Goal: Task Accomplishment & Management: Manage account settings

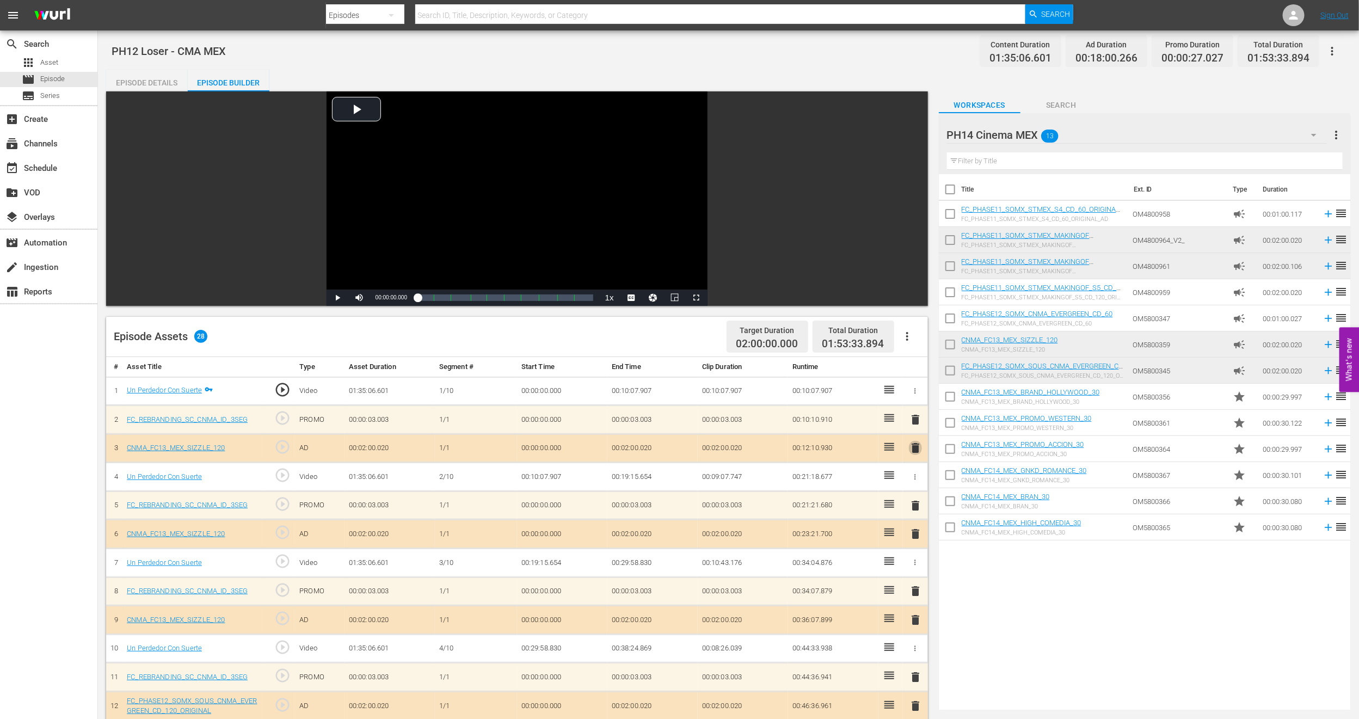
click at [917, 454] on span "delete" at bounding box center [915, 447] width 13 height 13
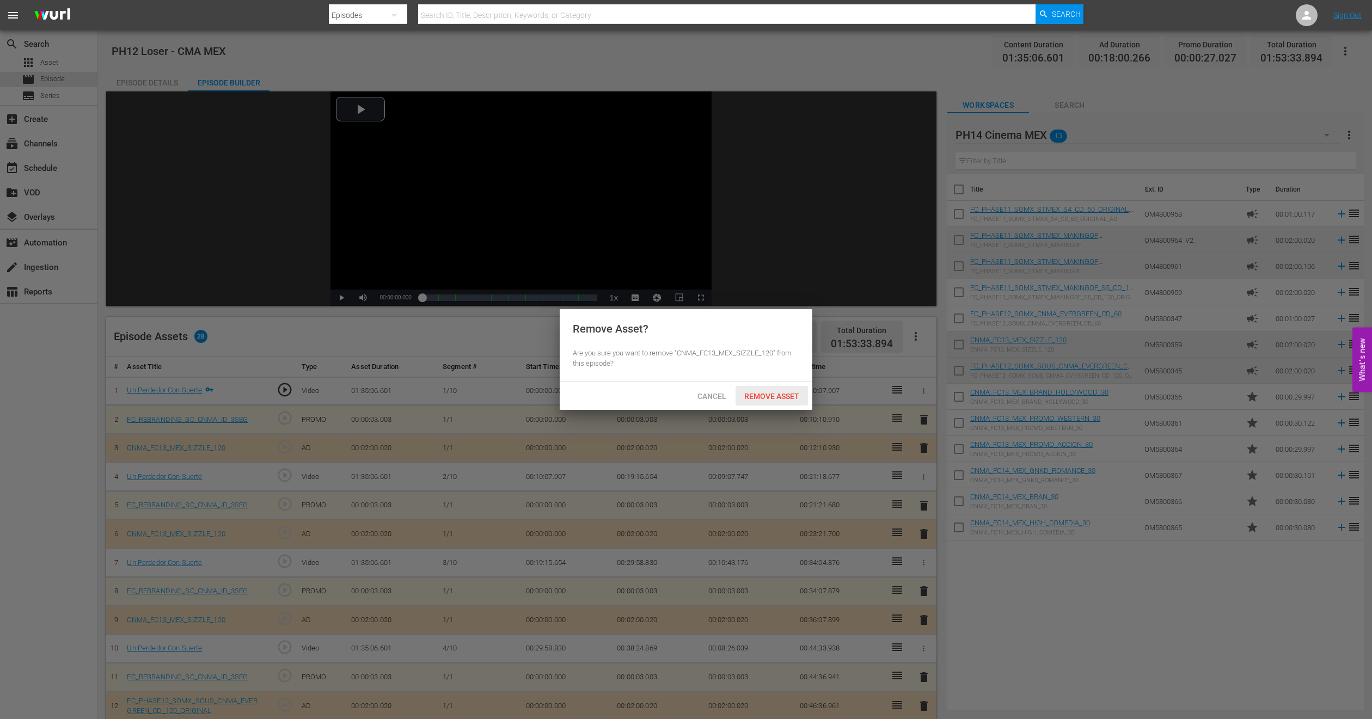
click at [776, 398] on span "Remove Asset" at bounding box center [771, 396] width 72 height 9
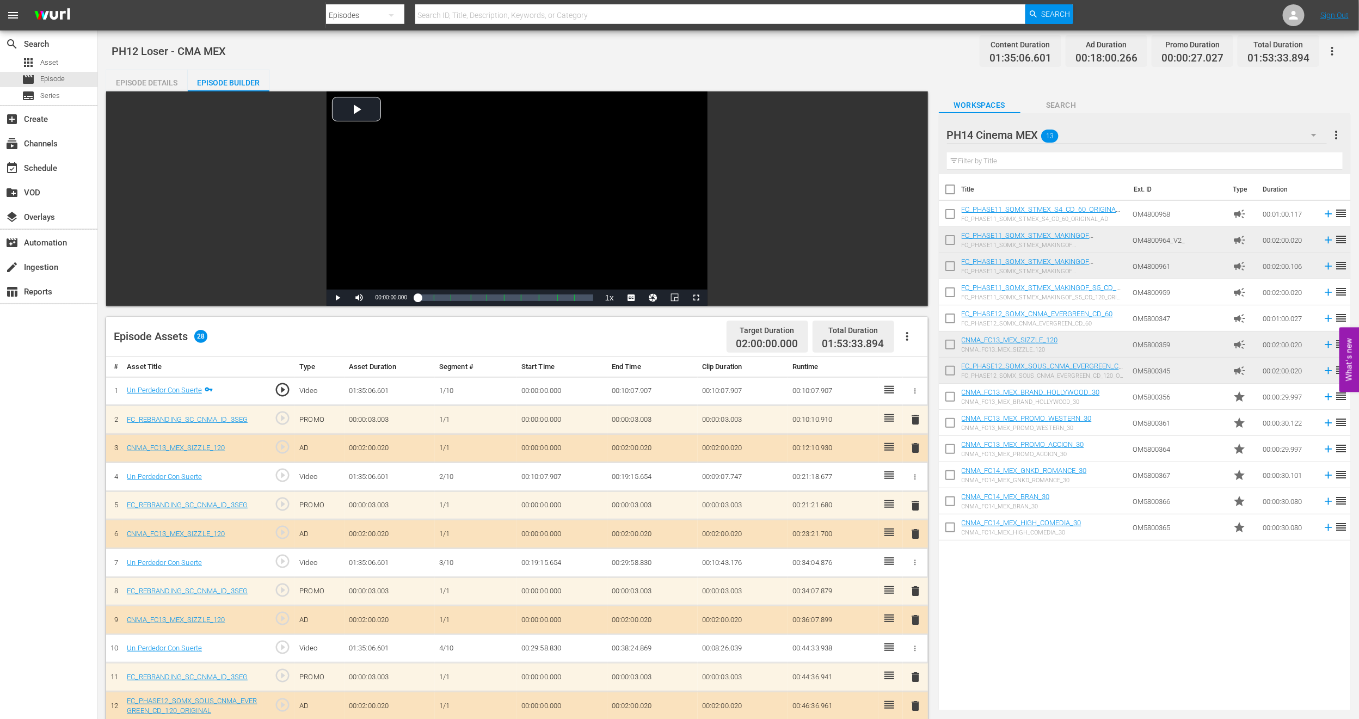
click at [918, 421] on span "delete" at bounding box center [915, 419] width 13 height 13
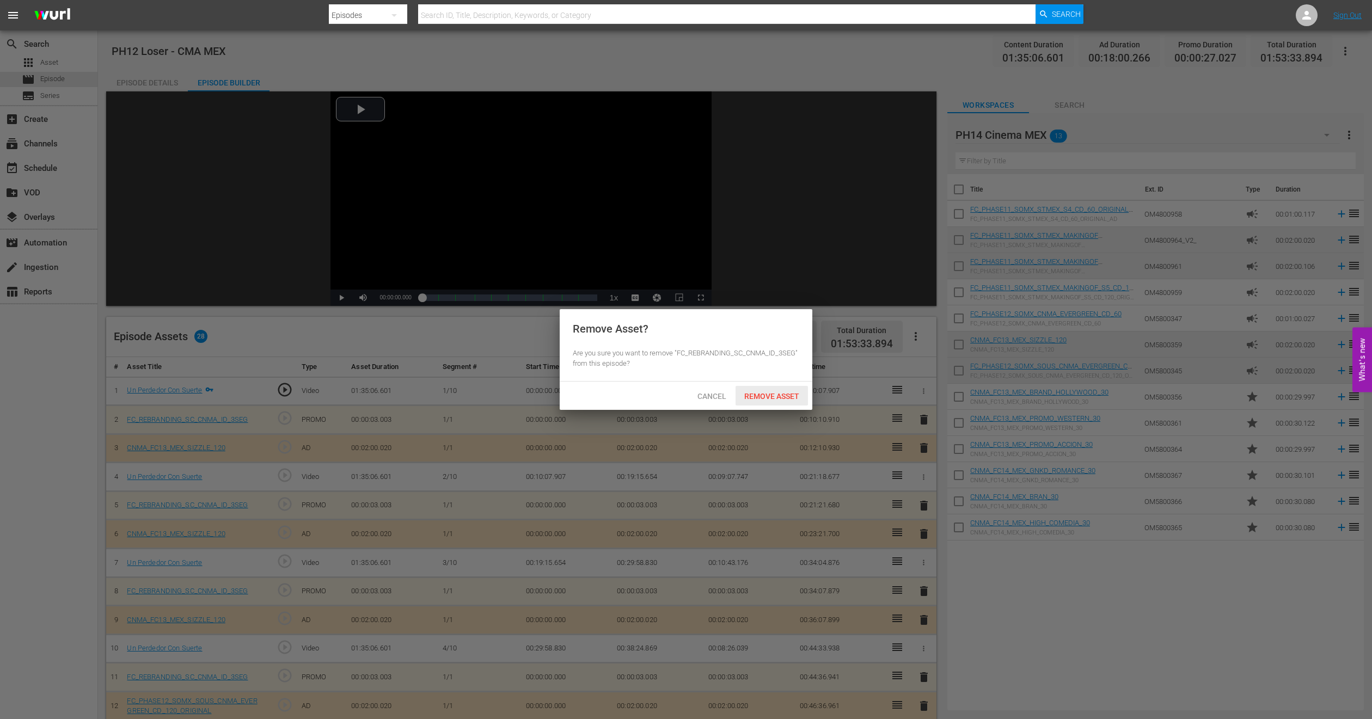
click at [795, 393] on span "Remove Asset" at bounding box center [771, 396] width 72 height 9
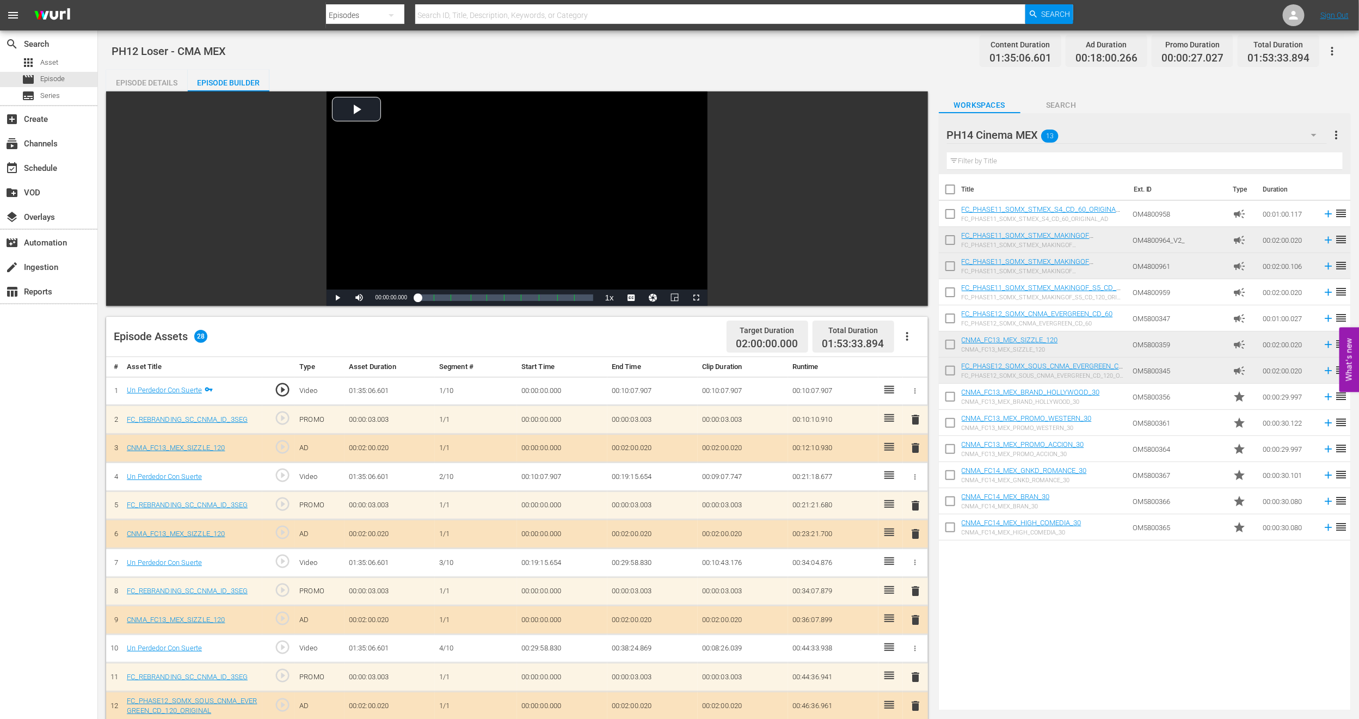
click at [915, 618] on span "delete" at bounding box center [915, 620] width 13 height 13
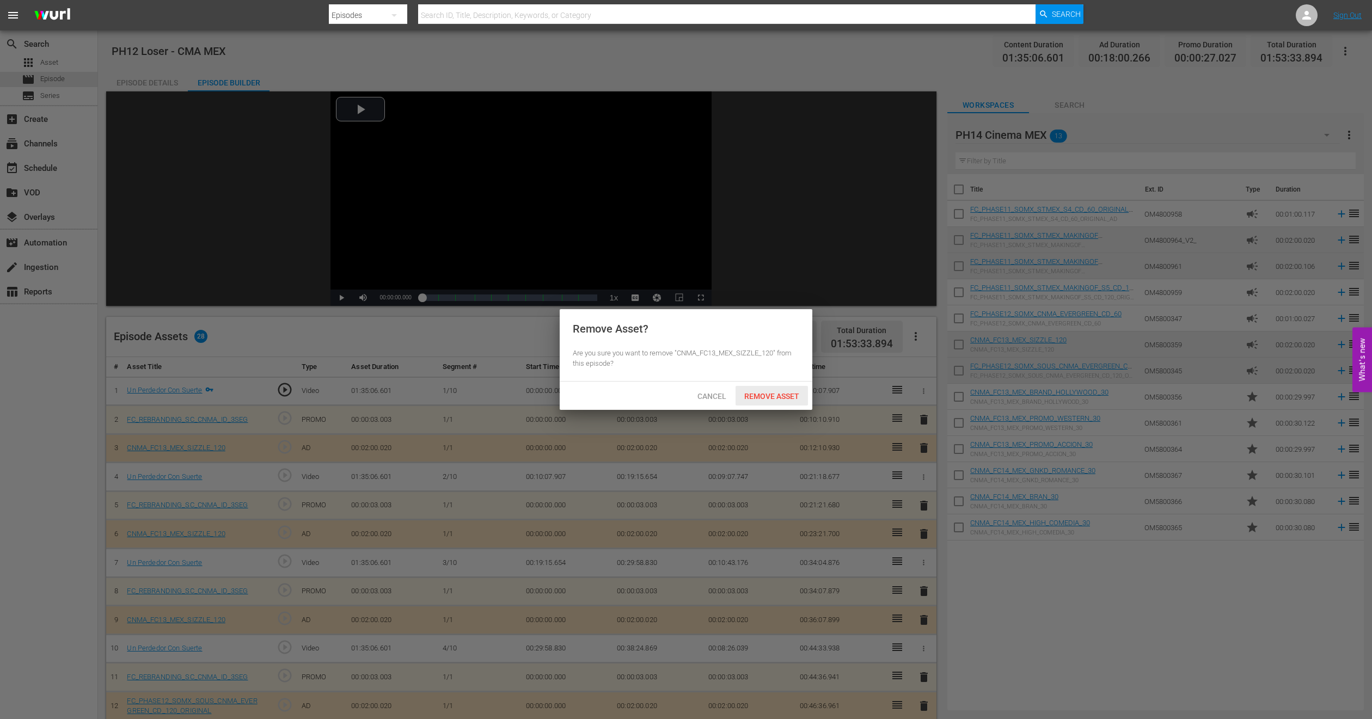
click at [781, 402] on div "Remove Asset" at bounding box center [771, 396] width 72 height 20
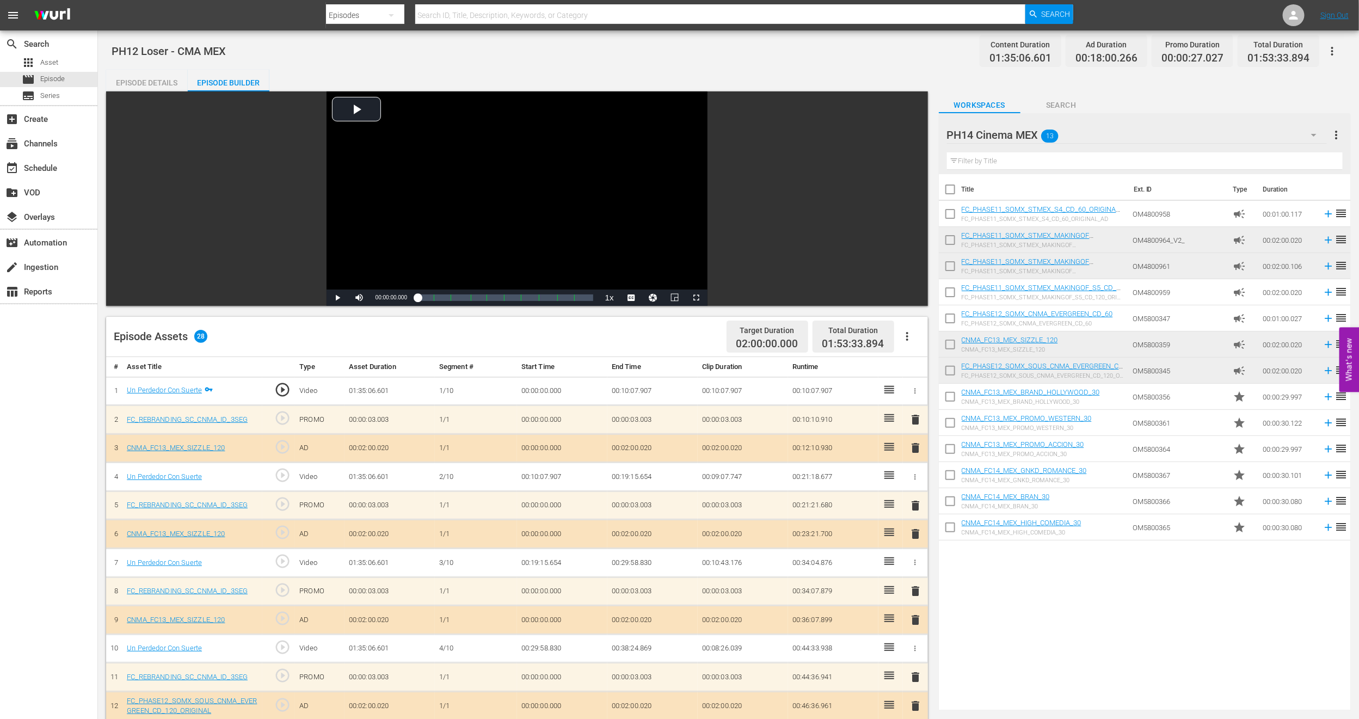
click at [913, 593] on span "delete" at bounding box center [915, 591] width 13 height 13
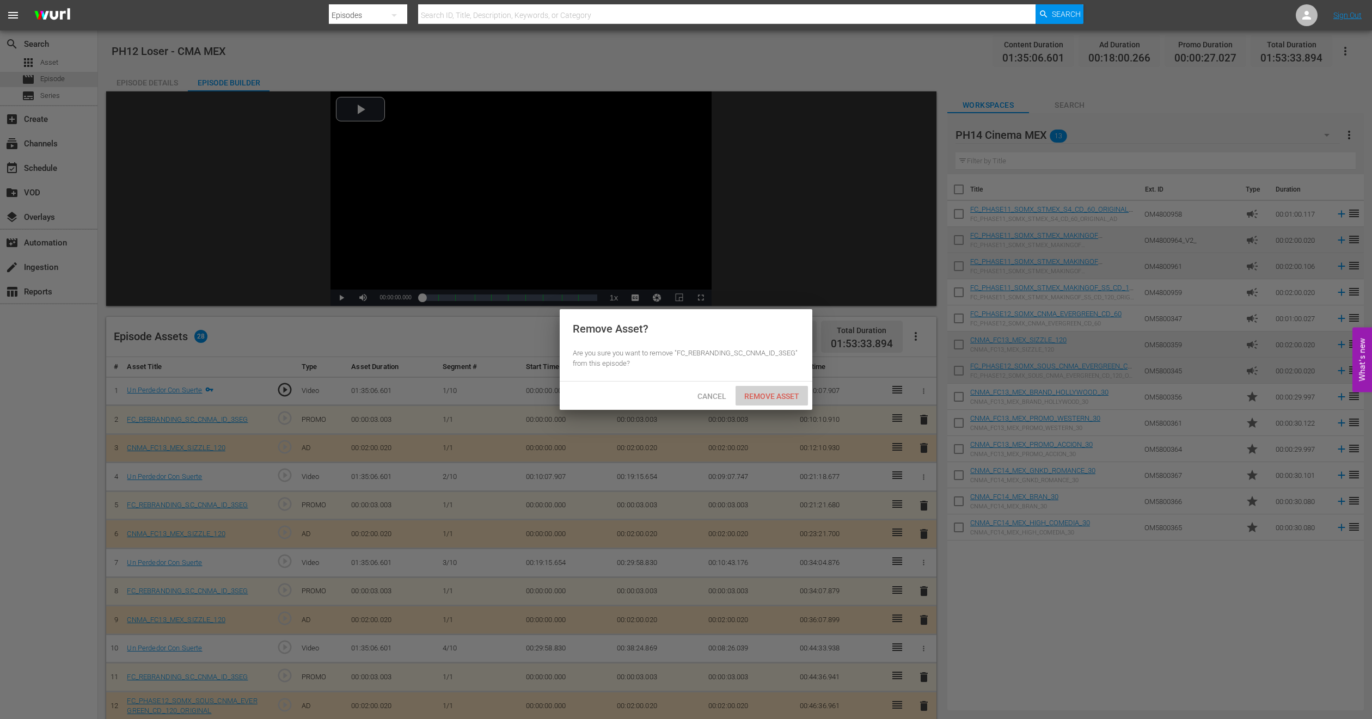
click at [780, 389] on div "Remove Asset" at bounding box center [771, 396] width 72 height 20
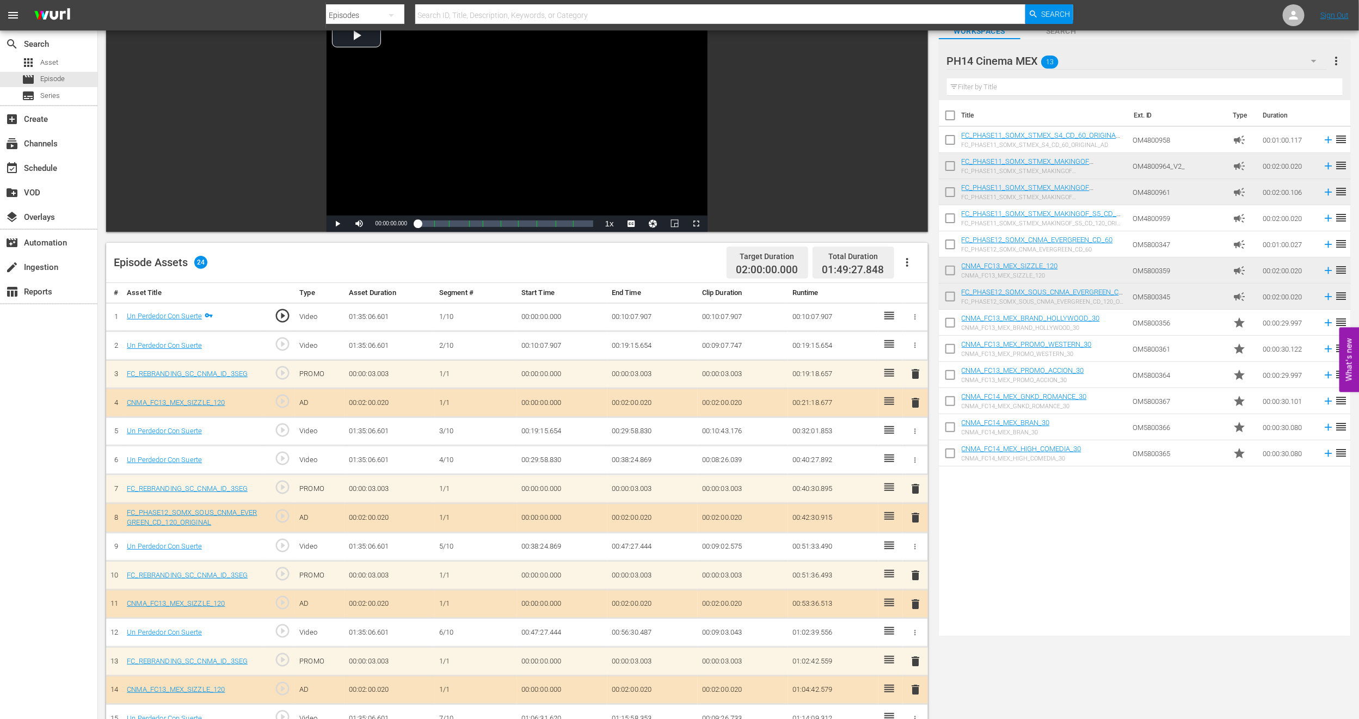
scroll to position [163, 0]
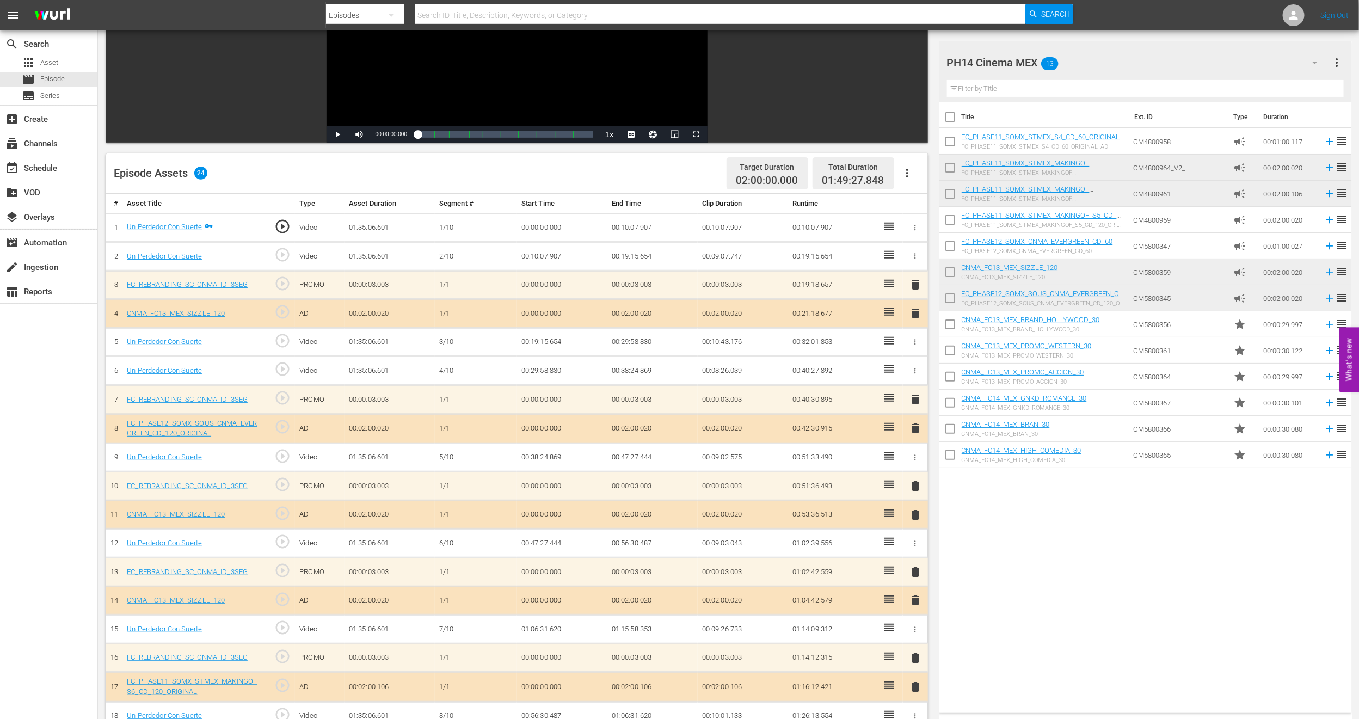
click at [915, 516] on span "delete" at bounding box center [915, 514] width 13 height 13
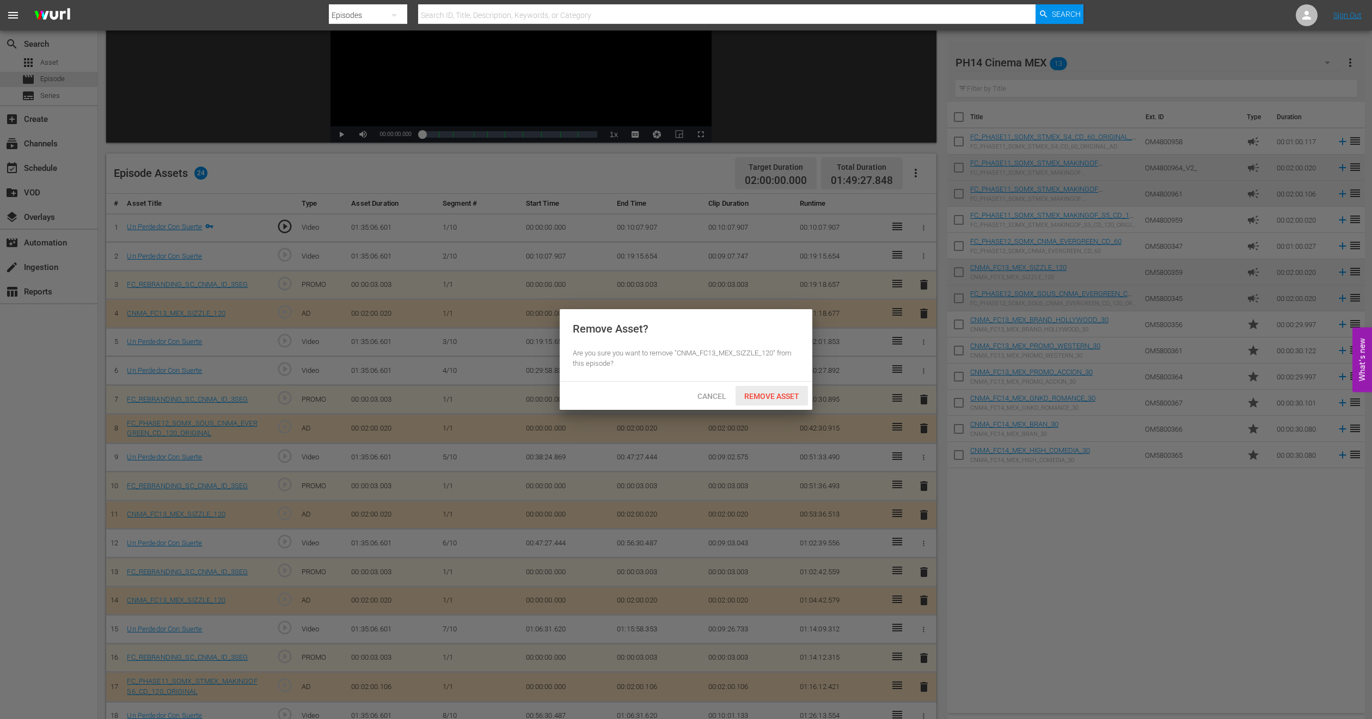
click at [770, 397] on span "Remove Asset" at bounding box center [771, 396] width 72 height 9
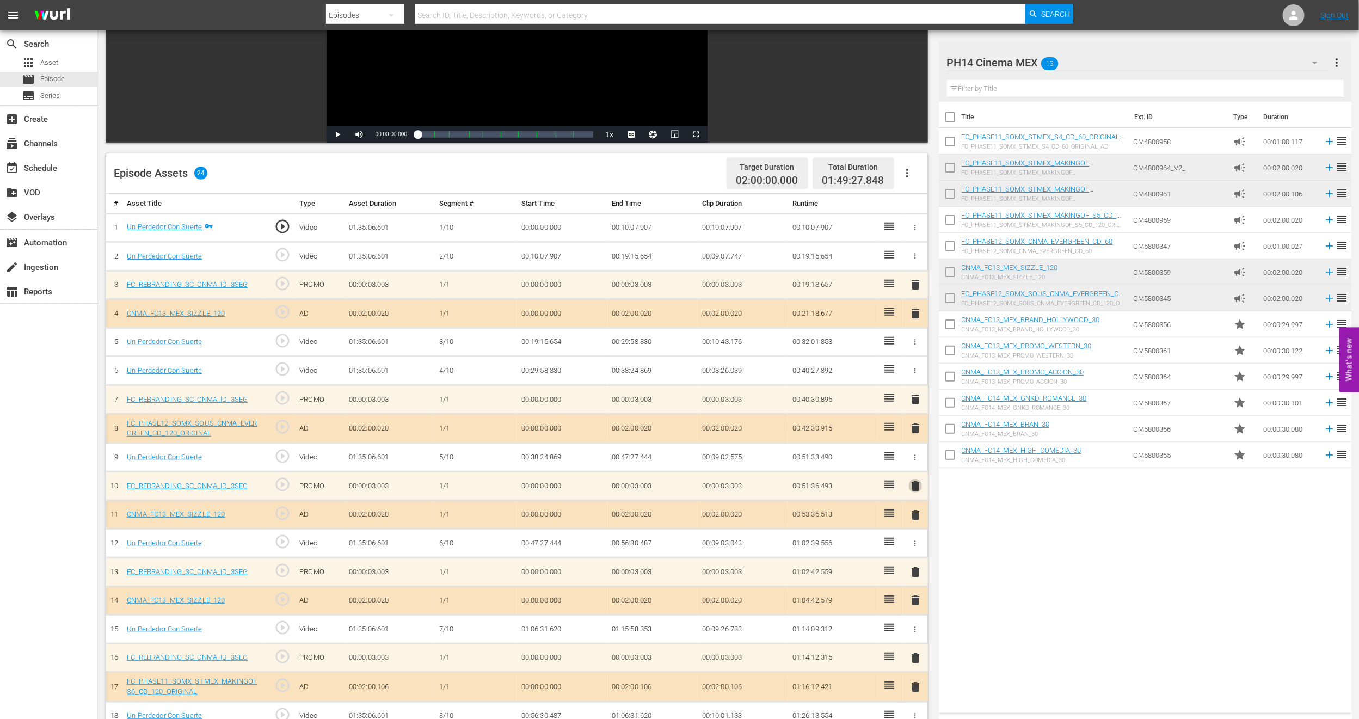
click at [918, 487] on span "delete" at bounding box center [915, 486] width 13 height 13
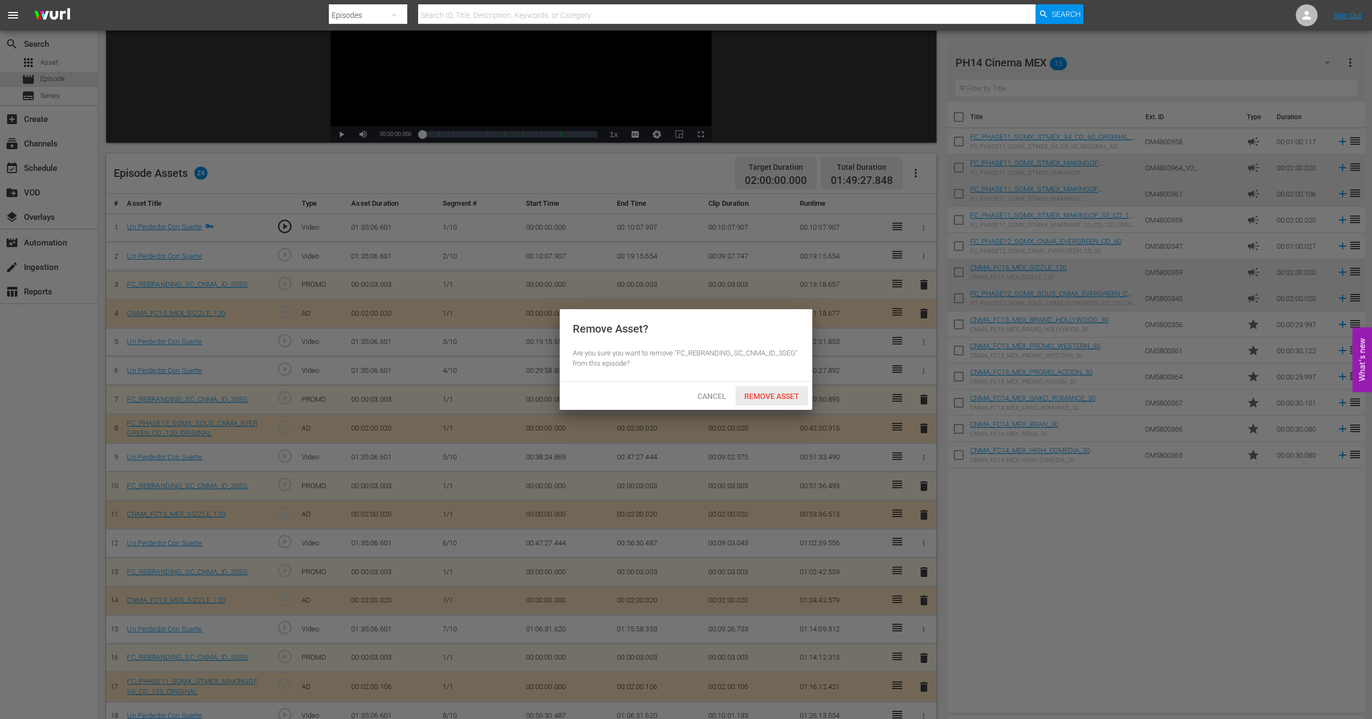
click at [768, 401] on div "Remove Asset" at bounding box center [771, 396] width 72 height 20
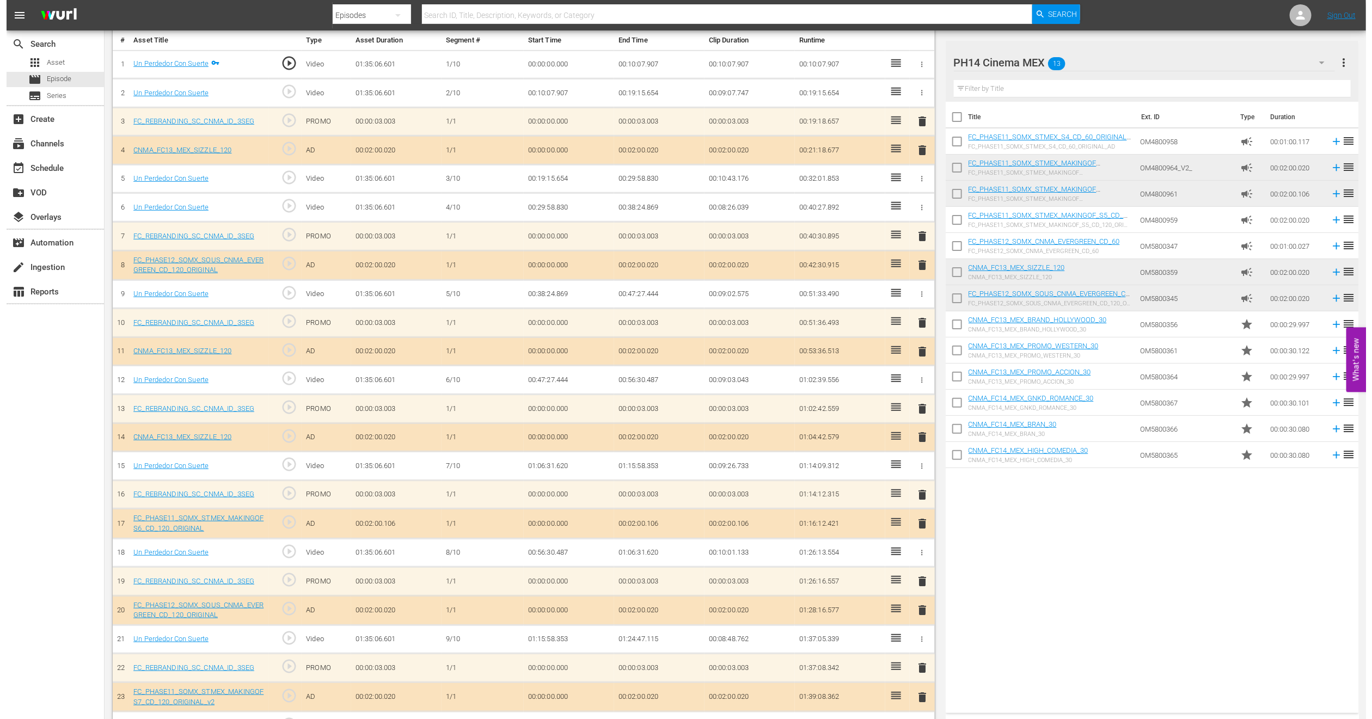
scroll to position [358, 0]
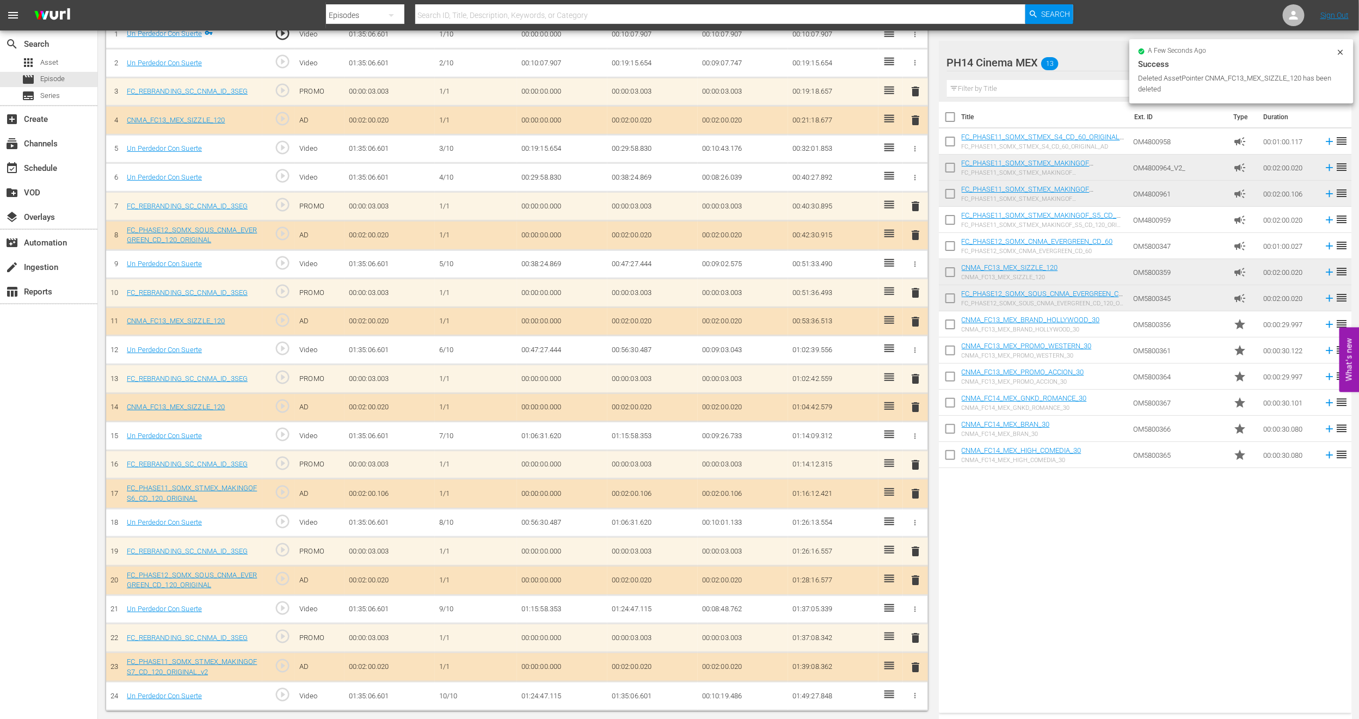
click at [918, 116] on span "delete" at bounding box center [915, 120] width 13 height 13
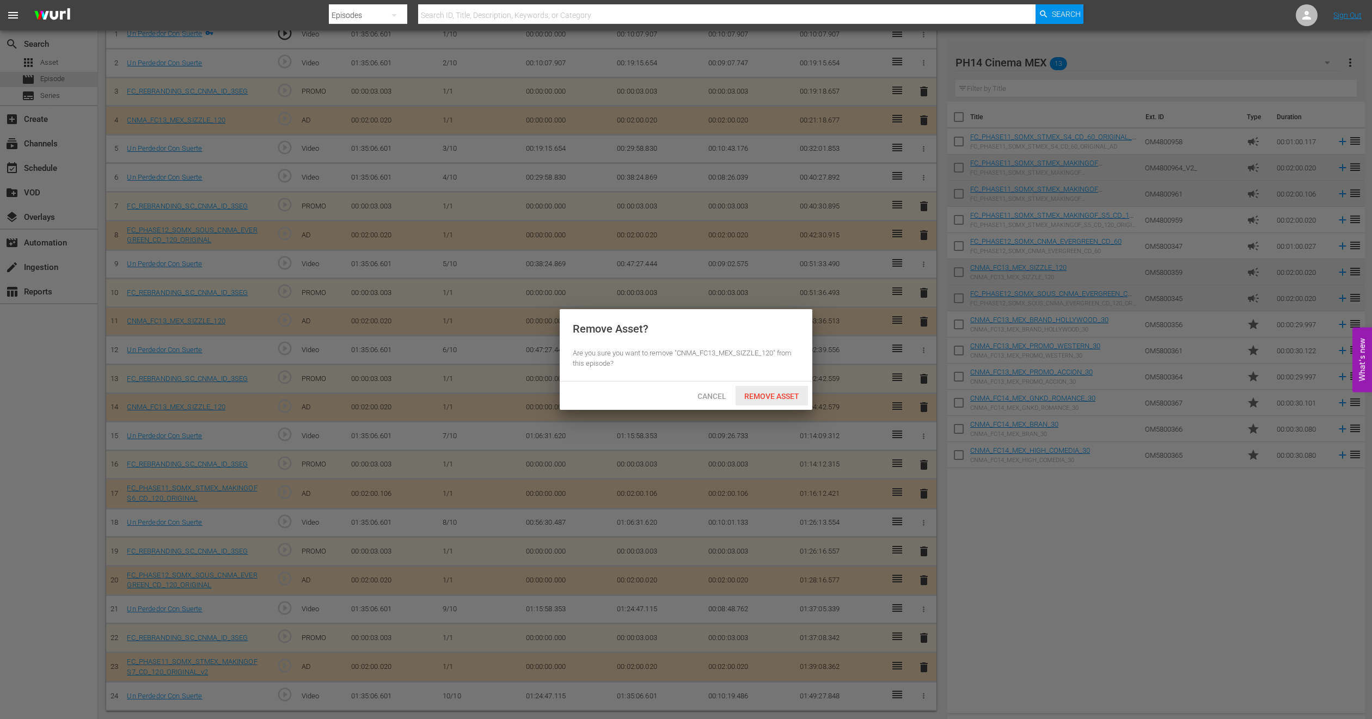
click at [758, 397] on span "Remove Asset" at bounding box center [771, 396] width 72 height 9
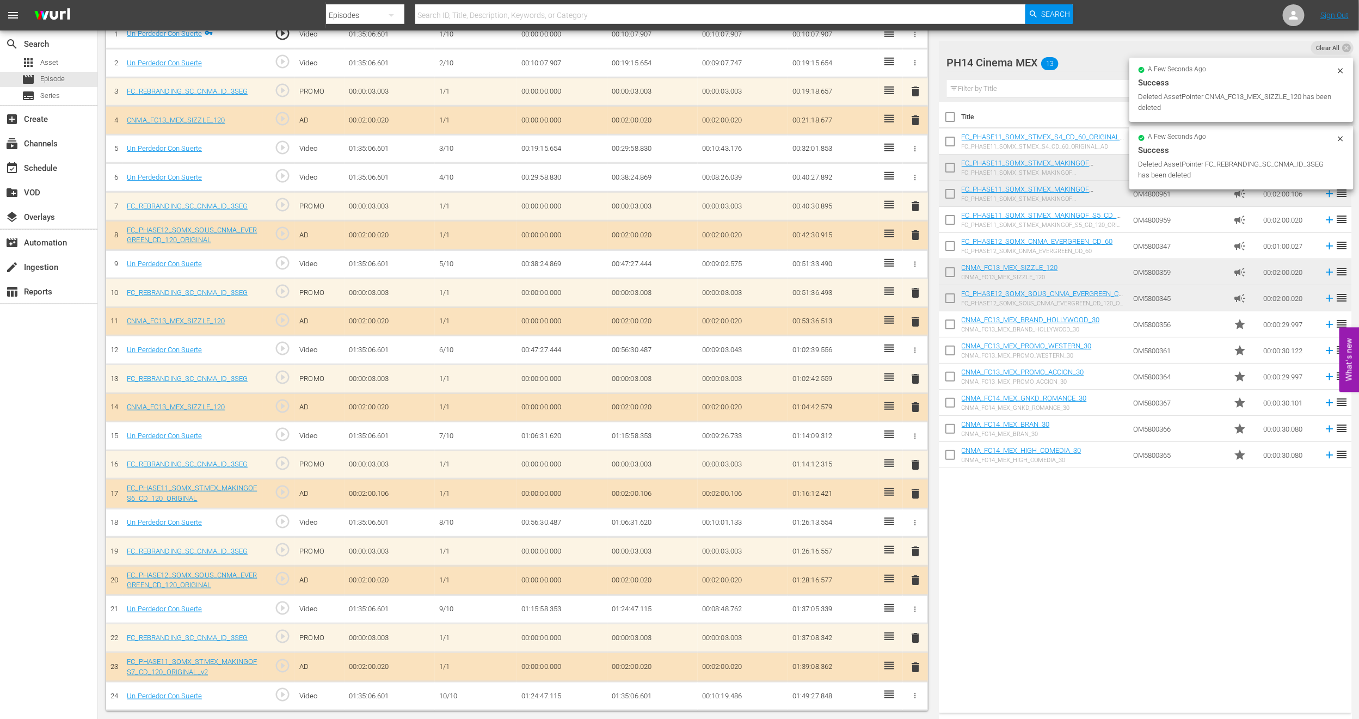
click at [913, 321] on span "delete" at bounding box center [915, 321] width 13 height 13
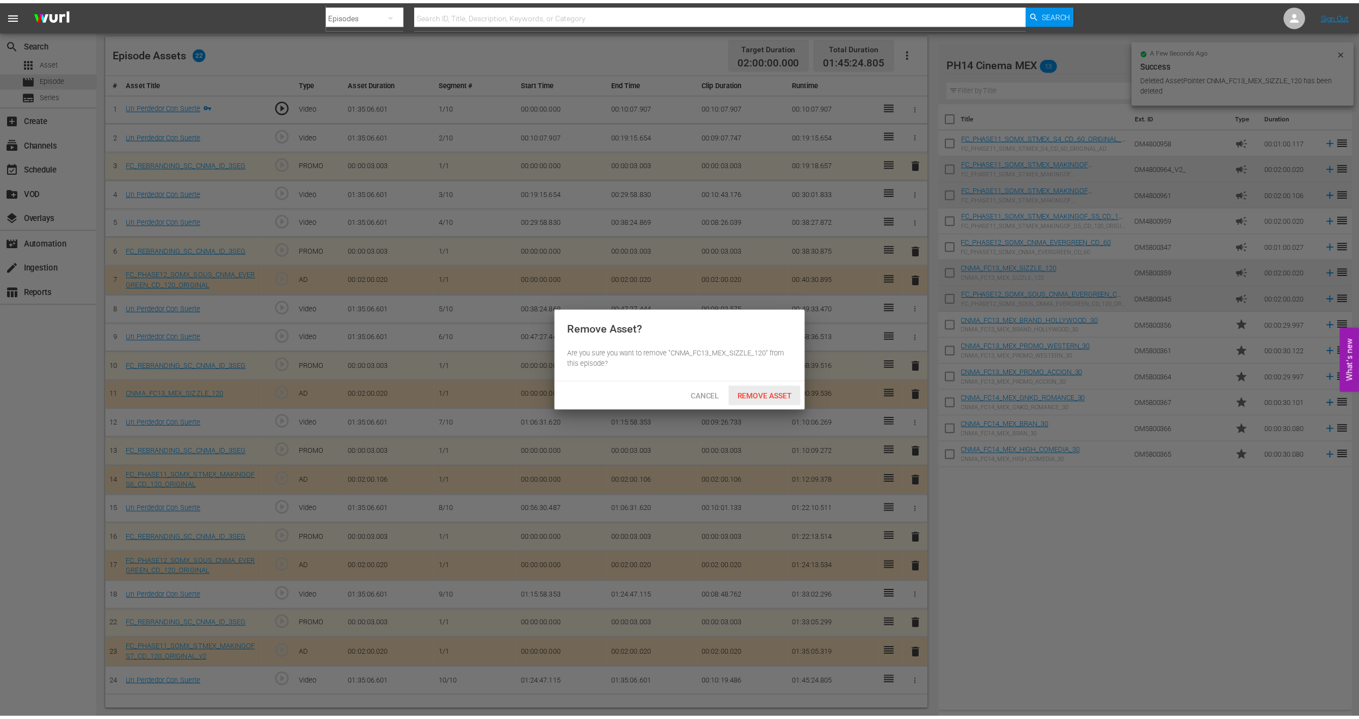
scroll to position [283, 0]
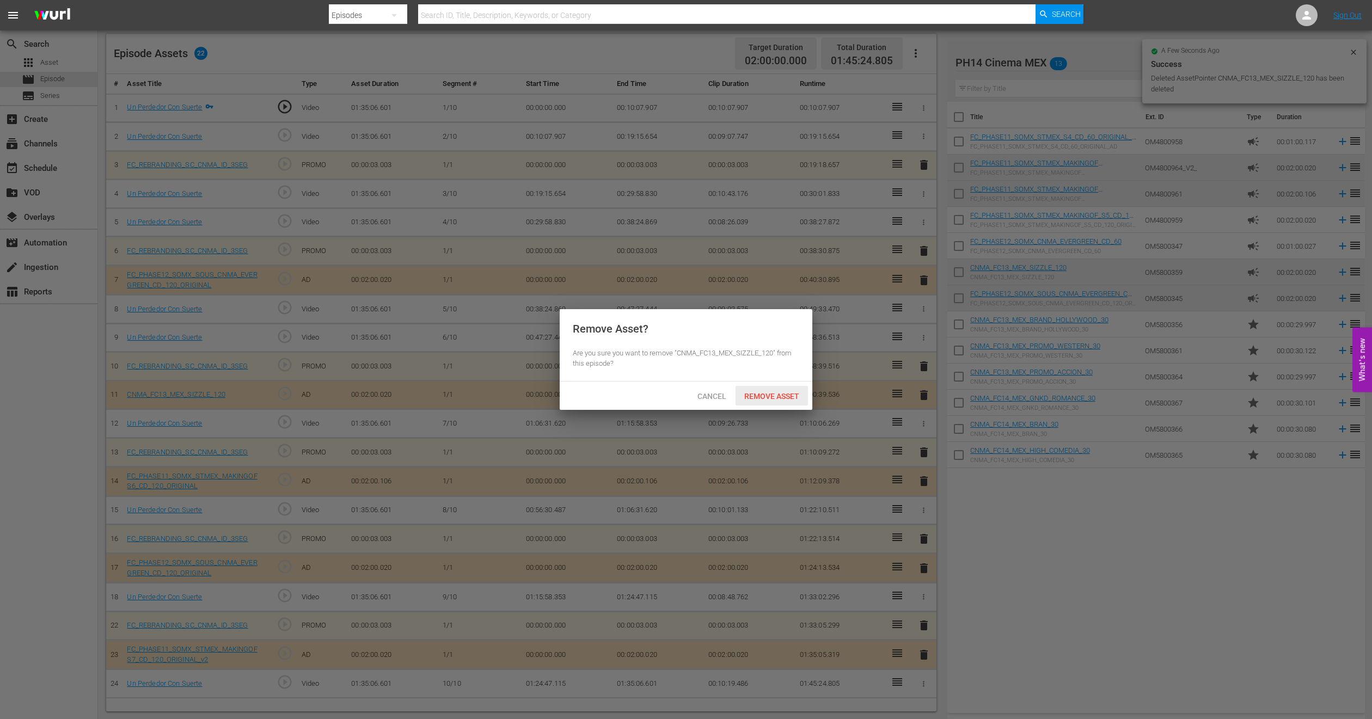
click at [757, 400] on span "Remove Asset" at bounding box center [771, 396] width 72 height 9
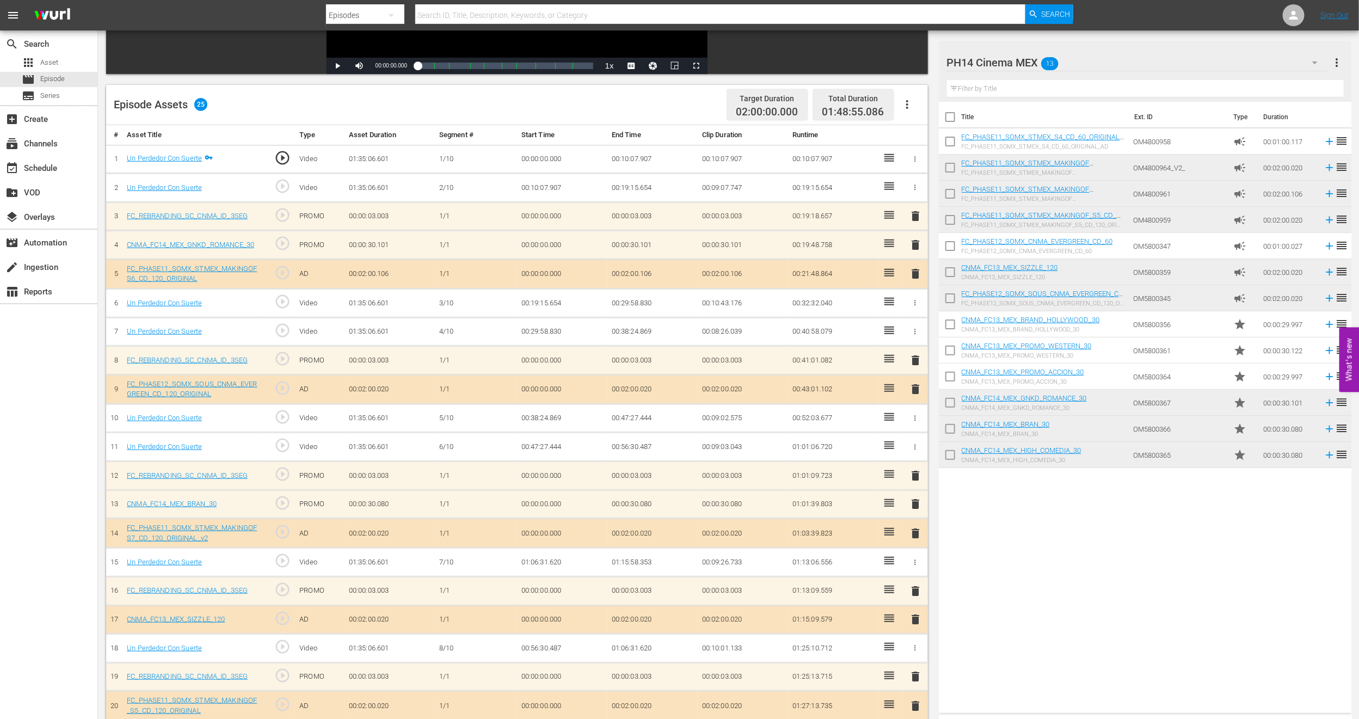
scroll to position [0, 0]
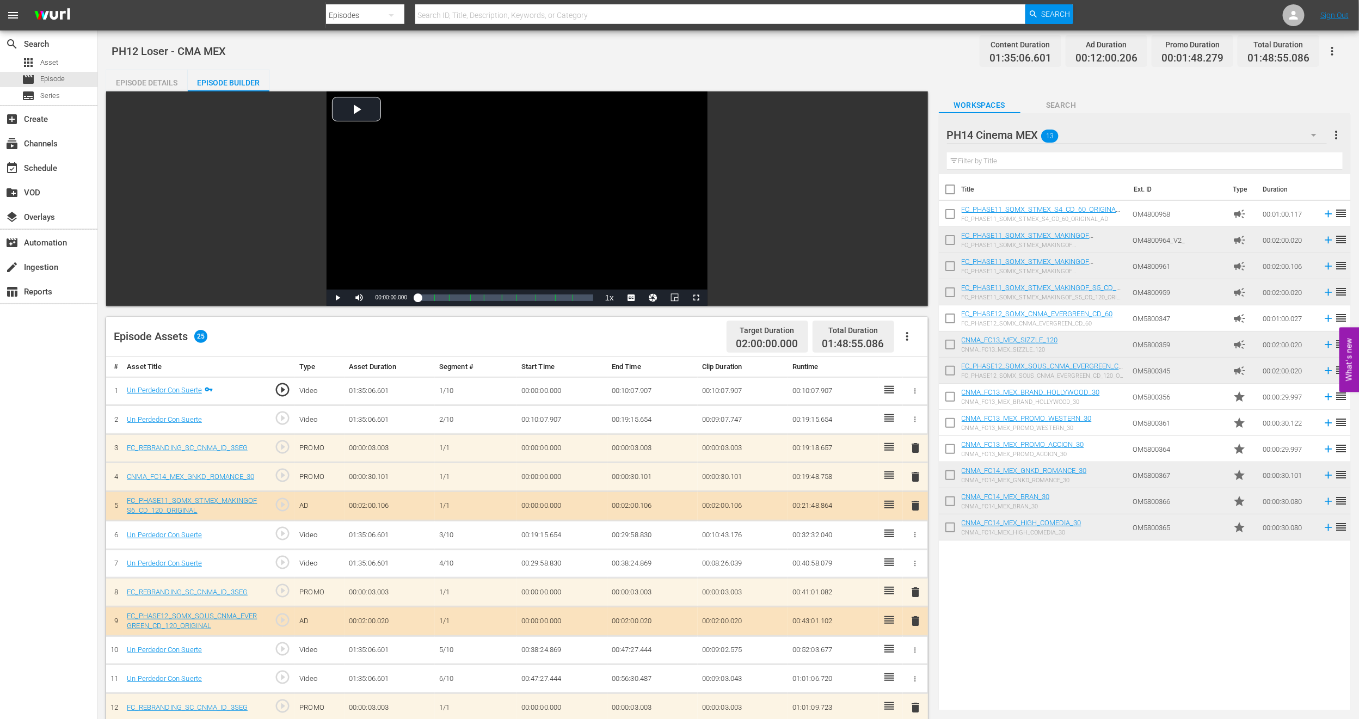
click at [164, 84] on div "Episode Details" at bounding box center [147, 83] width 82 height 26
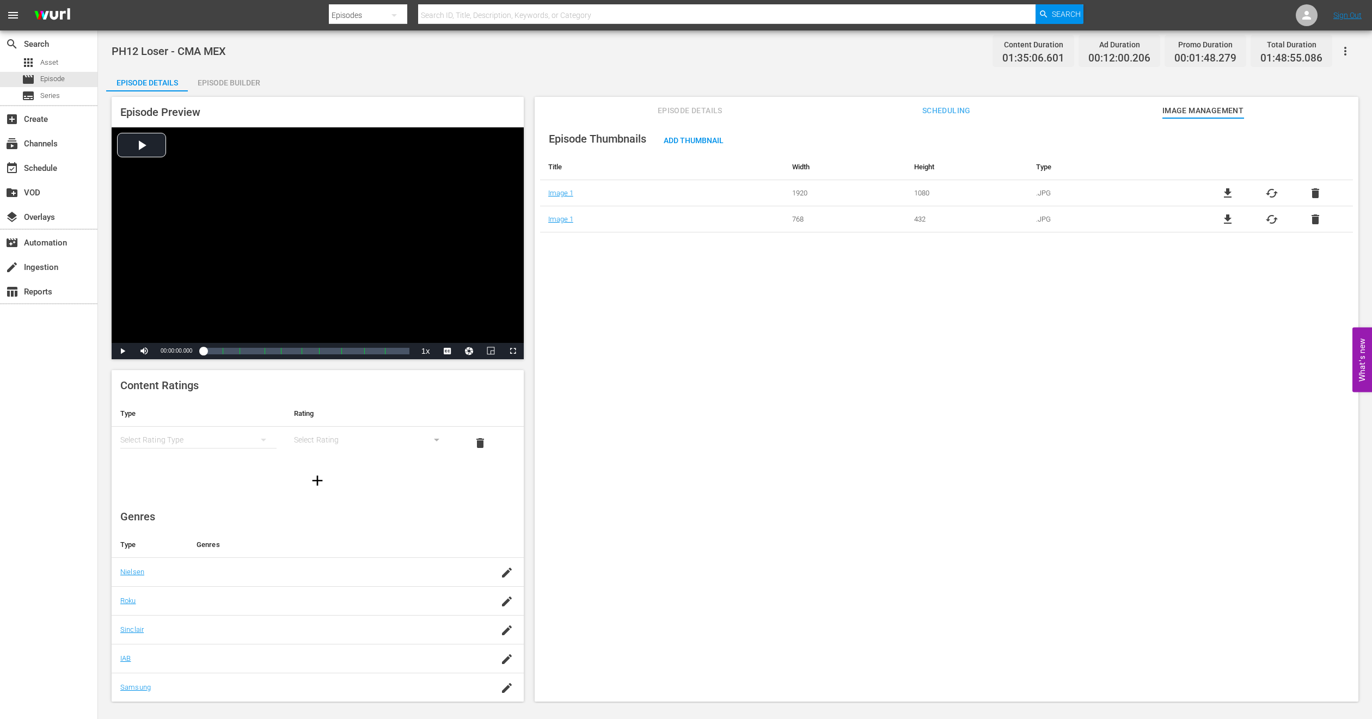
click at [655, 113] on span "Episode Details" at bounding box center [690, 111] width 82 height 14
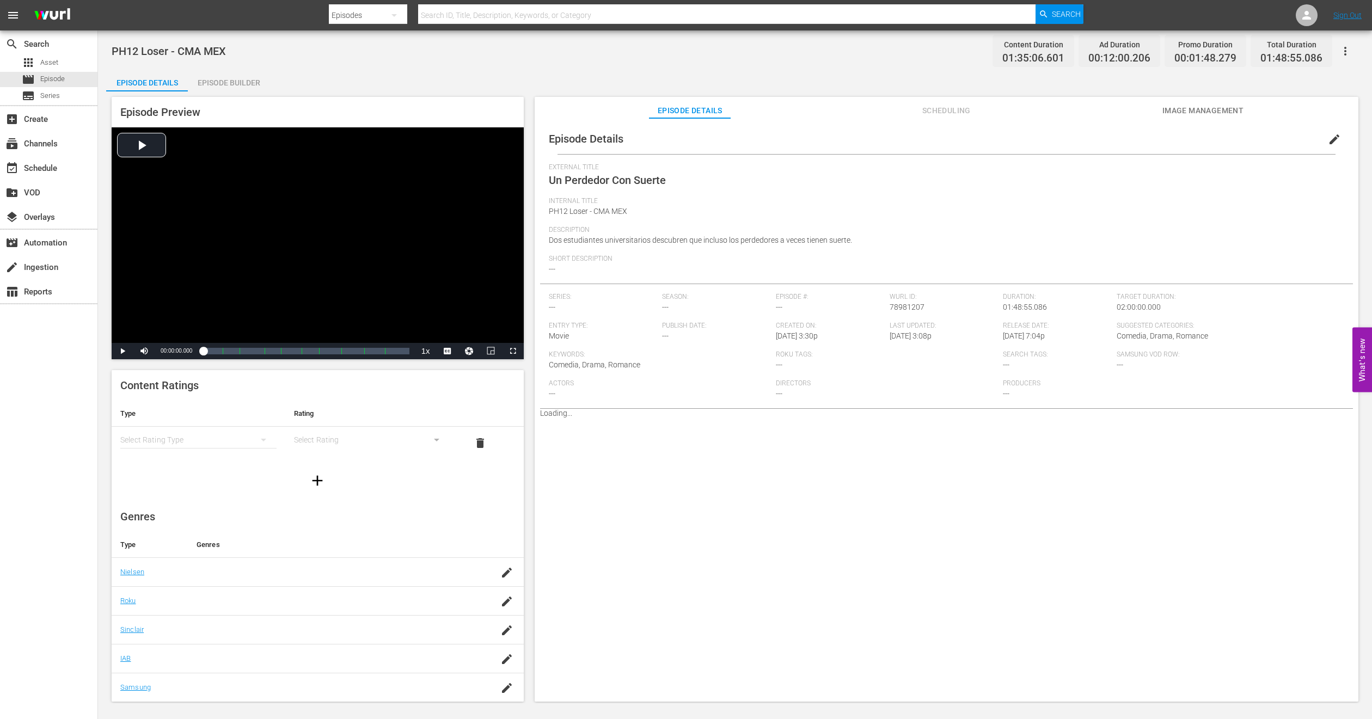
click at [1328, 139] on span "edit" at bounding box center [1334, 139] width 13 height 13
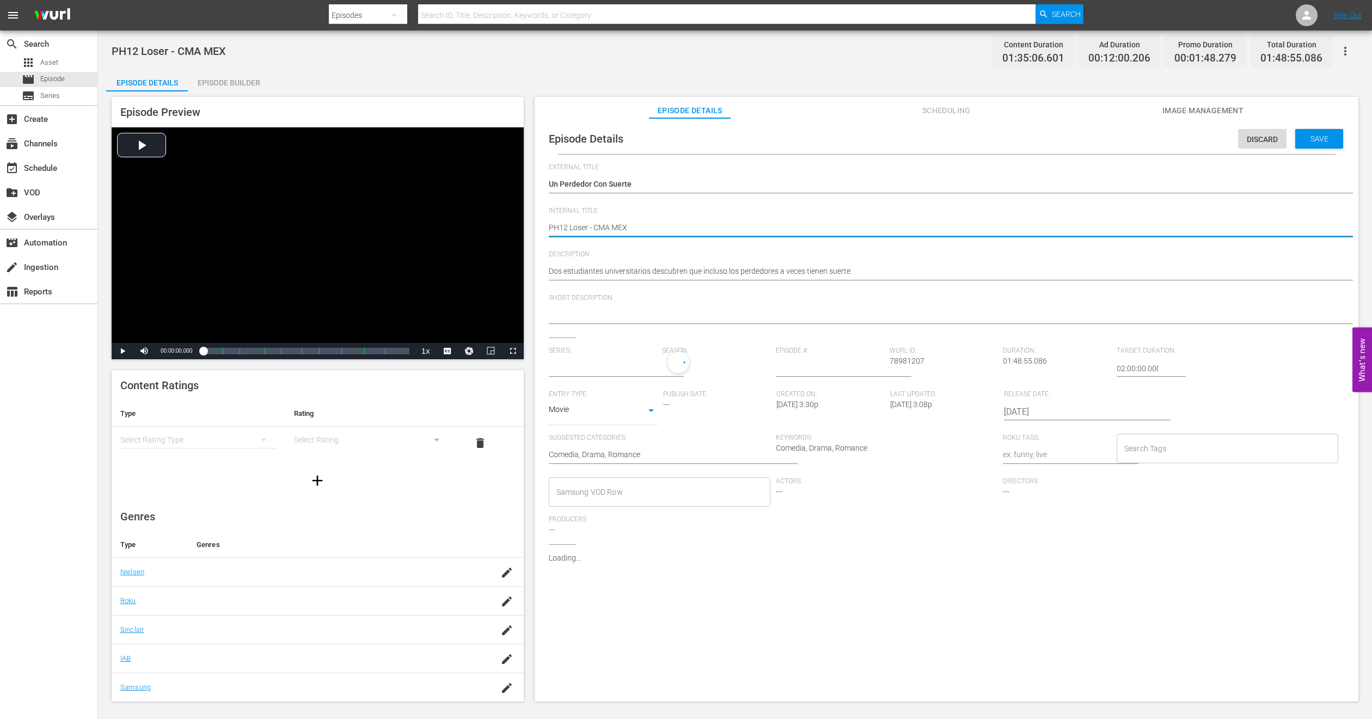
type textarea "PH1 Loser - CMA MEX"
type textarea "PH14 Loser - CMA MEX"
type input "No Series"
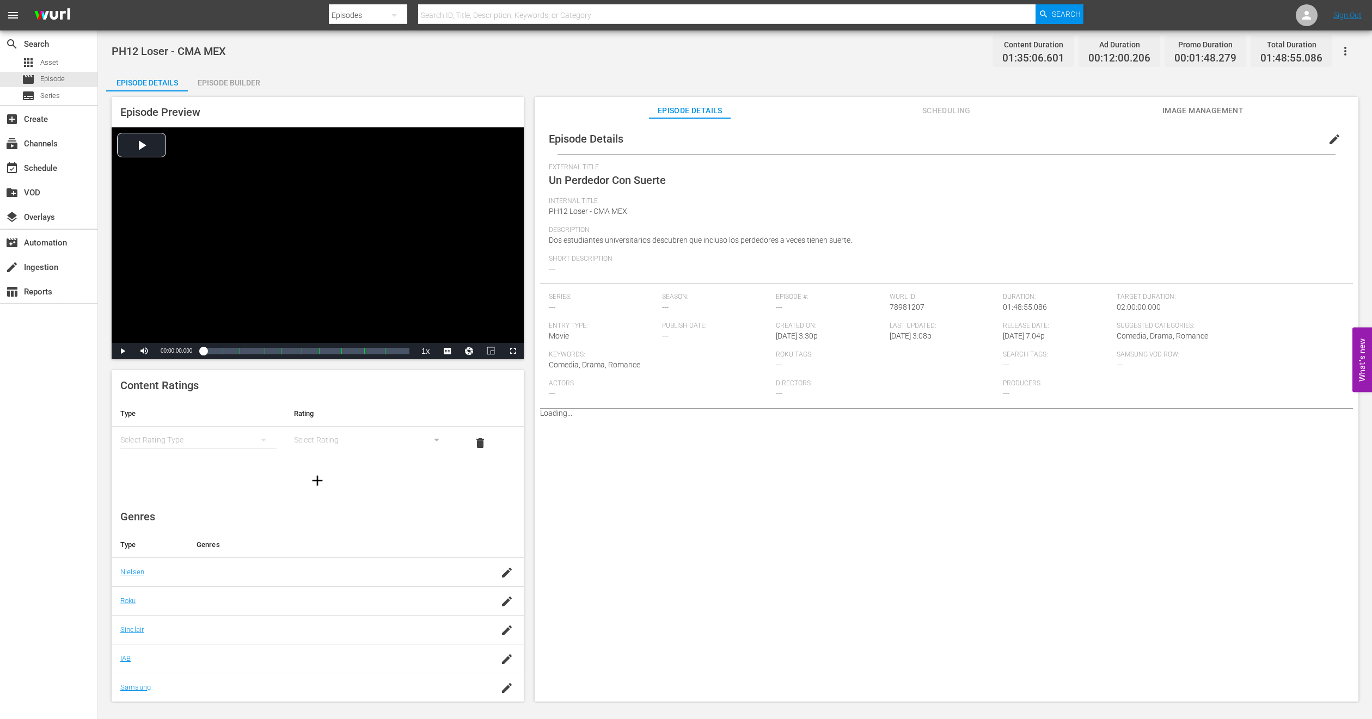
click at [212, 81] on div "Episode Builder" at bounding box center [229, 83] width 82 height 26
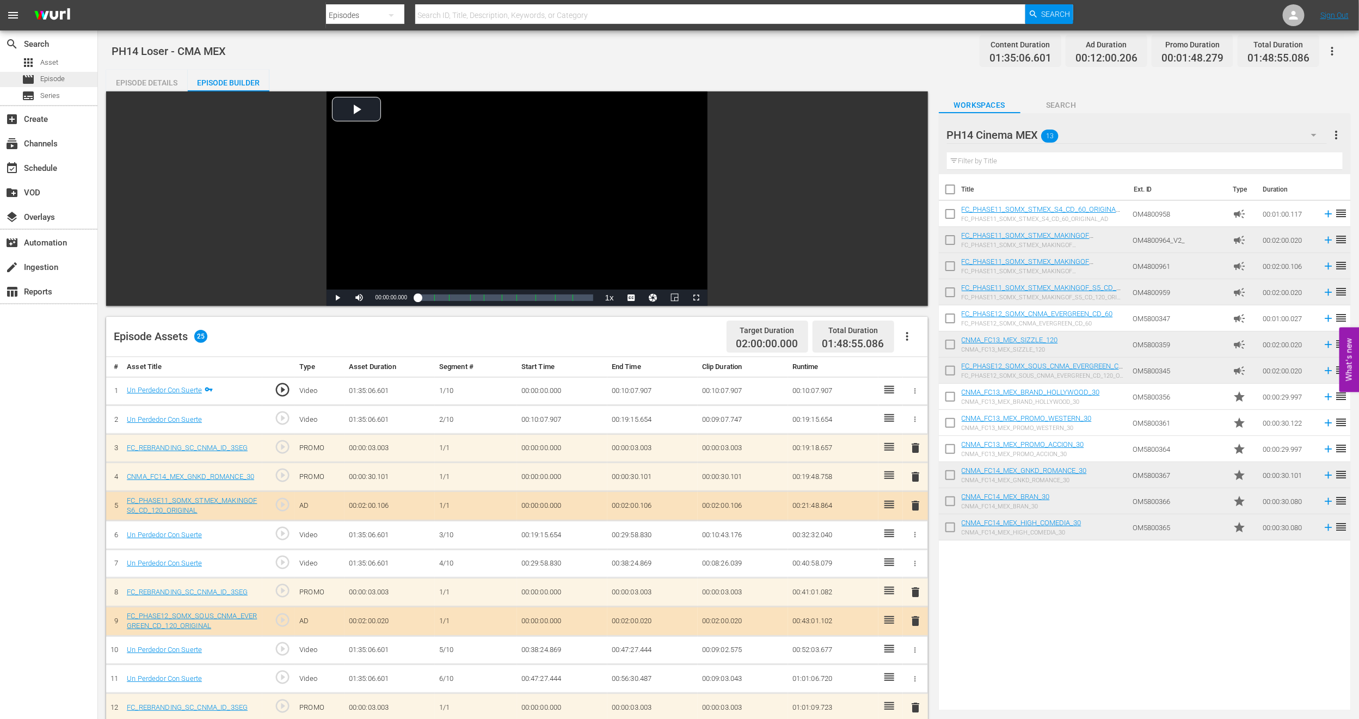
click at [47, 76] on span "Episode" at bounding box center [52, 78] width 24 height 11
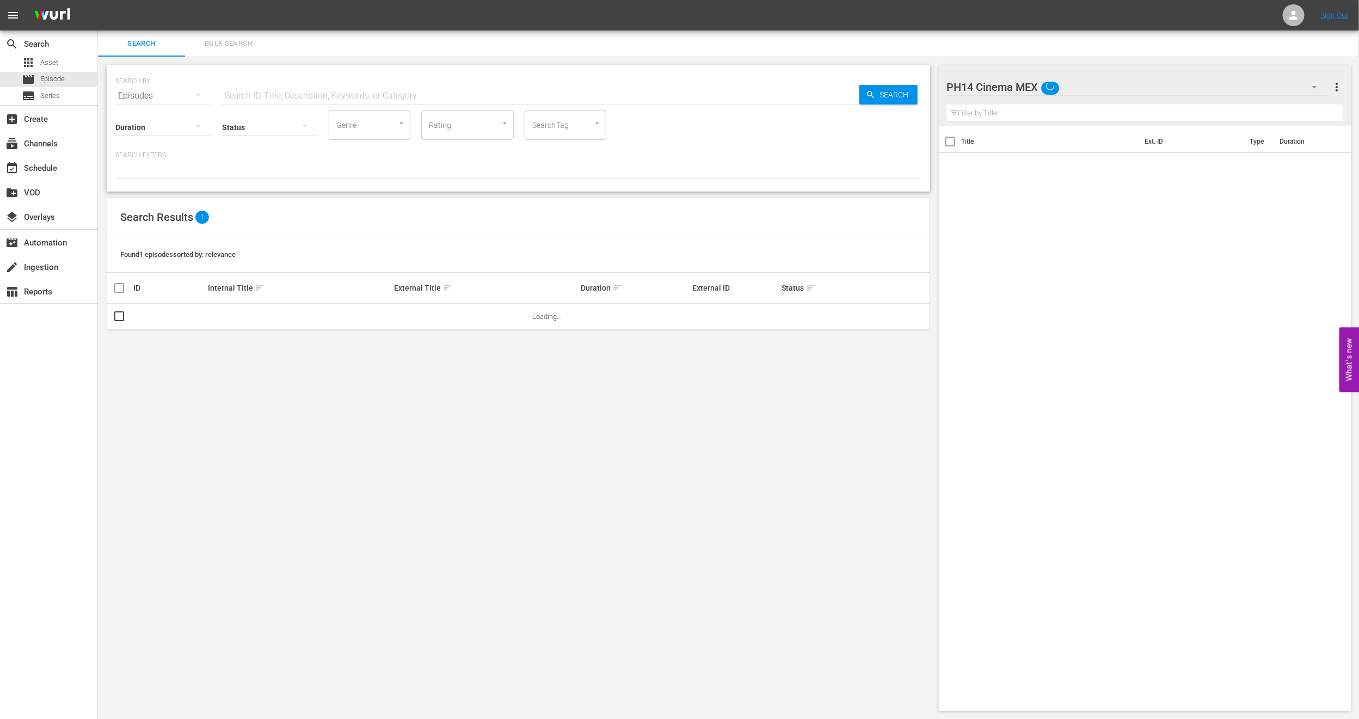
click at [219, 7] on nav "menu Sign Out" at bounding box center [679, 15] width 1359 height 30
click at [226, 35] on button "Bulk Search" at bounding box center [228, 43] width 87 height 26
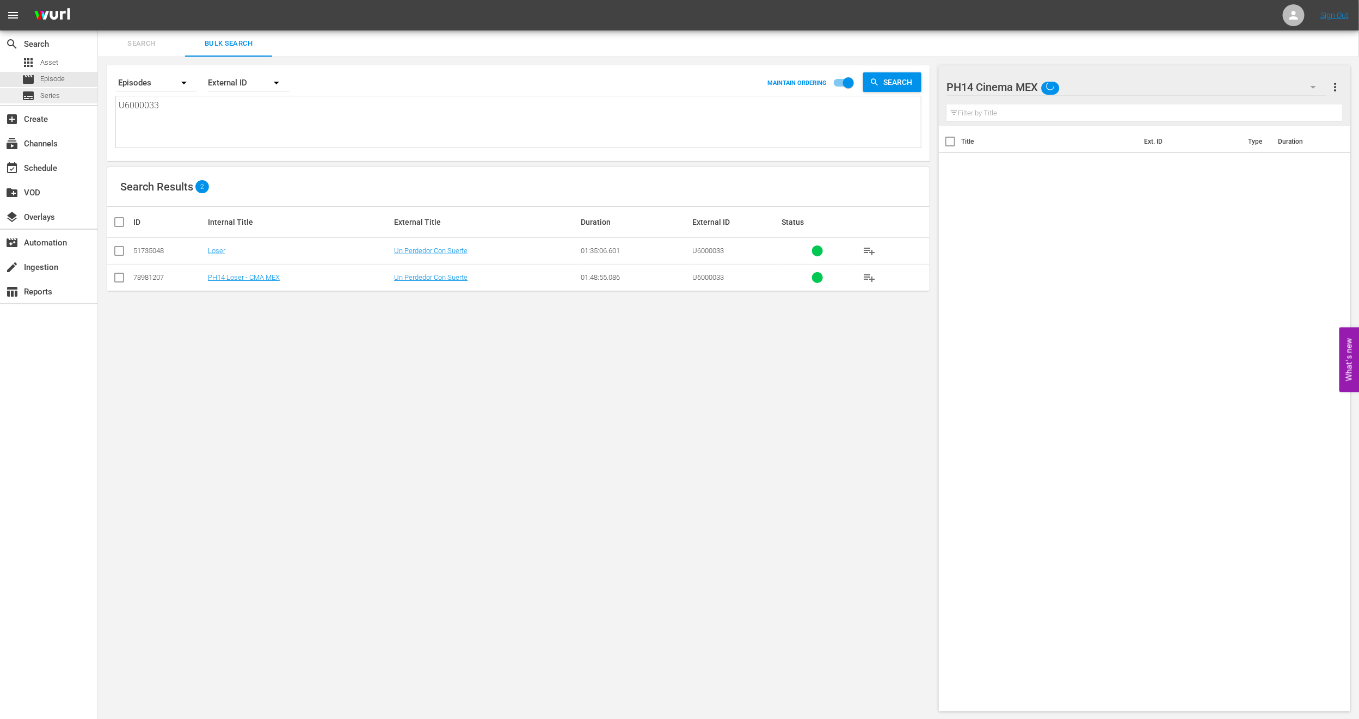
drag, startPoint x: 83, startPoint y: 98, endPoint x: 0, endPoint y: 91, distance: 83.5
click at [98, 0] on div "search Search apps Asset movie Episode subtitles Series add_box Create subscrip…" at bounding box center [728, 0] width 1261 height 0
paste textarea "7000121"
type textarea "U7000121"
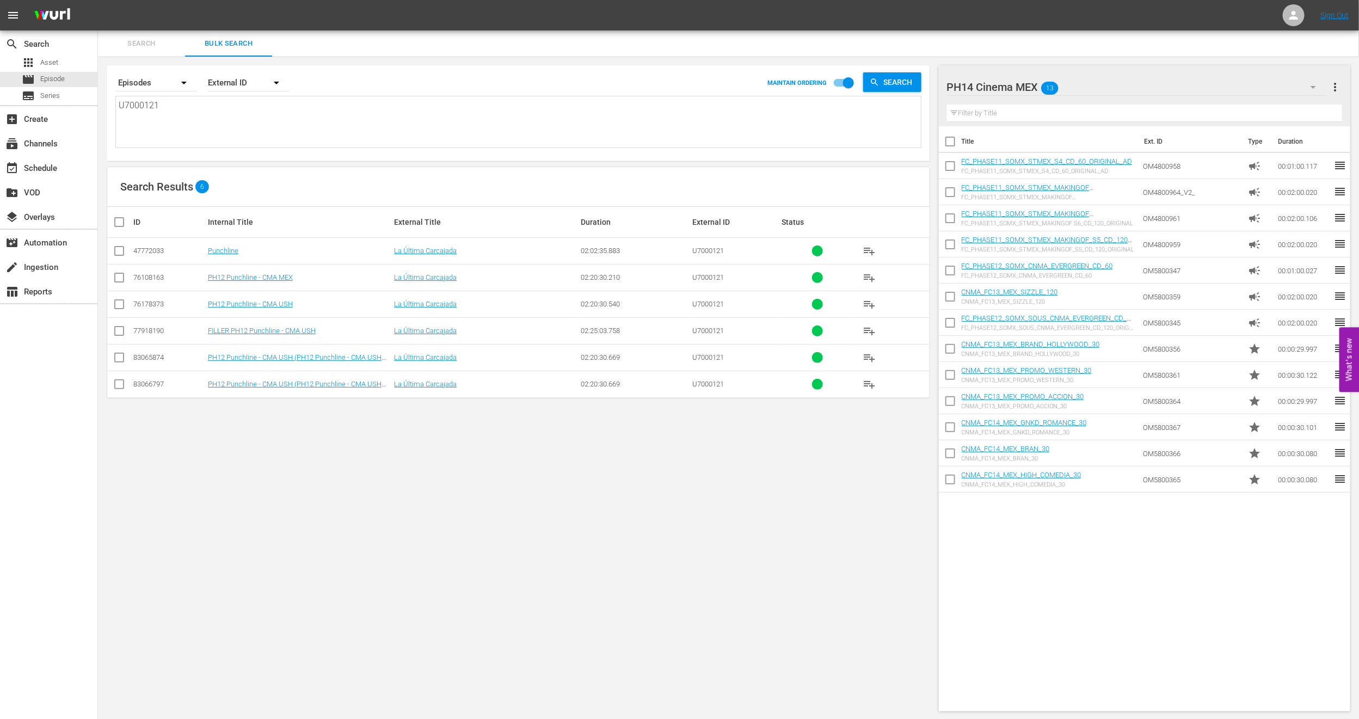
type textarea "U7000121"
click at [115, 329] on input "checkbox" at bounding box center [119, 333] width 13 height 13
checkbox input "true"
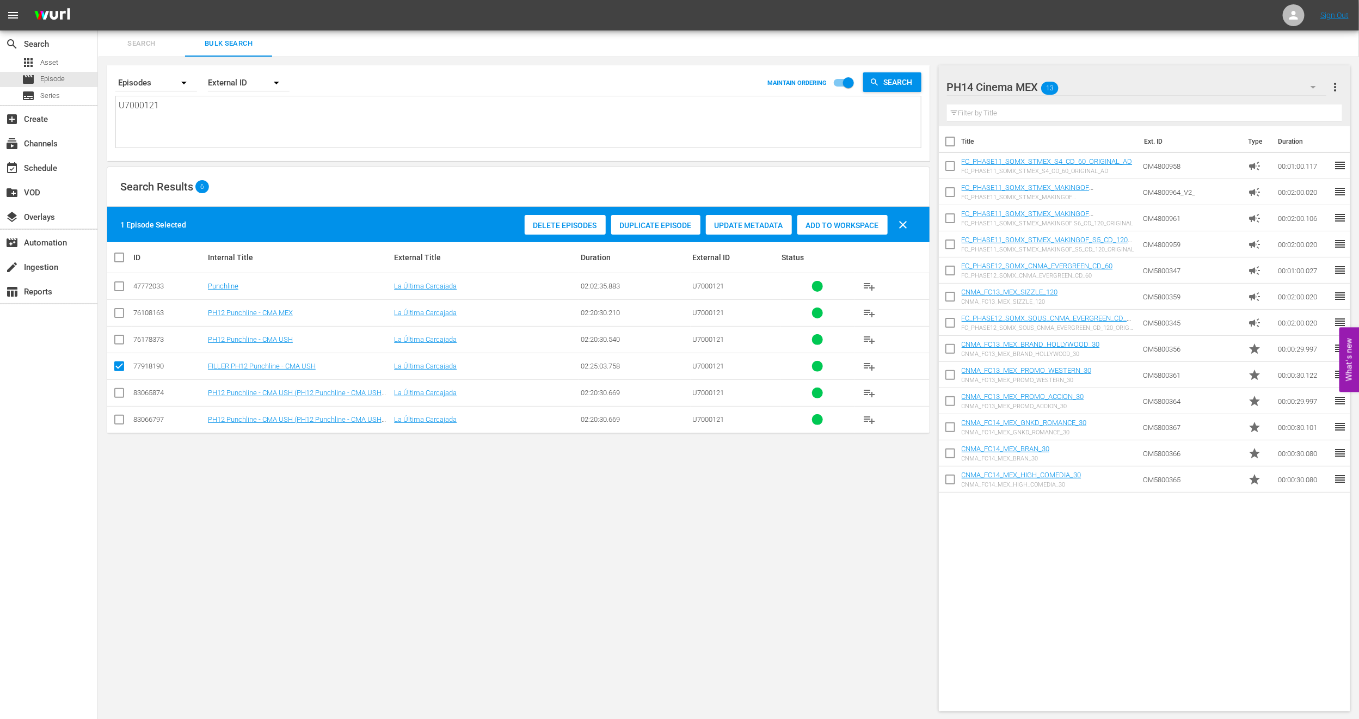
click at [119, 387] on td at bounding box center [119, 392] width 24 height 27
click at [118, 390] on input "checkbox" at bounding box center [119, 395] width 13 height 13
checkbox input "true"
click at [114, 425] on input "checkbox" at bounding box center [119, 421] width 13 height 13
checkbox input "true"
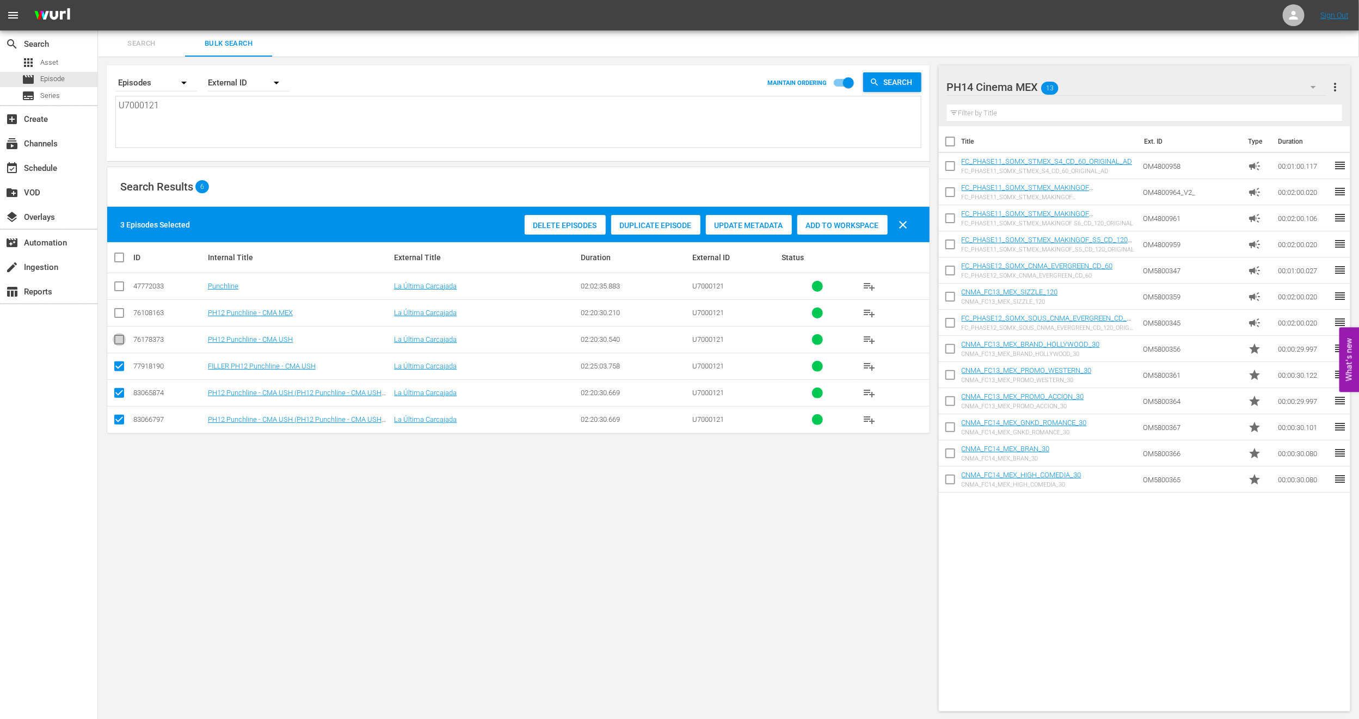
click at [118, 343] on input "checkbox" at bounding box center [119, 341] width 13 height 13
checkbox input "true"
click at [561, 234] on div "Delete Episodes" at bounding box center [565, 225] width 81 height 21
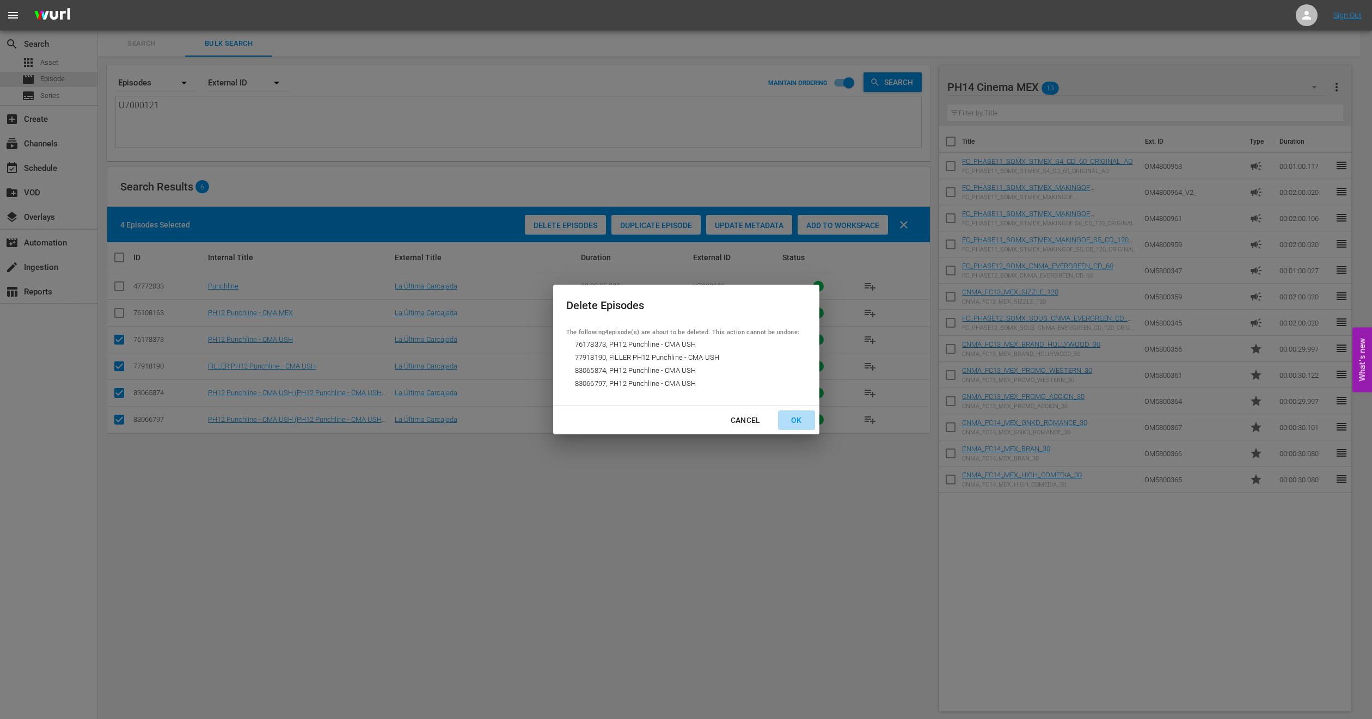
click at [792, 417] on div "OK" at bounding box center [796, 421] width 28 height 14
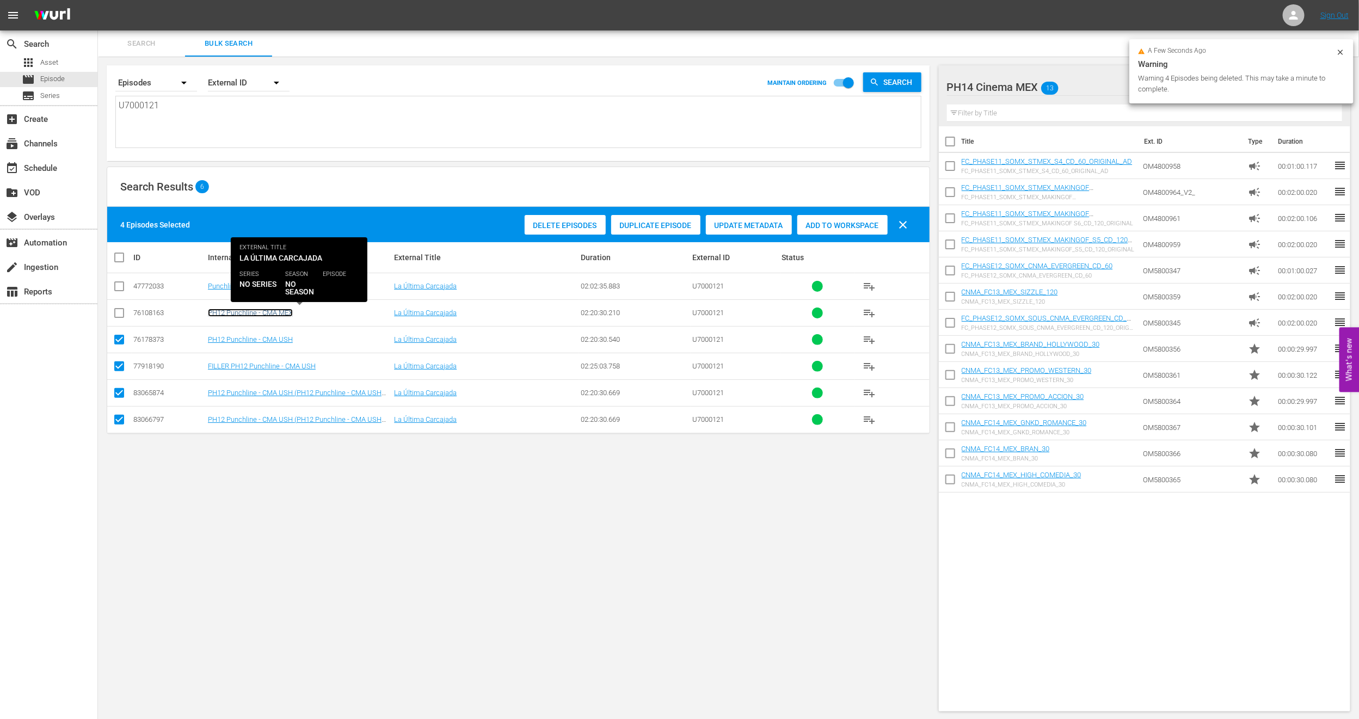
click at [231, 310] on link "PH12 Punchline - CMA MEX" at bounding box center [250, 313] width 85 height 8
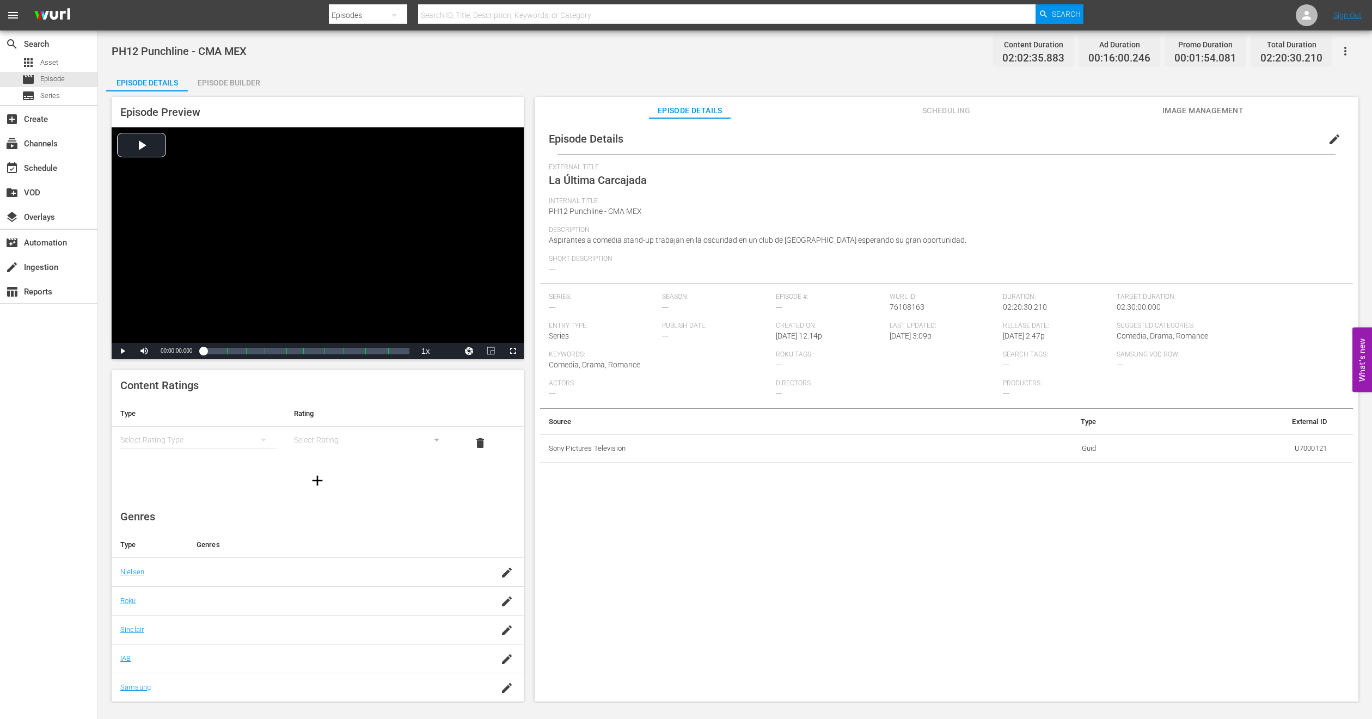
click at [1332, 141] on span "edit" at bounding box center [1334, 139] width 13 height 13
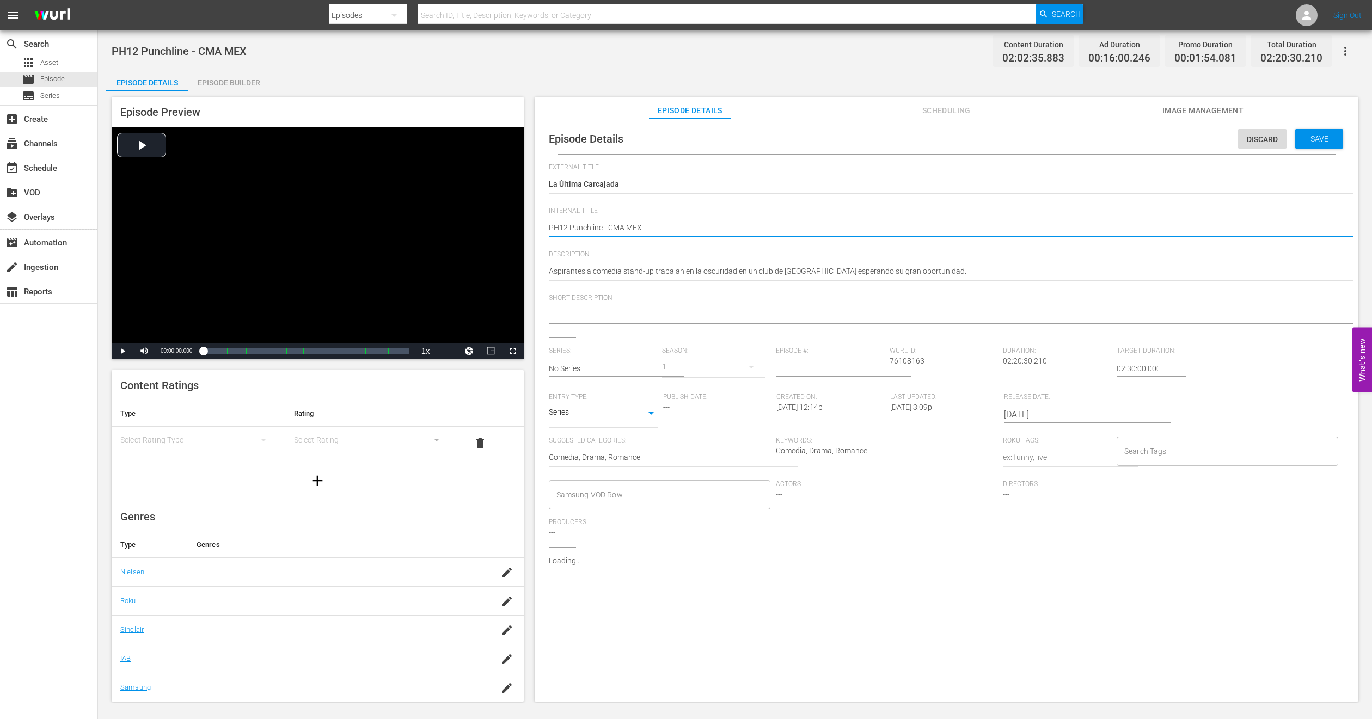
type textarea "PH1 Punchline - CMA MEX"
type textarea "PH14 Punchline - CMA MEX"
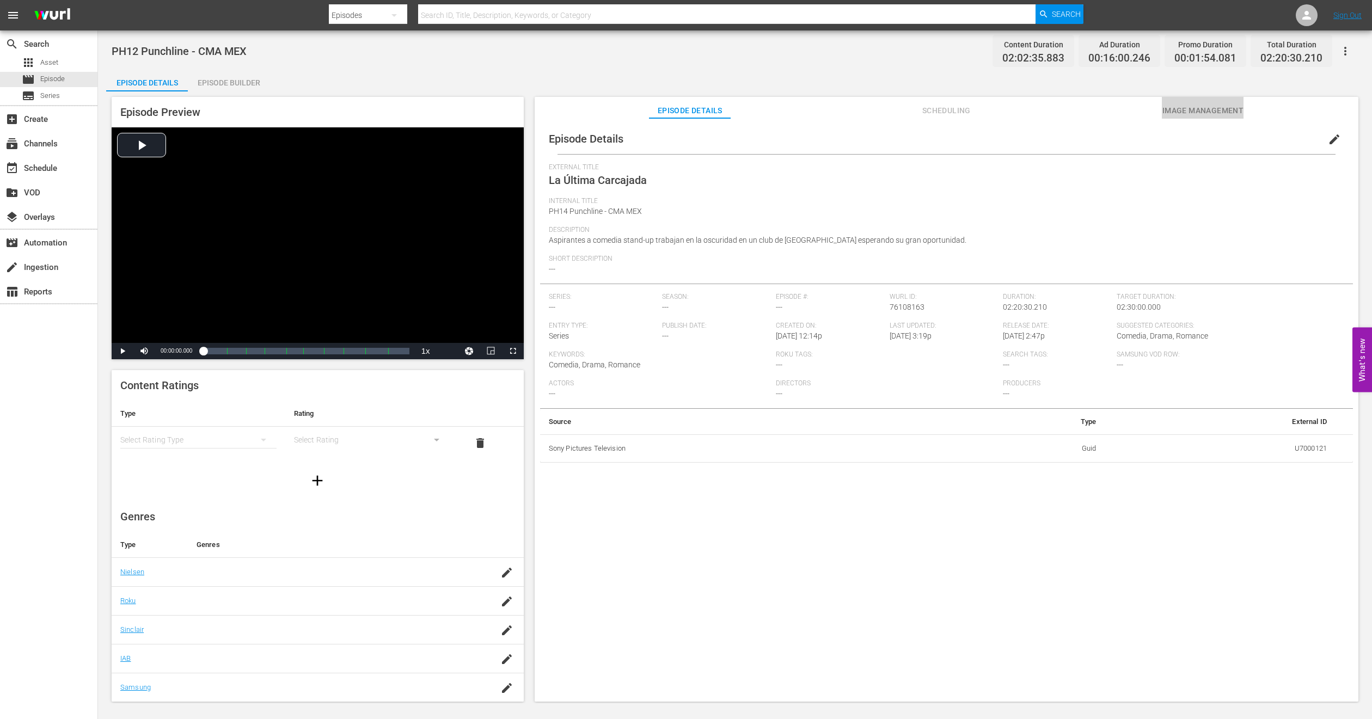
click at [1169, 103] on button "Image Management" at bounding box center [1203, 108] width 82 height 22
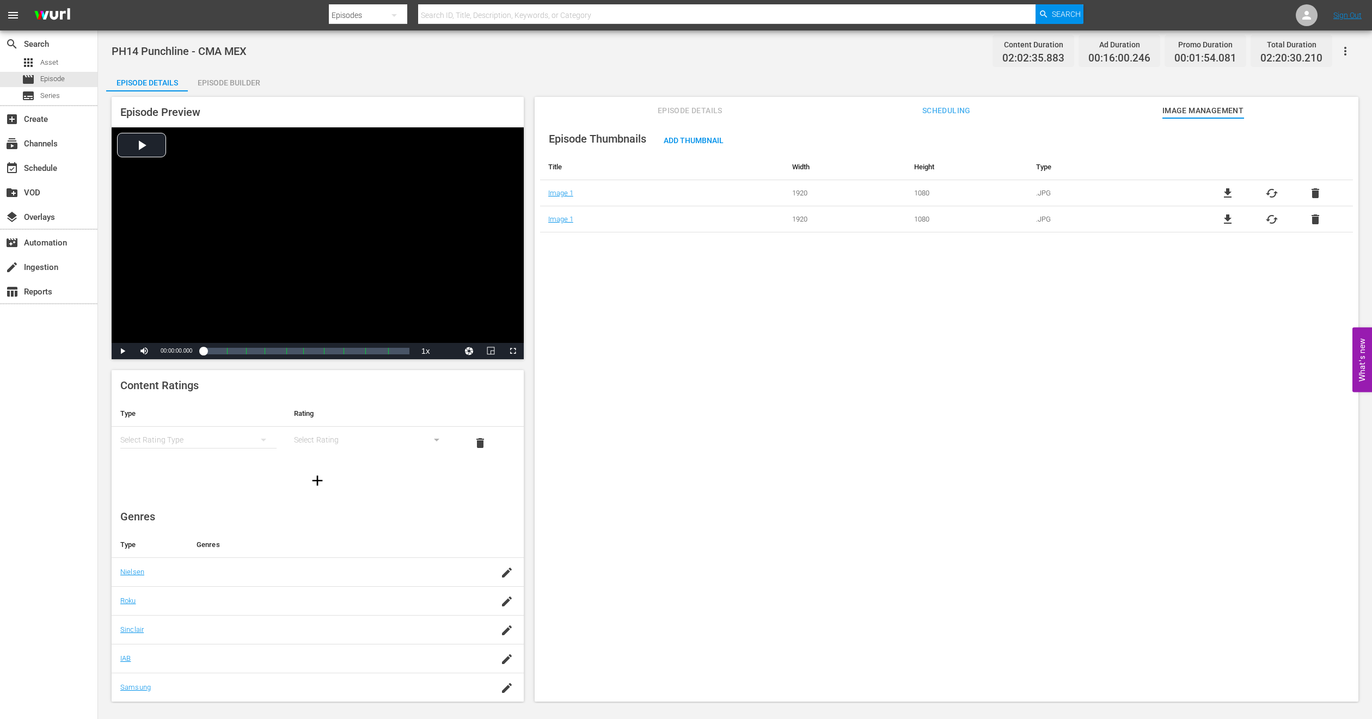
click at [227, 85] on div "Episode Builder" at bounding box center [229, 83] width 82 height 26
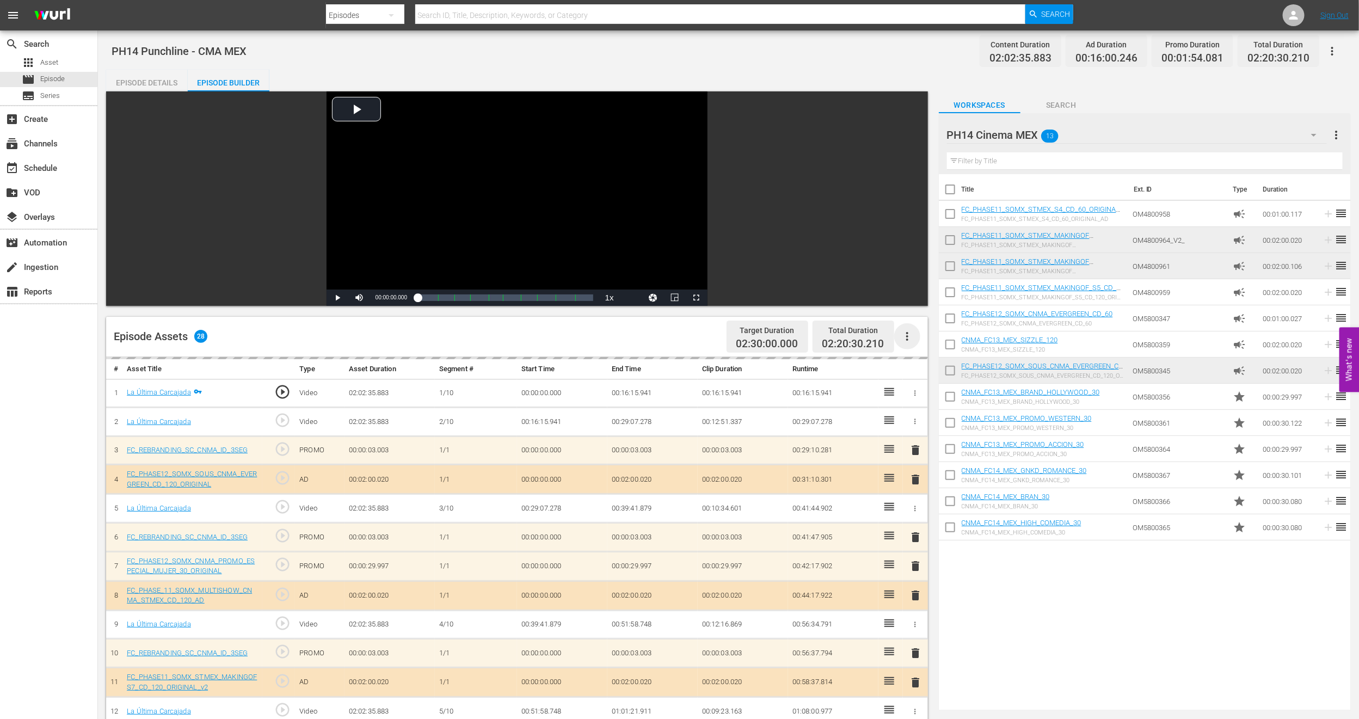
click at [908, 332] on icon "button" at bounding box center [907, 336] width 2 height 9
click at [887, 42] on div "PH14 Punchline - CMA MEX Content Duration 02:02:35.883 Ad Duration 00:16:00.246…" at bounding box center [729, 51] width 1234 height 24
click at [905, 329] on button "button" at bounding box center [907, 336] width 26 height 26
click at [910, 355] on div "Clear Ads" at bounding box center [940, 367] width 74 height 26
drag, startPoint x: 58, startPoint y: 134, endPoint x: 12, endPoint y: 401, distance: 270.1
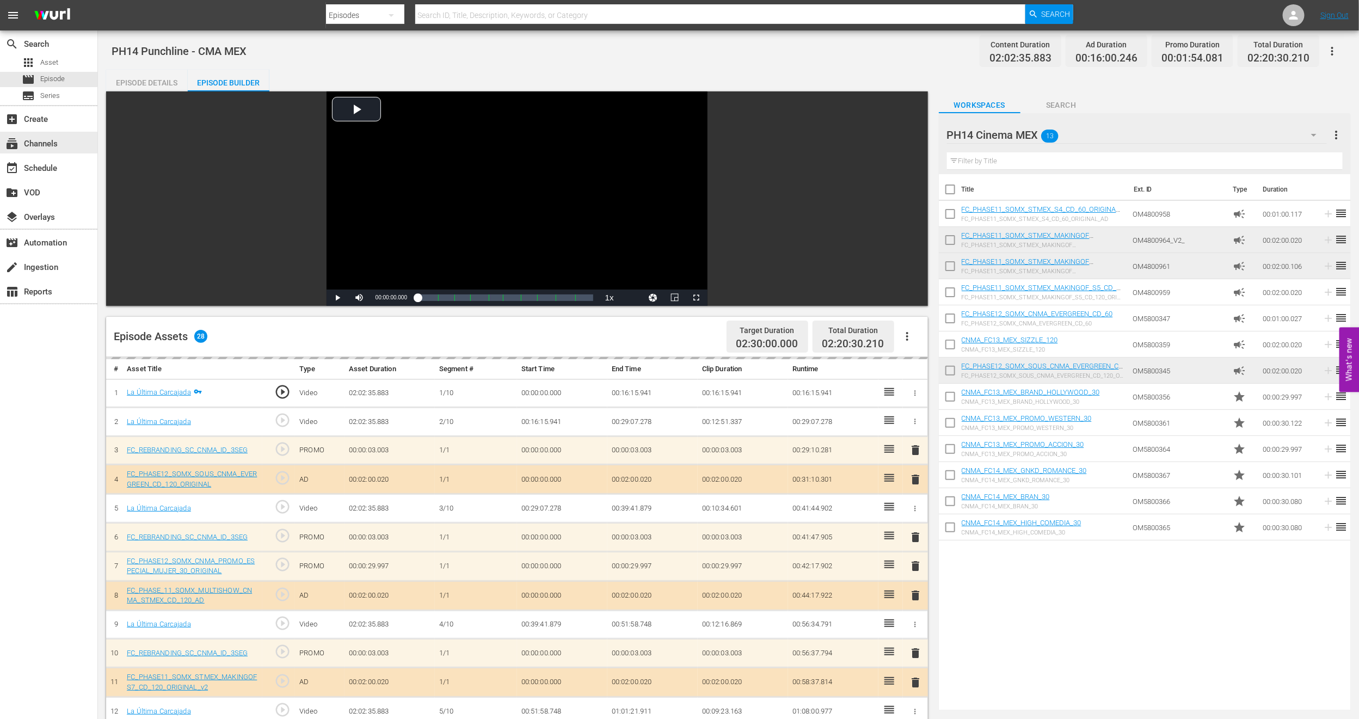
click at [12, 401] on div "search Search apps Asset movie Episode subtitles Series add_box Create subscrip…" at bounding box center [49, 389] width 98 height 719
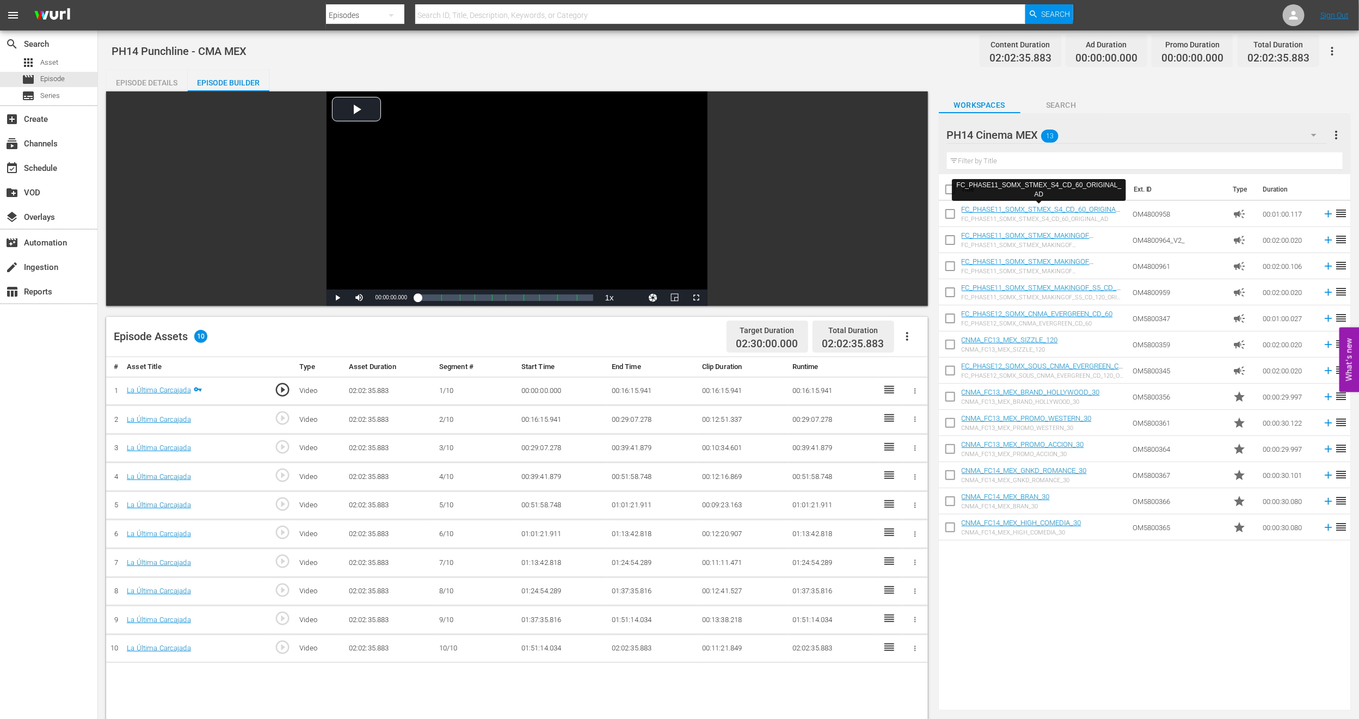
click at [909, 332] on icon "button" at bounding box center [907, 336] width 13 height 13
click at [922, 342] on div "Fill with Ads" at bounding box center [940, 341] width 74 height 26
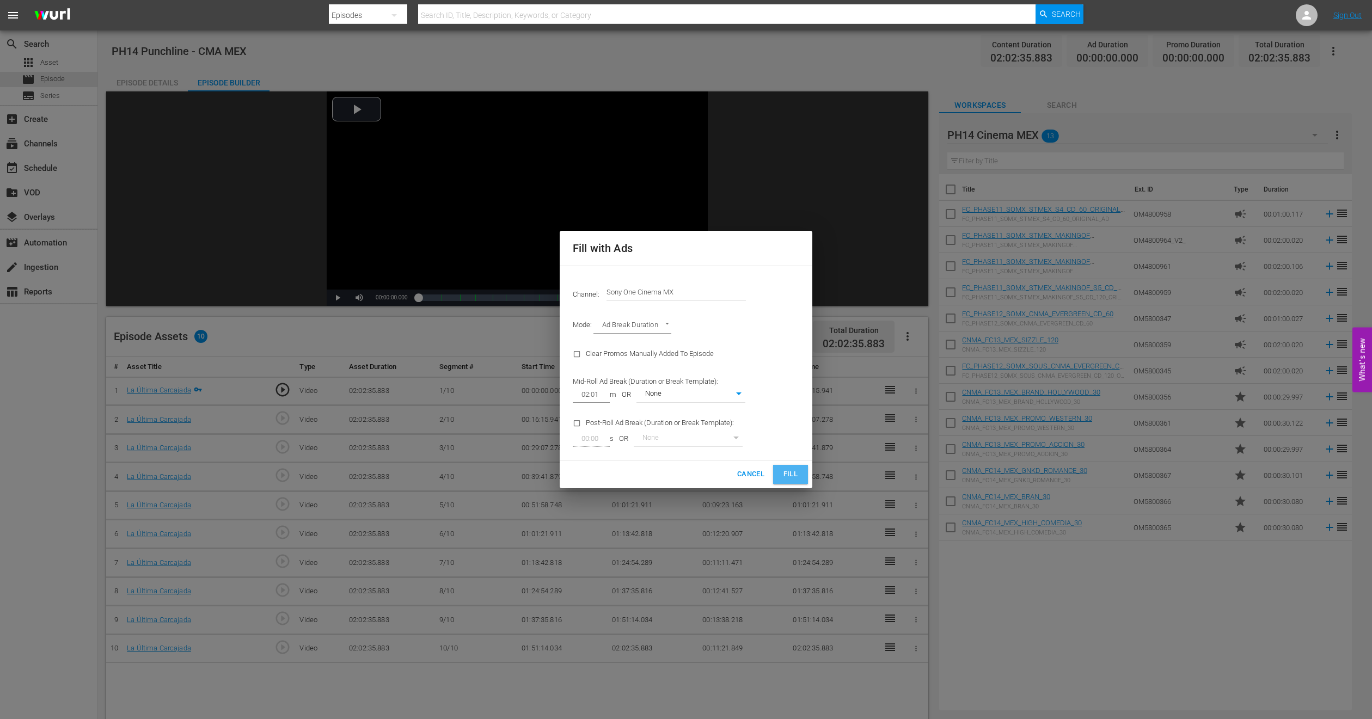
click at [804, 479] on button "Fill" at bounding box center [790, 474] width 35 height 19
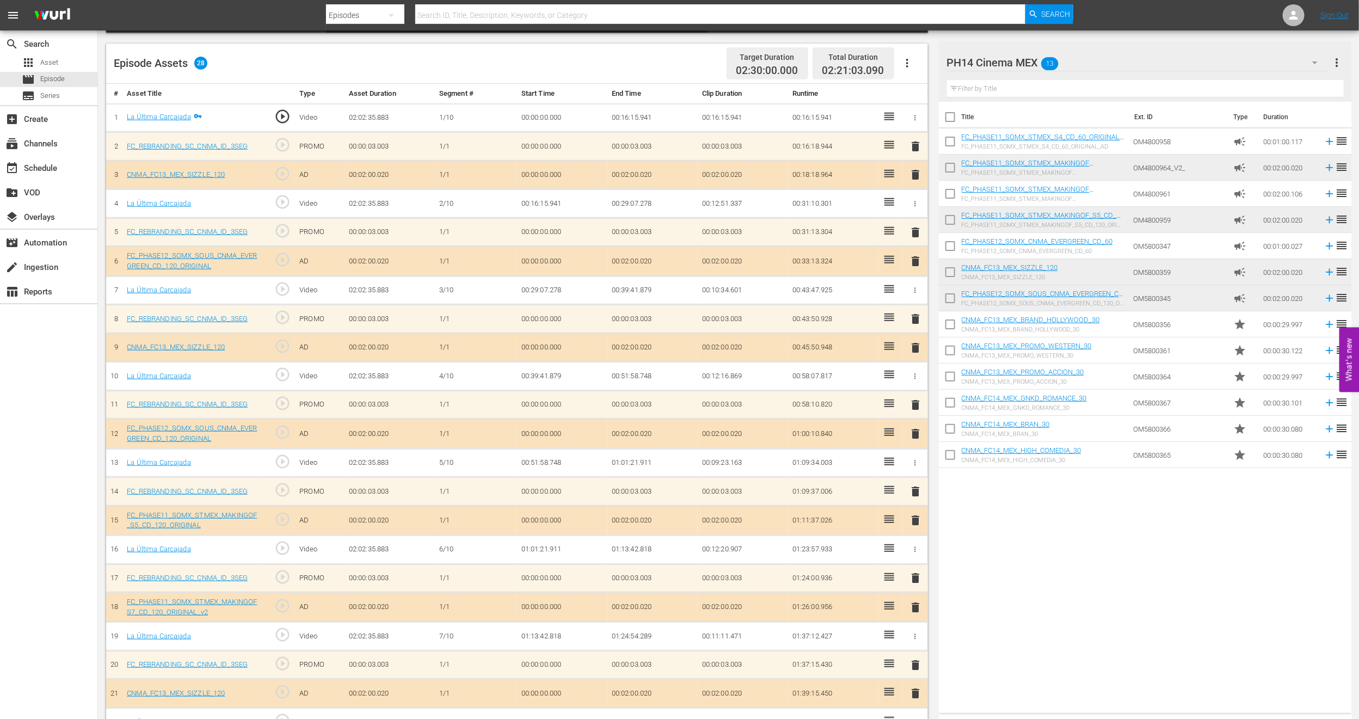
scroll to position [245, 0]
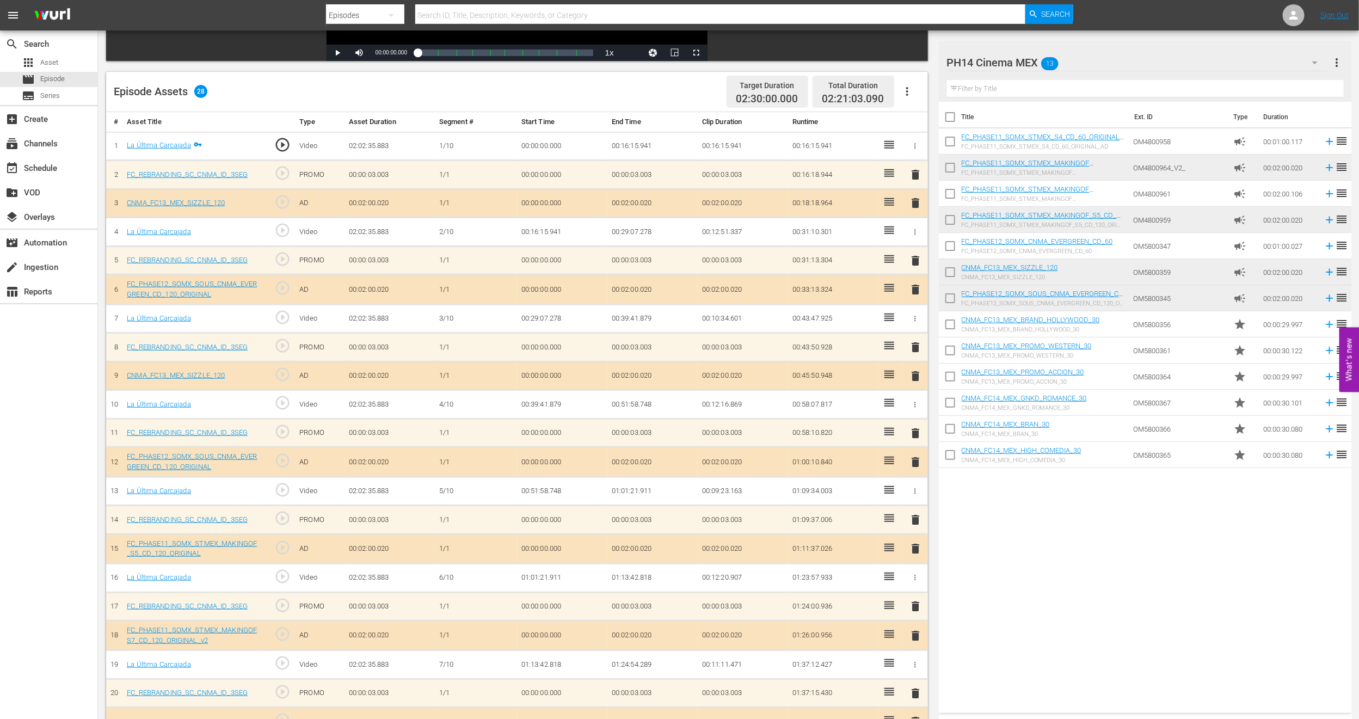
click at [918, 287] on span "delete" at bounding box center [915, 289] width 13 height 13
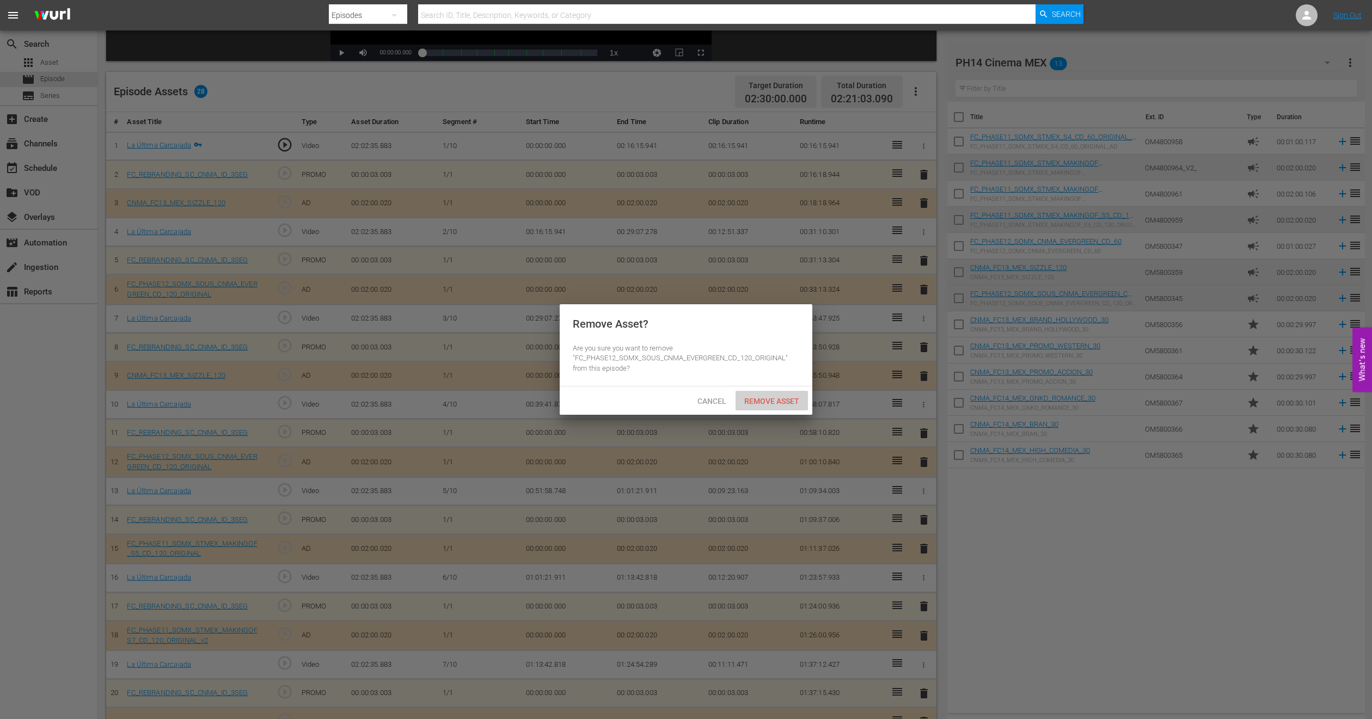
click at [800, 402] on span "Remove Asset" at bounding box center [771, 401] width 72 height 9
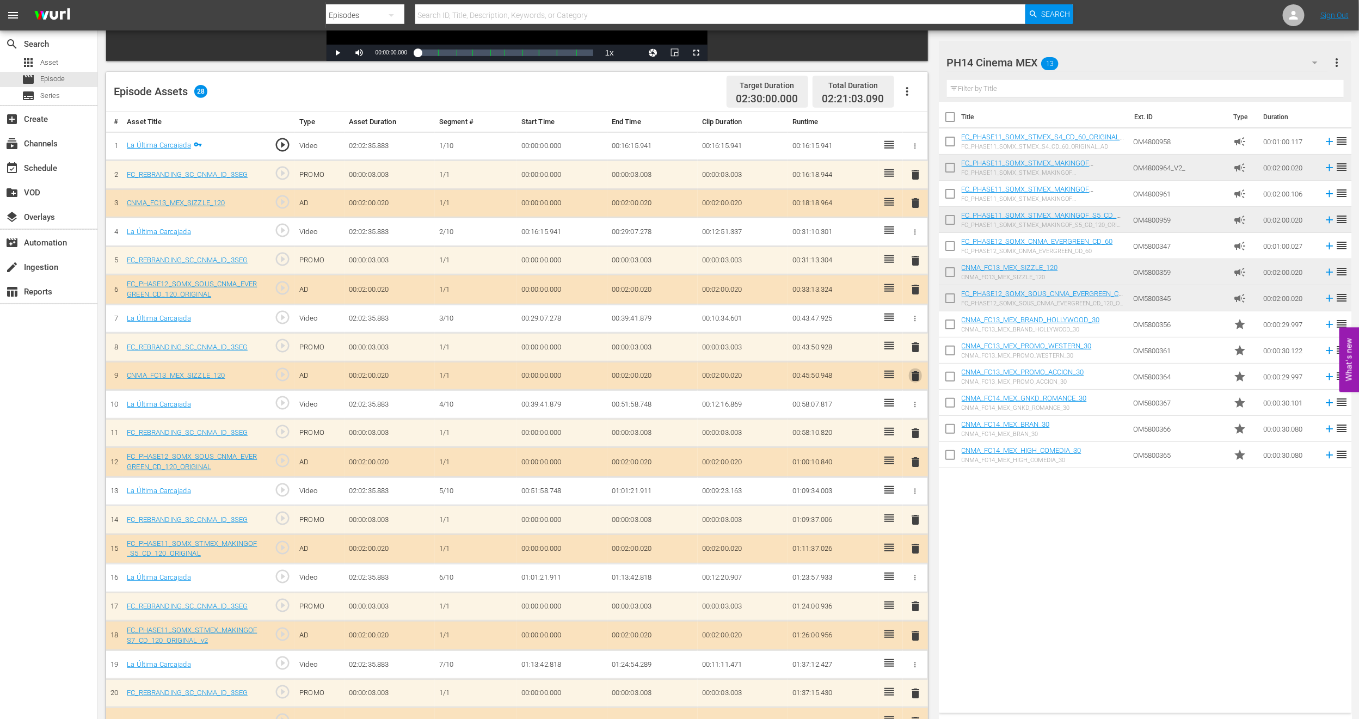
click at [915, 377] on span "delete" at bounding box center [915, 376] width 13 height 13
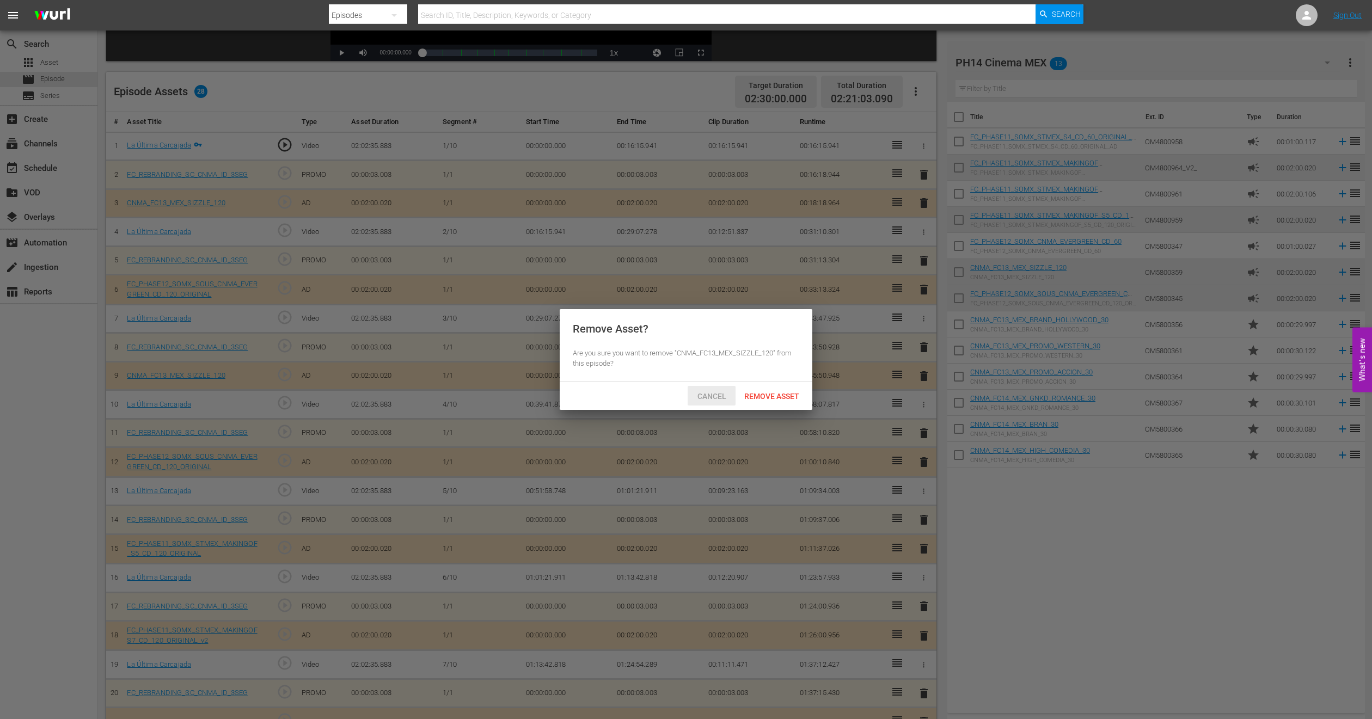
click at [709, 397] on span "Cancel" at bounding box center [712, 396] width 46 height 9
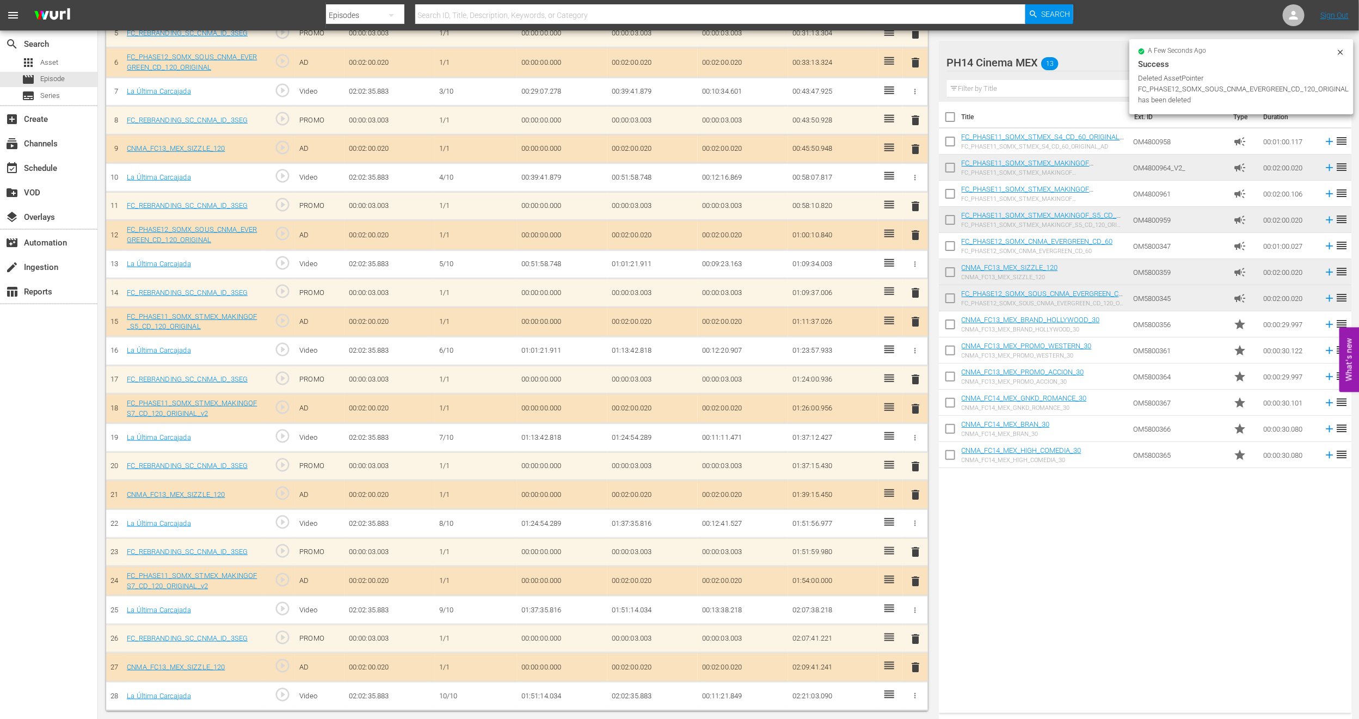
scroll to position [229, 0]
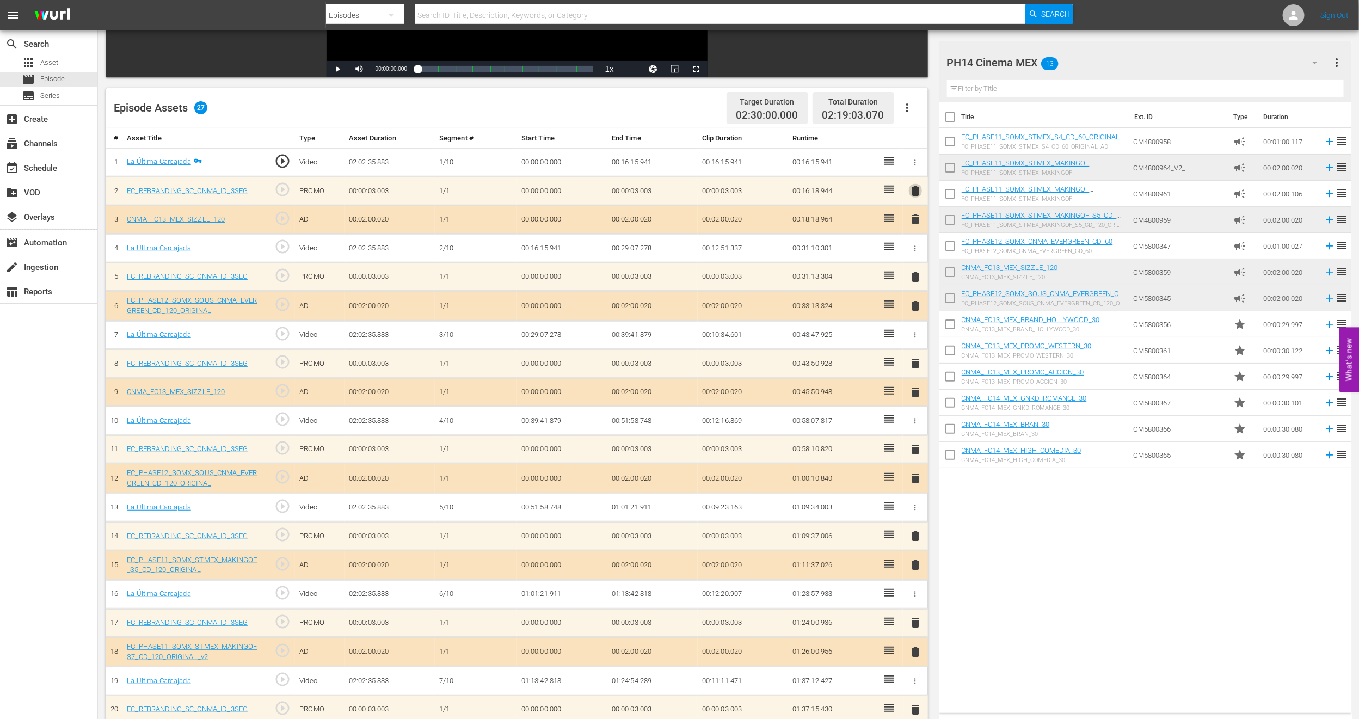
click at [915, 190] on span "delete" at bounding box center [915, 191] width 13 height 13
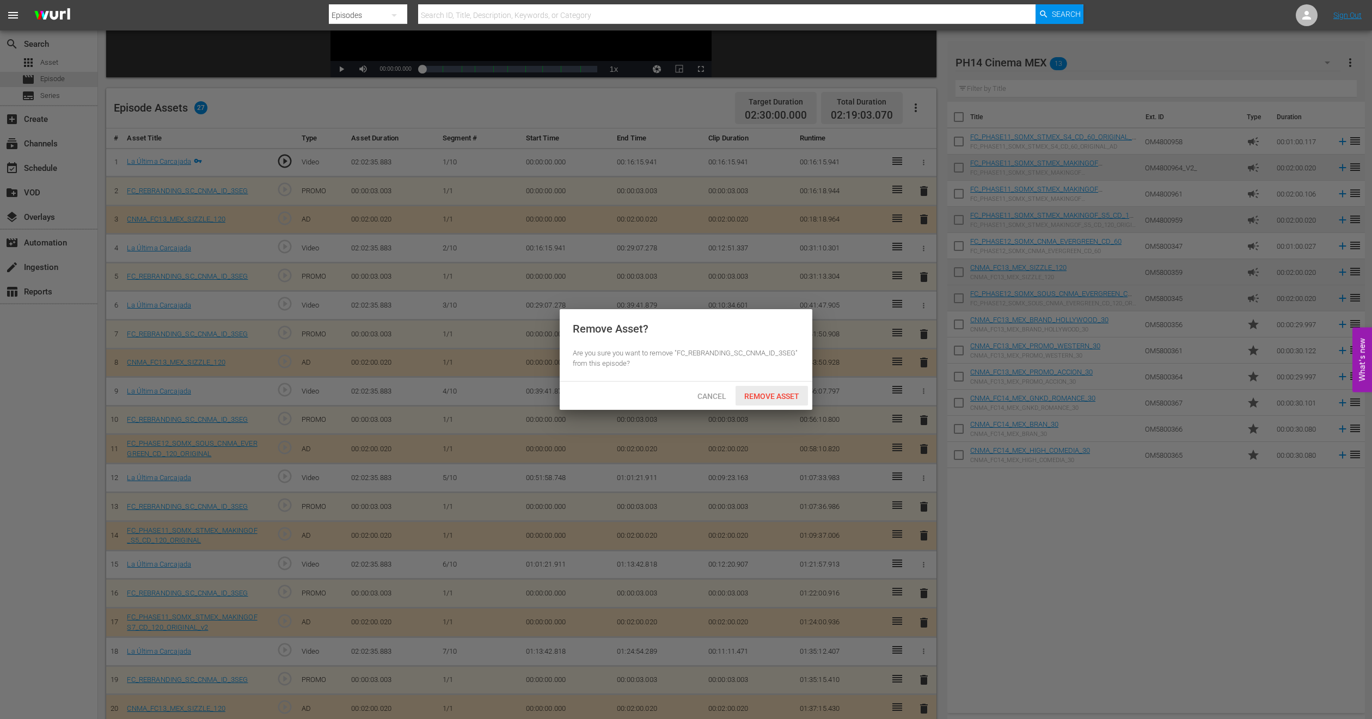
click at [777, 393] on span "Remove Asset" at bounding box center [771, 396] width 72 height 9
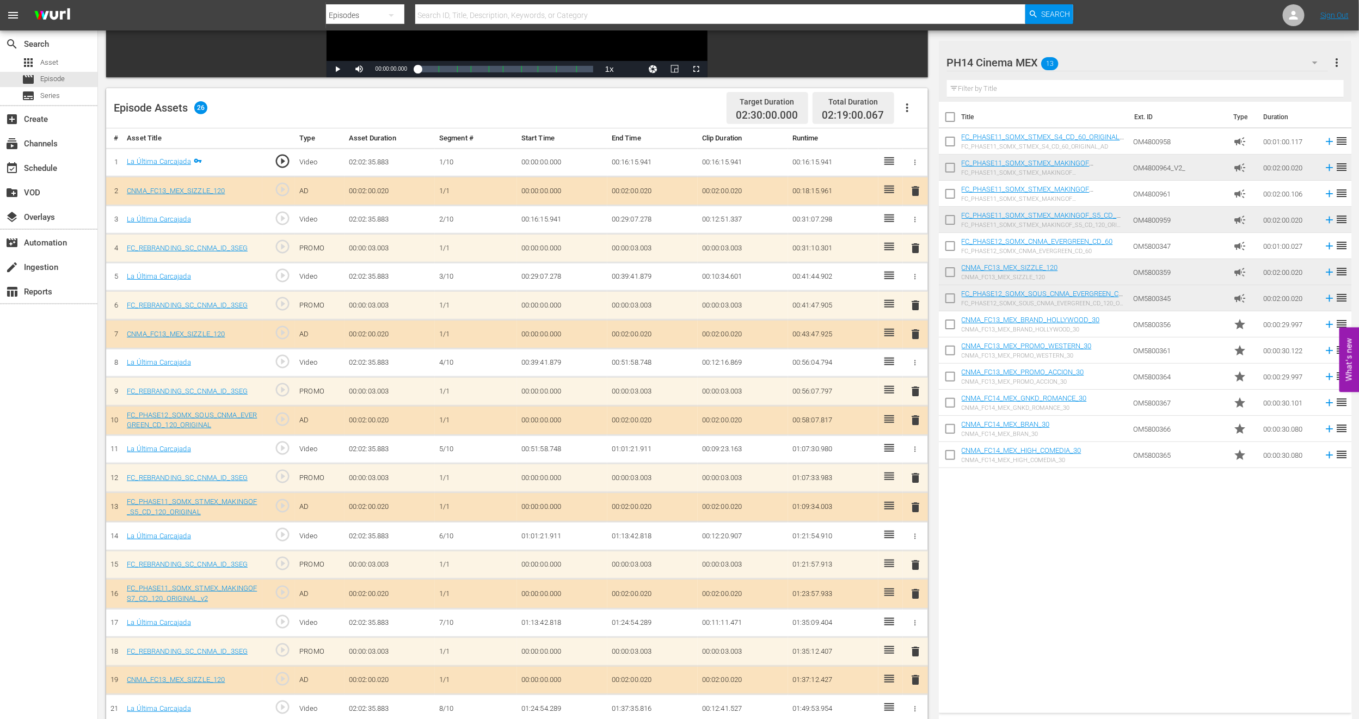
click at [916, 190] on span "delete" at bounding box center [915, 191] width 13 height 13
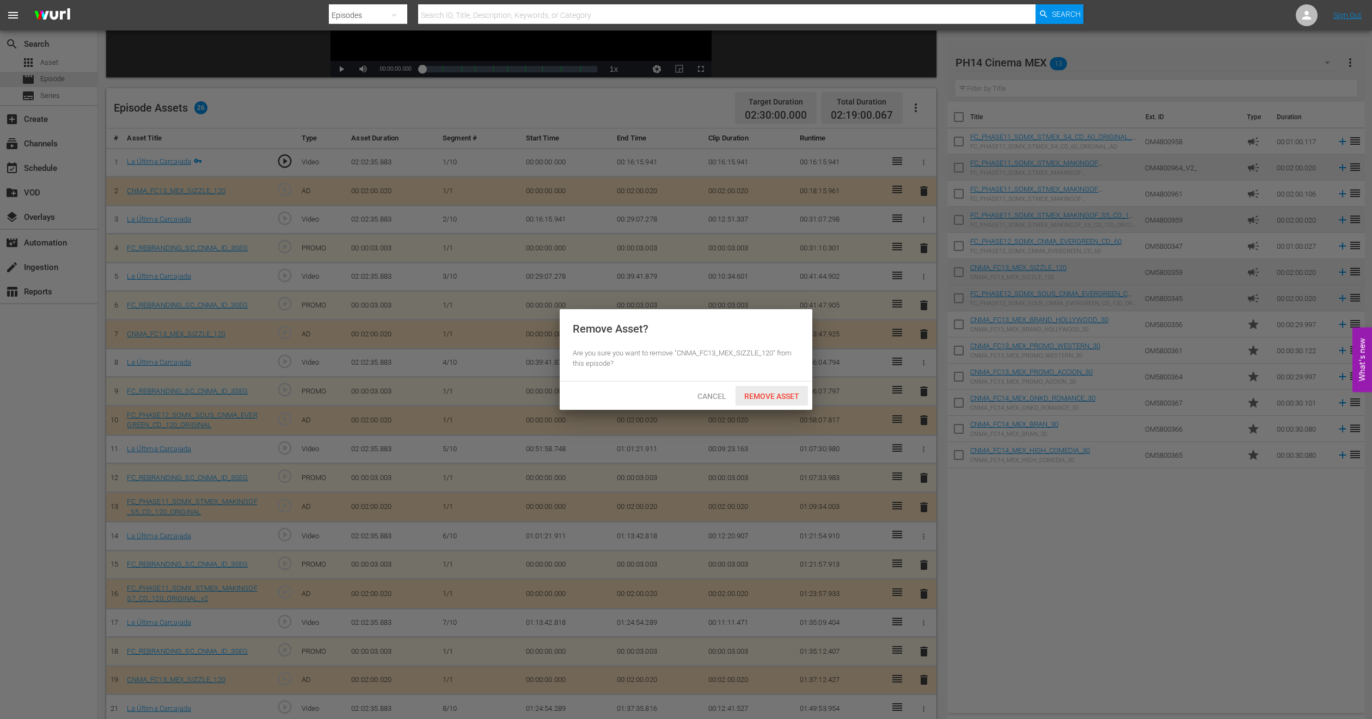
click at [798, 392] on span "Remove Asset" at bounding box center [771, 396] width 72 height 9
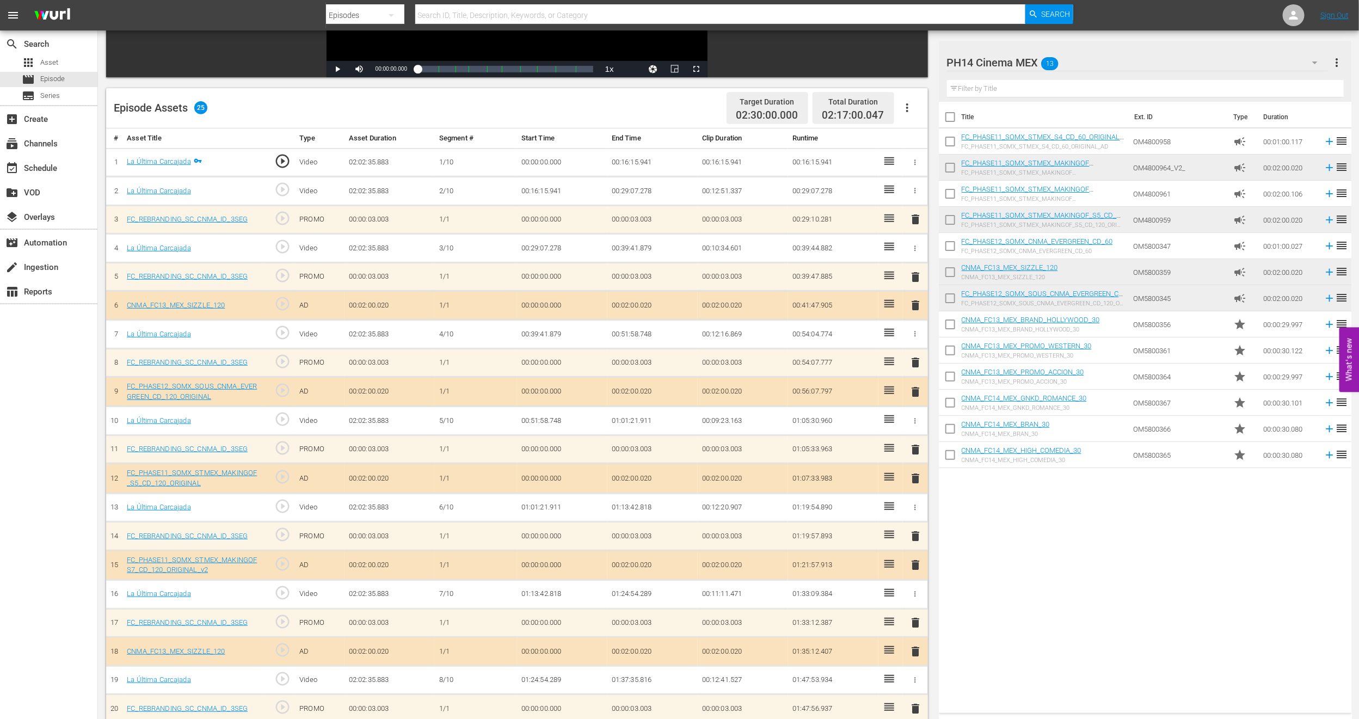
click at [918, 304] on span "delete" at bounding box center [915, 305] width 13 height 13
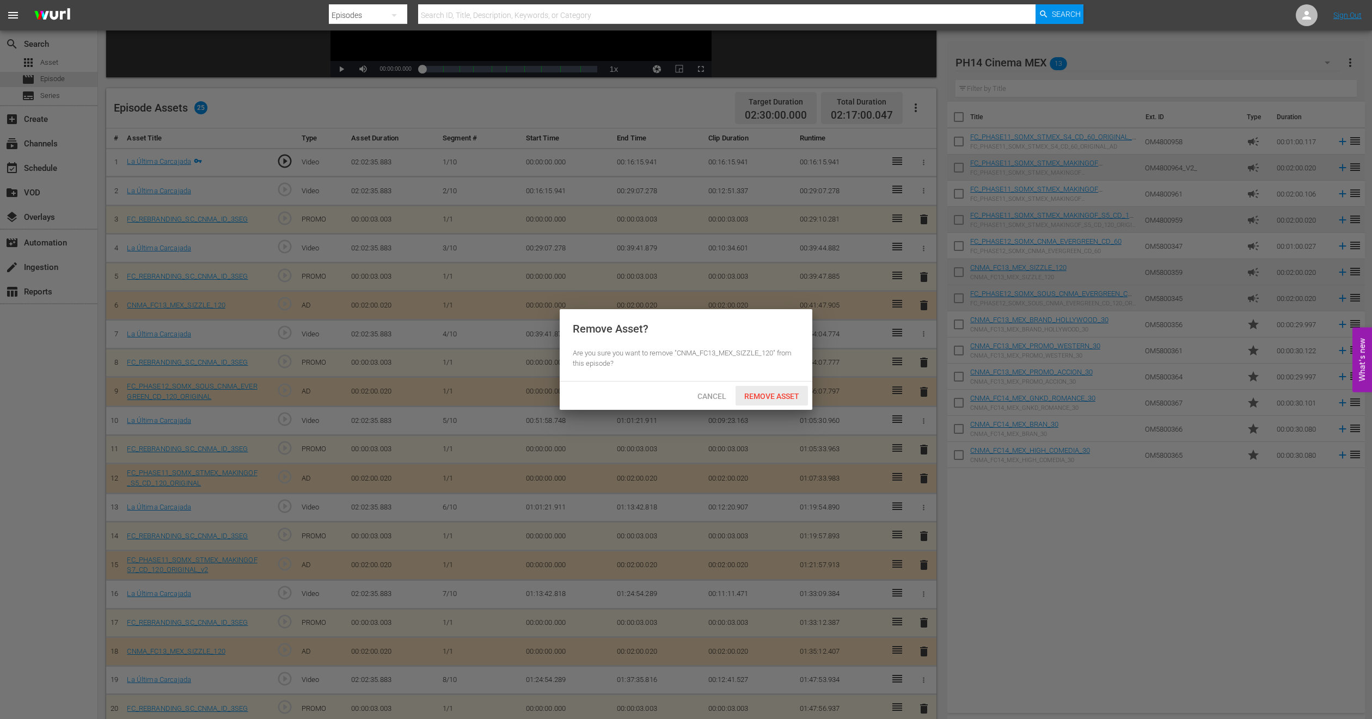
click at [784, 389] on div "Remove Asset" at bounding box center [771, 396] width 72 height 20
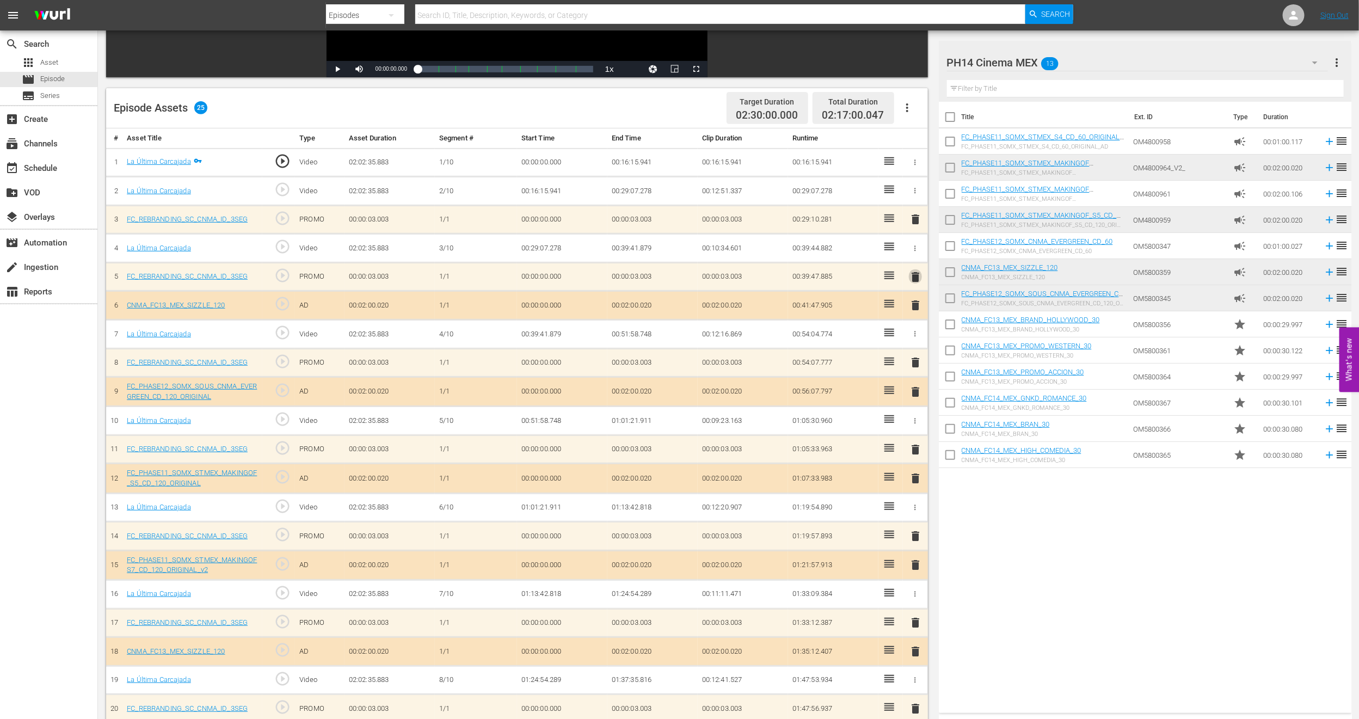
click at [918, 273] on span "delete" at bounding box center [915, 277] width 13 height 13
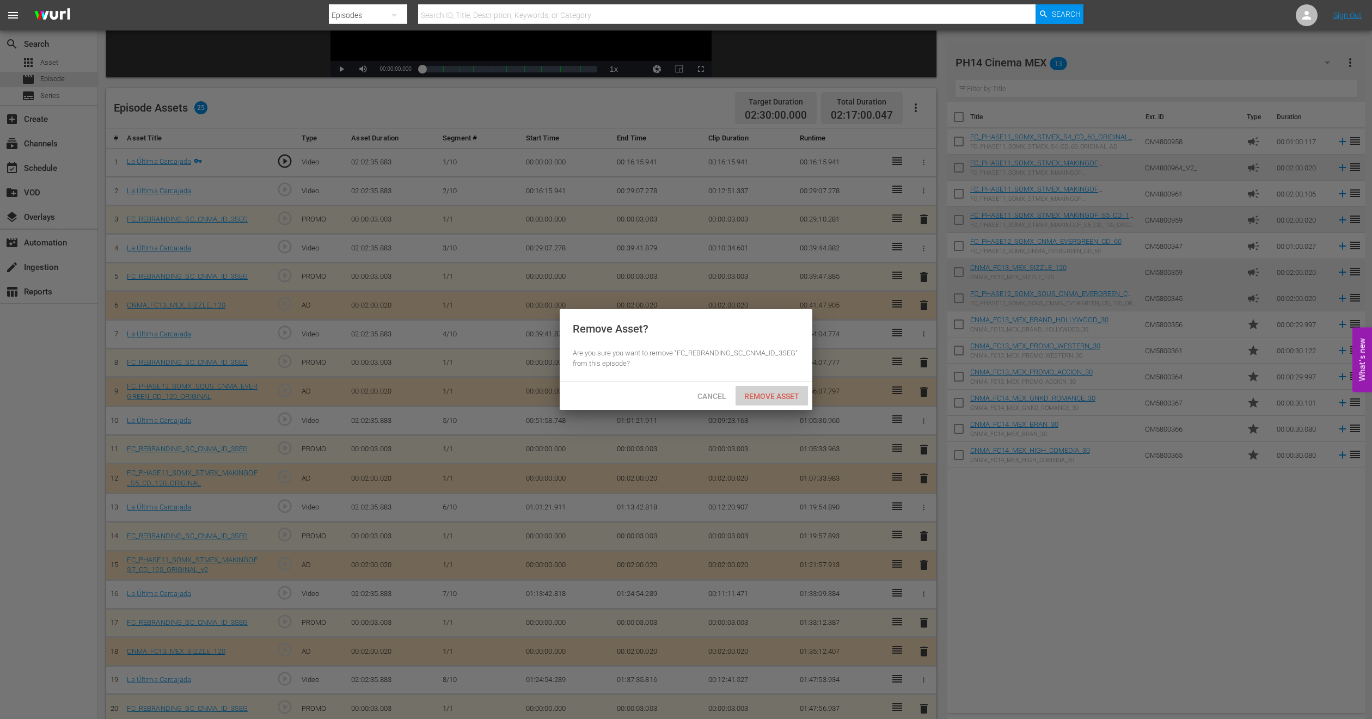
click at [778, 392] on span "Remove Asset" at bounding box center [771, 396] width 72 height 9
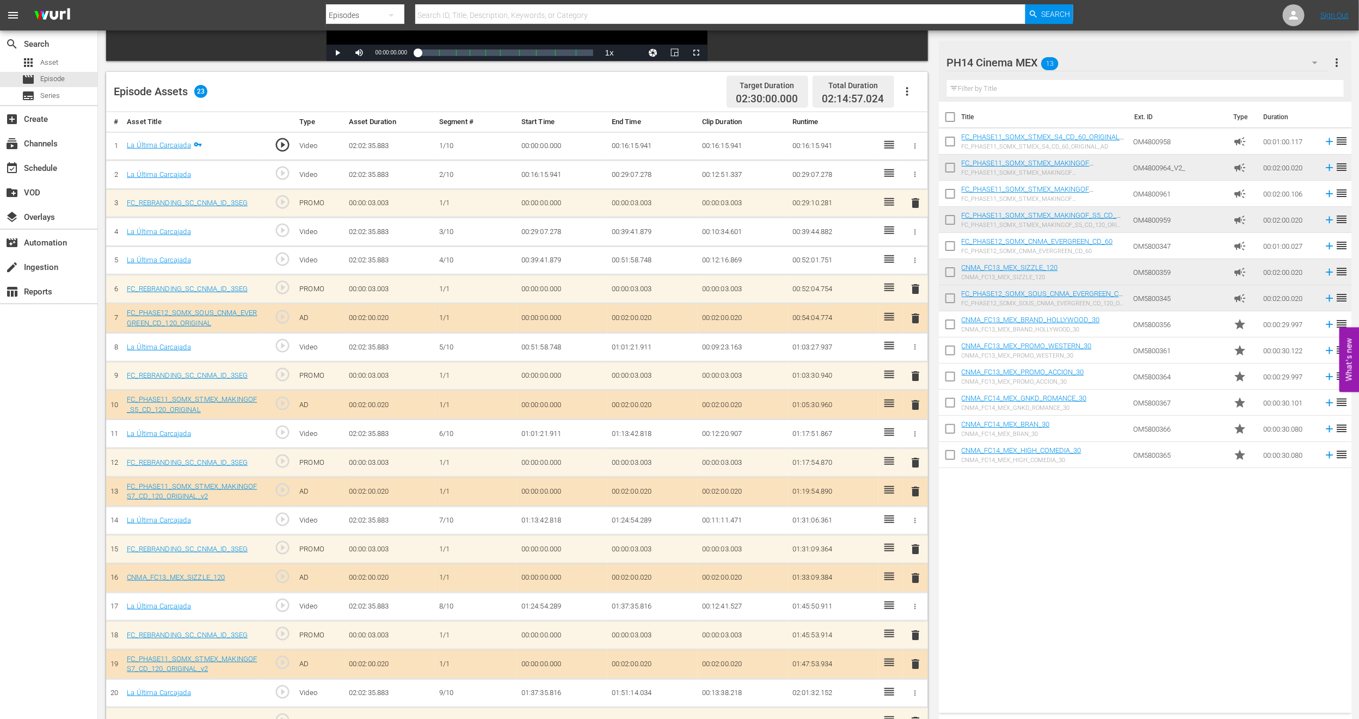
scroll to position [163, 0]
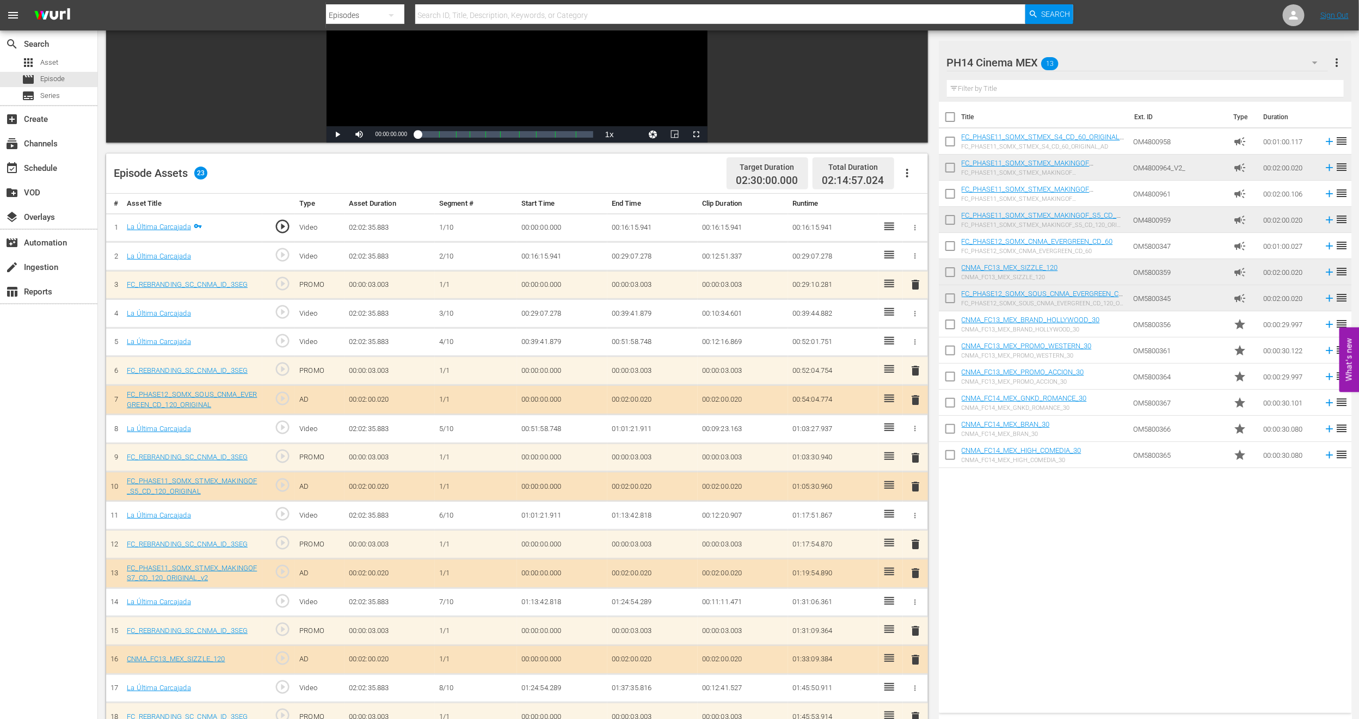
click at [915, 487] on span "delete" at bounding box center [915, 486] width 13 height 13
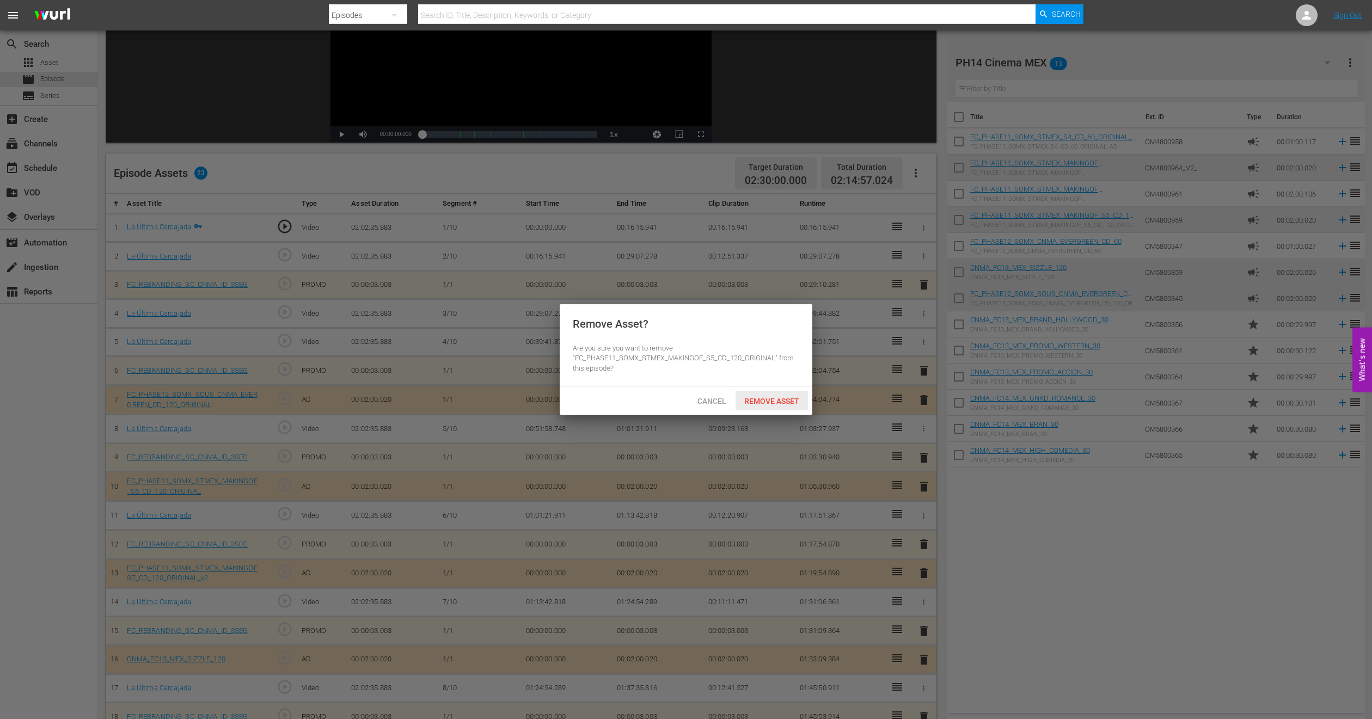
click at [782, 402] on span "Remove Asset" at bounding box center [771, 401] width 72 height 9
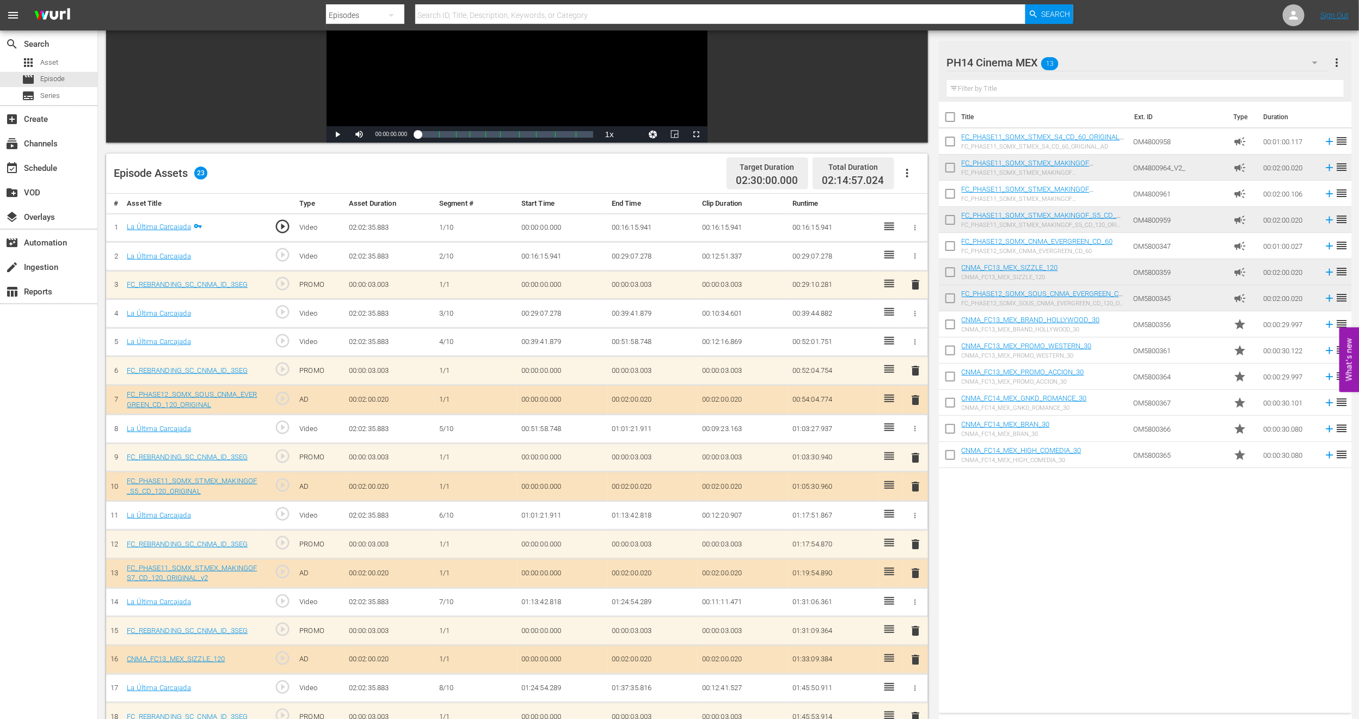
click at [915, 456] on span "delete" at bounding box center [915, 457] width 13 height 13
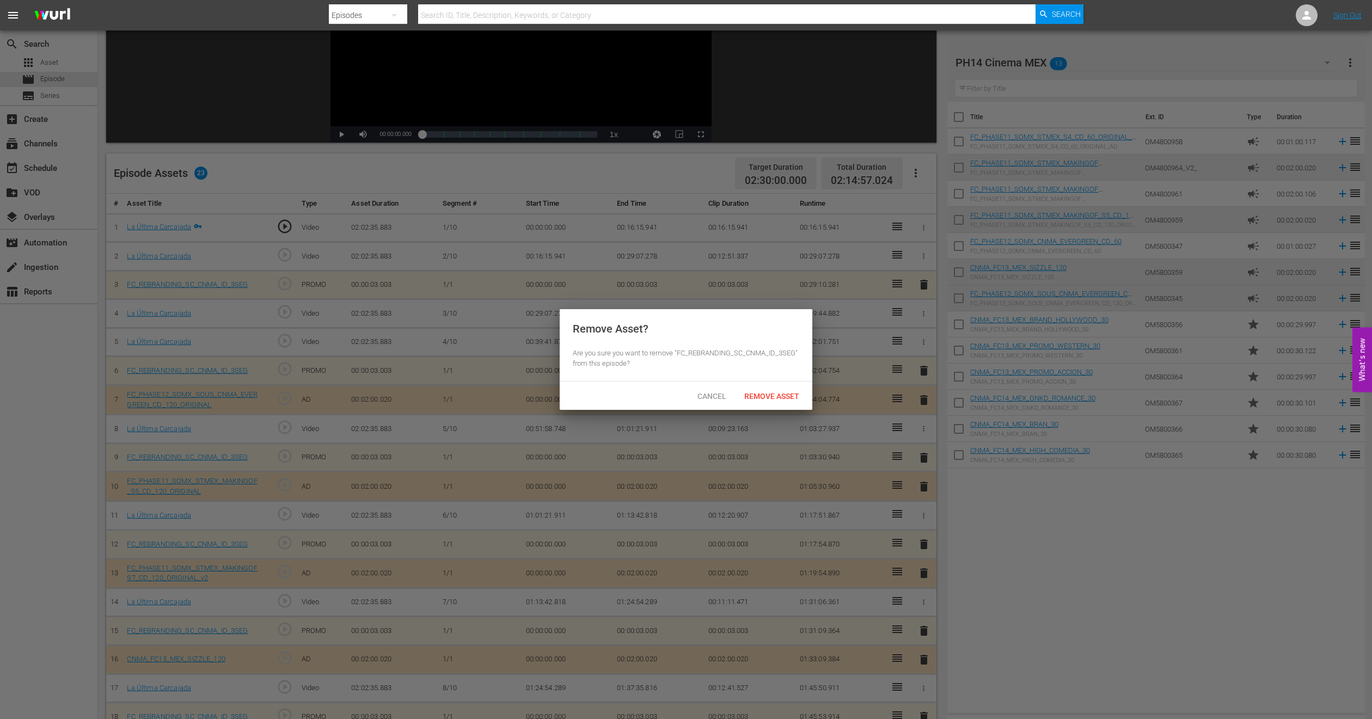
click at [768, 402] on div "Remove Asset" at bounding box center [771, 396] width 72 height 20
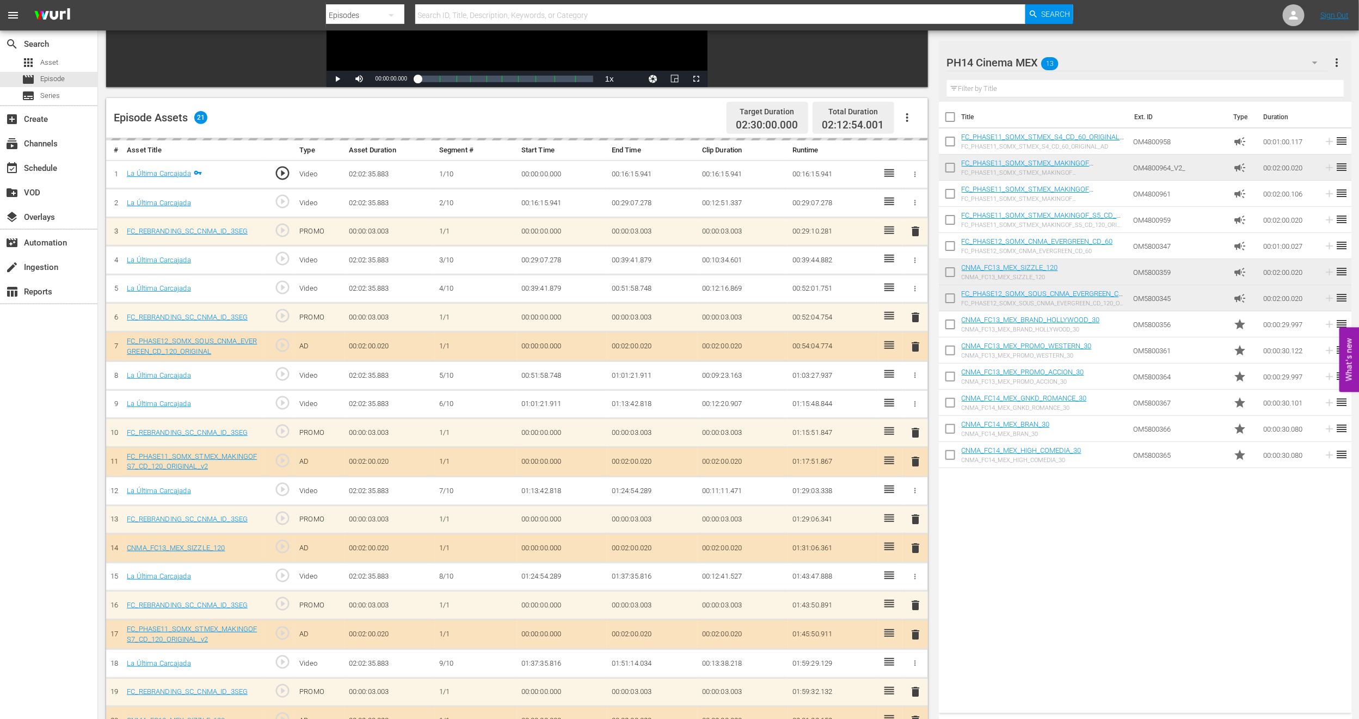
scroll to position [283, 0]
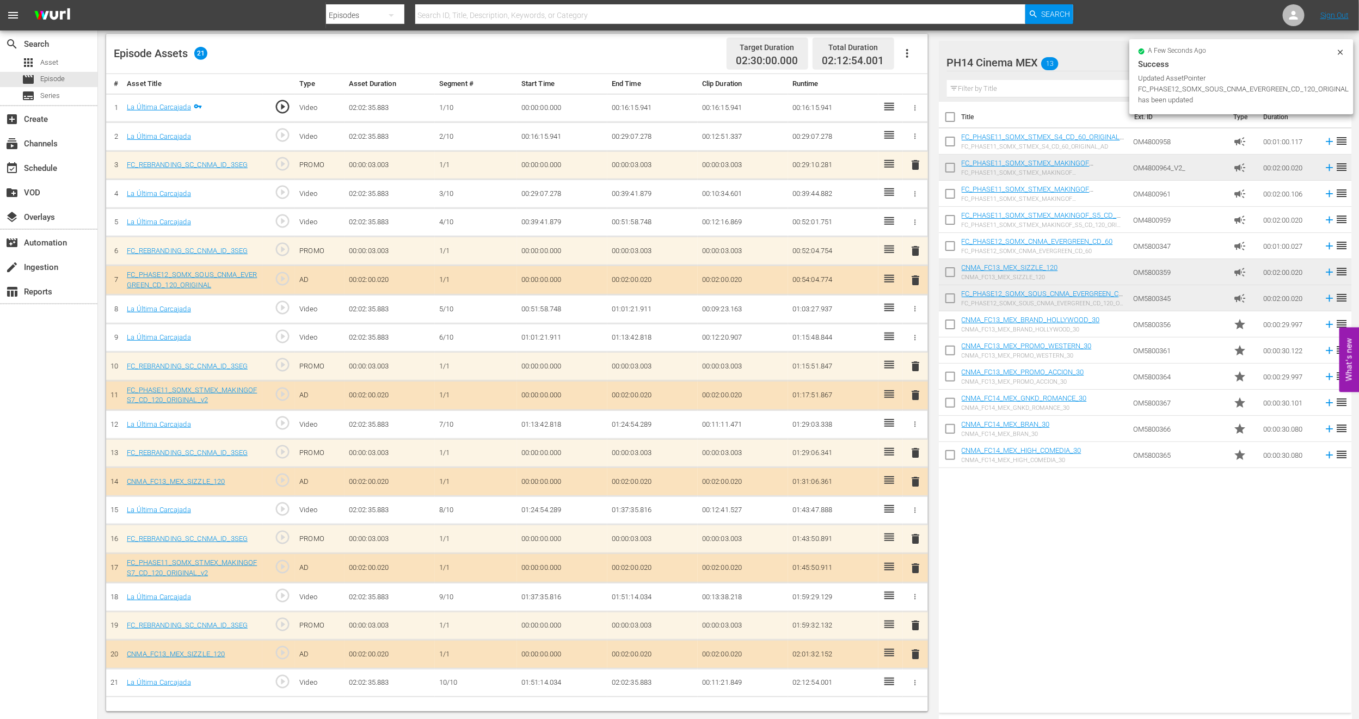
click at [916, 567] on span "delete" at bounding box center [915, 568] width 13 height 13
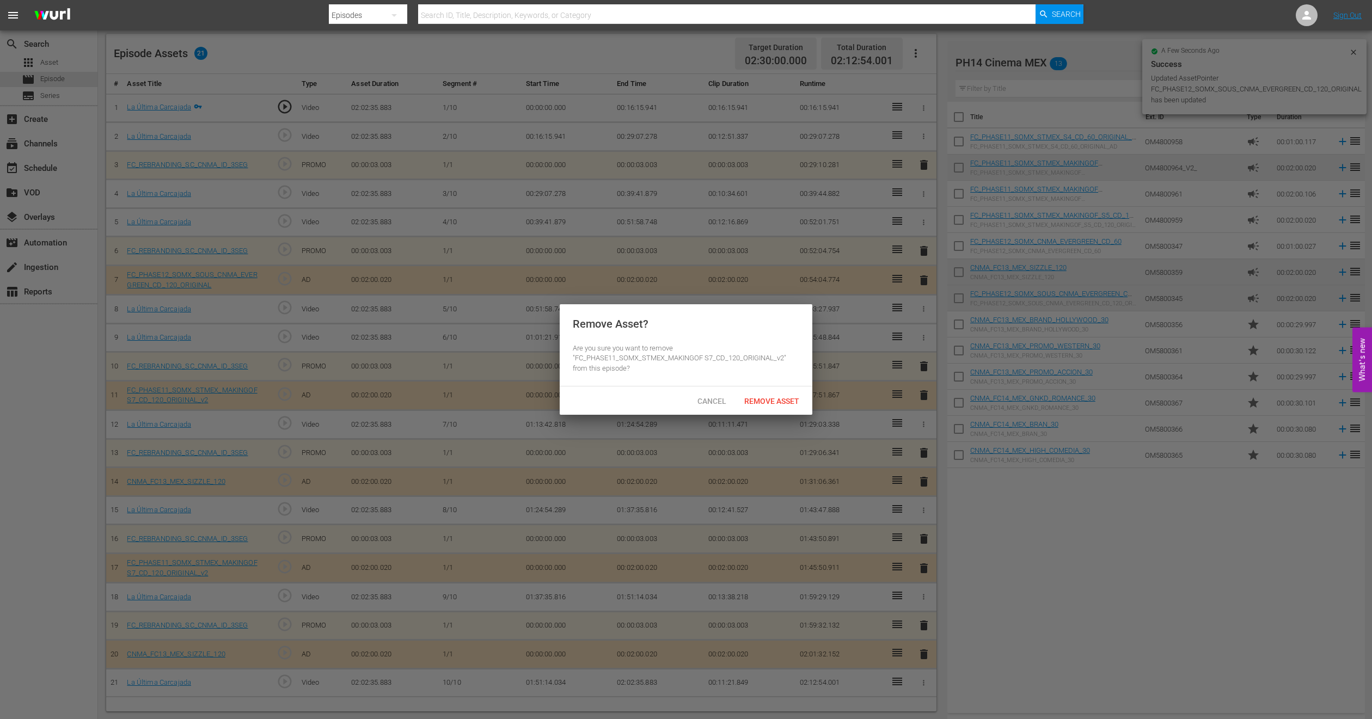
click at [778, 397] on span "Remove Asset" at bounding box center [771, 401] width 72 height 9
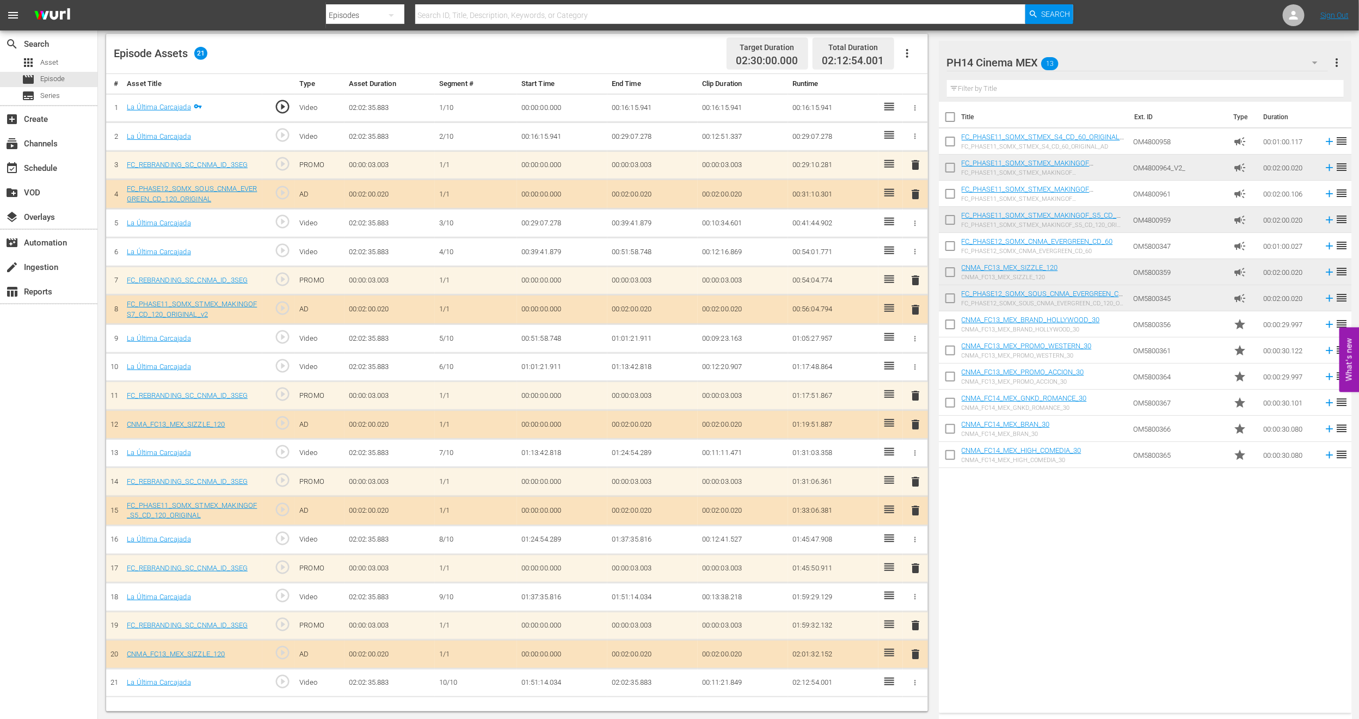
click at [915, 655] on span "delete" at bounding box center [915, 654] width 13 height 13
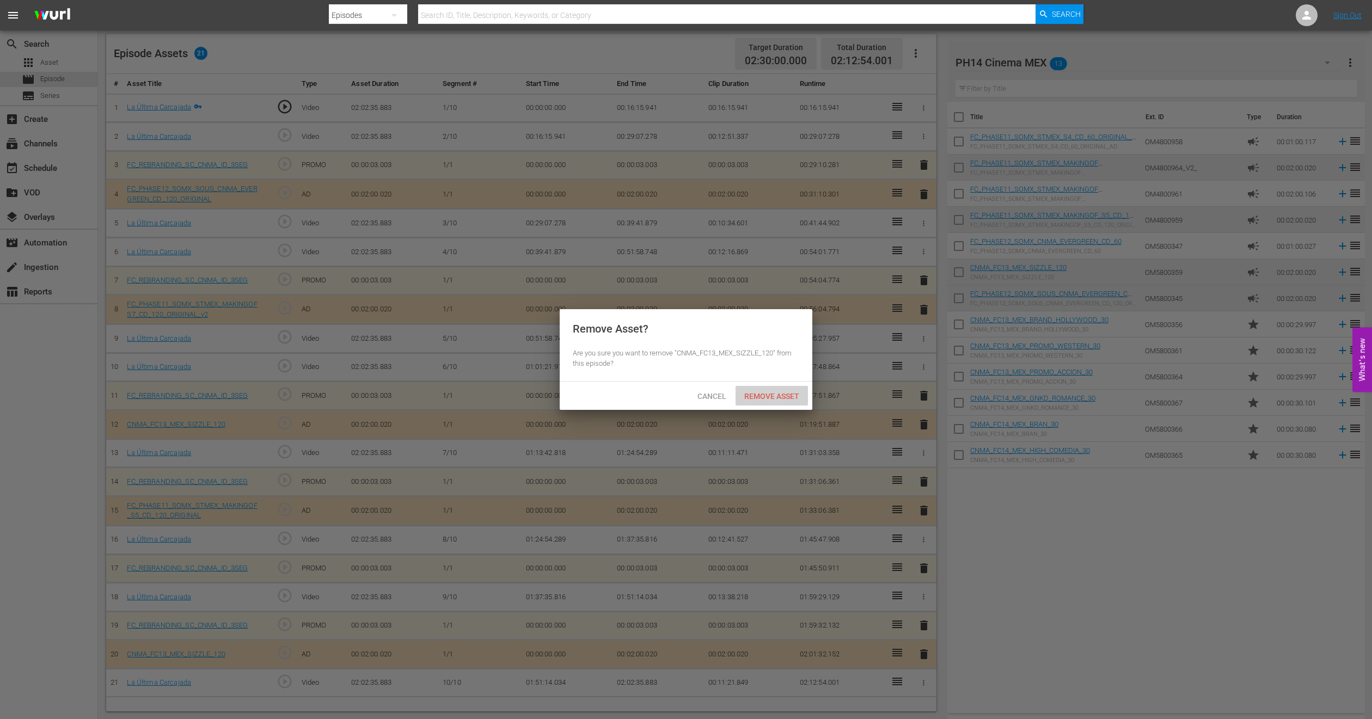
click at [781, 387] on div "Remove Asset" at bounding box center [771, 396] width 72 height 20
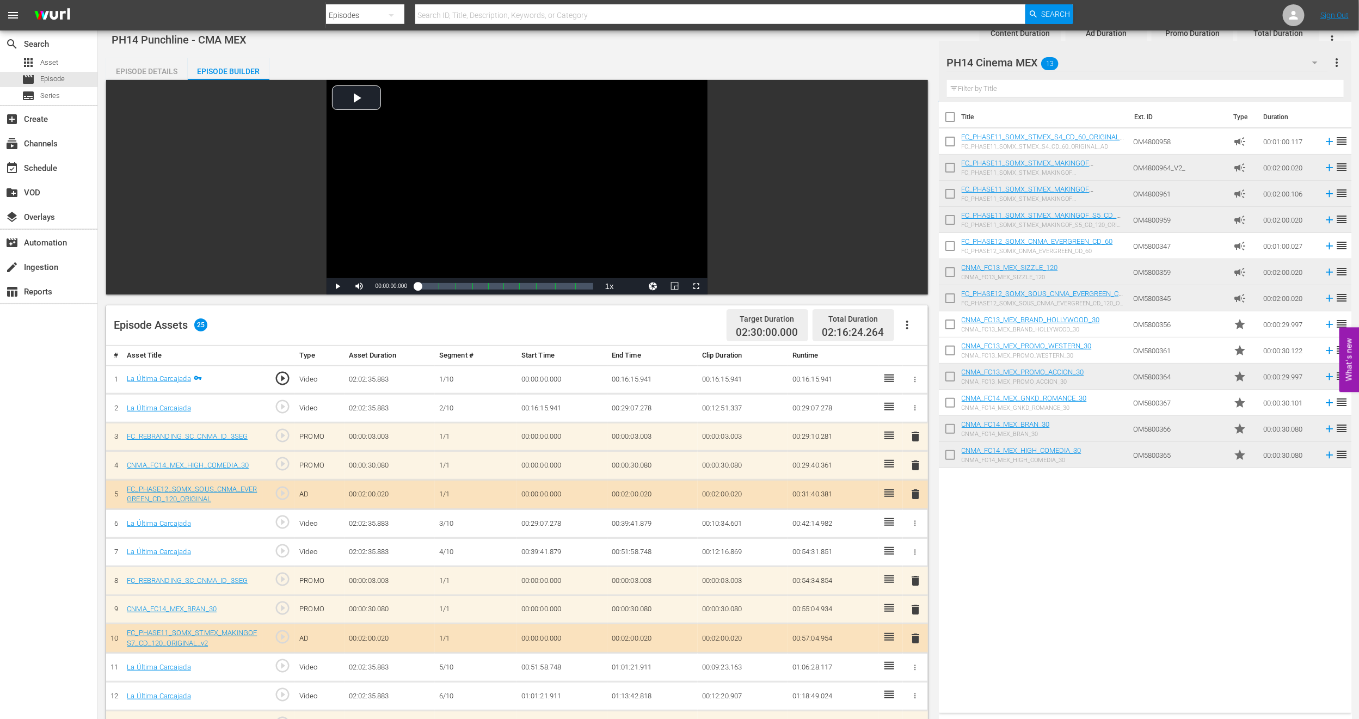
scroll to position [0, 0]
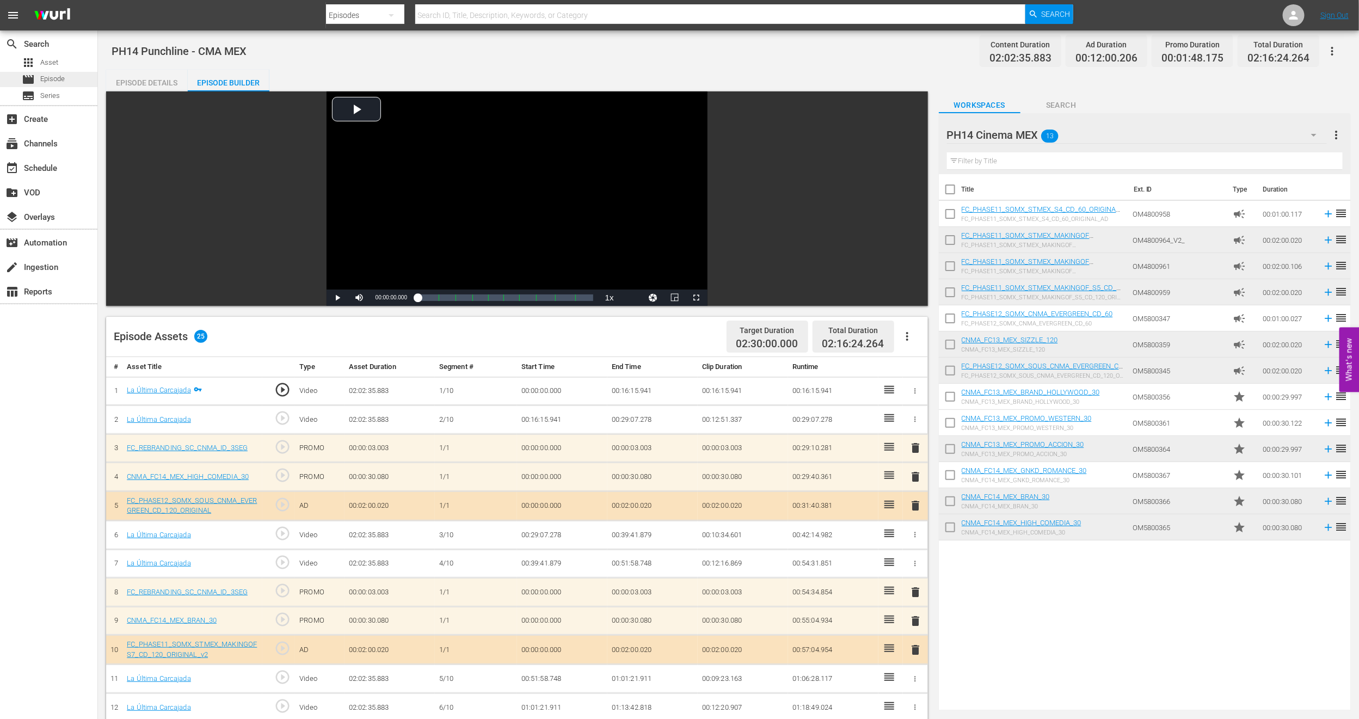
click at [64, 82] on span "Episode" at bounding box center [52, 78] width 24 height 11
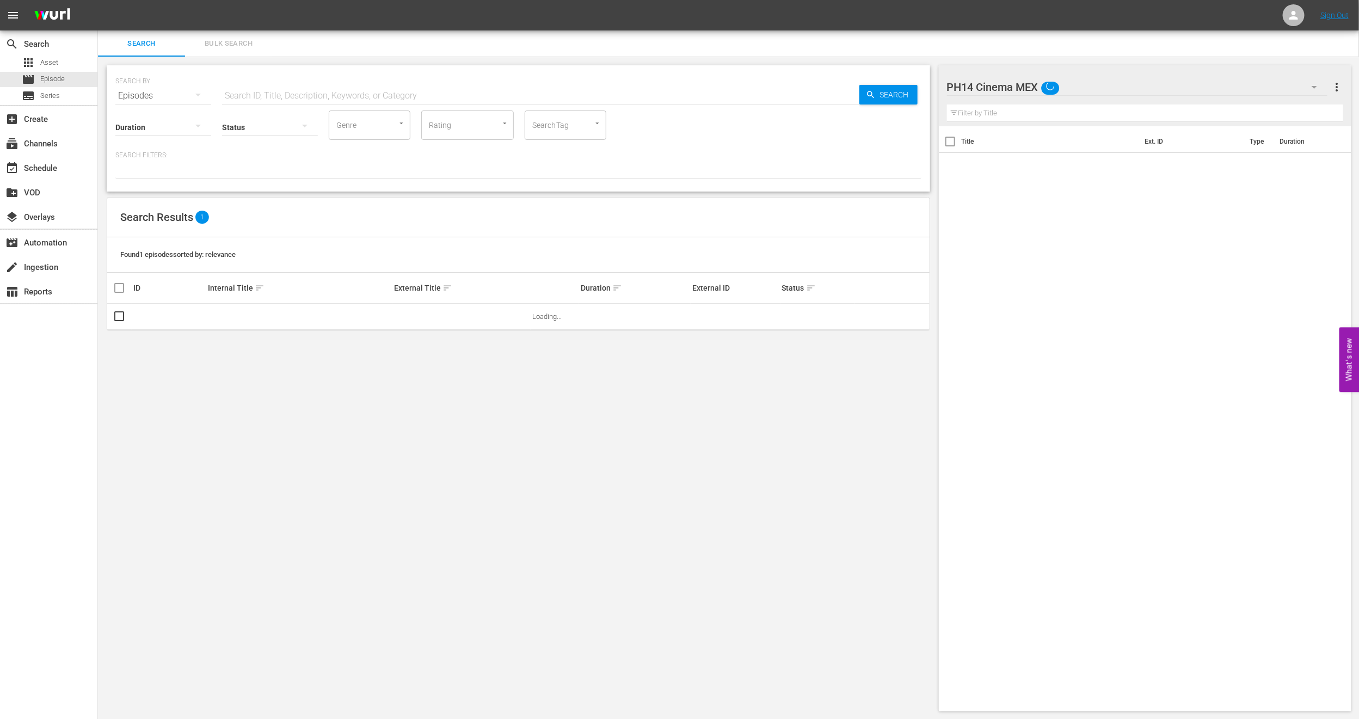
click at [235, 53] on button "Bulk Search" at bounding box center [228, 43] width 87 height 26
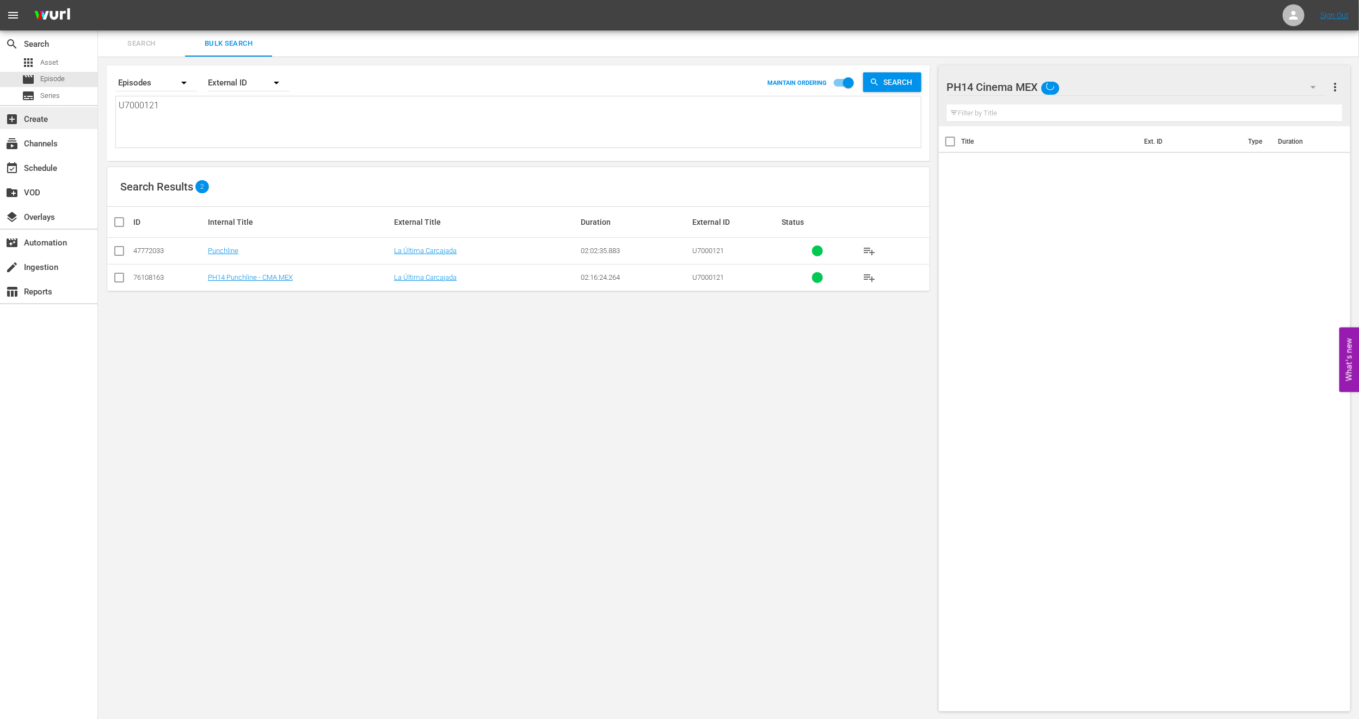
drag, startPoint x: 196, startPoint y: 122, endPoint x: 31, endPoint y: 127, distance: 165.0
click at [98, 0] on div "search Search apps Asset movie Episode subtitles Series add_box Create subscrip…" at bounding box center [728, 0] width 1261 height 0
paste textarea "2291419_U700247_LAT"
type textarea "2291419_U700247_LAT"
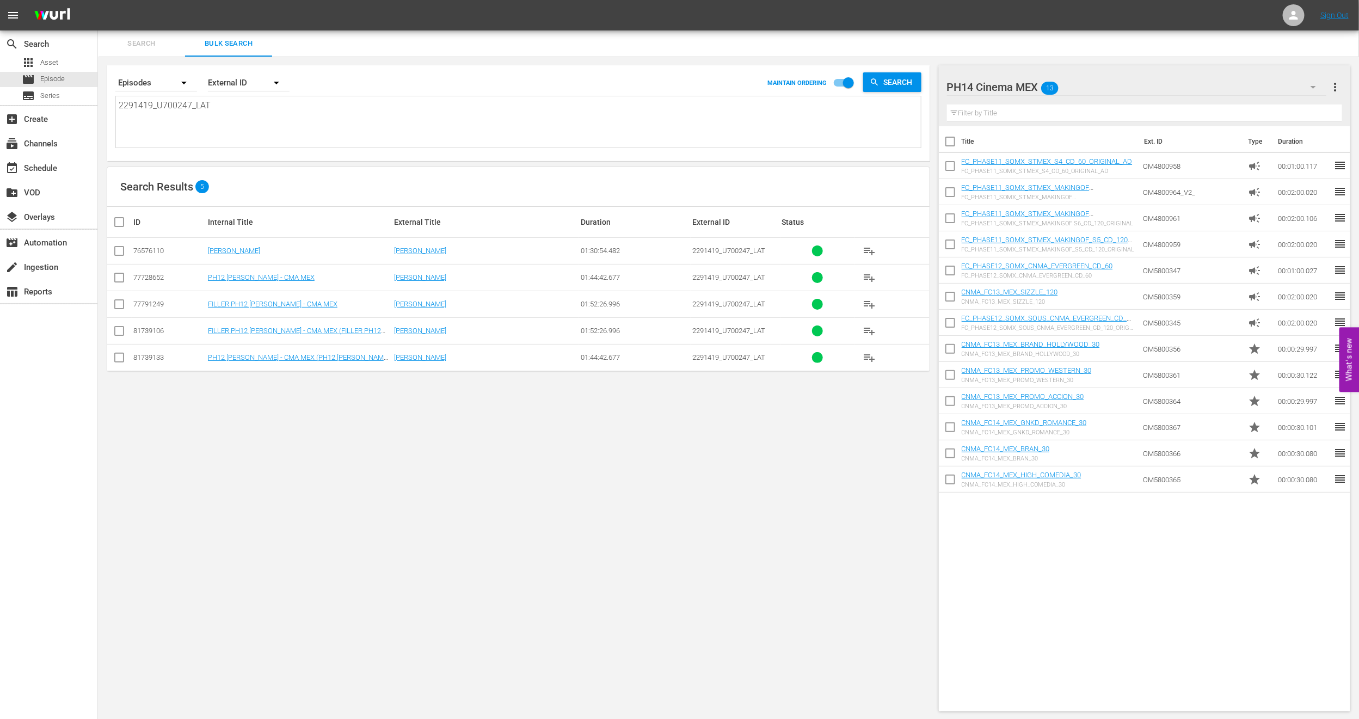
type textarea "2291419_U700247_LAT"
click at [121, 361] on input "checkbox" at bounding box center [119, 359] width 13 height 13
checkbox input "true"
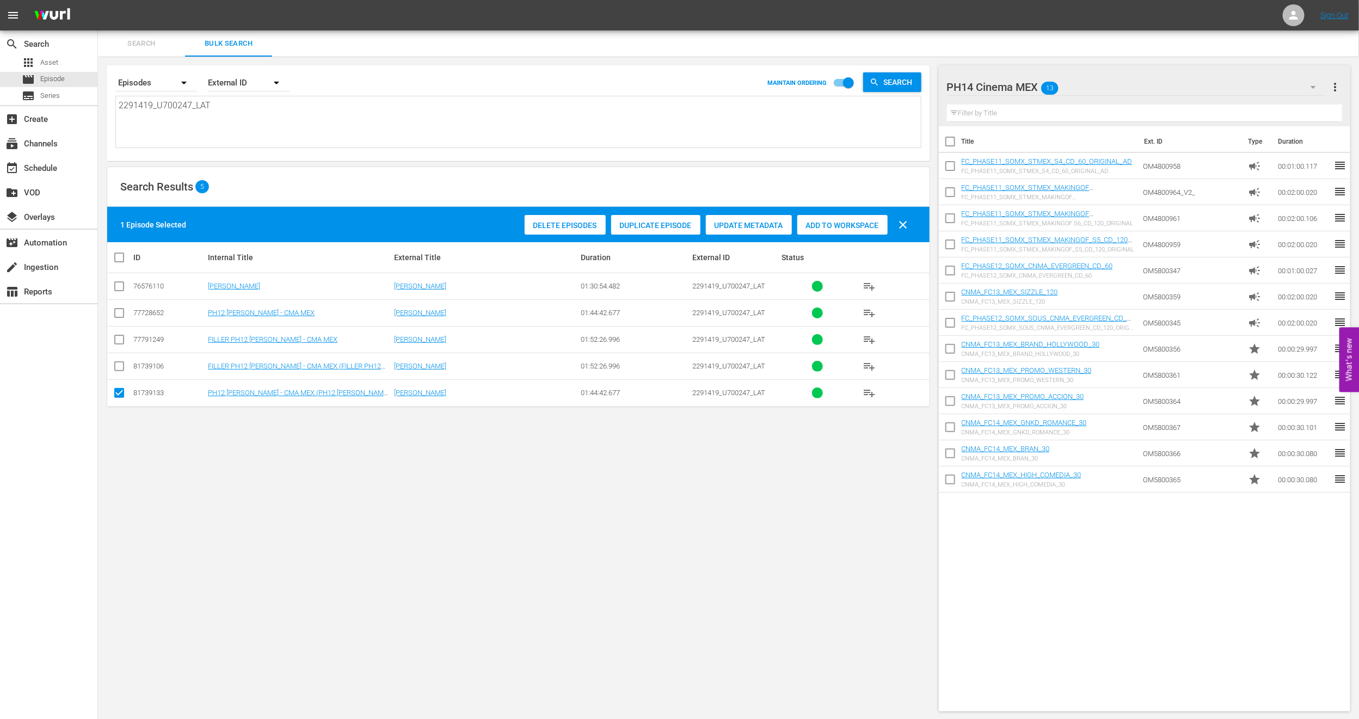
click at [119, 369] on input "checkbox" at bounding box center [119, 368] width 13 height 13
checkbox input "true"
click at [114, 340] on input "checkbox" at bounding box center [119, 341] width 13 height 13
checkbox input "true"
click at [574, 229] on span "Delete Episodes" at bounding box center [565, 225] width 81 height 9
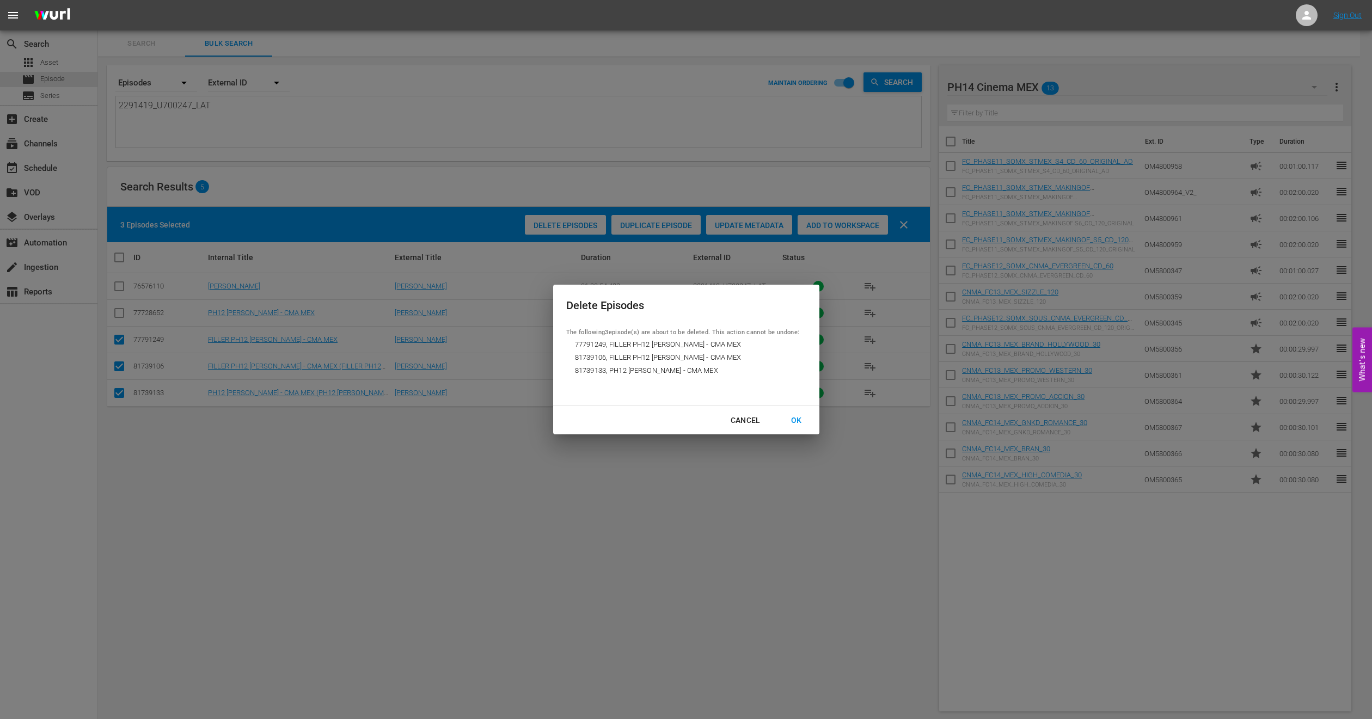
click at [792, 418] on div "OK" at bounding box center [796, 421] width 28 height 14
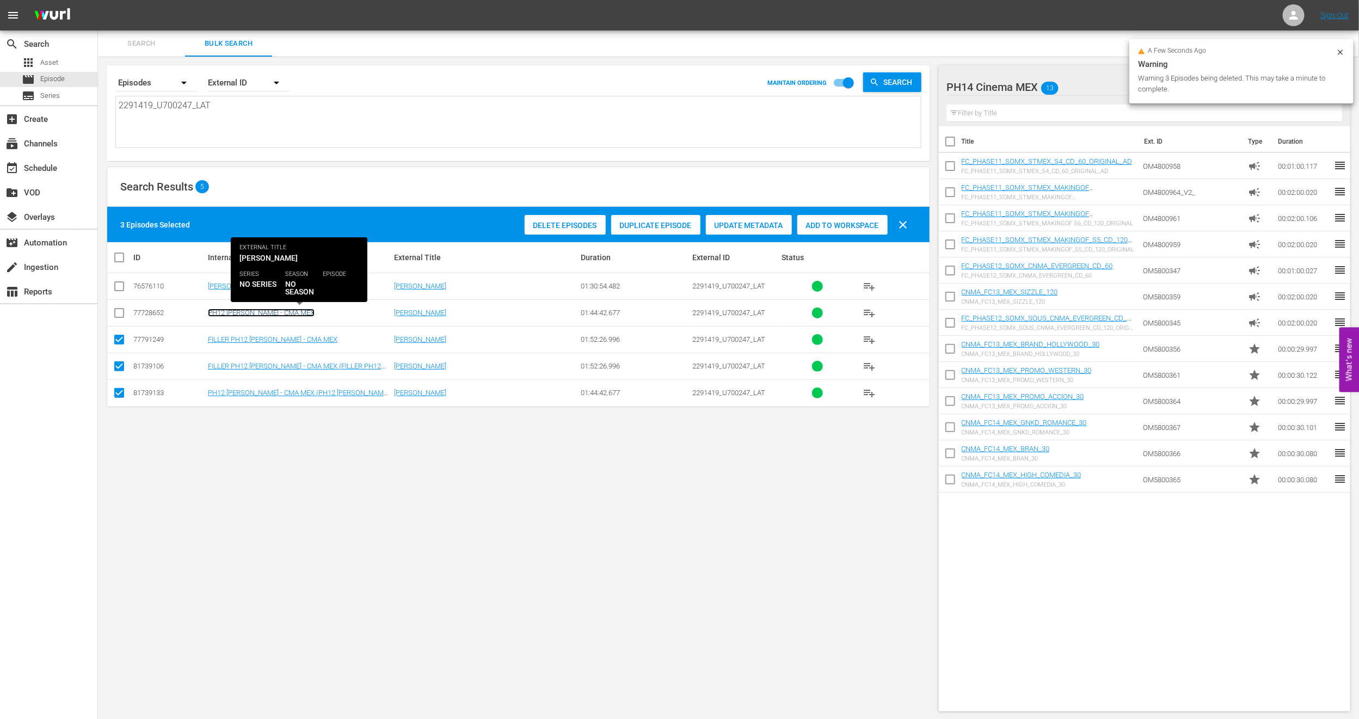
click at [234, 314] on link "PH12 [PERSON_NAME] - CMA MEX" at bounding box center [261, 313] width 107 height 8
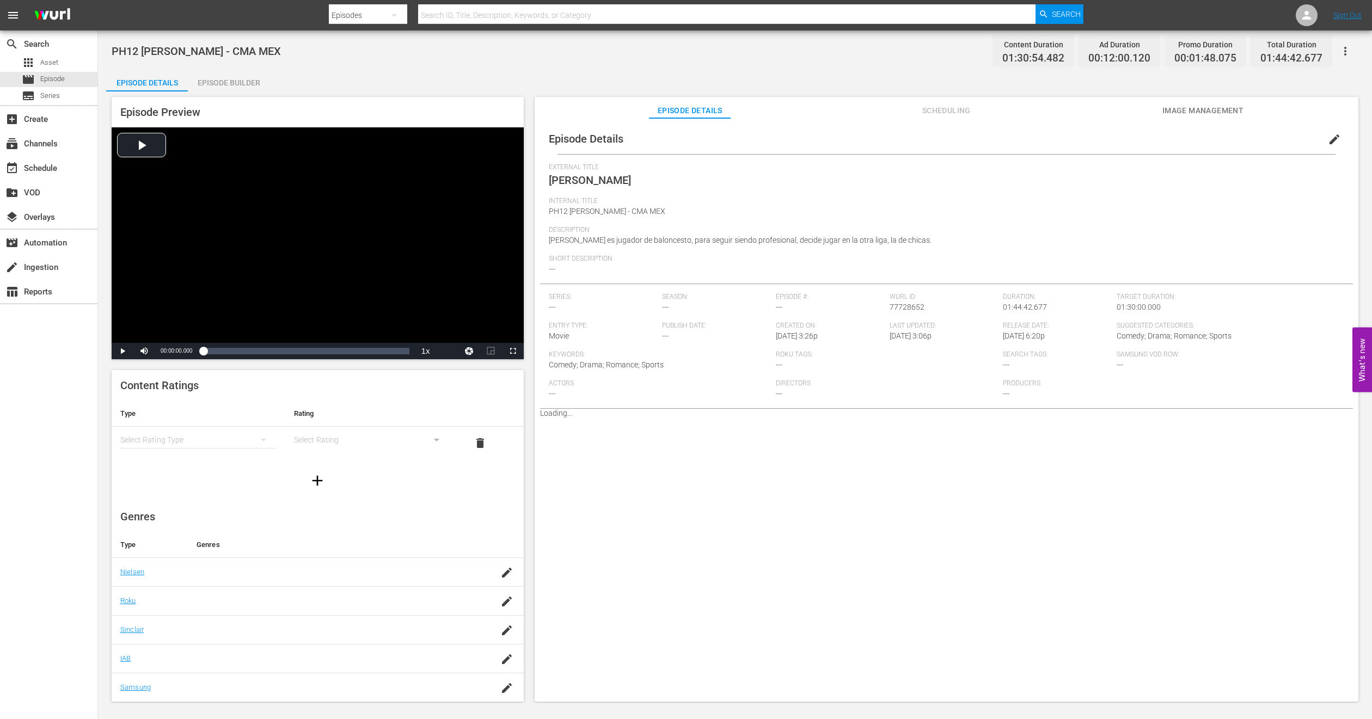
click at [1328, 137] on span "edit" at bounding box center [1334, 139] width 13 height 13
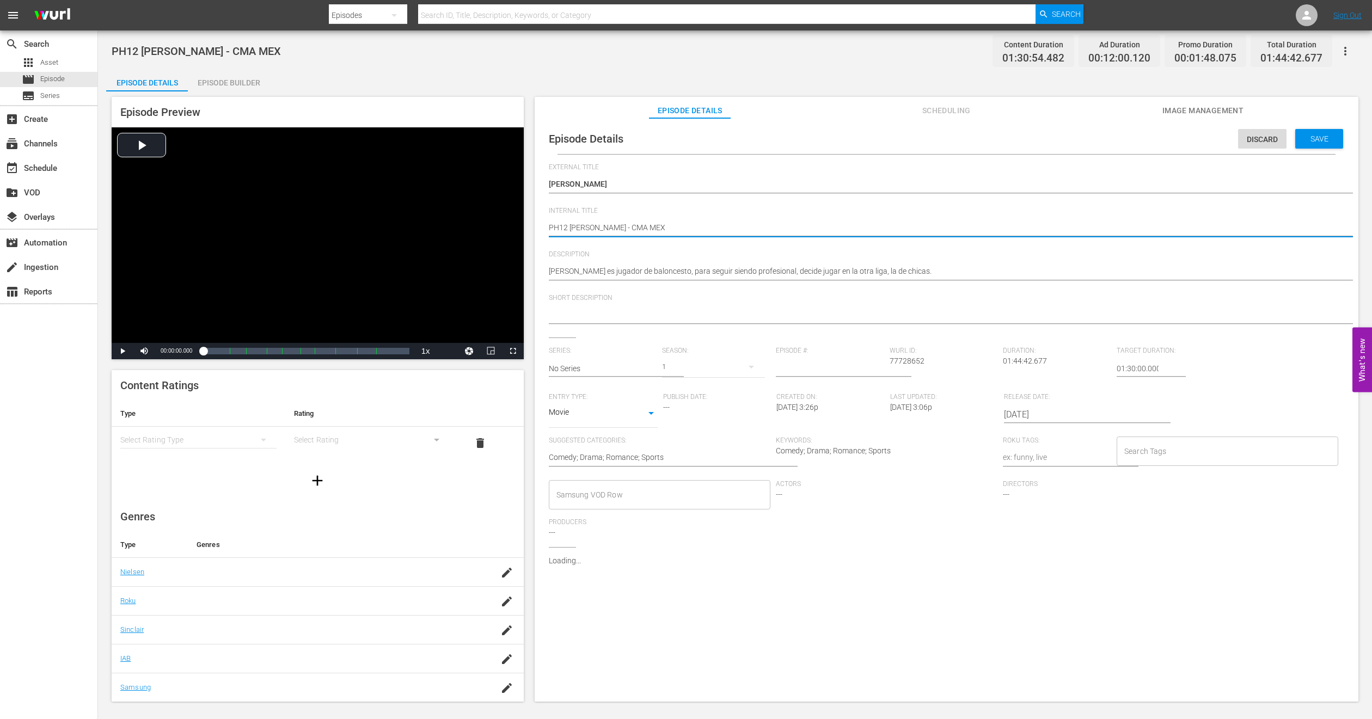
type textarea "PH1 [PERSON_NAME] - CMA MEX"
type textarea "PH14 [PERSON_NAME] - CMA MEX"
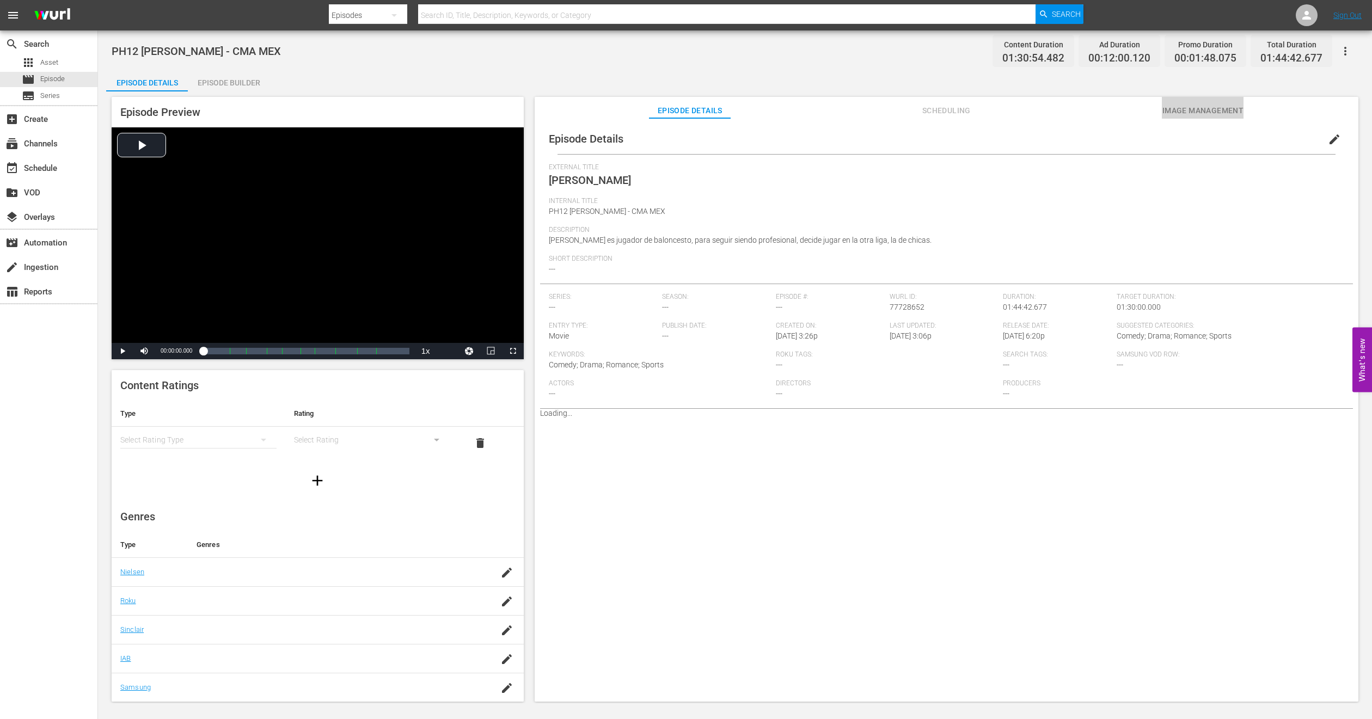
click at [1176, 114] on span "Image Management" at bounding box center [1203, 111] width 82 height 14
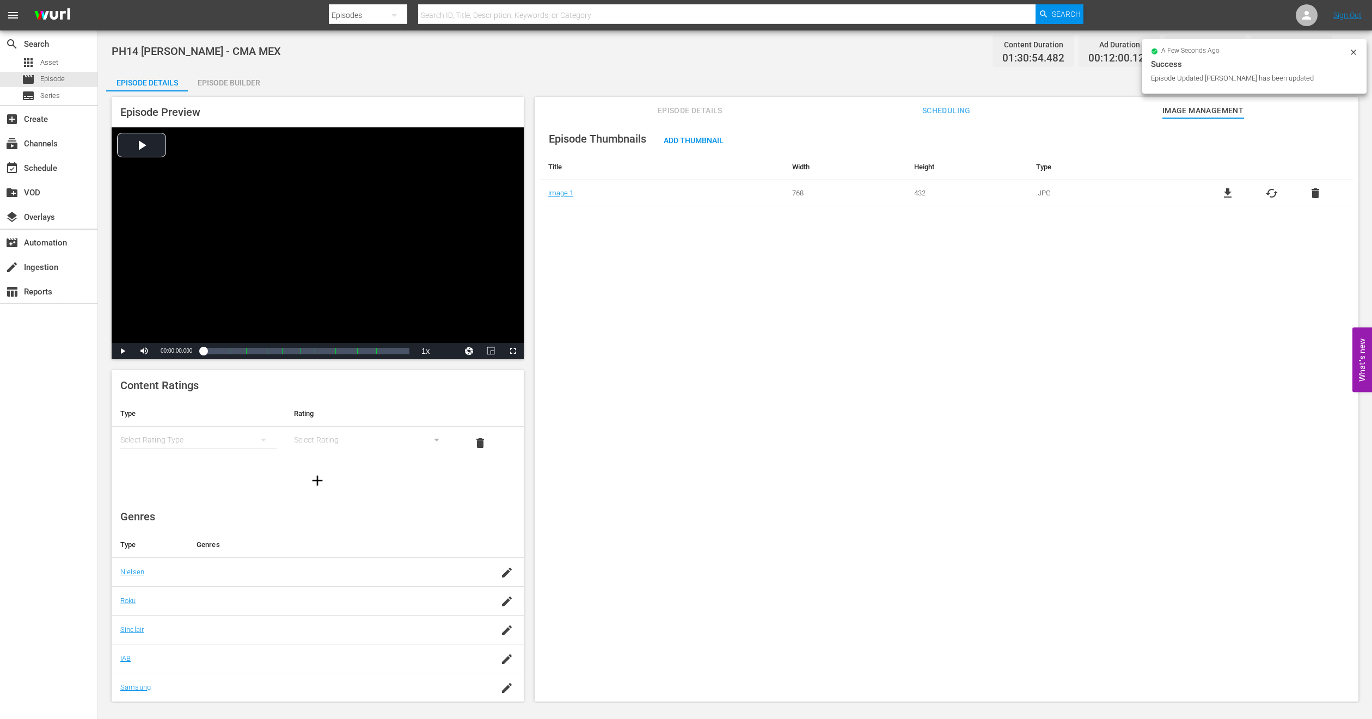
click at [248, 87] on div "Episode Builder" at bounding box center [229, 83] width 82 height 26
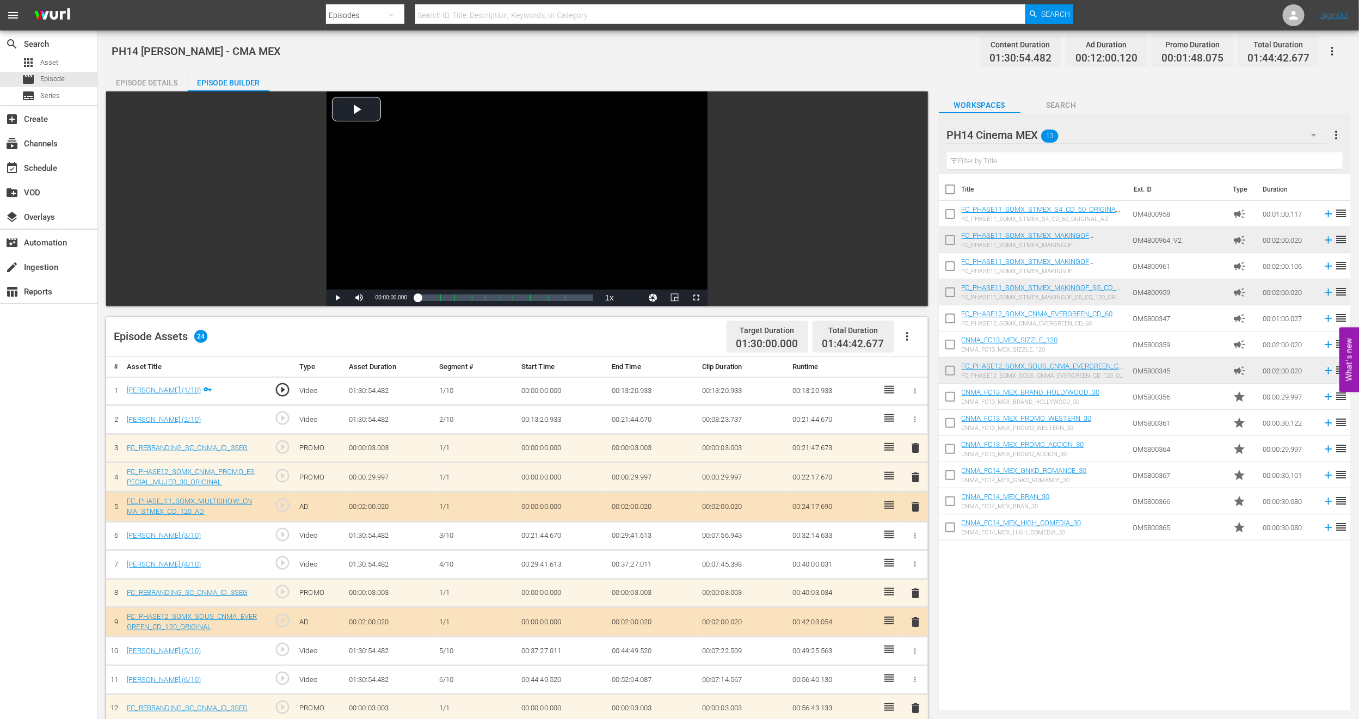
click at [906, 344] on button "button" at bounding box center [907, 336] width 26 height 26
click at [913, 358] on div "Clear Ads" at bounding box center [940, 367] width 74 height 26
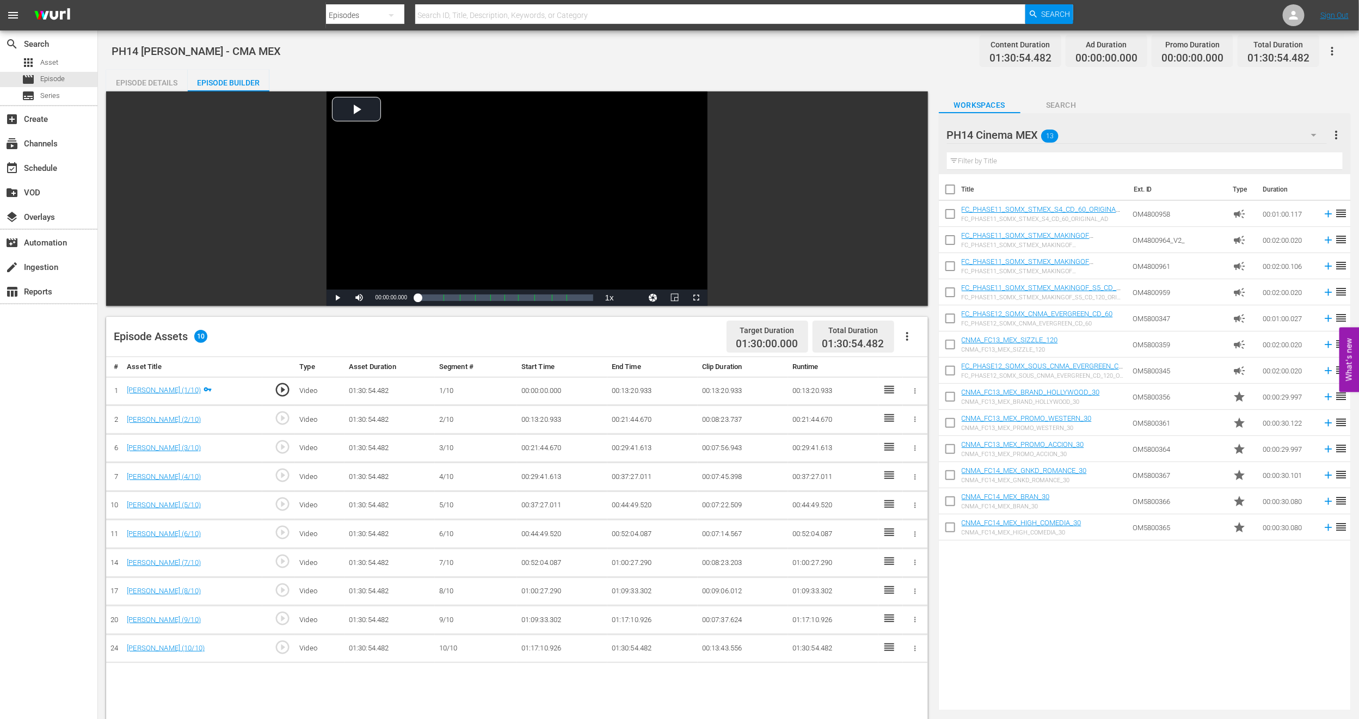
click at [904, 335] on icon "button" at bounding box center [907, 336] width 13 height 13
click at [917, 337] on div "Fill with Ads" at bounding box center [940, 341] width 74 height 26
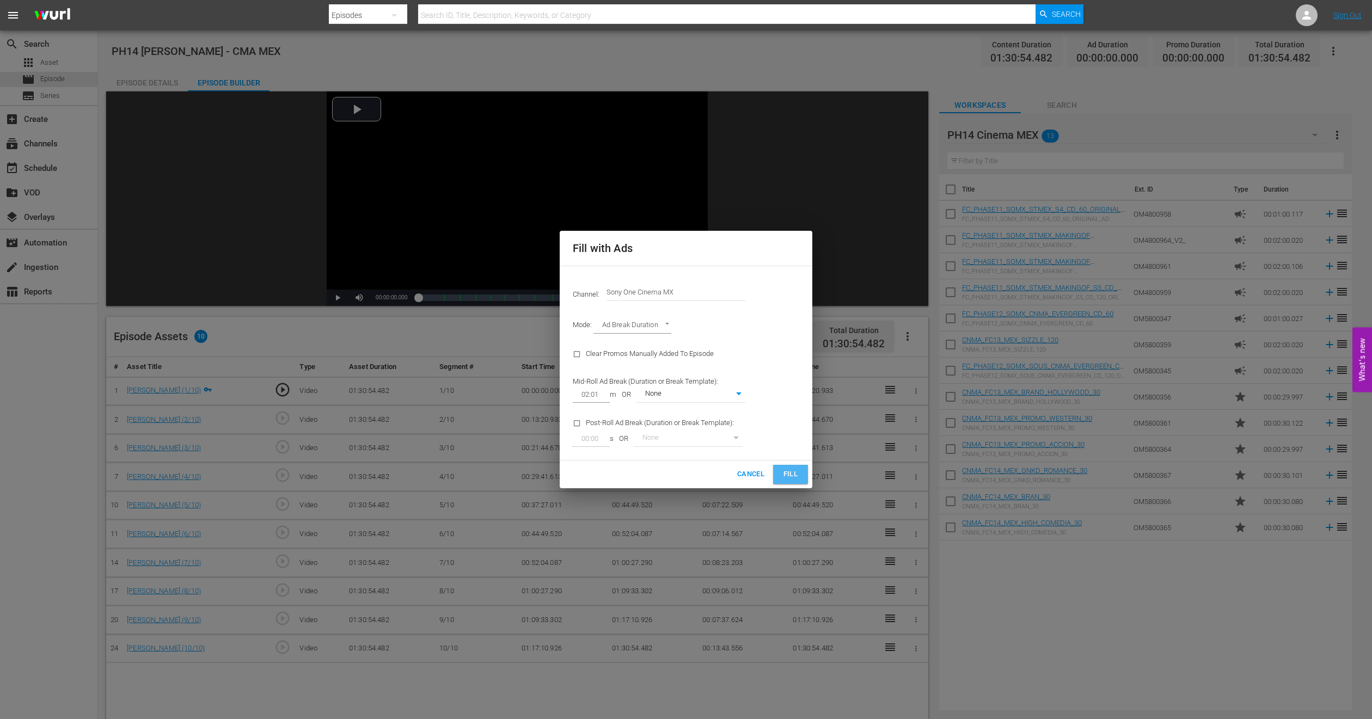
click at [794, 474] on span "Fill" at bounding box center [790, 474] width 17 height 13
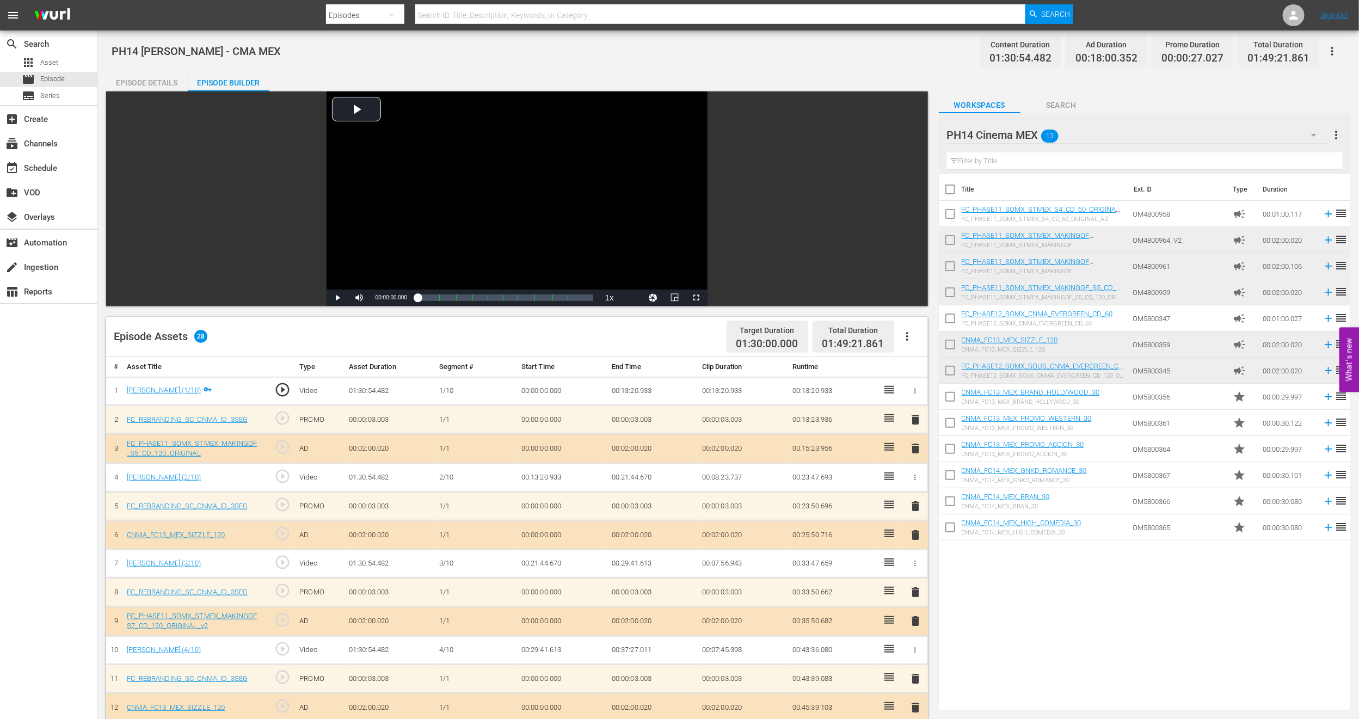
click at [915, 451] on span "delete" at bounding box center [915, 448] width 13 height 13
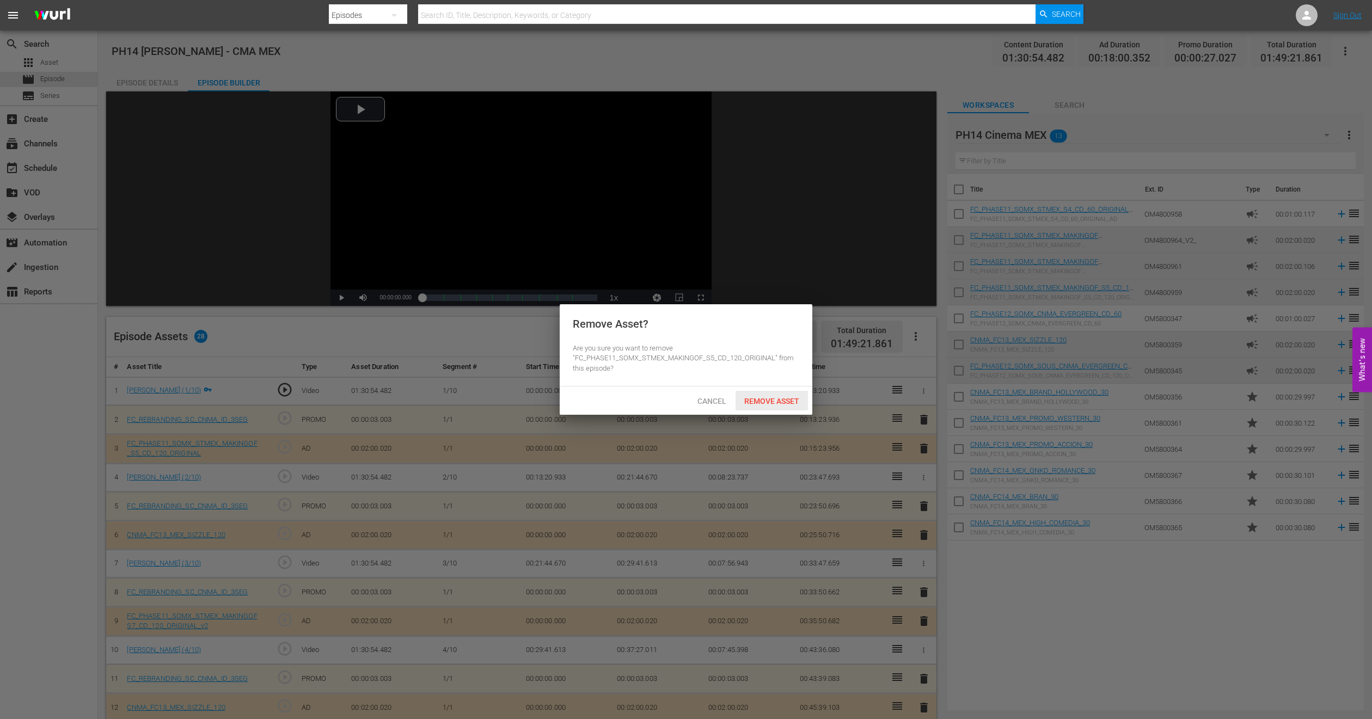
click at [747, 404] on span "Remove Asset" at bounding box center [771, 401] width 72 height 9
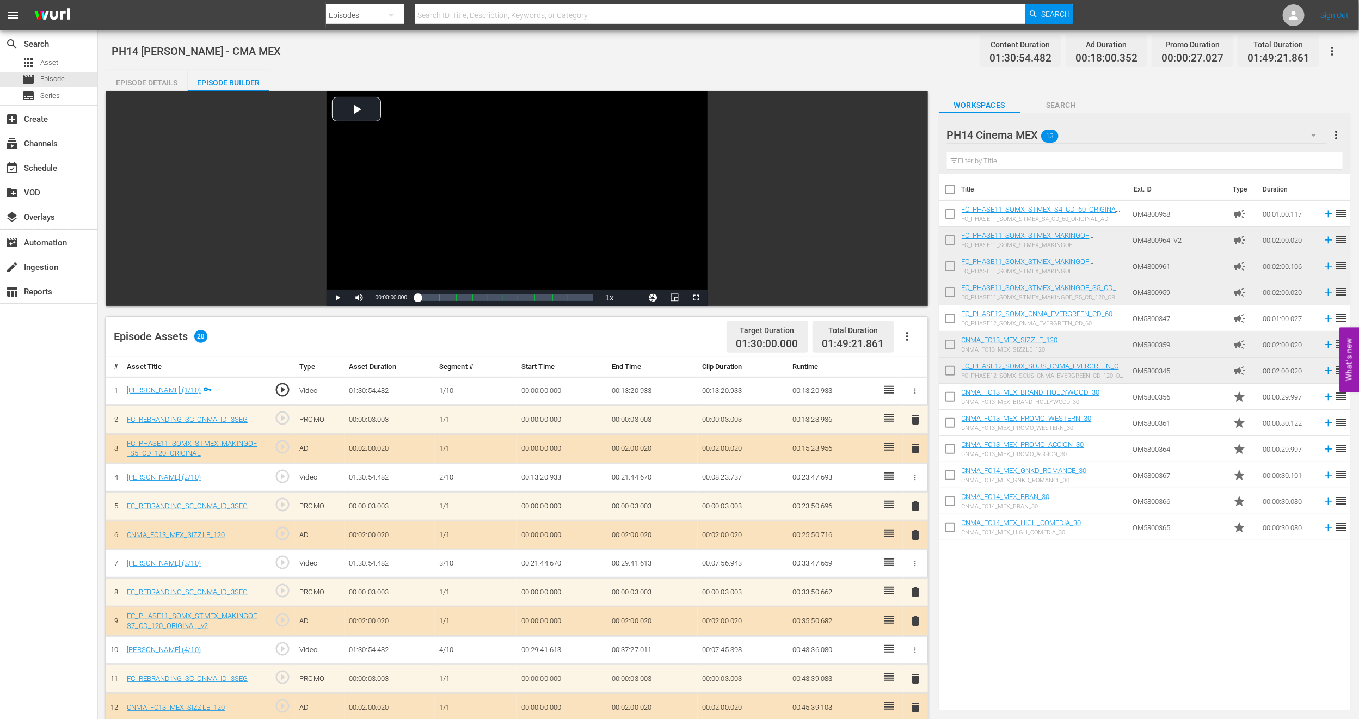
click at [915, 418] on span "delete" at bounding box center [915, 419] width 13 height 13
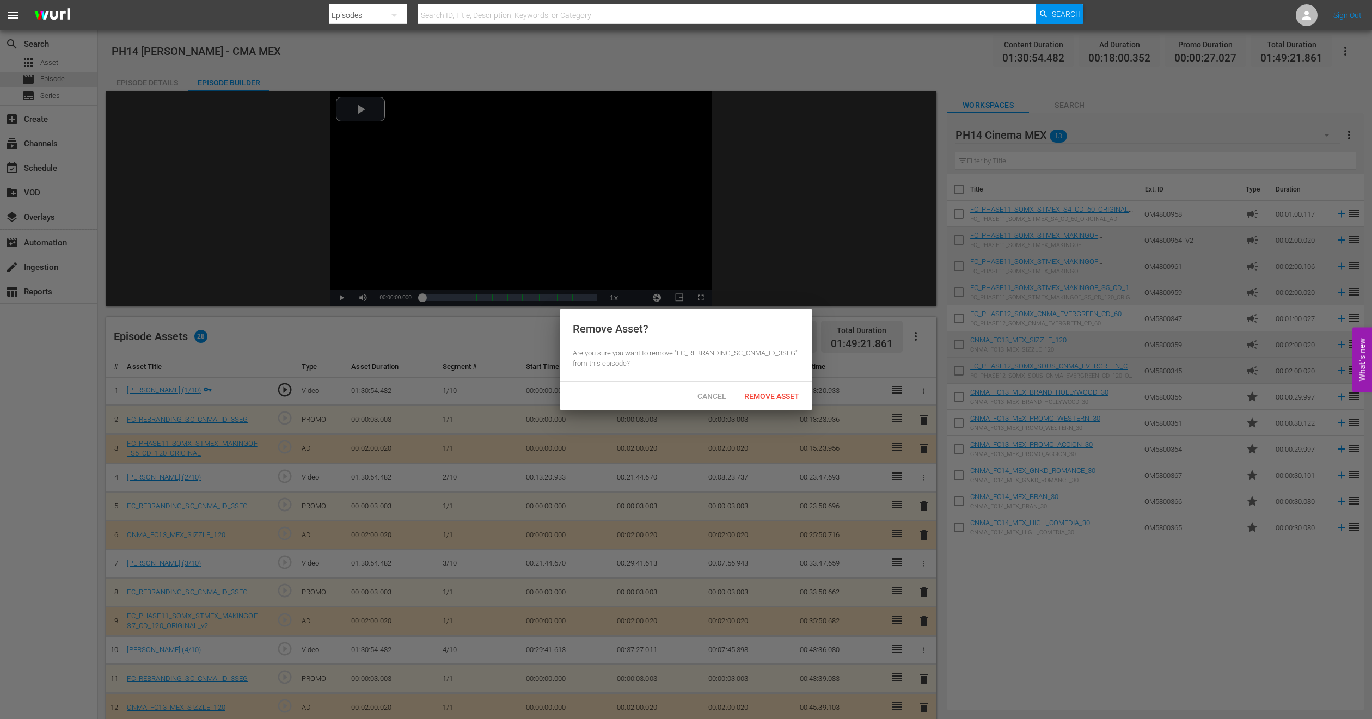
click at [749, 383] on div "Cancel Remove Asset" at bounding box center [686, 396] width 253 height 28
click at [752, 393] on span "Remove Asset" at bounding box center [771, 396] width 72 height 9
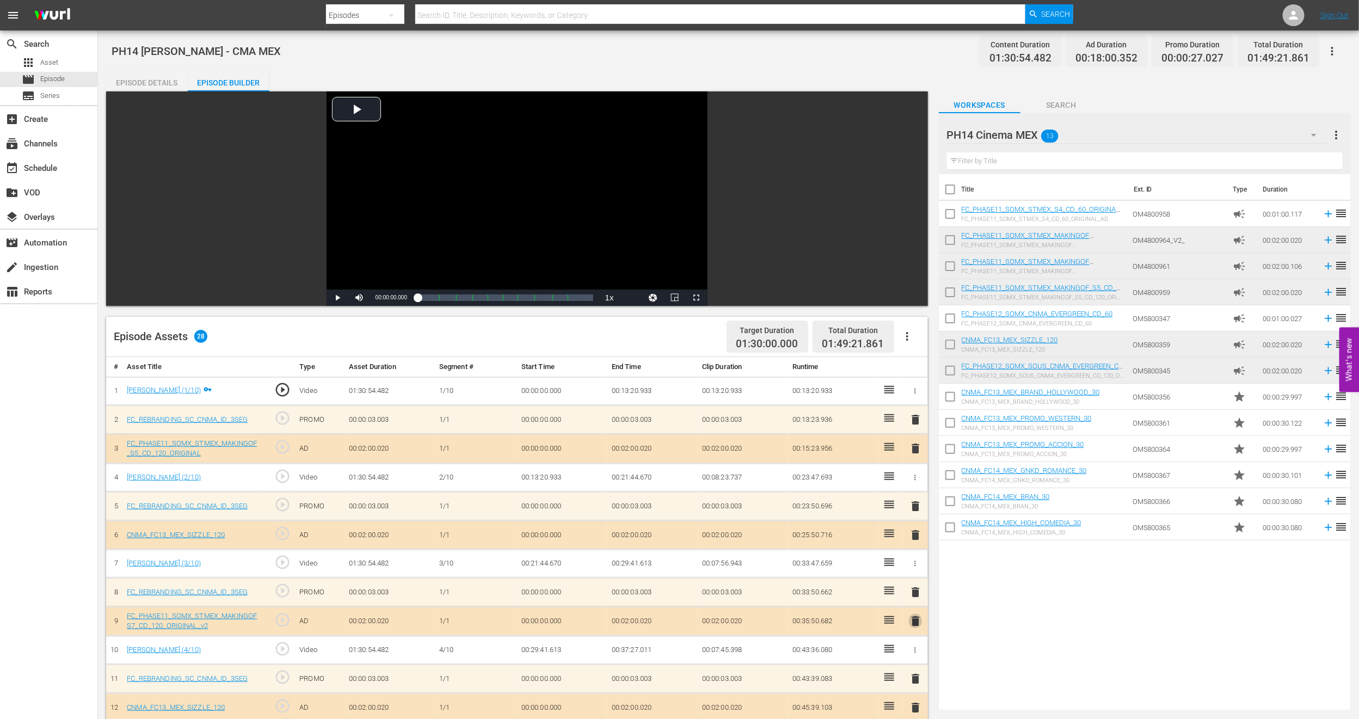
click at [917, 623] on span "delete" at bounding box center [915, 621] width 13 height 13
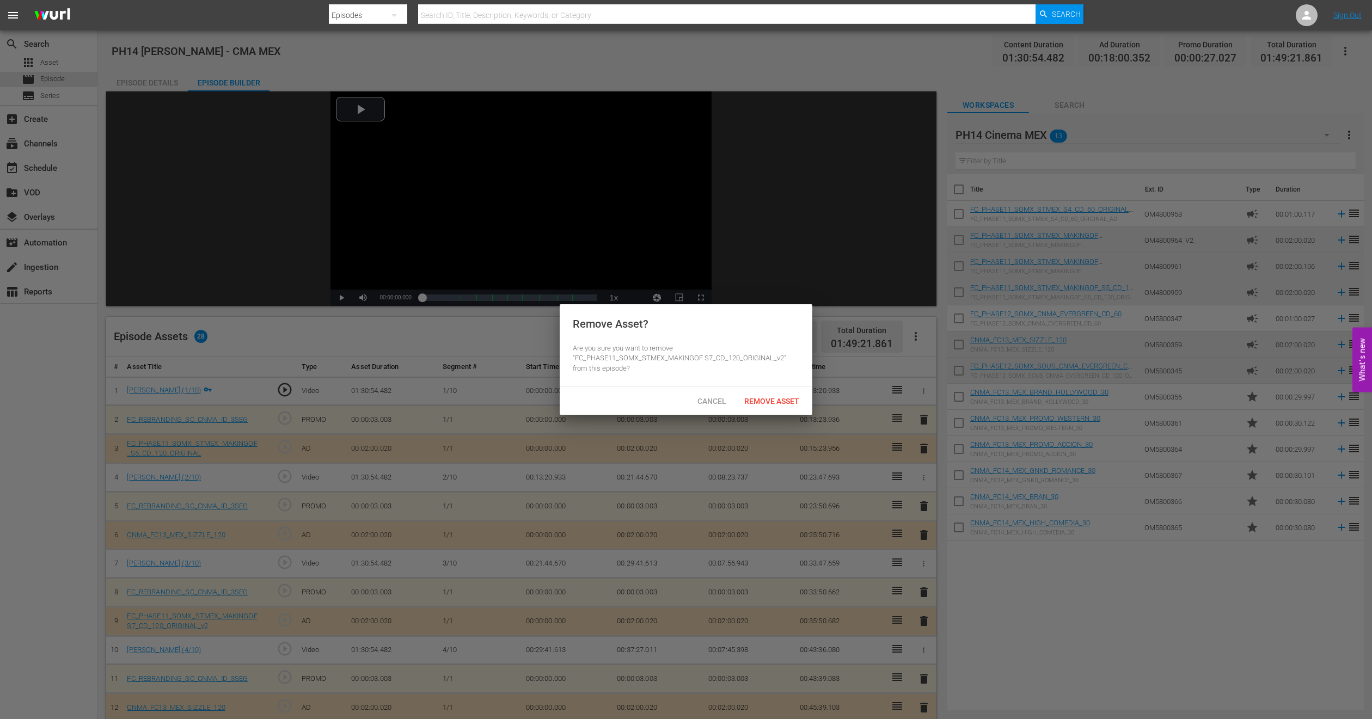
click at [766, 397] on span "Remove Asset" at bounding box center [771, 401] width 72 height 9
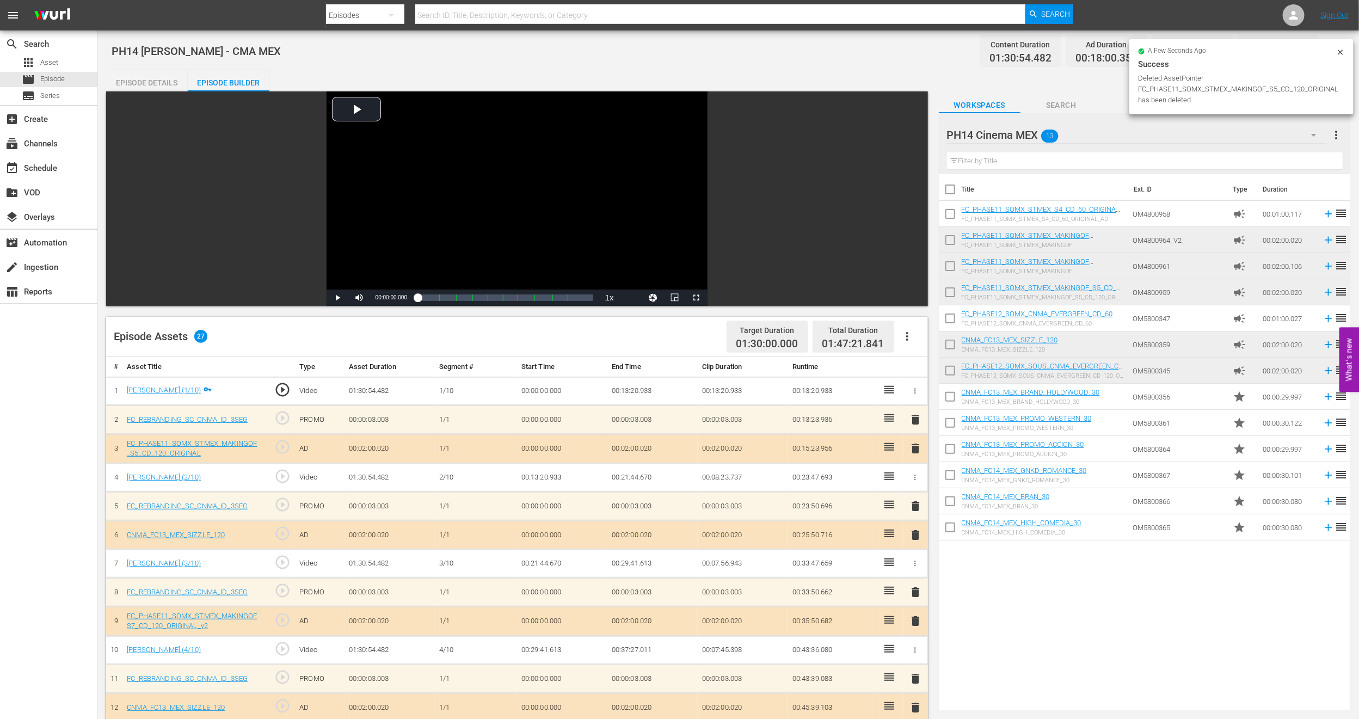
click at [918, 594] on span "delete" at bounding box center [915, 592] width 13 height 13
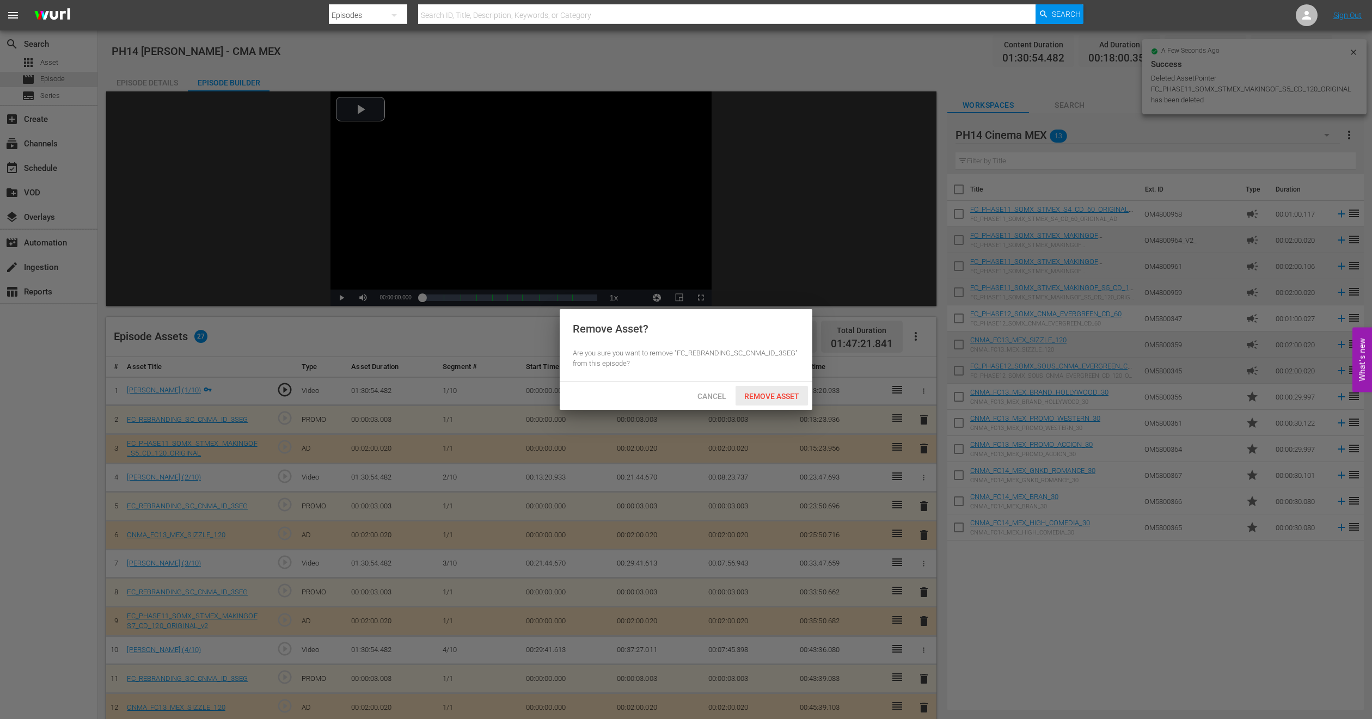
click at [761, 386] on div "Remove Asset" at bounding box center [771, 396] width 72 height 20
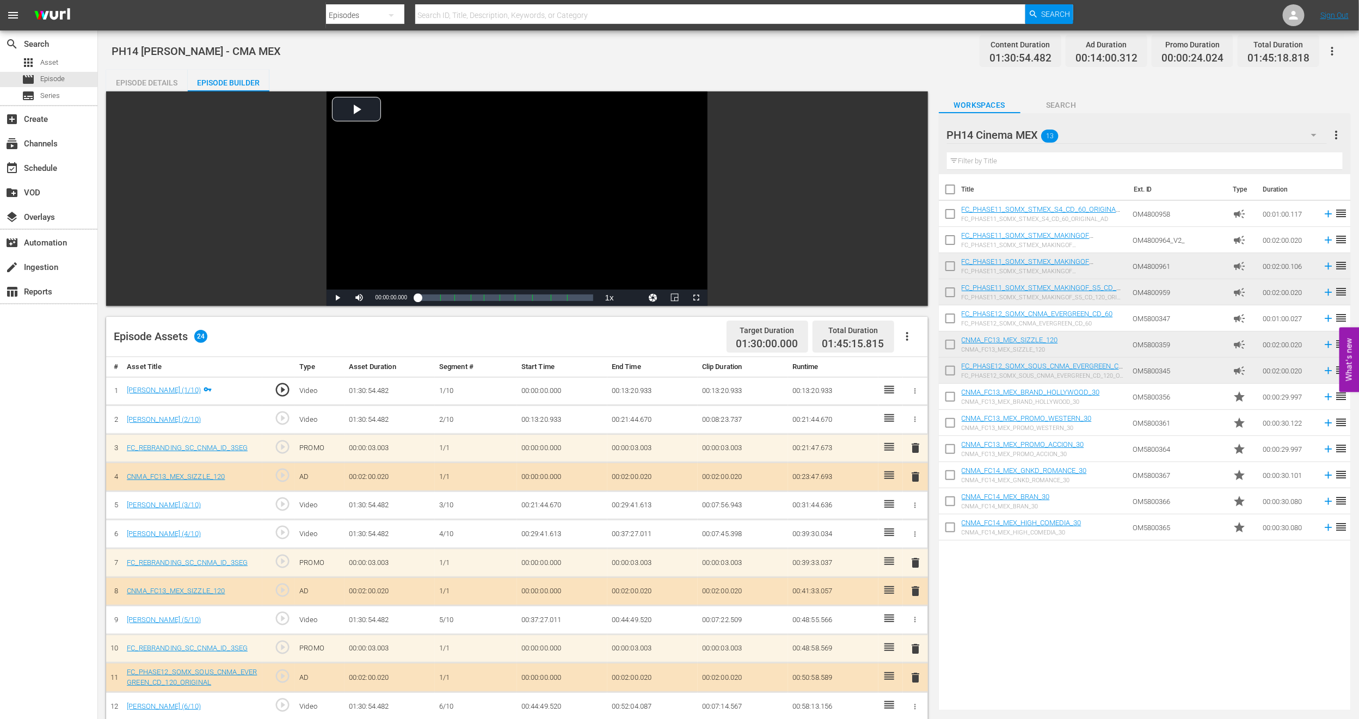
click at [913, 682] on span "delete" at bounding box center [915, 677] width 13 height 13
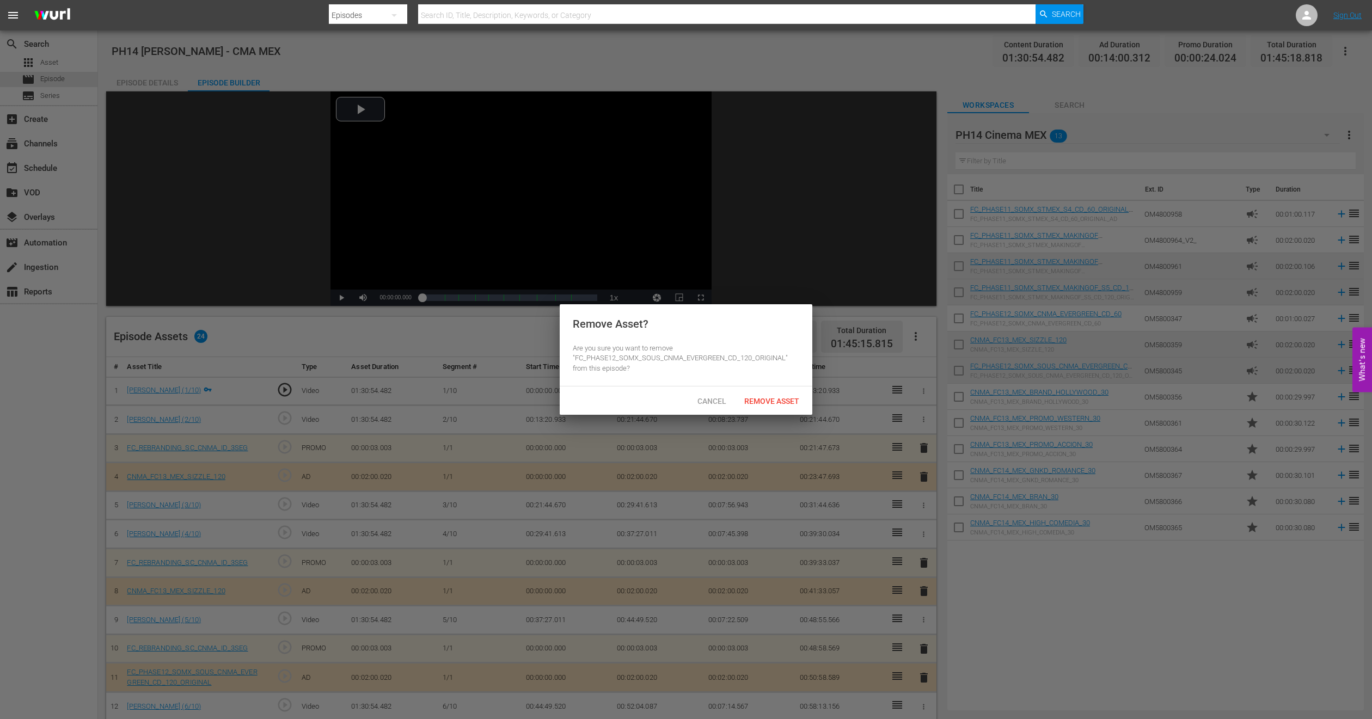
click at [759, 412] on div "Cancel Remove Asset" at bounding box center [686, 401] width 253 height 28
click at [758, 402] on span "Remove Asset" at bounding box center [771, 401] width 72 height 9
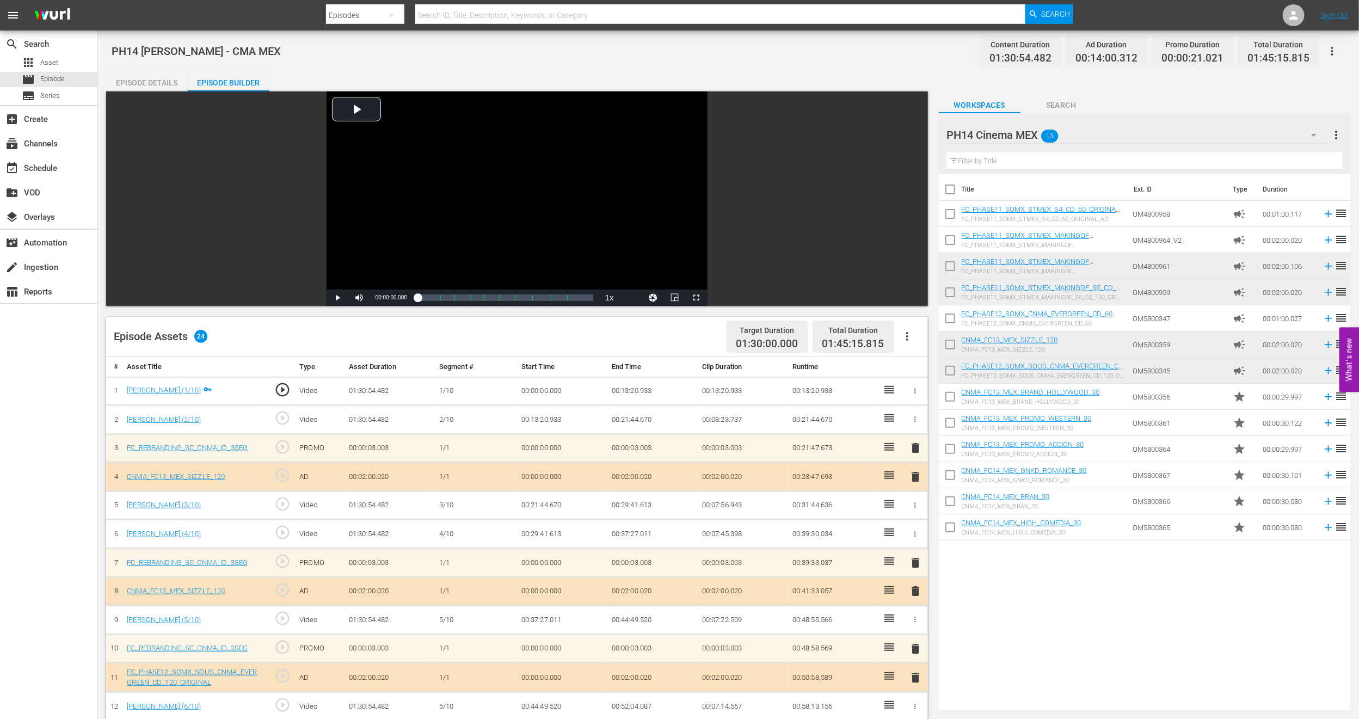
click at [915, 647] on span "delete" at bounding box center [915, 648] width 13 height 13
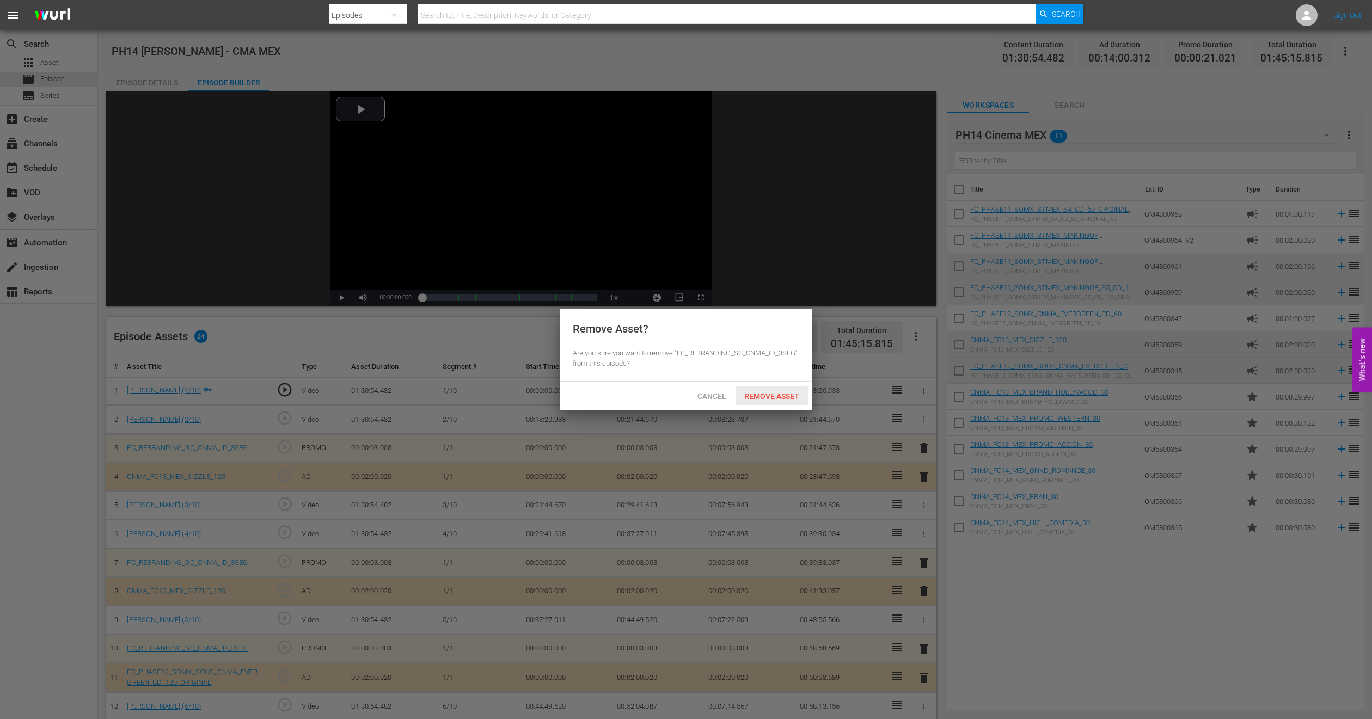
click at [779, 395] on span "Remove Asset" at bounding box center [771, 396] width 72 height 9
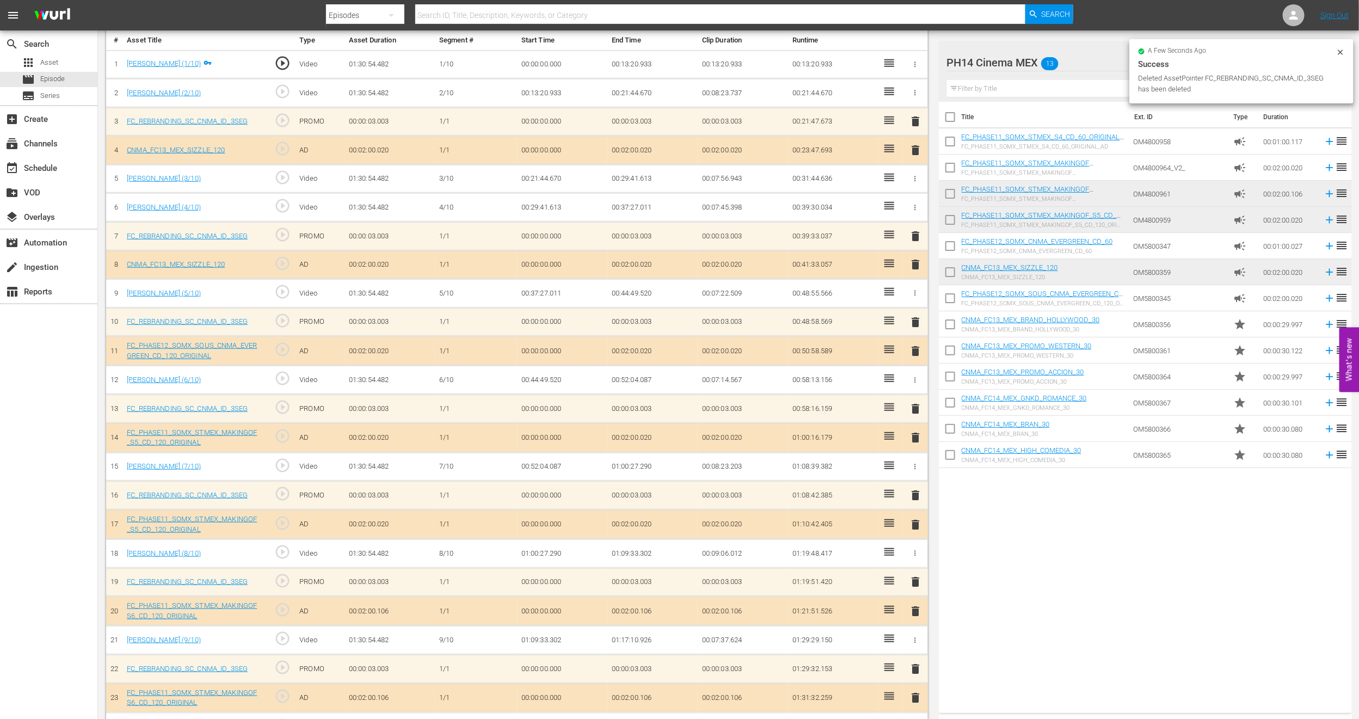
scroll to position [358, 0]
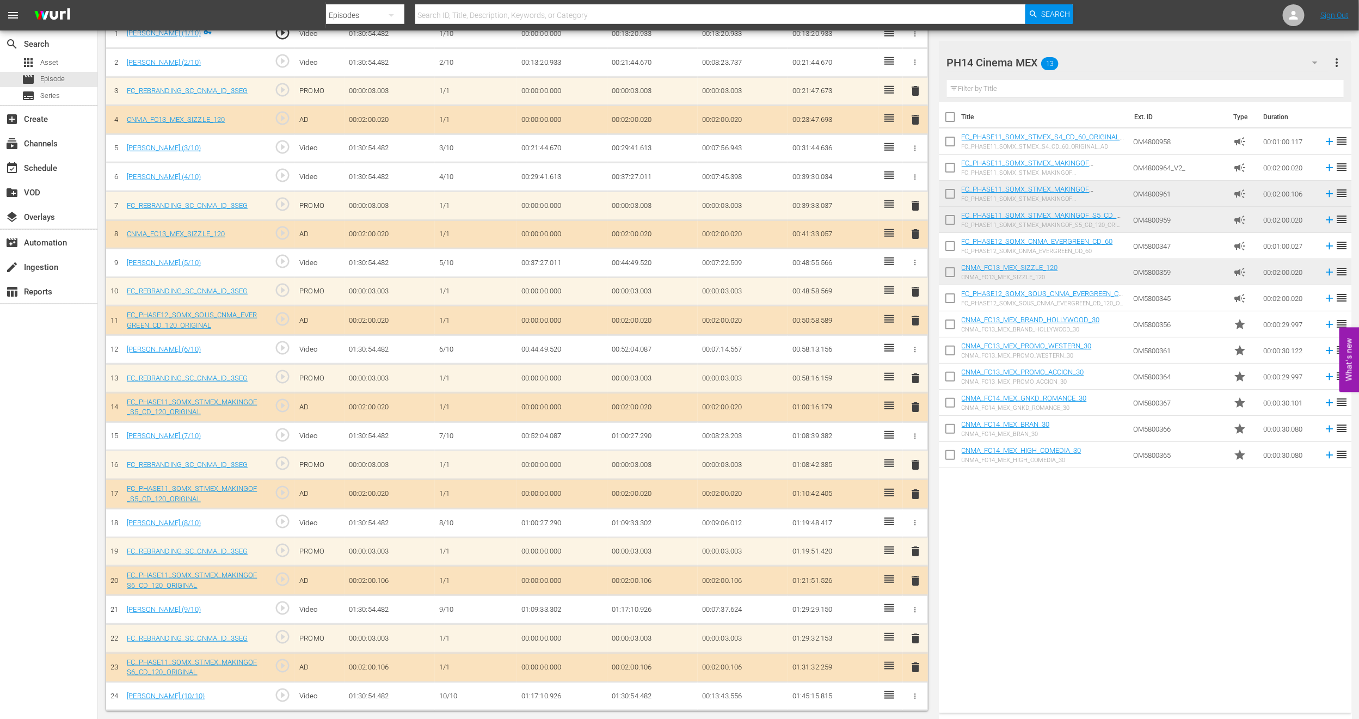
click at [915, 119] on span "delete" at bounding box center [915, 119] width 13 height 13
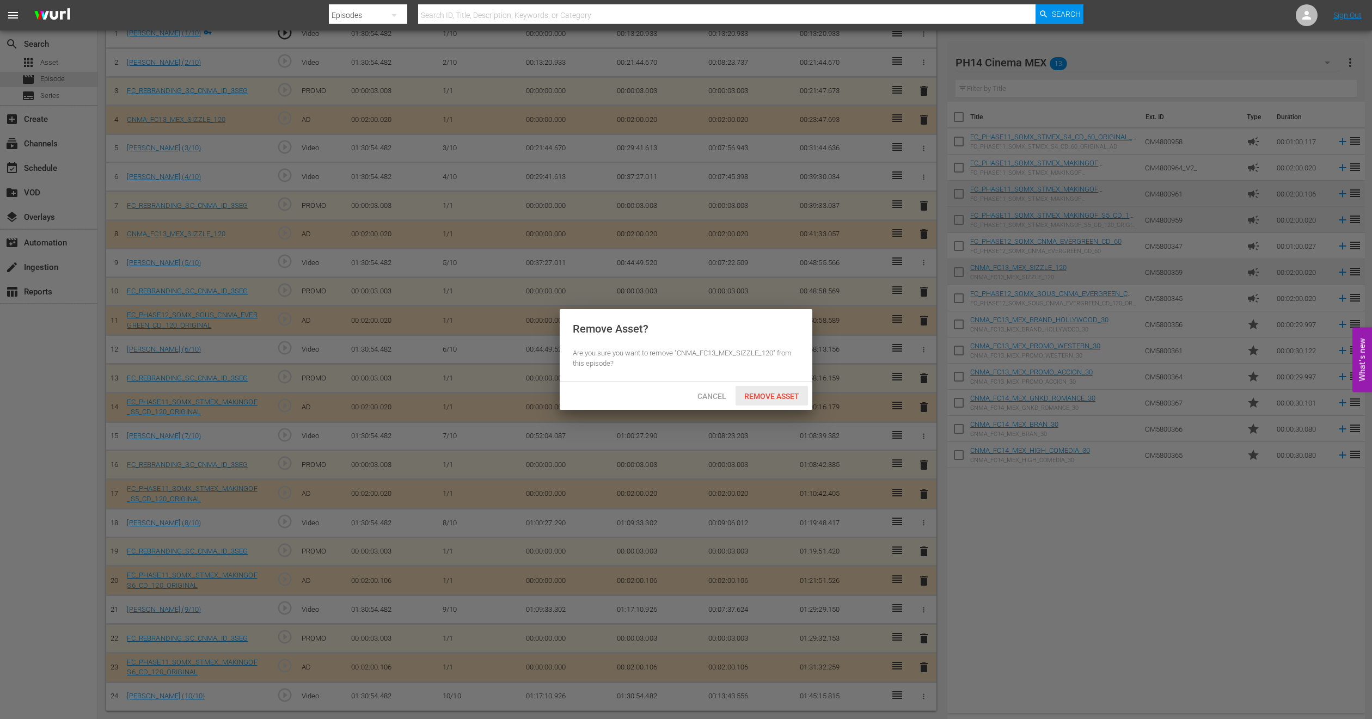
click at [782, 392] on span "Remove Asset" at bounding box center [771, 396] width 72 height 9
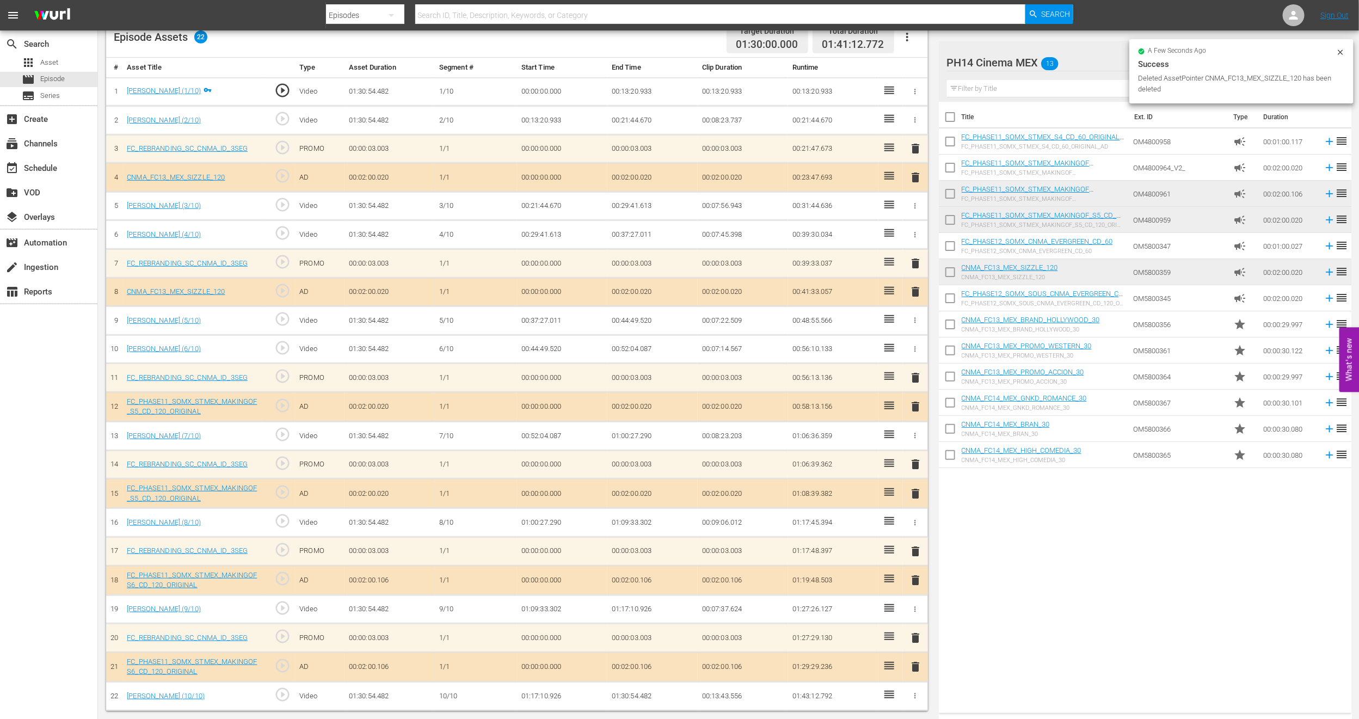
scroll to position [283, 0]
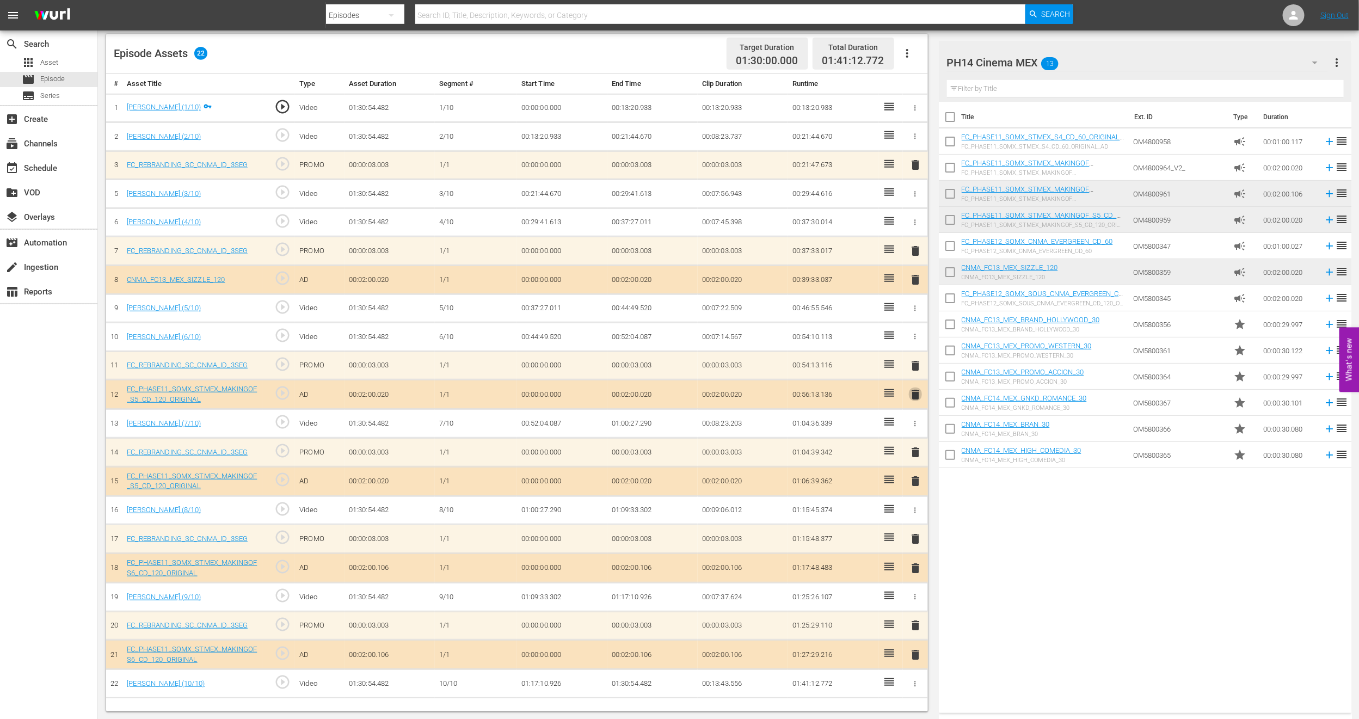
click at [916, 397] on span "delete" at bounding box center [915, 394] width 13 height 13
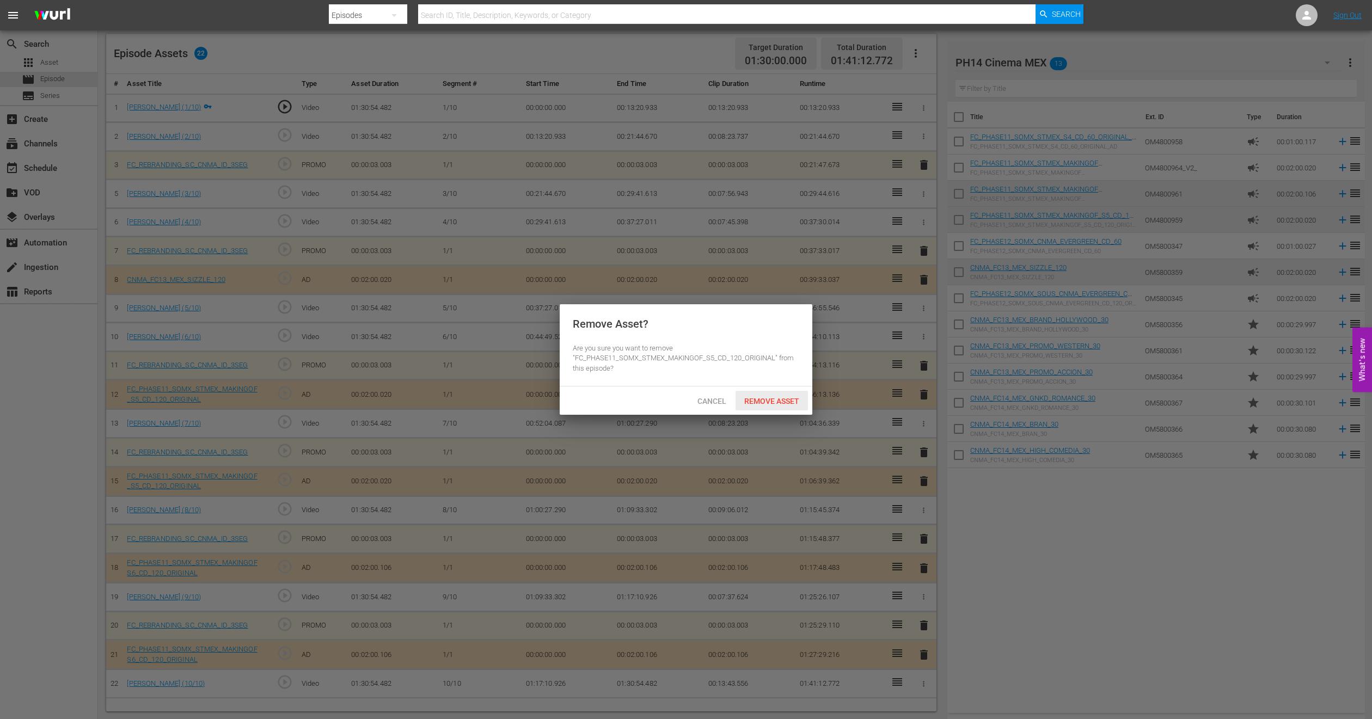
click at [792, 402] on span "Remove Asset" at bounding box center [771, 401] width 72 height 9
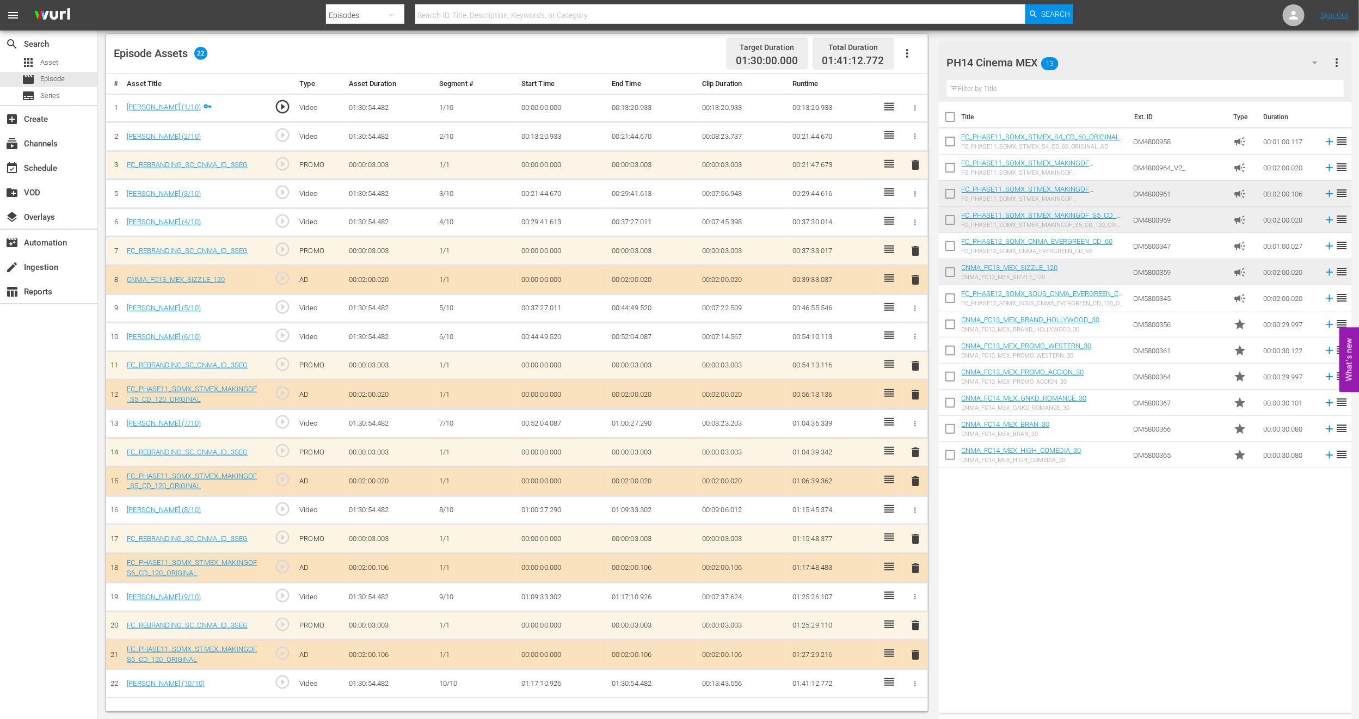
click at [916, 568] on span "delete" at bounding box center [915, 568] width 13 height 13
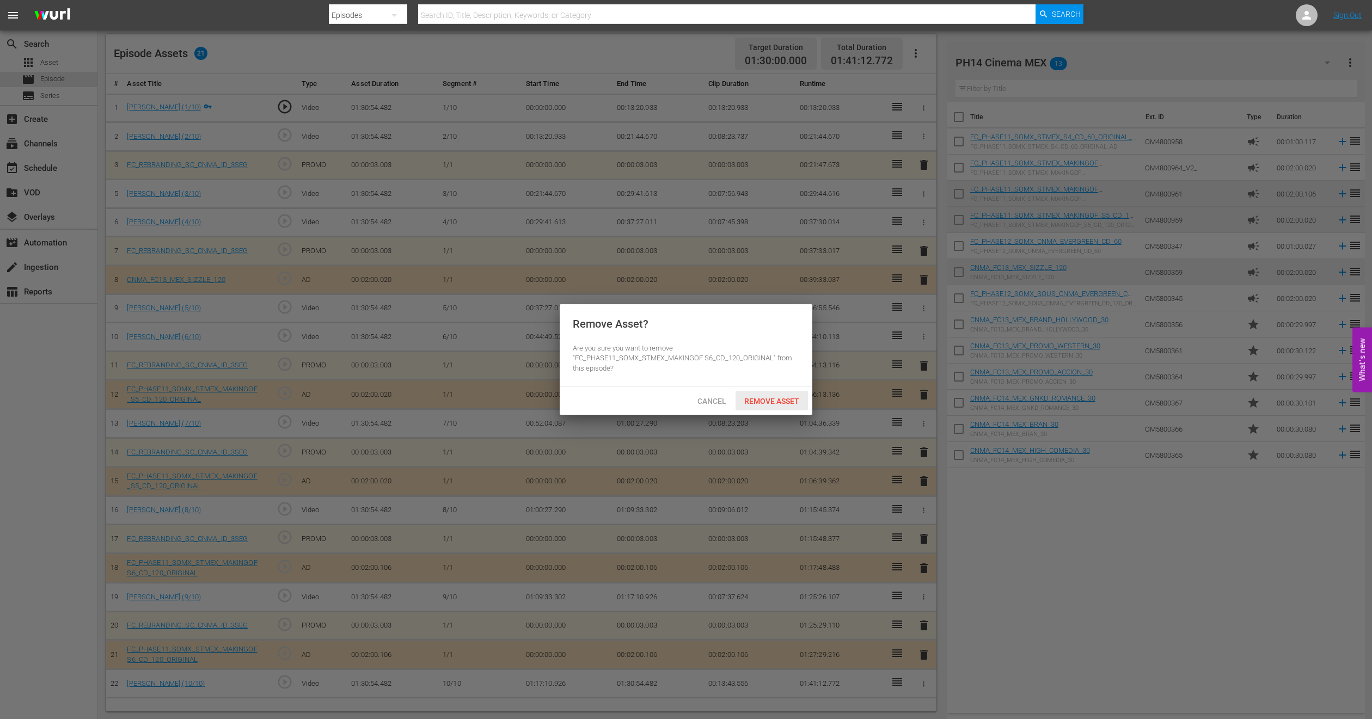
click at [784, 402] on span "Remove Asset" at bounding box center [771, 401] width 72 height 9
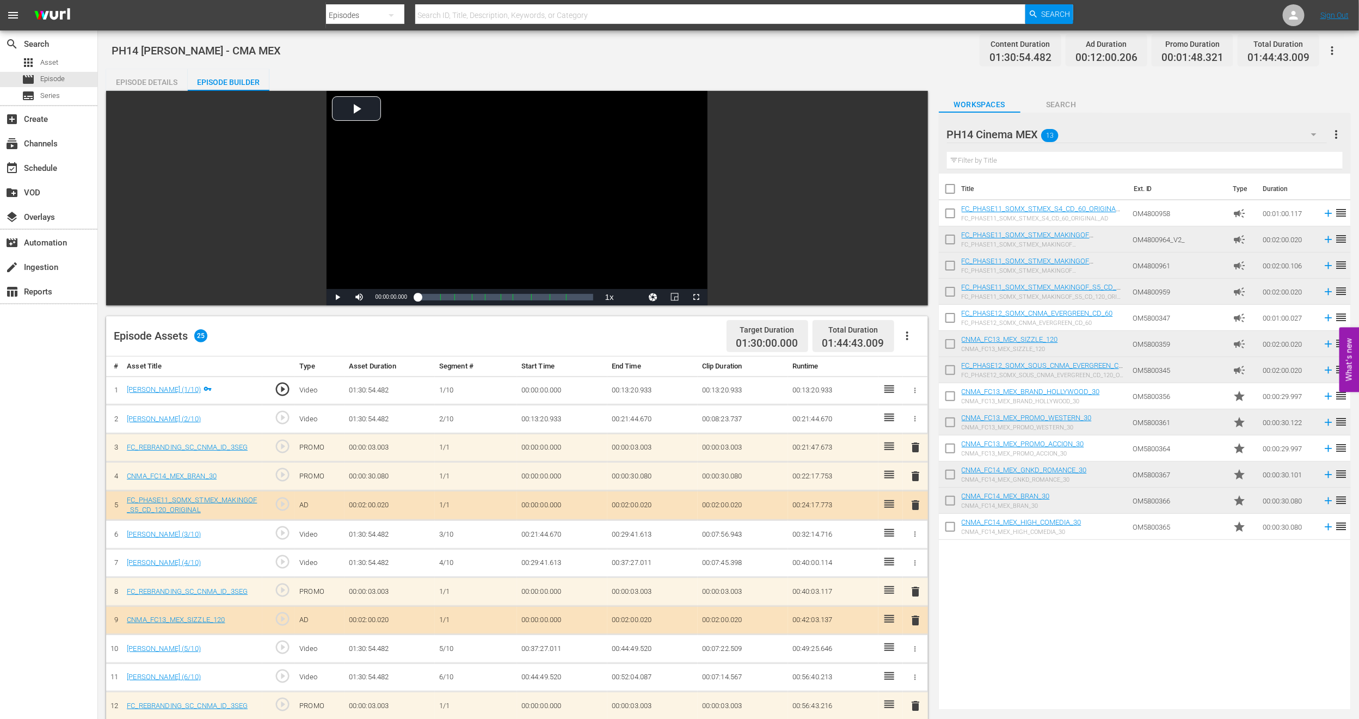
scroll to position [0, 0]
click at [50, 78] on span "Episode" at bounding box center [52, 78] width 24 height 11
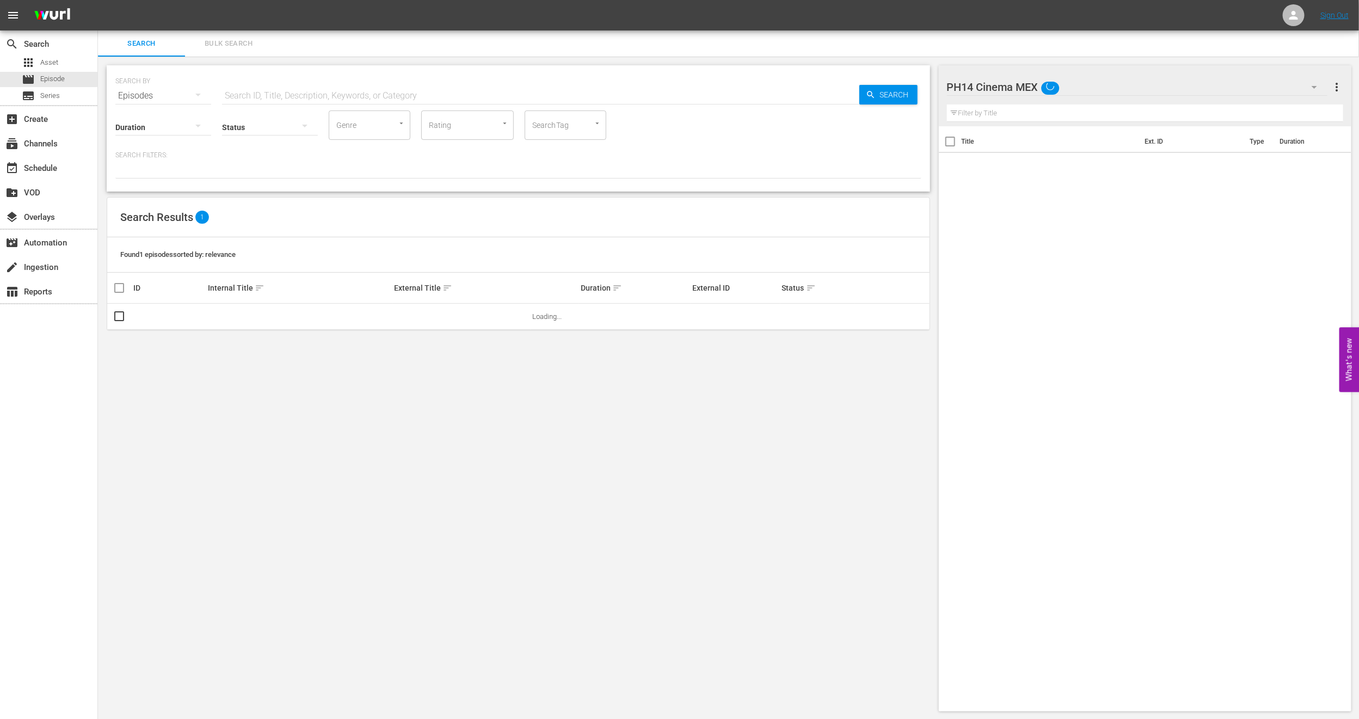
click at [220, 45] on span "Bulk Search" at bounding box center [229, 44] width 74 height 13
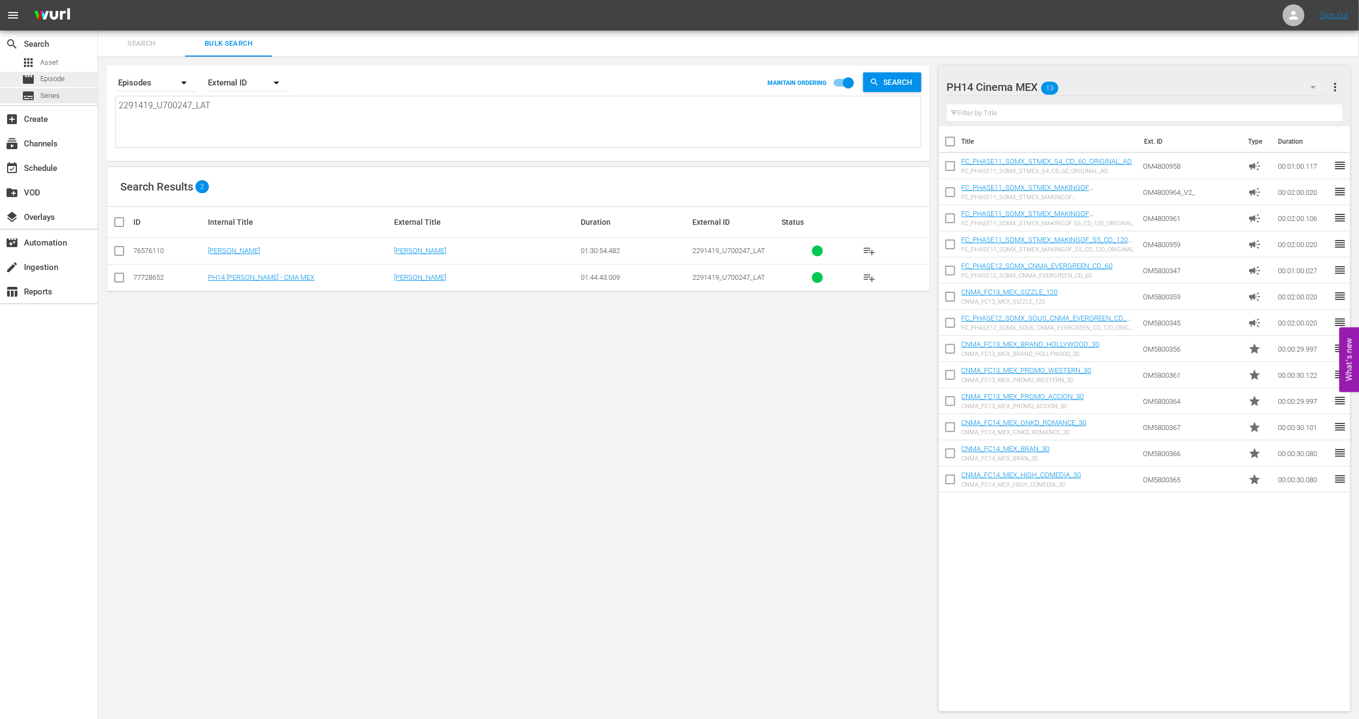
drag, startPoint x: 211, startPoint y: 113, endPoint x: 0, endPoint y: 84, distance: 212.6
click at [98, 0] on div "search Search apps Asset movie Episode subtitles Series add_box Create subscrip…" at bounding box center [728, 0] width 1261 height 0
paste textarea "U6000025"
type textarea "U6000025"
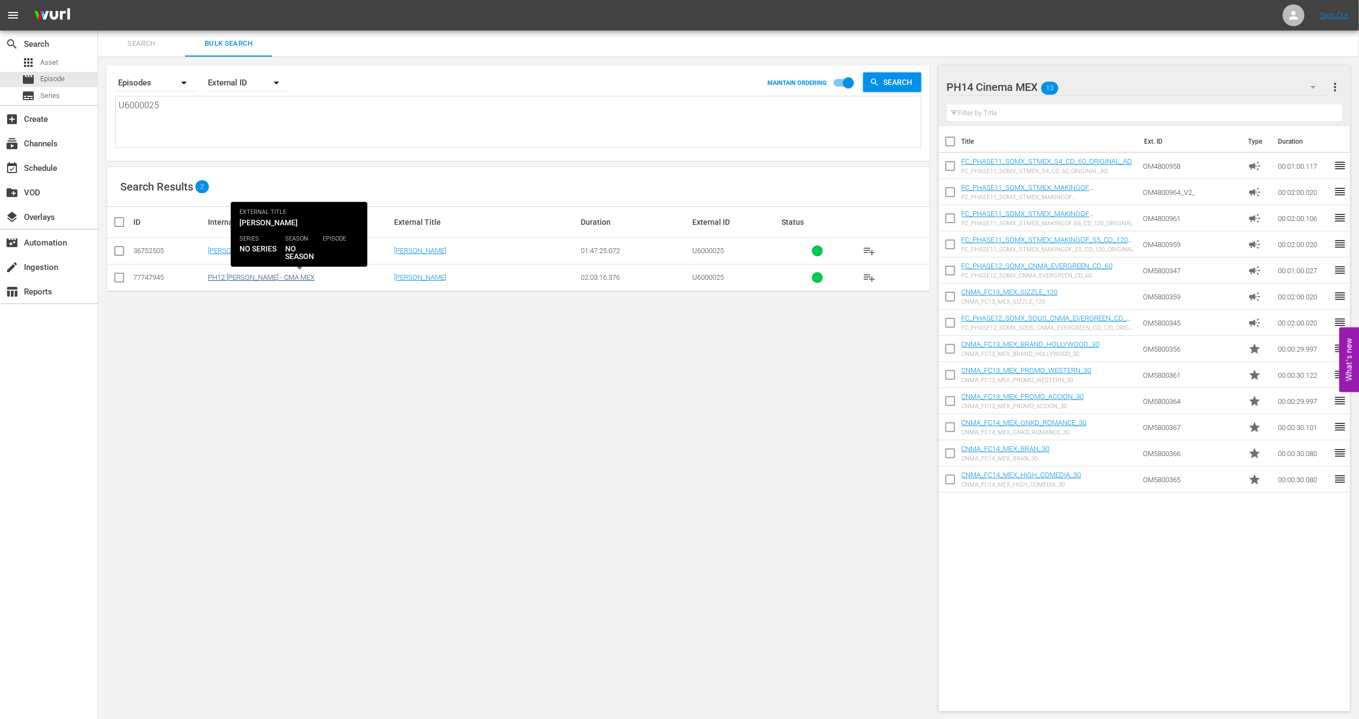
type textarea "U6000025"
click at [219, 278] on link "PH12 [PERSON_NAME] - CMA MEX" at bounding box center [261, 277] width 107 height 8
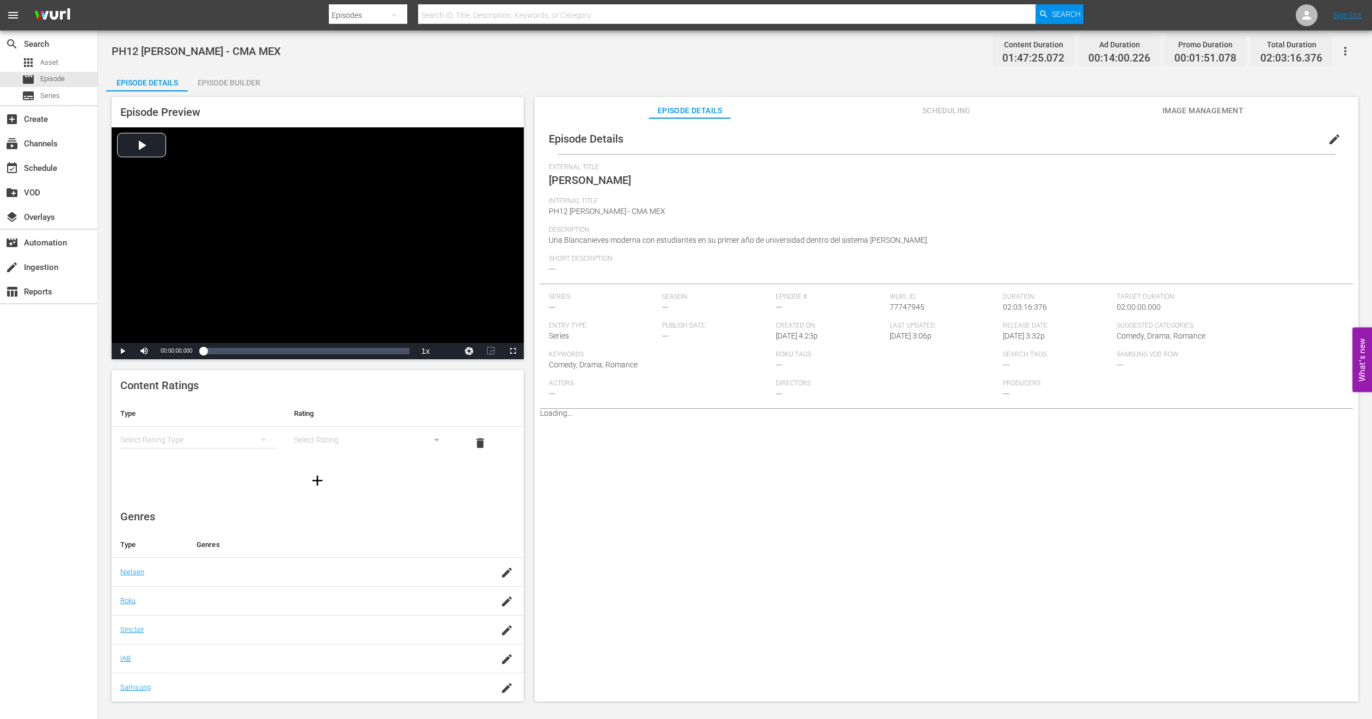
click at [1332, 142] on span "edit" at bounding box center [1334, 139] width 13 height 13
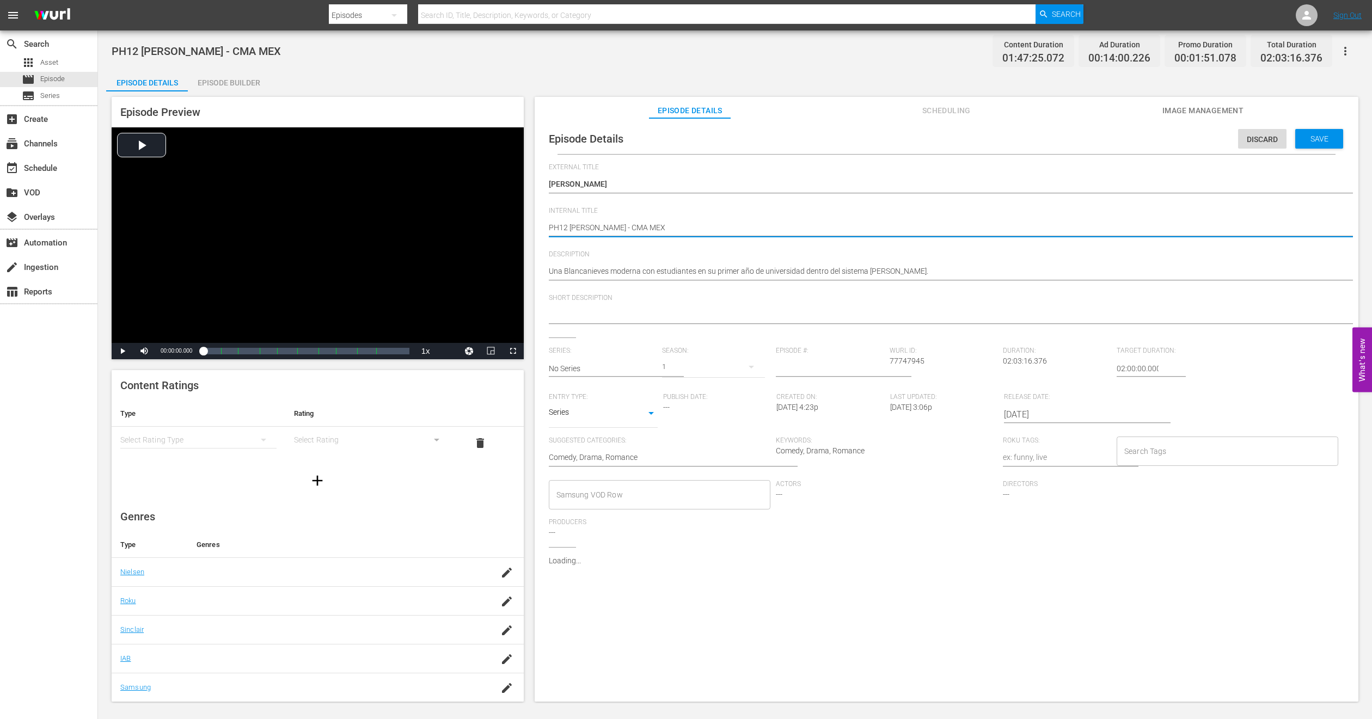
type textarea "PH1 [PERSON_NAME] - CMA MEX"
type textarea "PH14 [PERSON_NAME] - CMA MEX"
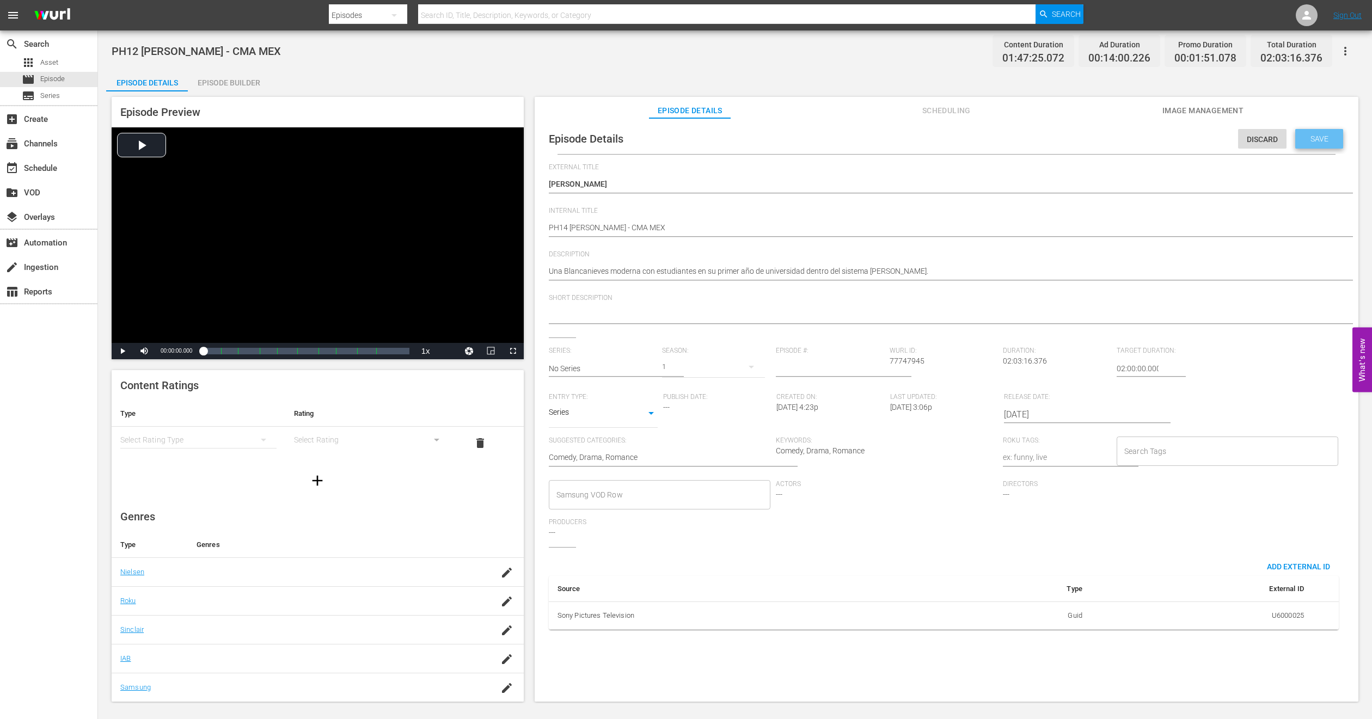
click at [1315, 132] on div "Save" at bounding box center [1319, 139] width 48 height 20
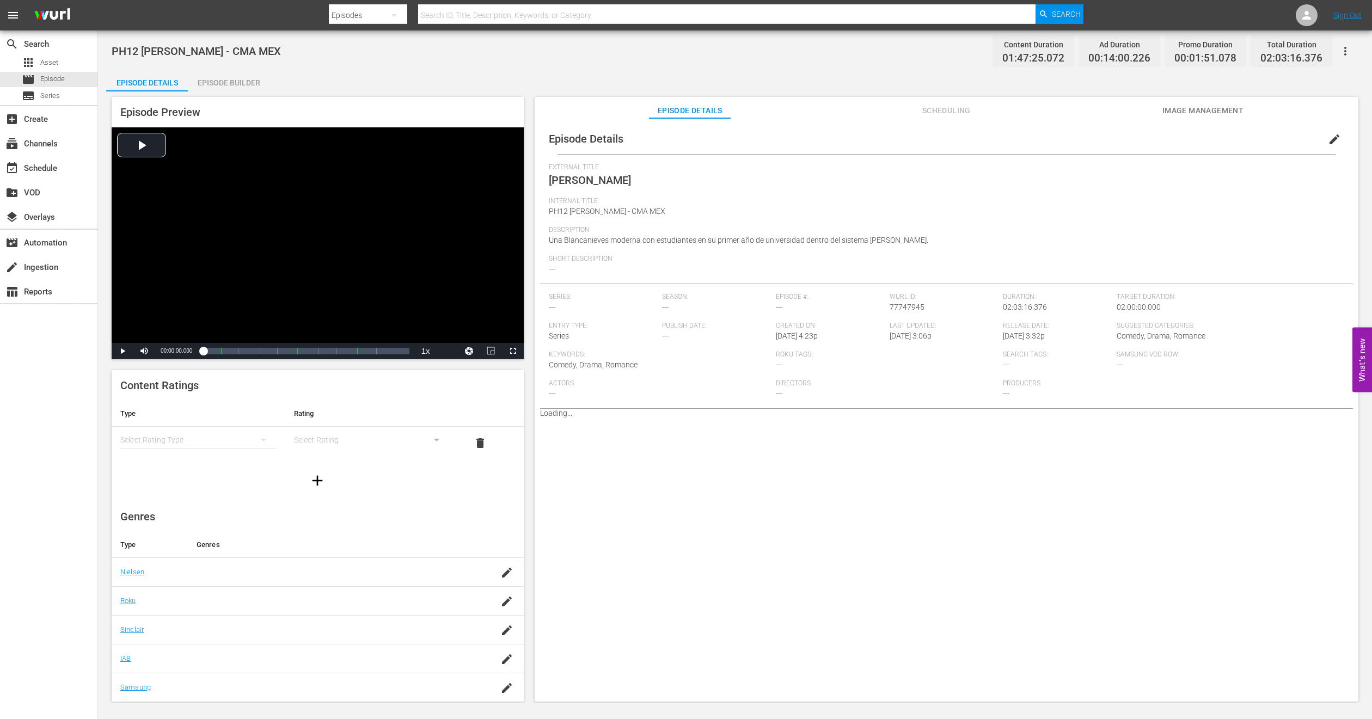
click at [1171, 105] on span "Image Management" at bounding box center [1203, 111] width 82 height 14
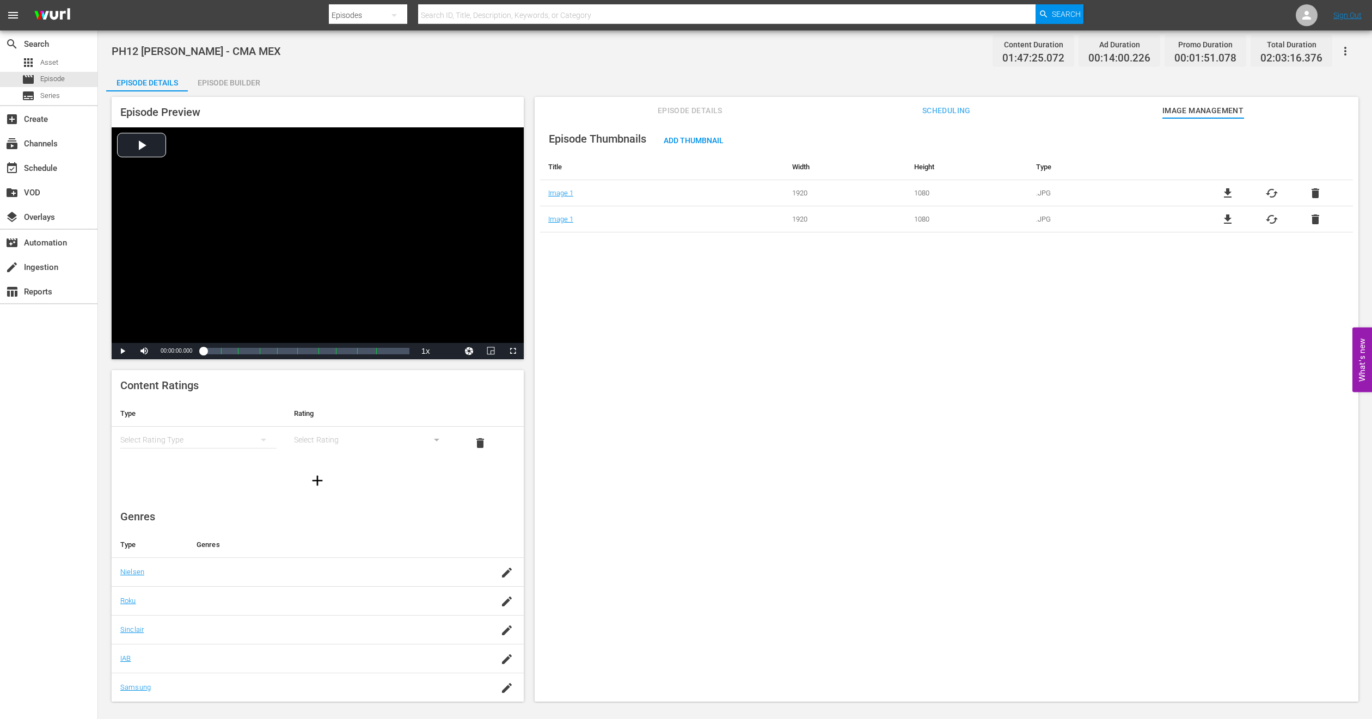
click at [240, 85] on div "Episode Builder" at bounding box center [229, 83] width 82 height 26
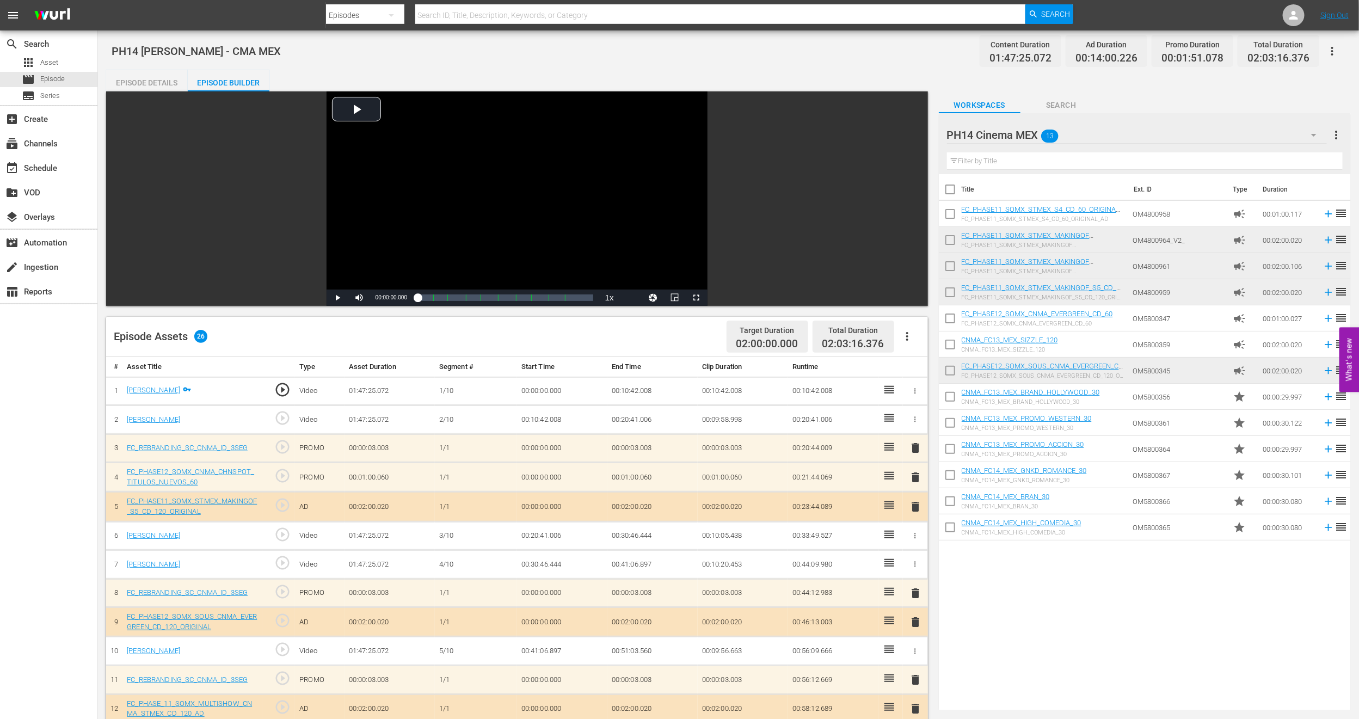
click at [905, 342] on icon "button" at bounding box center [907, 336] width 13 height 13
click at [927, 371] on div "Clear Ads" at bounding box center [940, 367] width 74 height 26
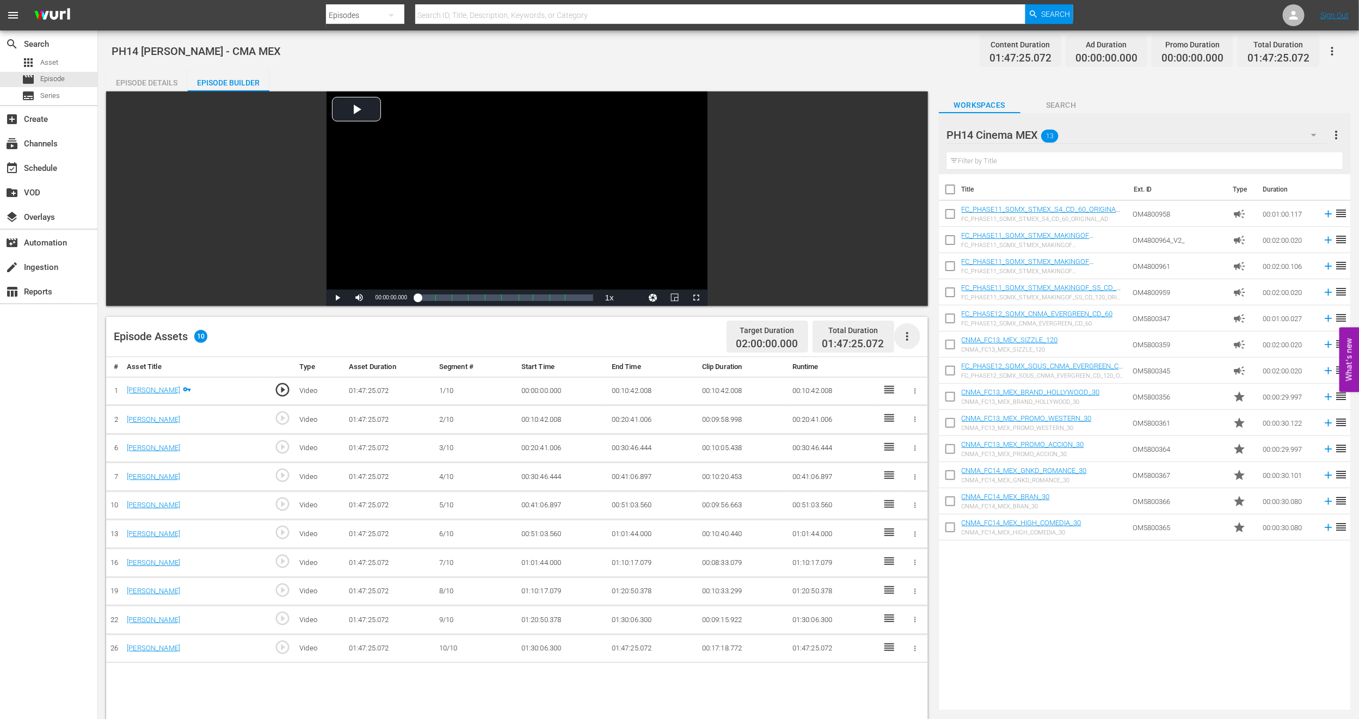
click at [905, 339] on icon "button" at bounding box center [907, 336] width 13 height 13
click at [931, 334] on div "Fill with Ads" at bounding box center [940, 341] width 74 height 26
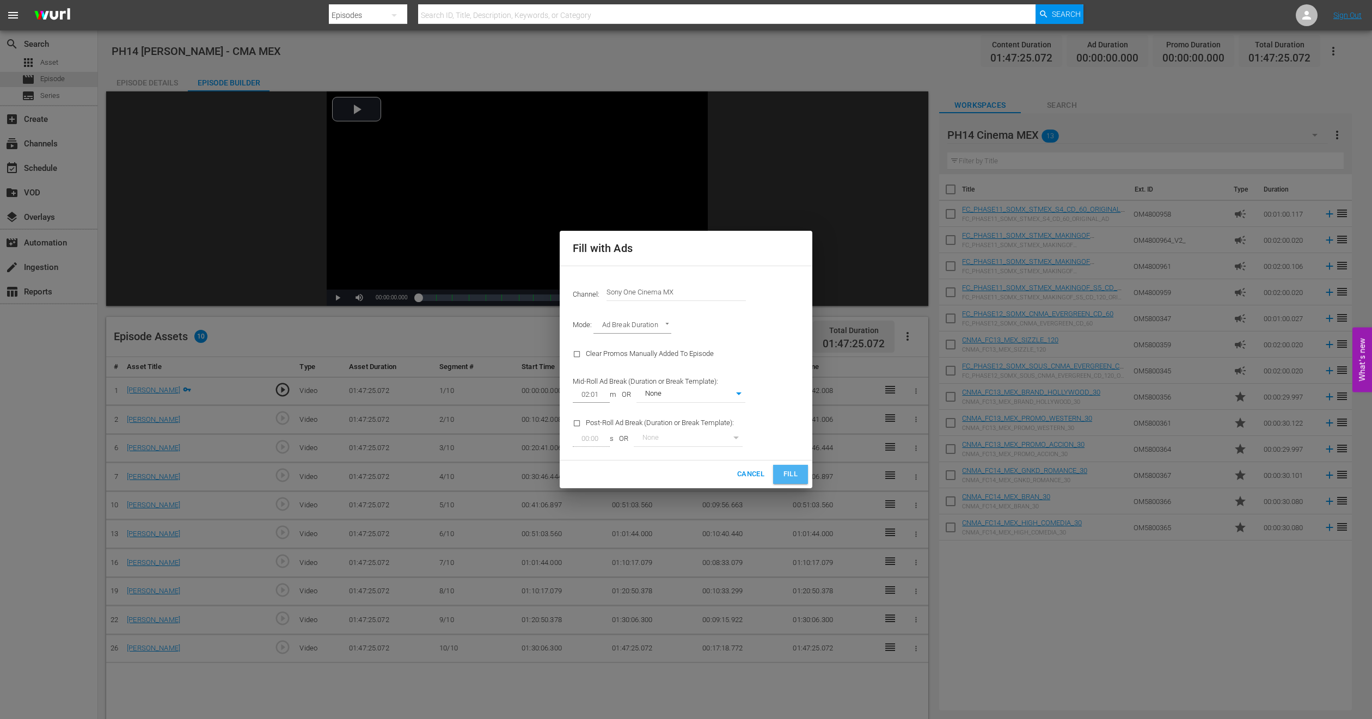
click at [788, 479] on span "Fill" at bounding box center [790, 474] width 17 height 13
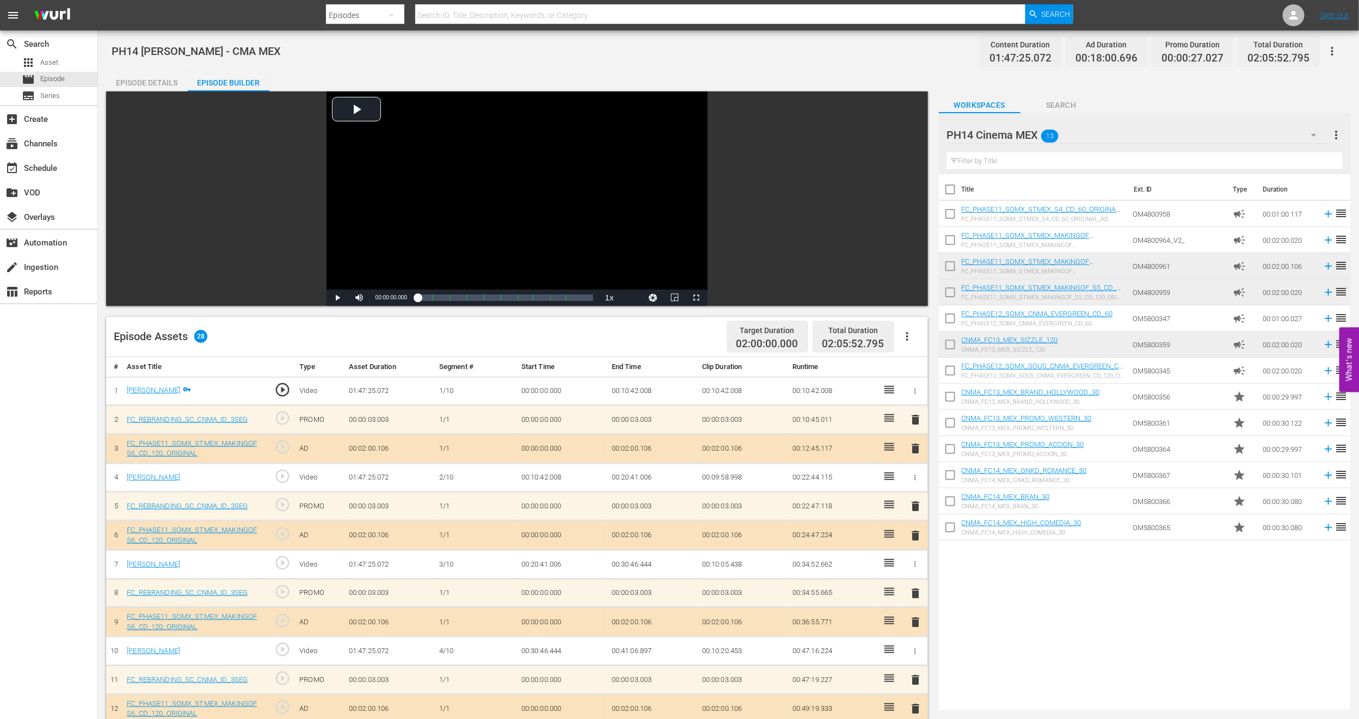
click at [913, 449] on span "delete" at bounding box center [915, 448] width 13 height 13
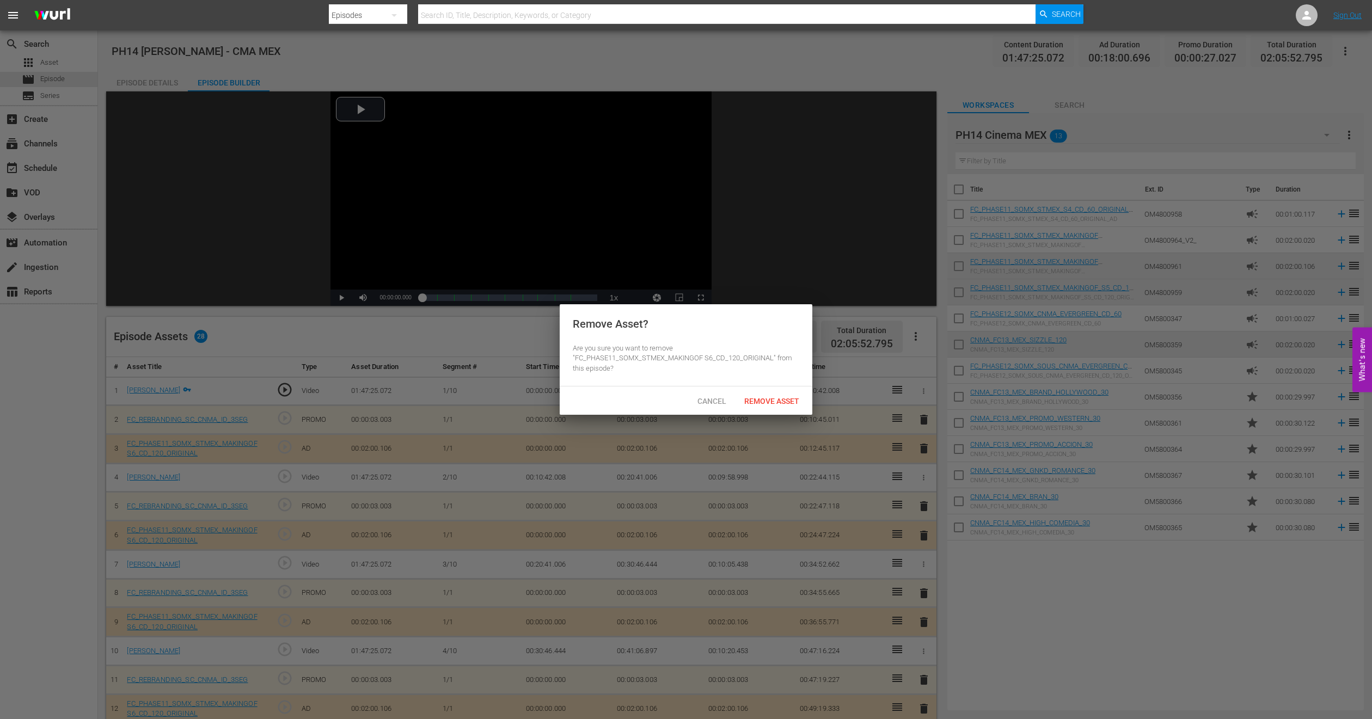
click at [765, 406] on div "Remove Asset" at bounding box center [771, 401] width 72 height 20
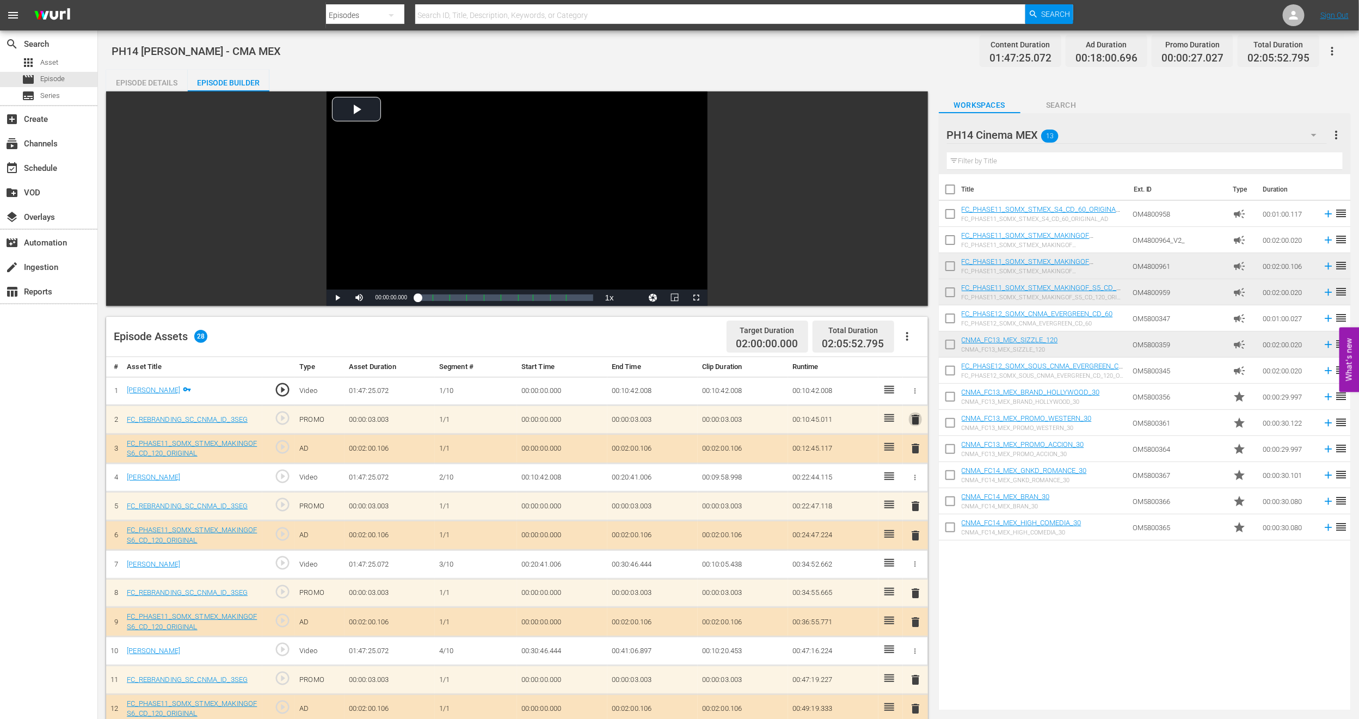
click at [915, 419] on span "delete" at bounding box center [915, 419] width 13 height 13
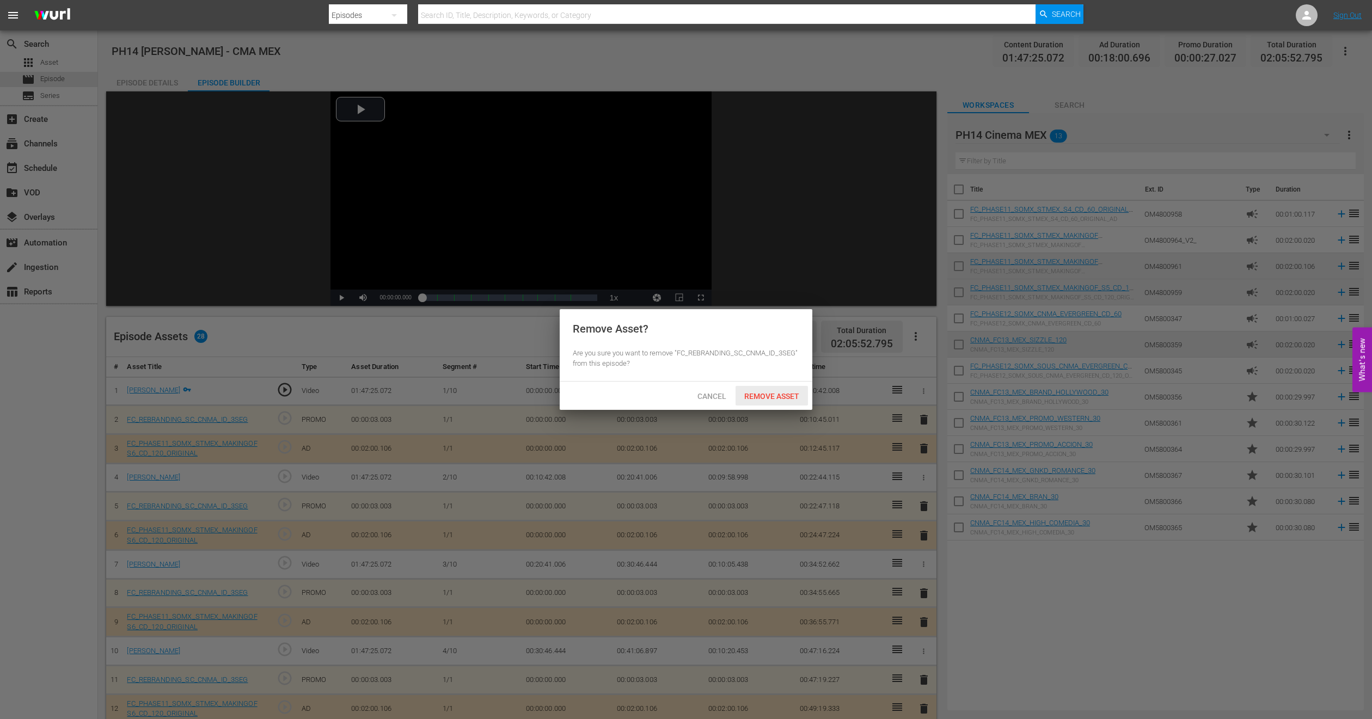
click at [771, 390] on div "Remove Asset" at bounding box center [771, 396] width 72 height 20
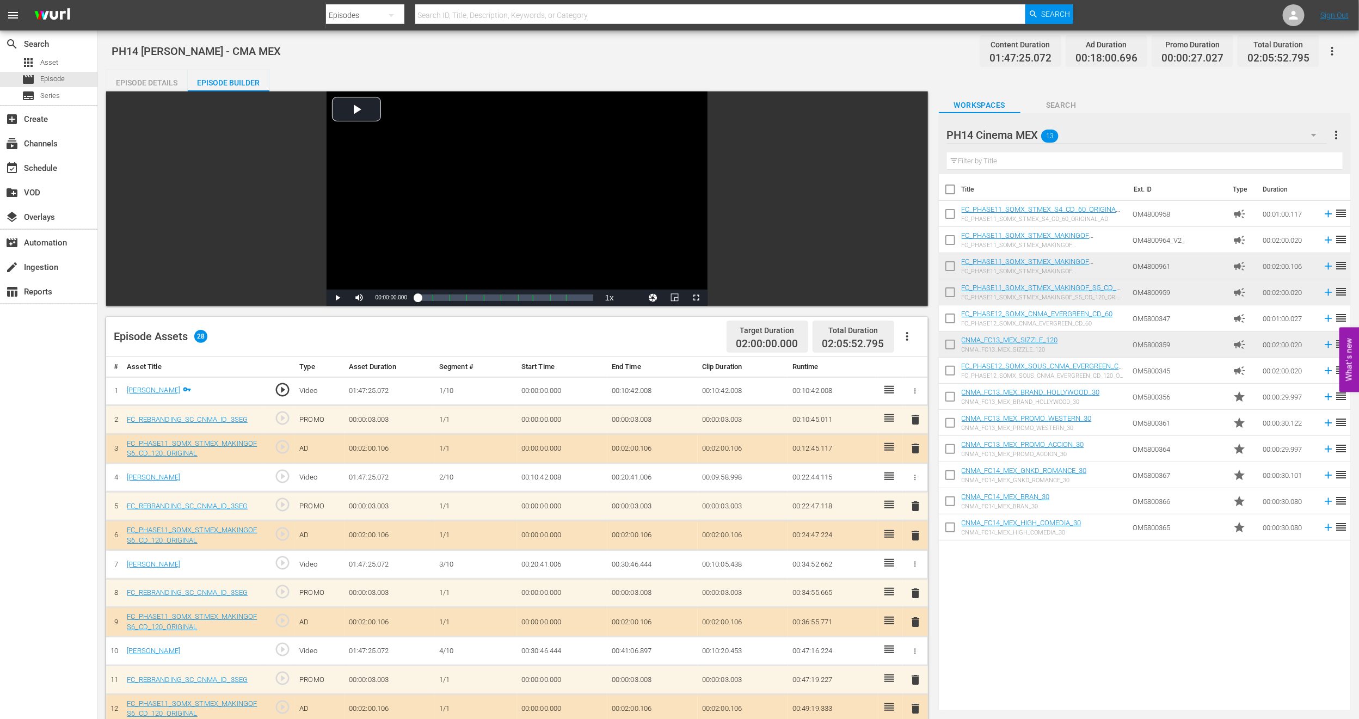
click at [915, 622] on span "delete" at bounding box center [915, 622] width 13 height 13
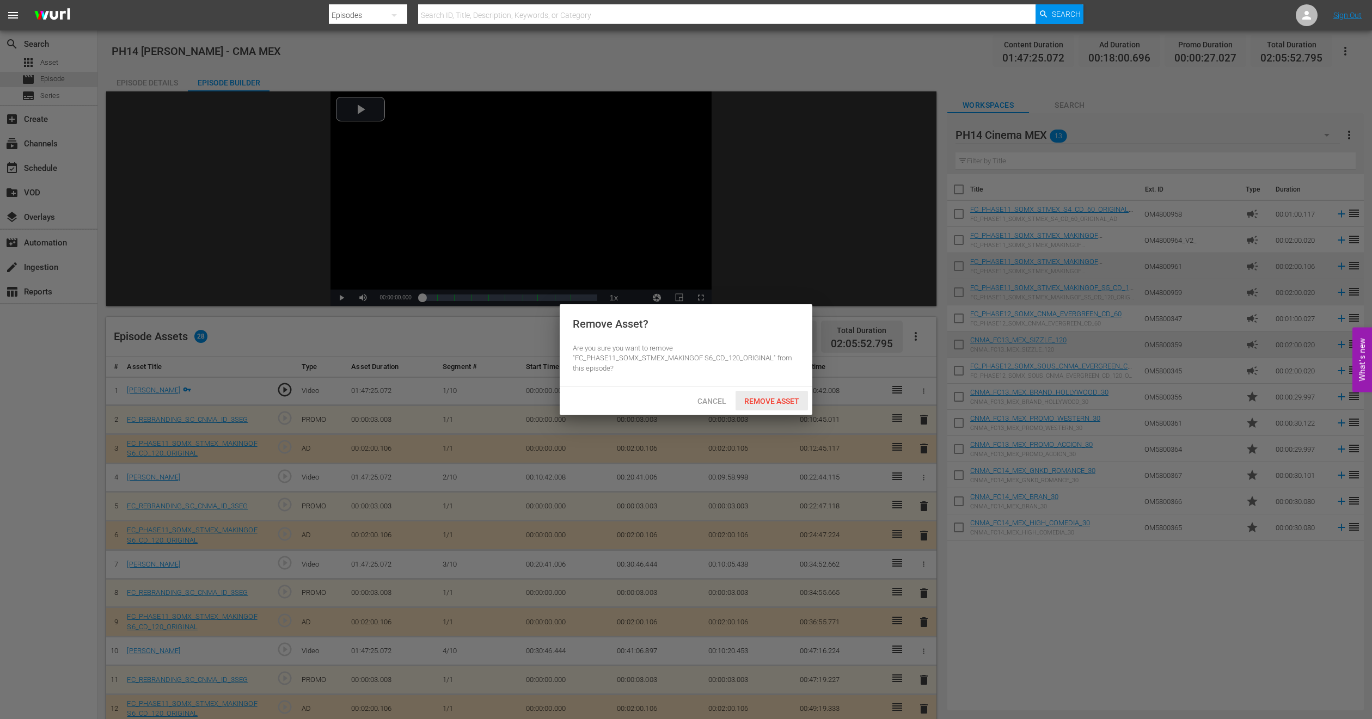
click at [776, 401] on span "Remove Asset" at bounding box center [771, 401] width 72 height 9
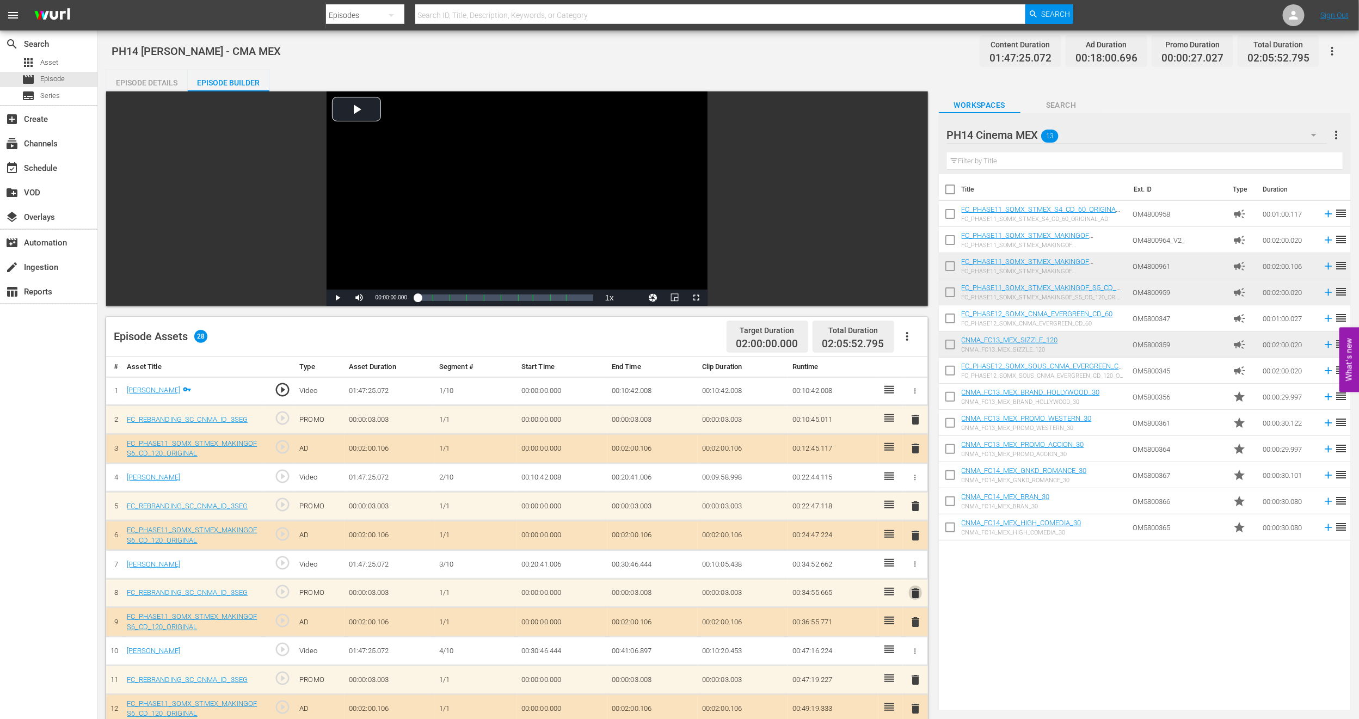
click at [917, 595] on span "delete" at bounding box center [915, 593] width 13 height 13
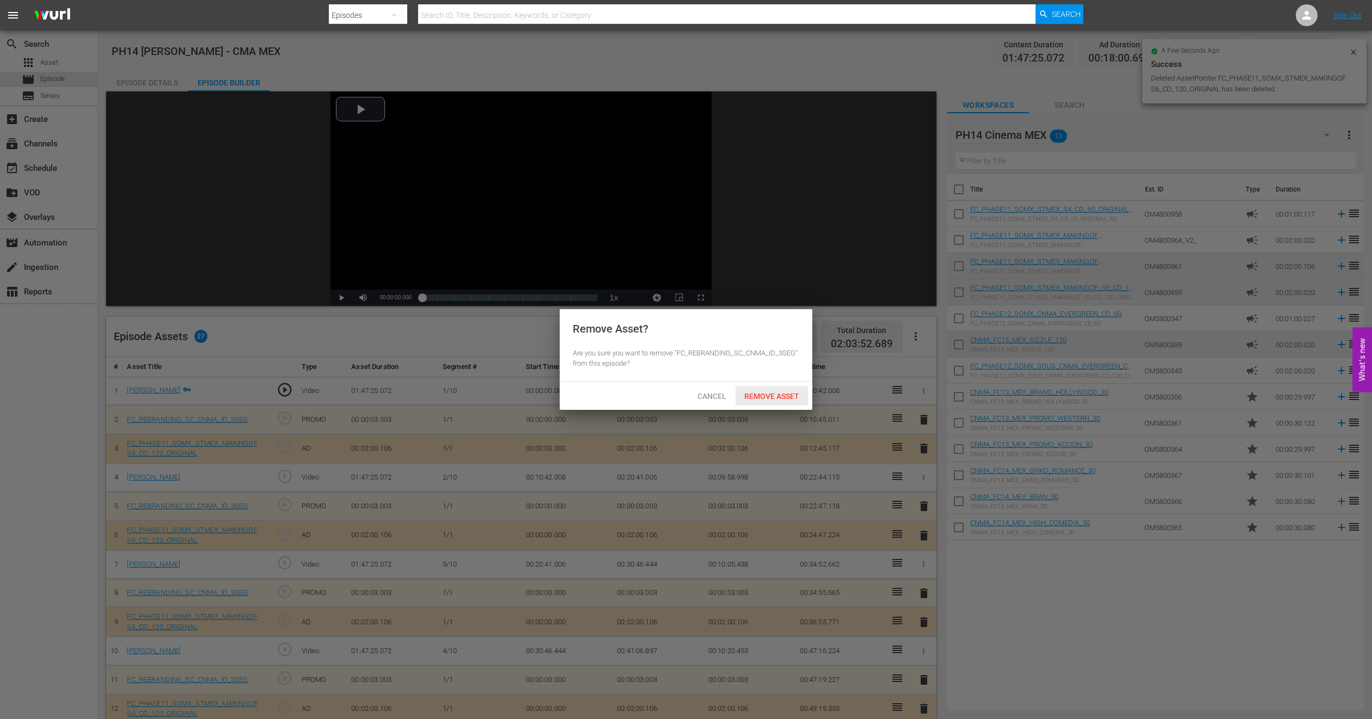
click at [782, 392] on span "Remove Asset" at bounding box center [771, 396] width 72 height 9
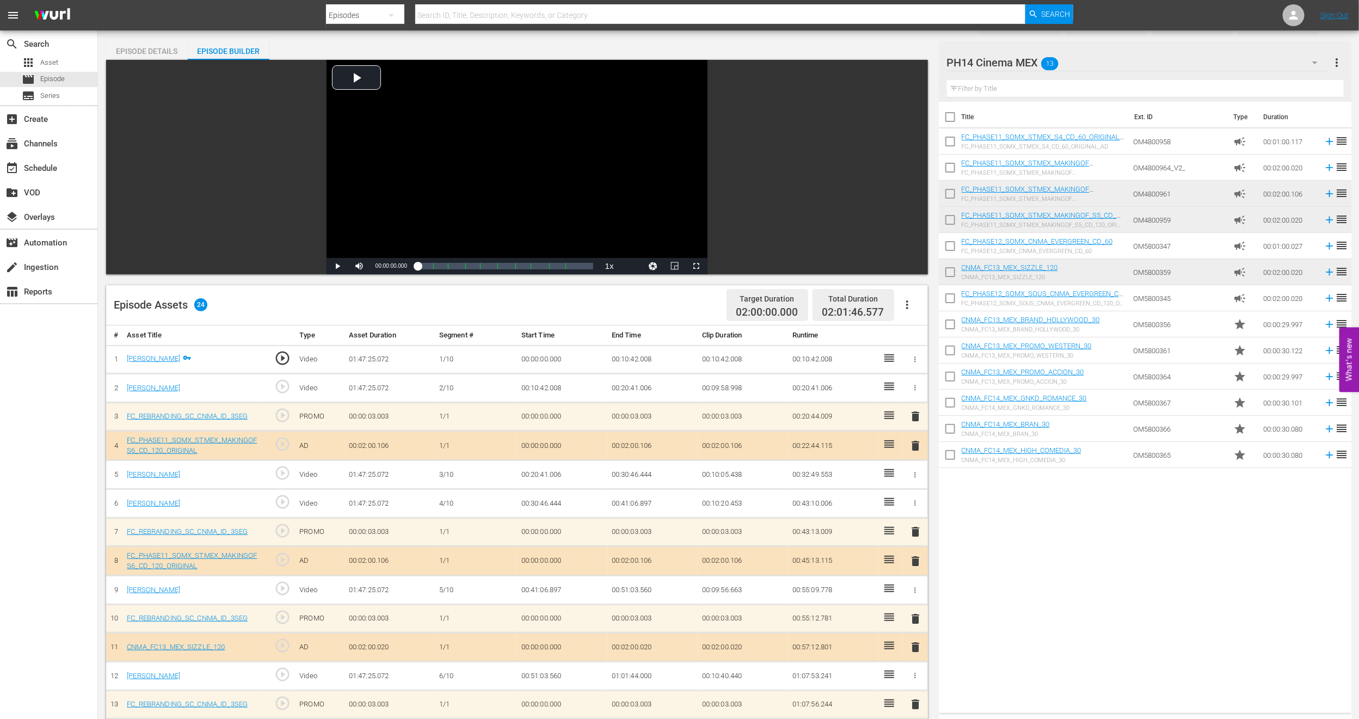
scroll to position [358, 0]
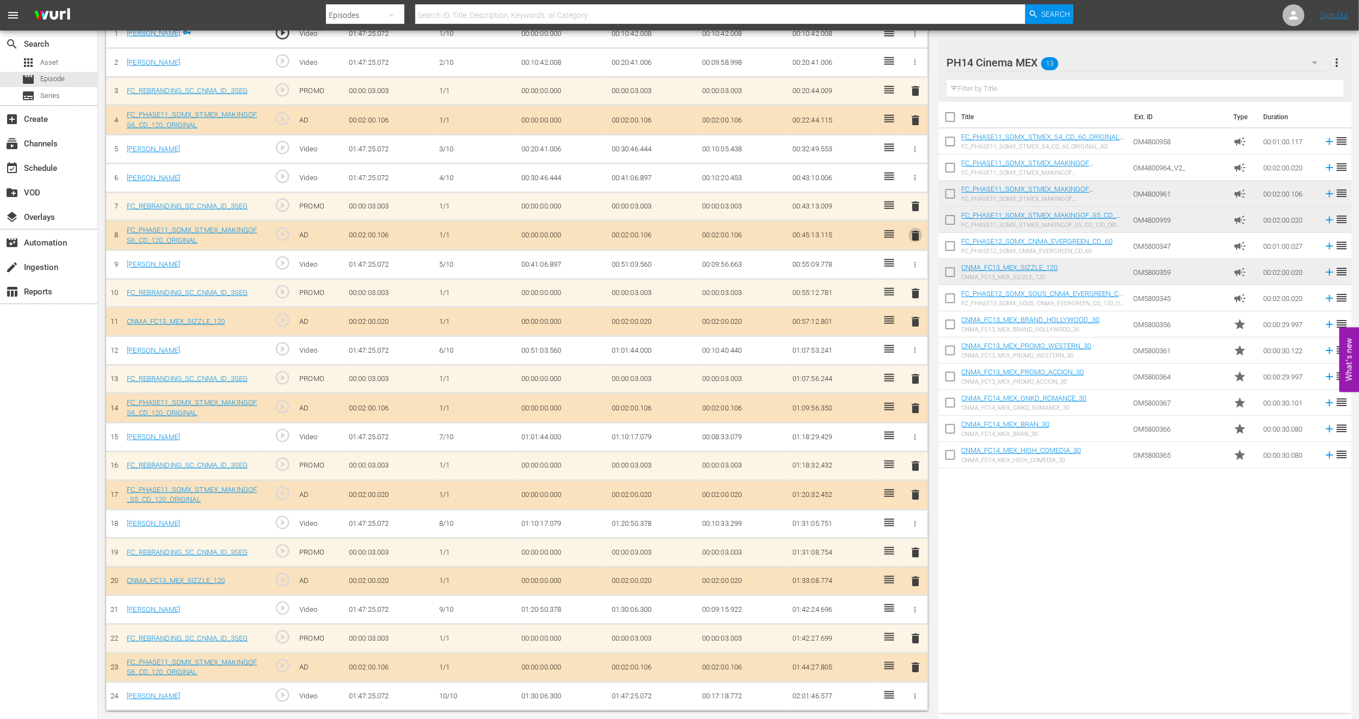
click at [916, 236] on span "delete" at bounding box center [915, 235] width 13 height 13
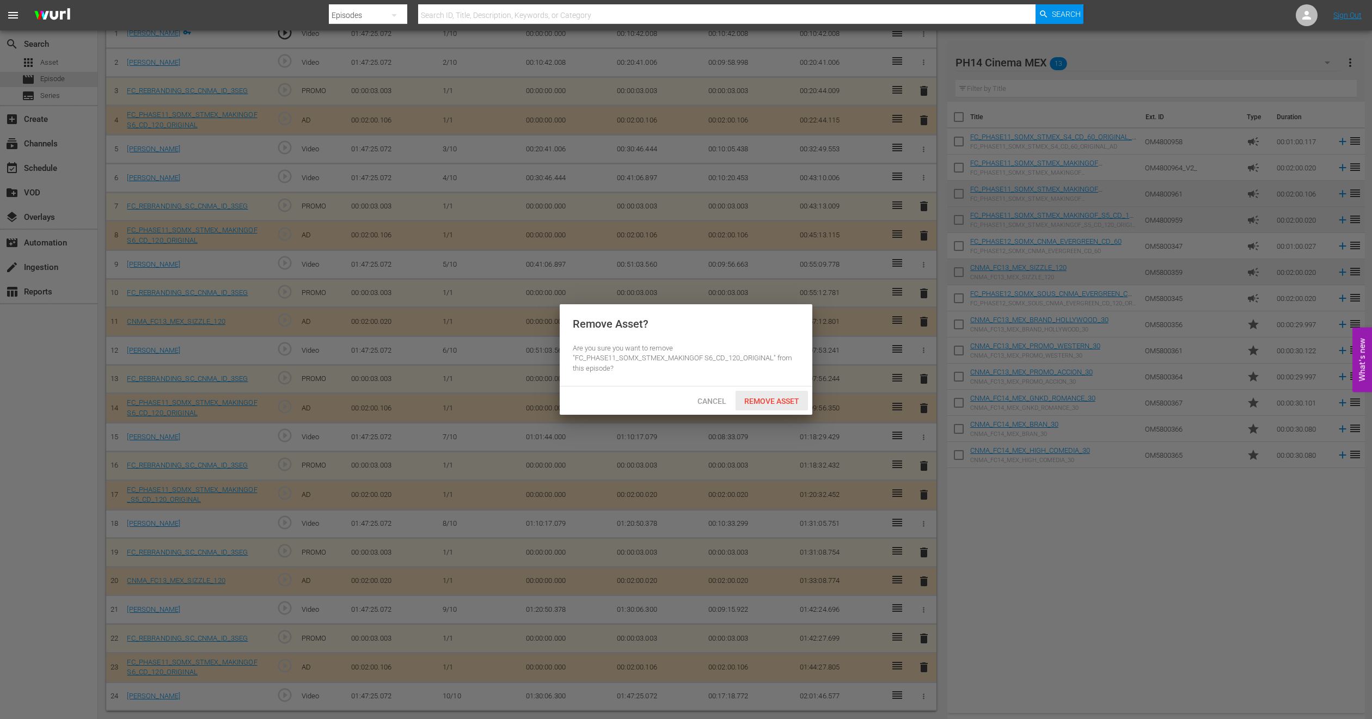
click at [768, 399] on span "Remove Asset" at bounding box center [771, 401] width 72 height 9
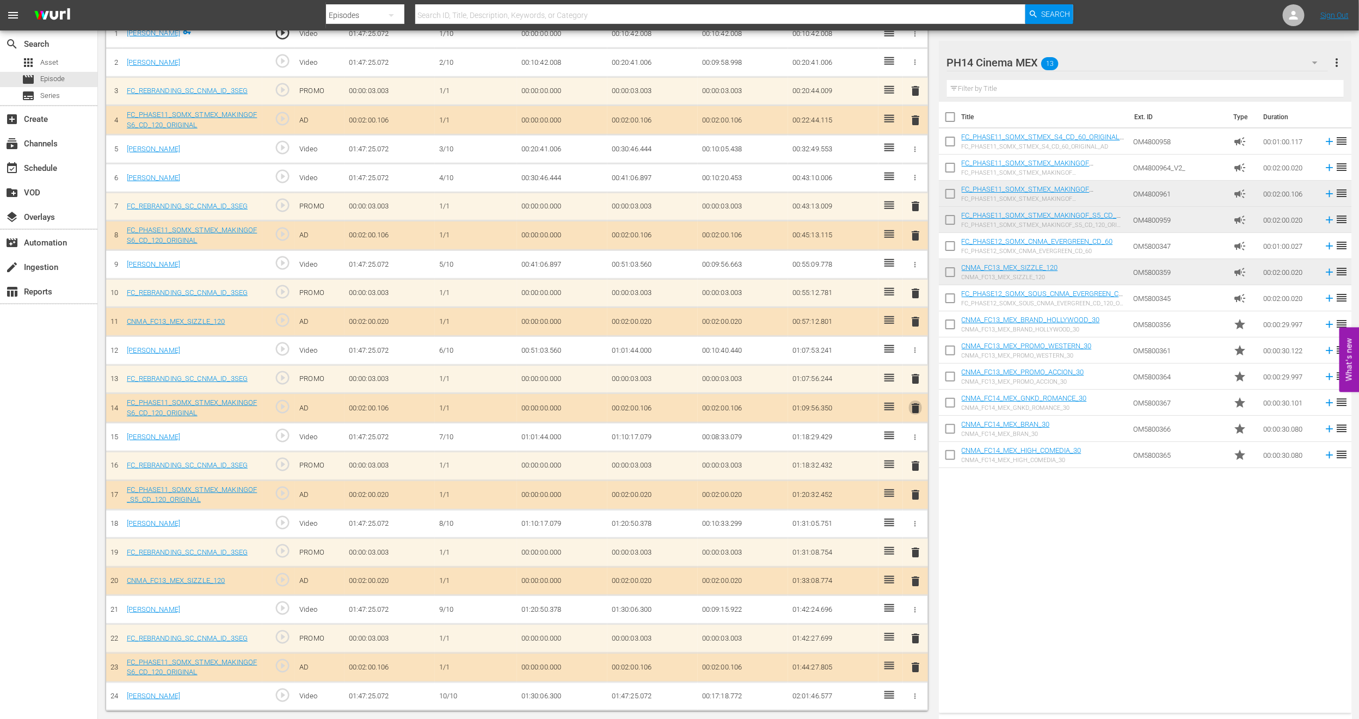
click at [917, 404] on span "delete" at bounding box center [915, 408] width 13 height 13
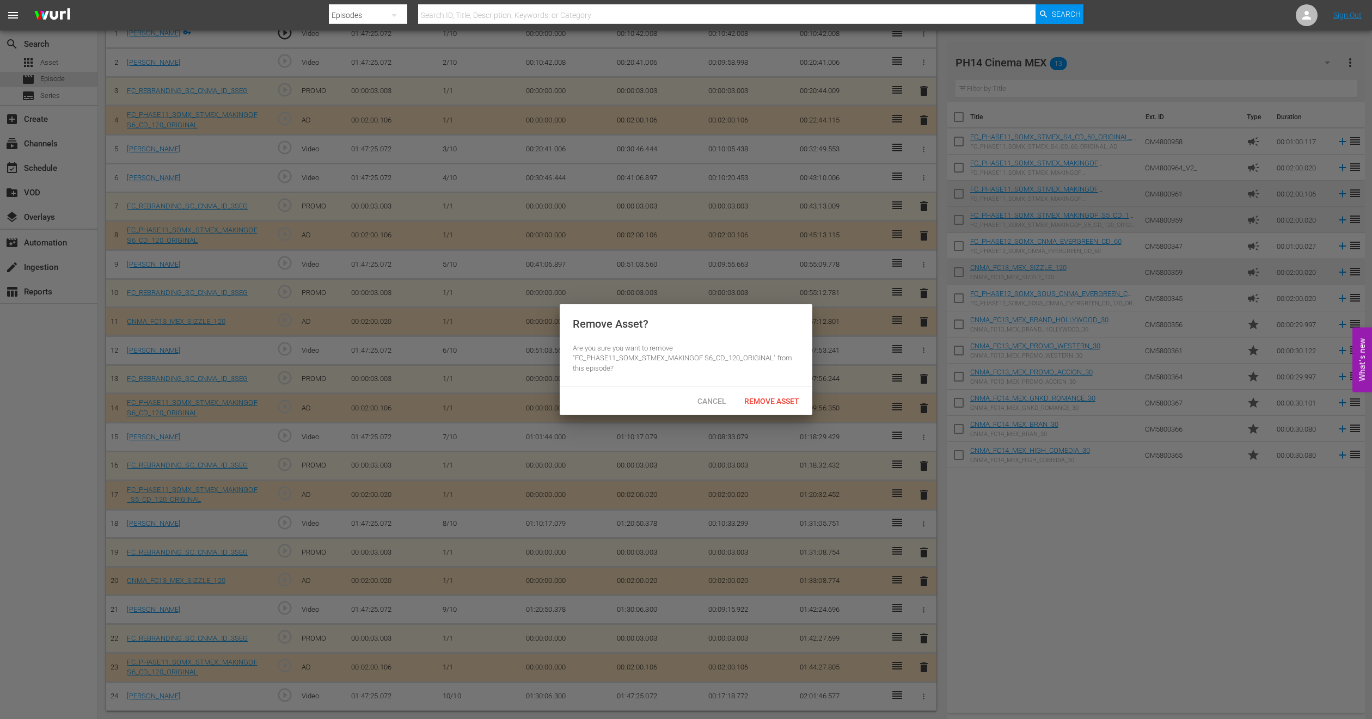
click at [775, 399] on span "Remove Asset" at bounding box center [771, 401] width 72 height 9
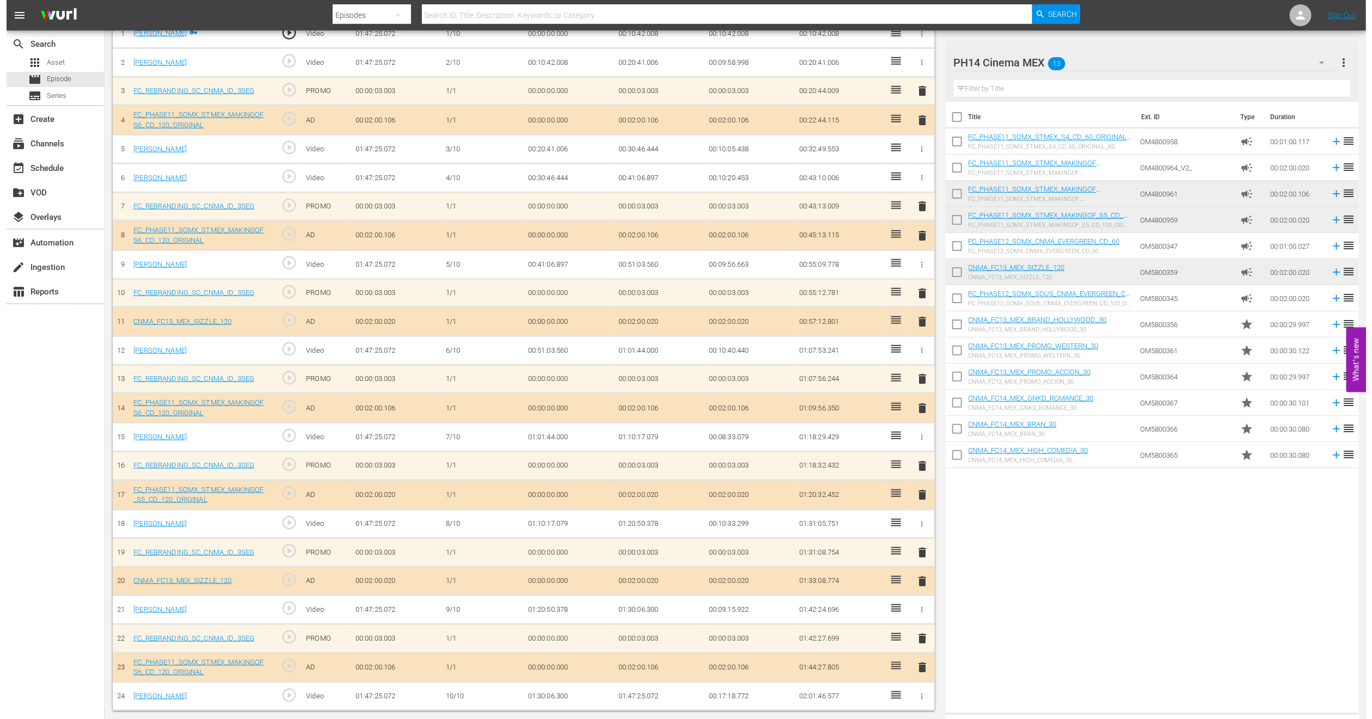
scroll to position [329, 0]
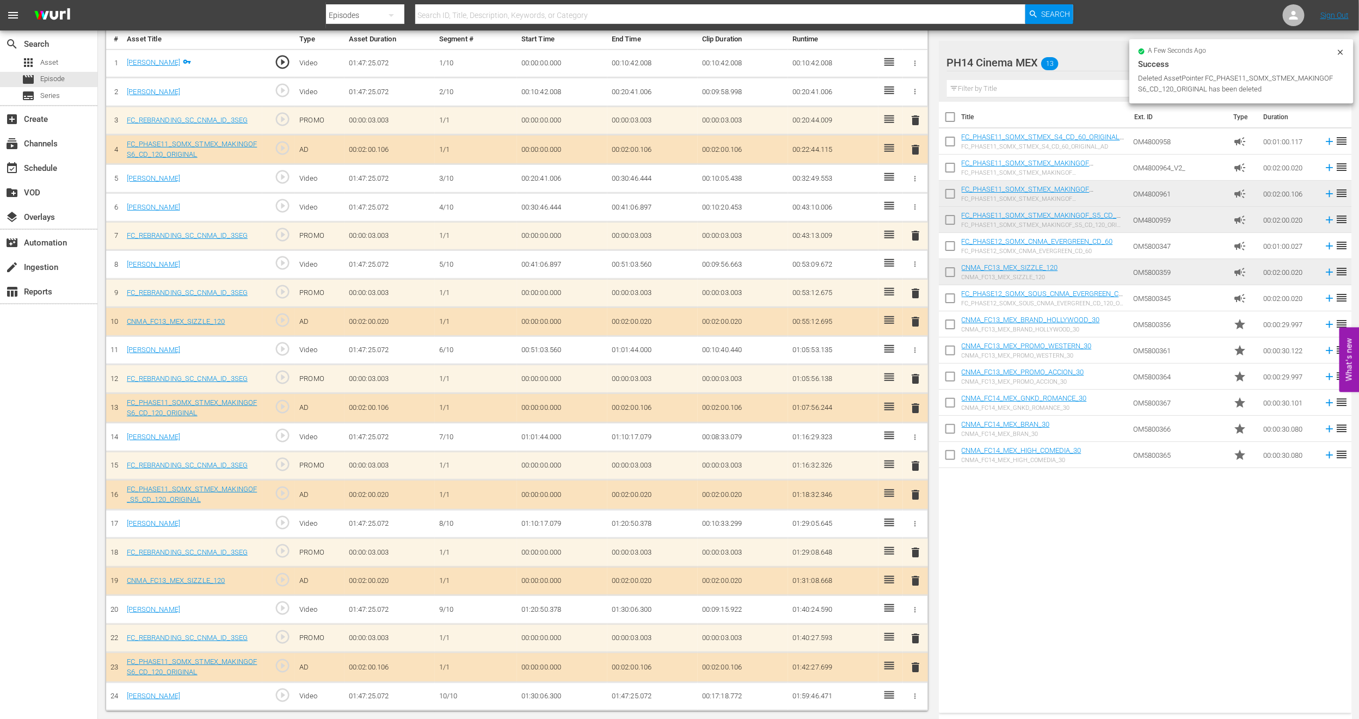
click at [915, 669] on span "delete" at bounding box center [915, 667] width 13 height 13
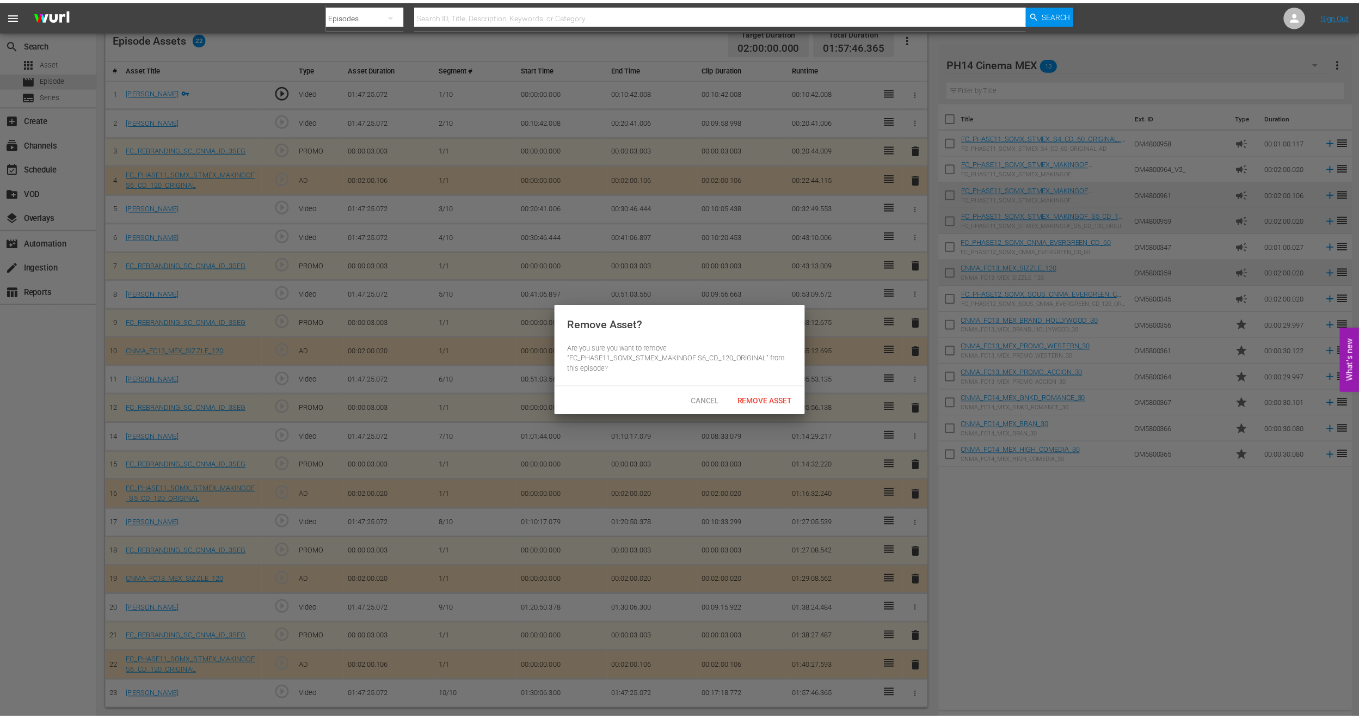
scroll to position [299, 0]
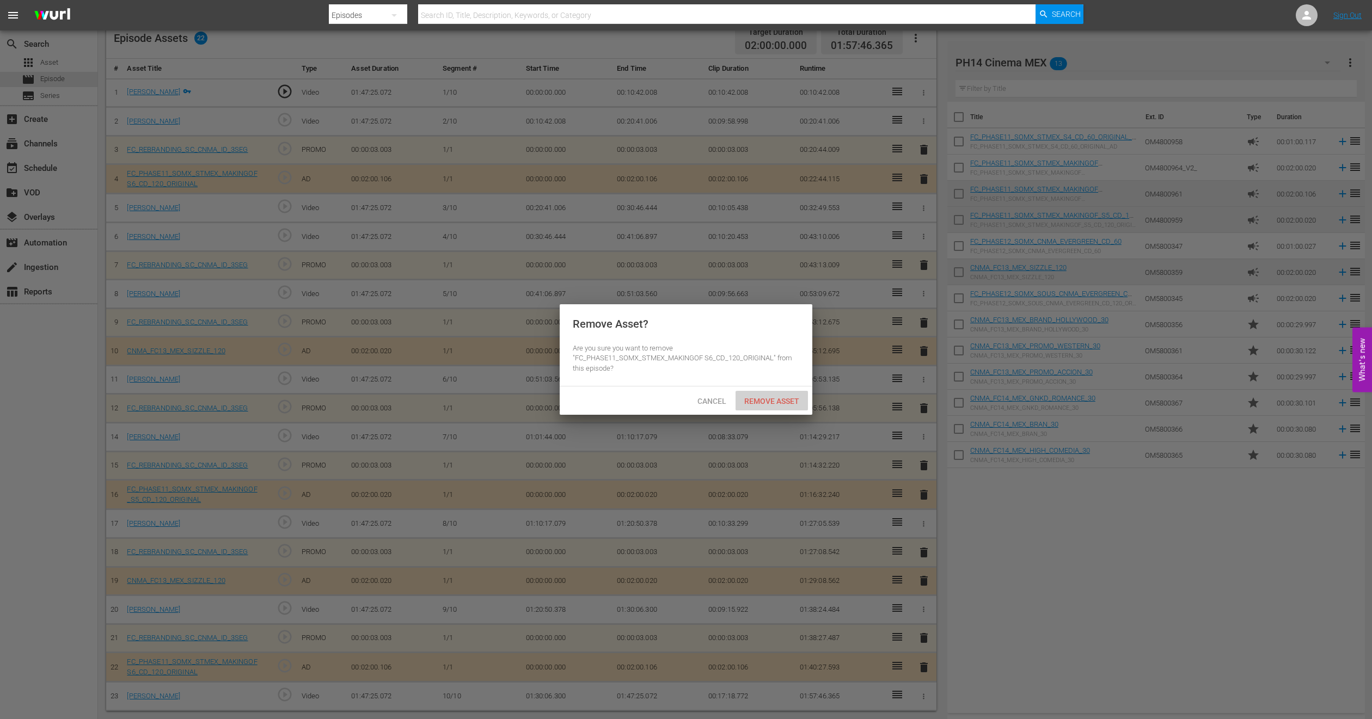
click at [782, 397] on span "Remove Asset" at bounding box center [771, 401] width 72 height 9
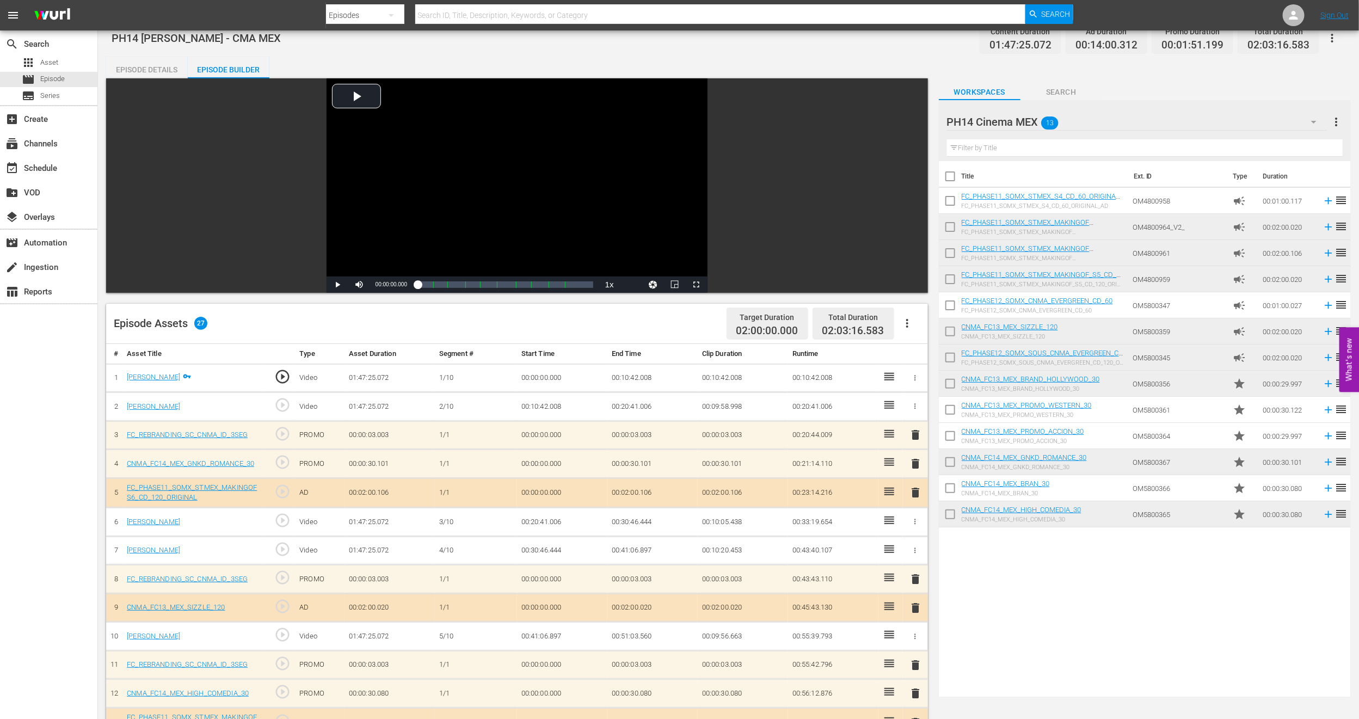
scroll to position [0, 0]
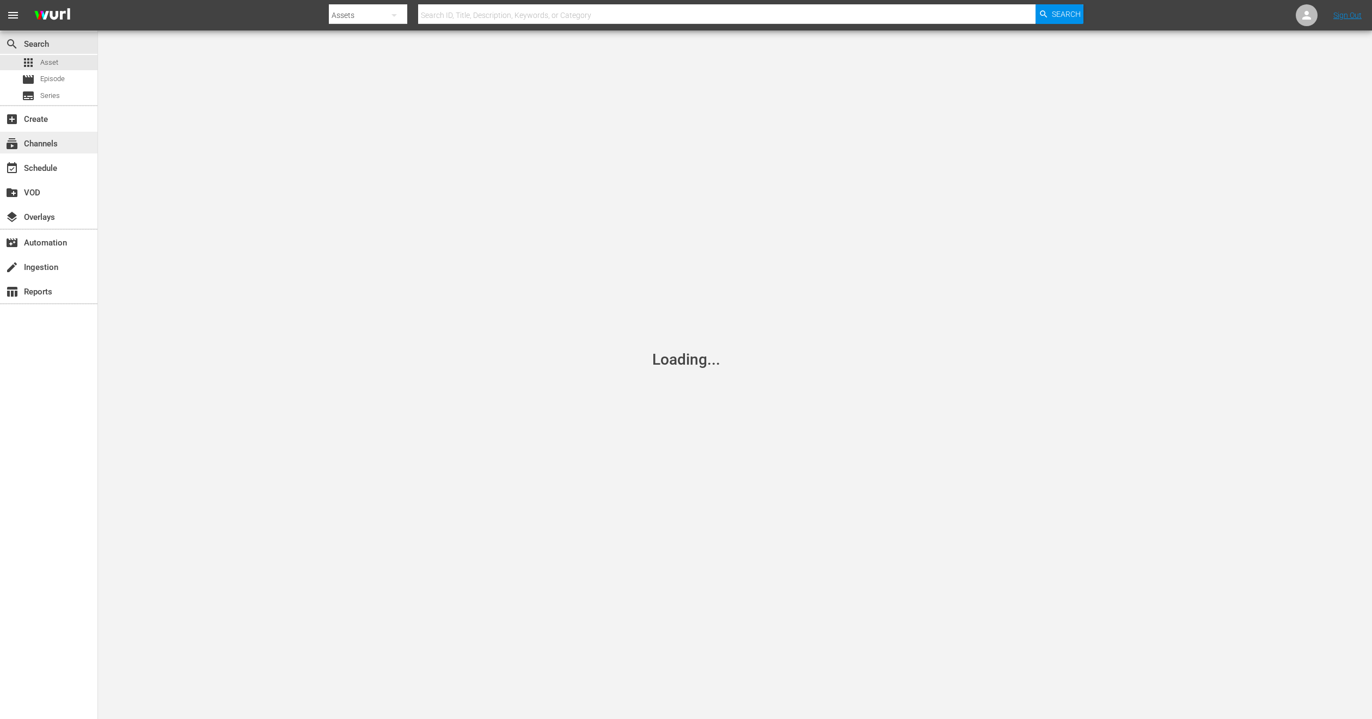
click at [54, 140] on div "subscriptions Channels" at bounding box center [30, 142] width 61 height 10
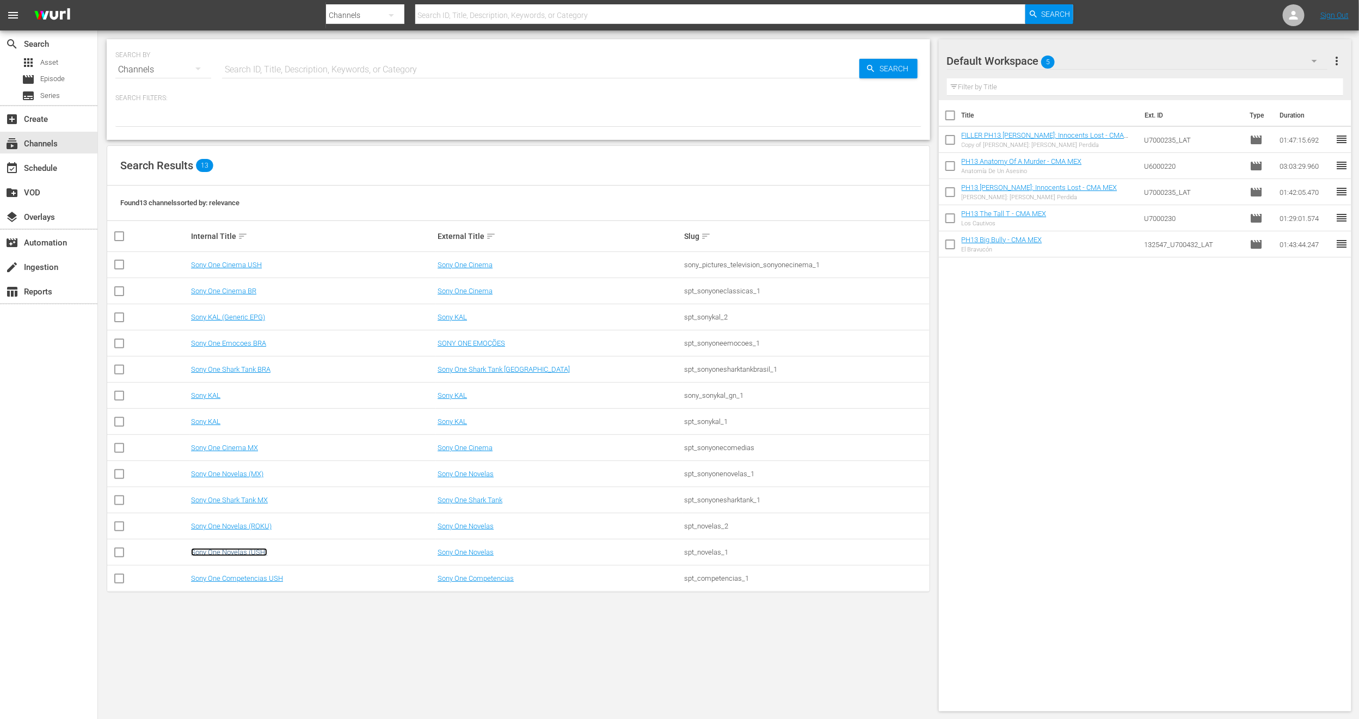
click at [227, 553] on link "Sony One Novelas (USH)" at bounding box center [229, 552] width 76 height 8
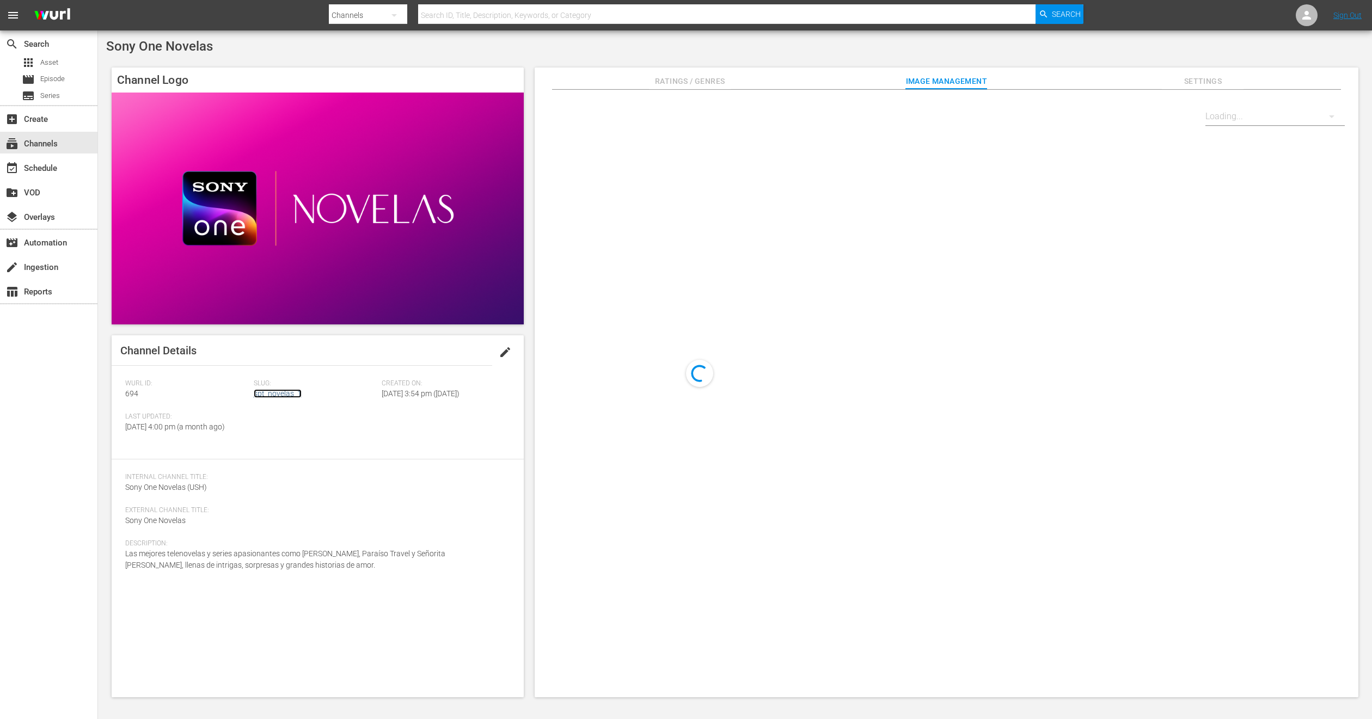
click at [271, 391] on link "spt_novelas_1" at bounding box center [278, 393] width 48 height 9
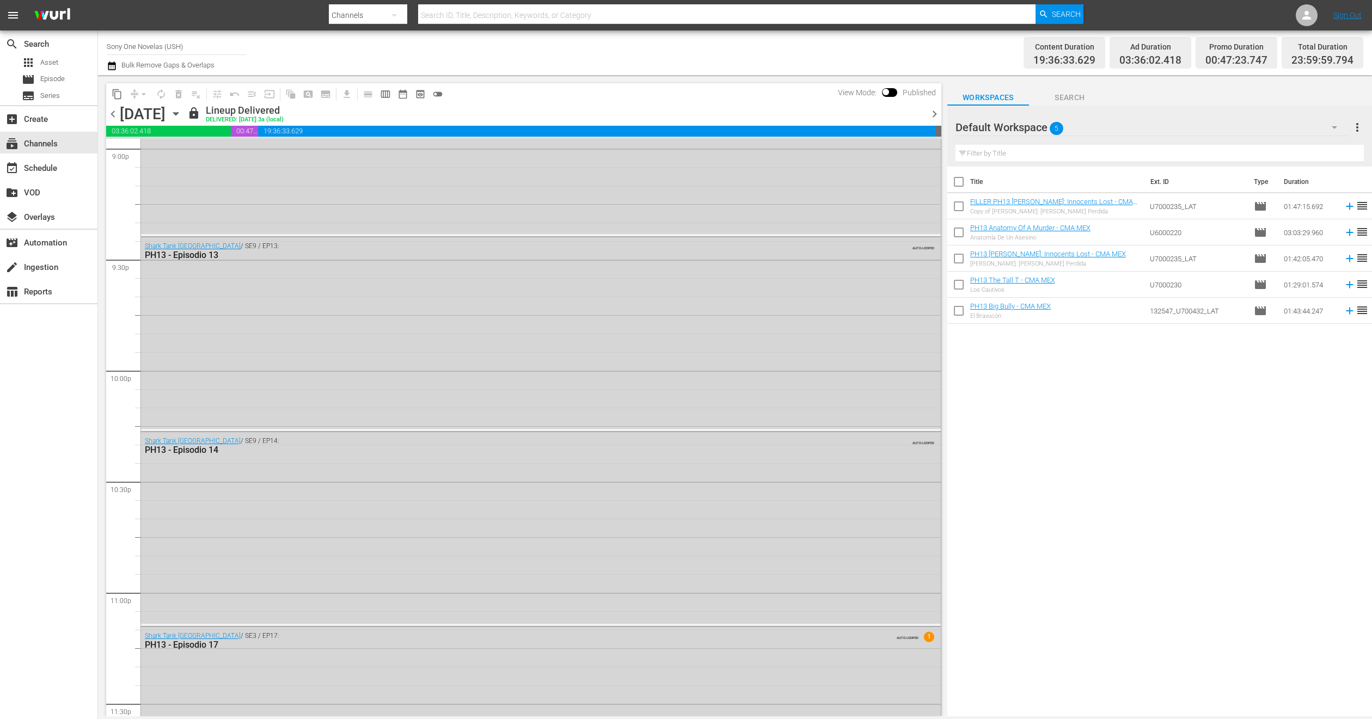
scroll to position [4752, 0]
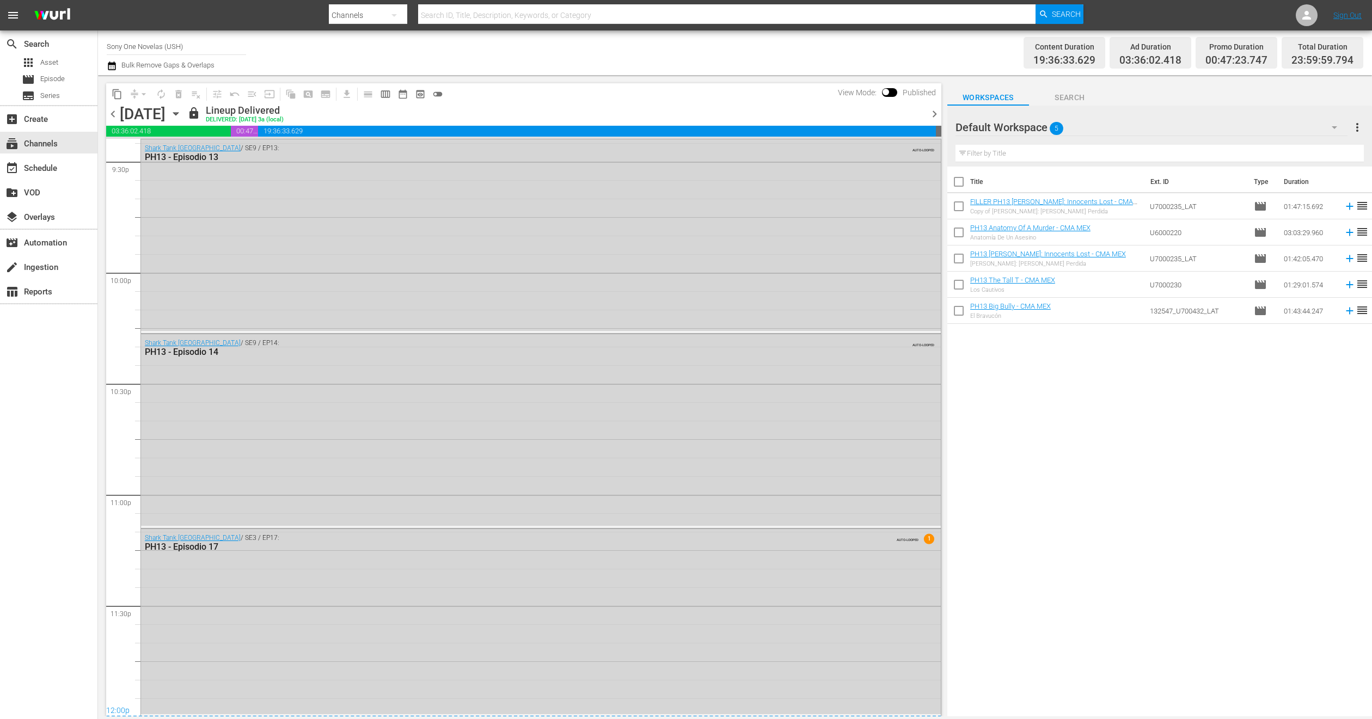
click at [185, 105] on div "Tuesday, October 7th October 7th" at bounding box center [152, 114] width 65 height 18
click at [182, 110] on icon "button" at bounding box center [176, 114] width 12 height 12
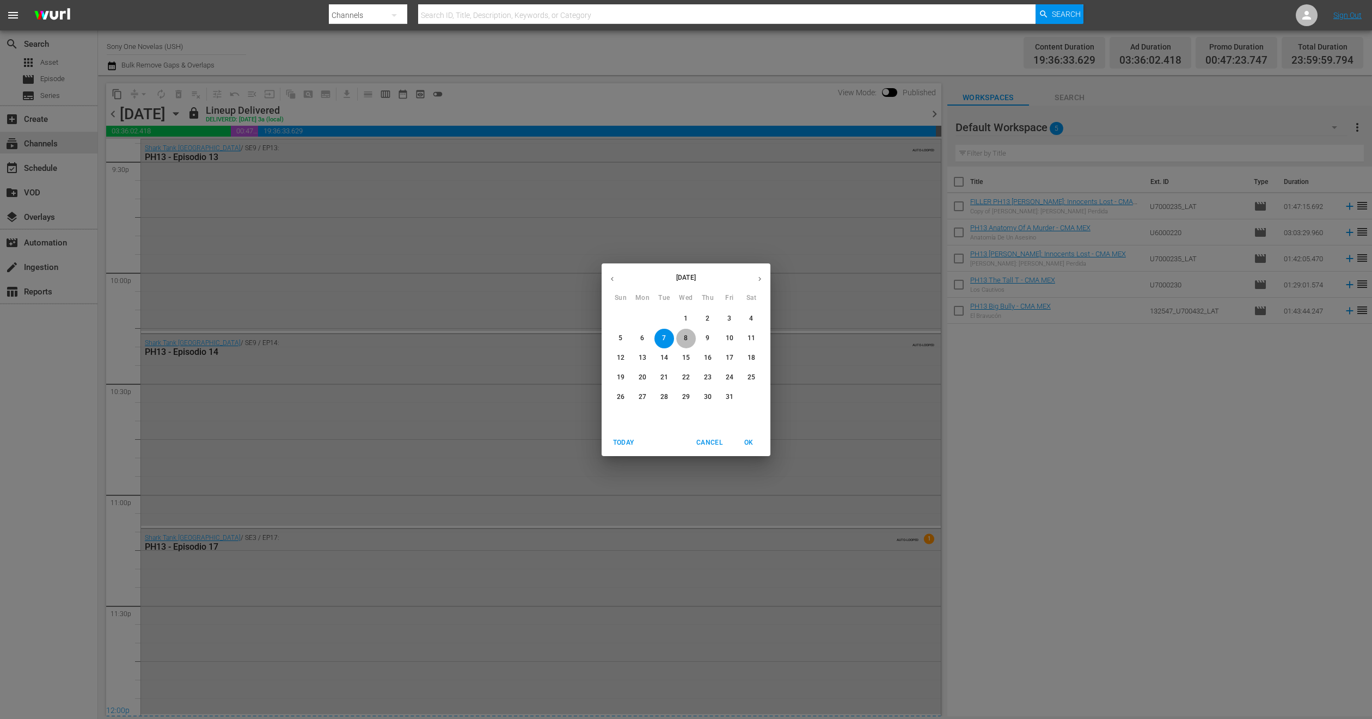
click at [682, 335] on span "8" at bounding box center [686, 338] width 20 height 9
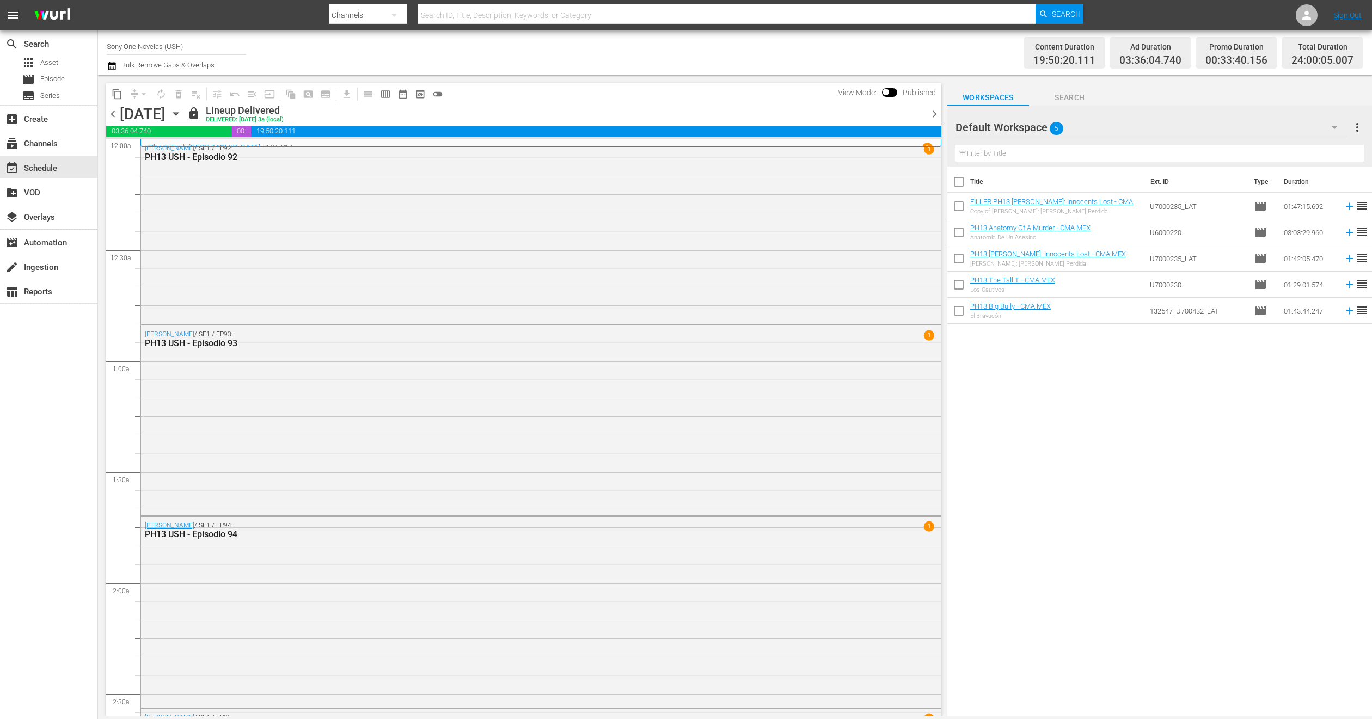
click at [178, 114] on icon "button" at bounding box center [175, 114] width 5 height 3
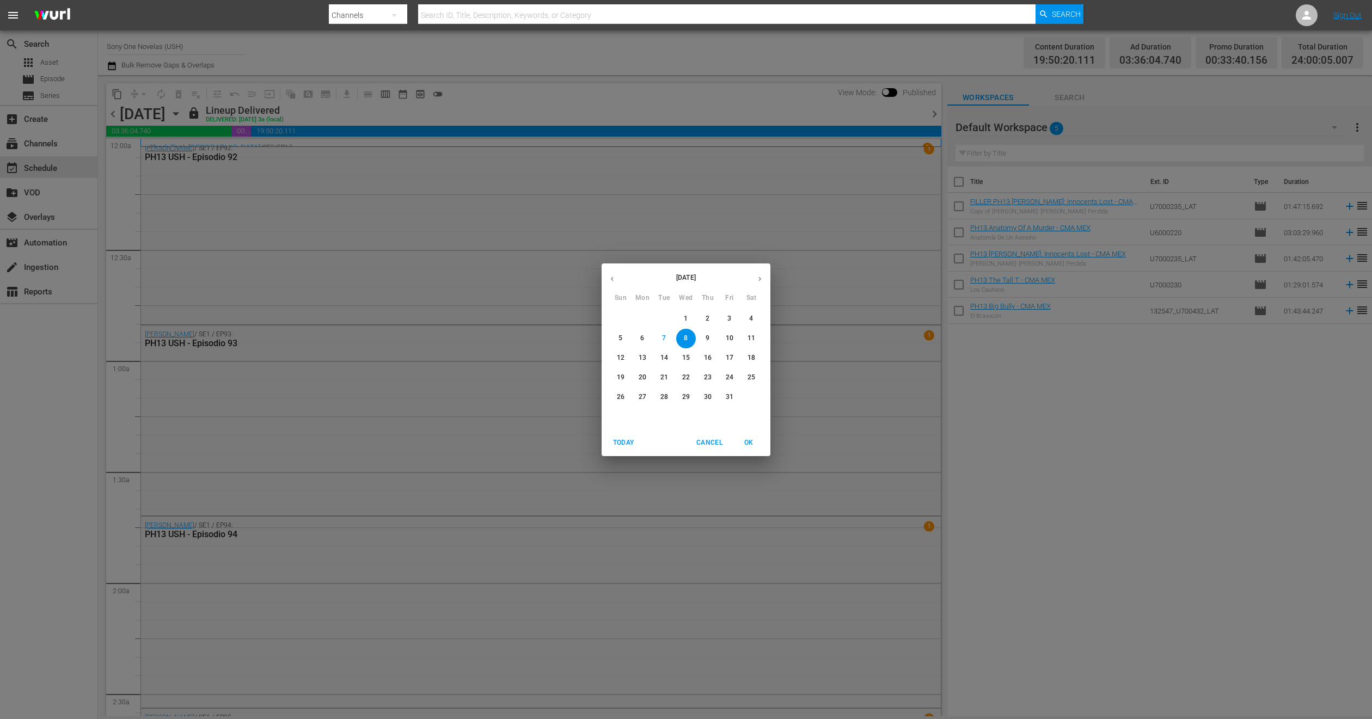
click at [712, 337] on span "9" at bounding box center [708, 338] width 20 height 9
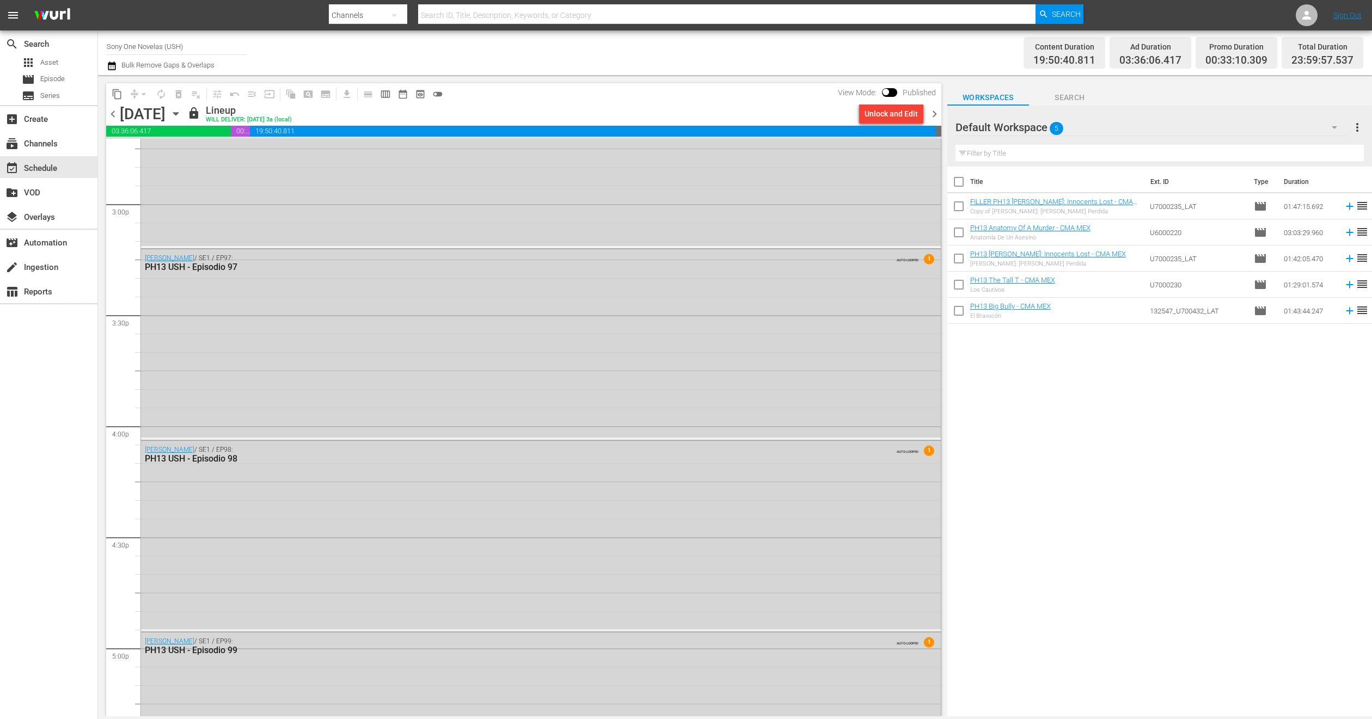
scroll to position [3675, 0]
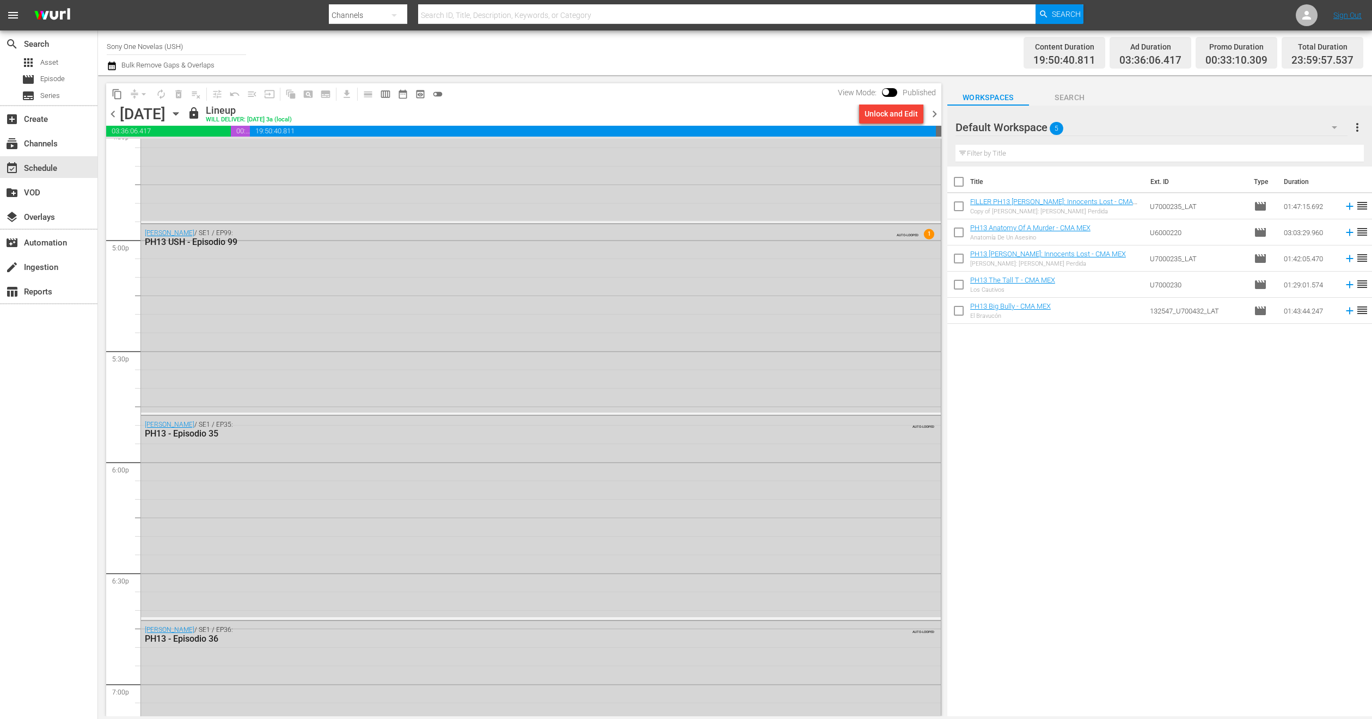
click at [182, 108] on icon "button" at bounding box center [176, 114] width 12 height 12
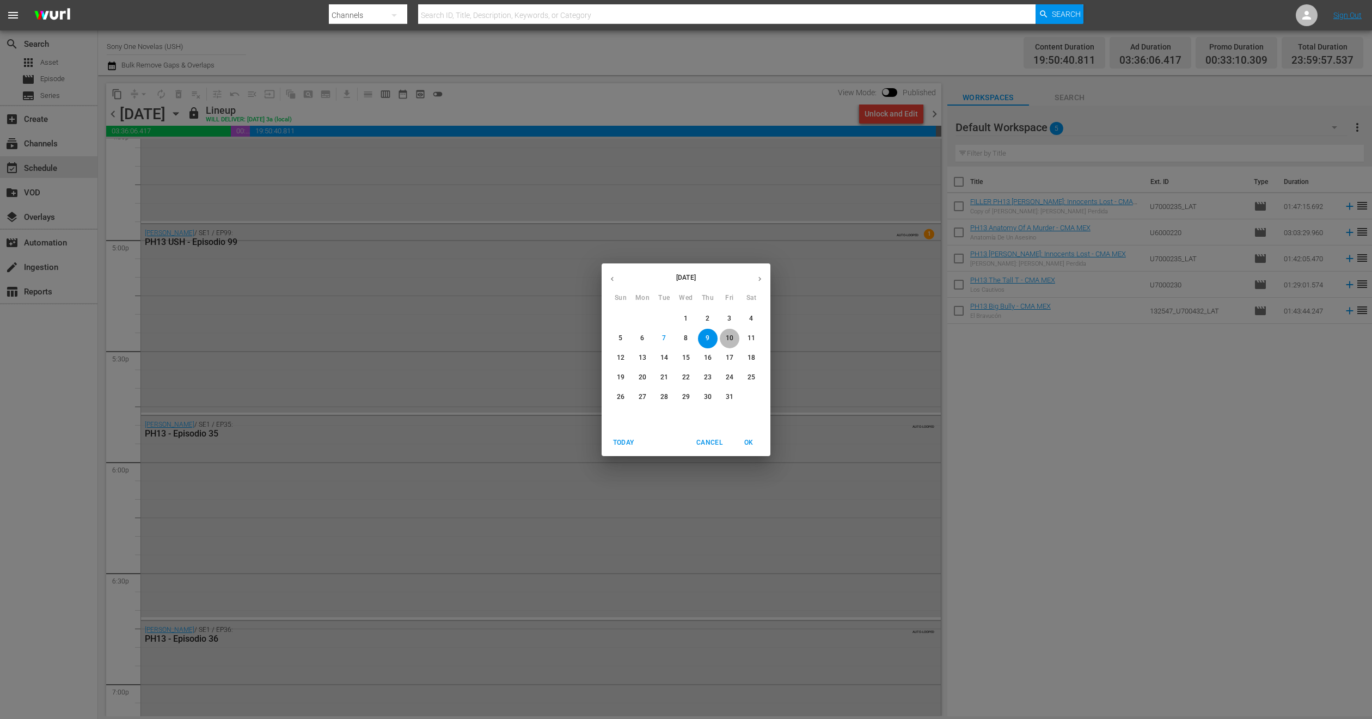
click at [733, 338] on span "10" at bounding box center [730, 338] width 20 height 9
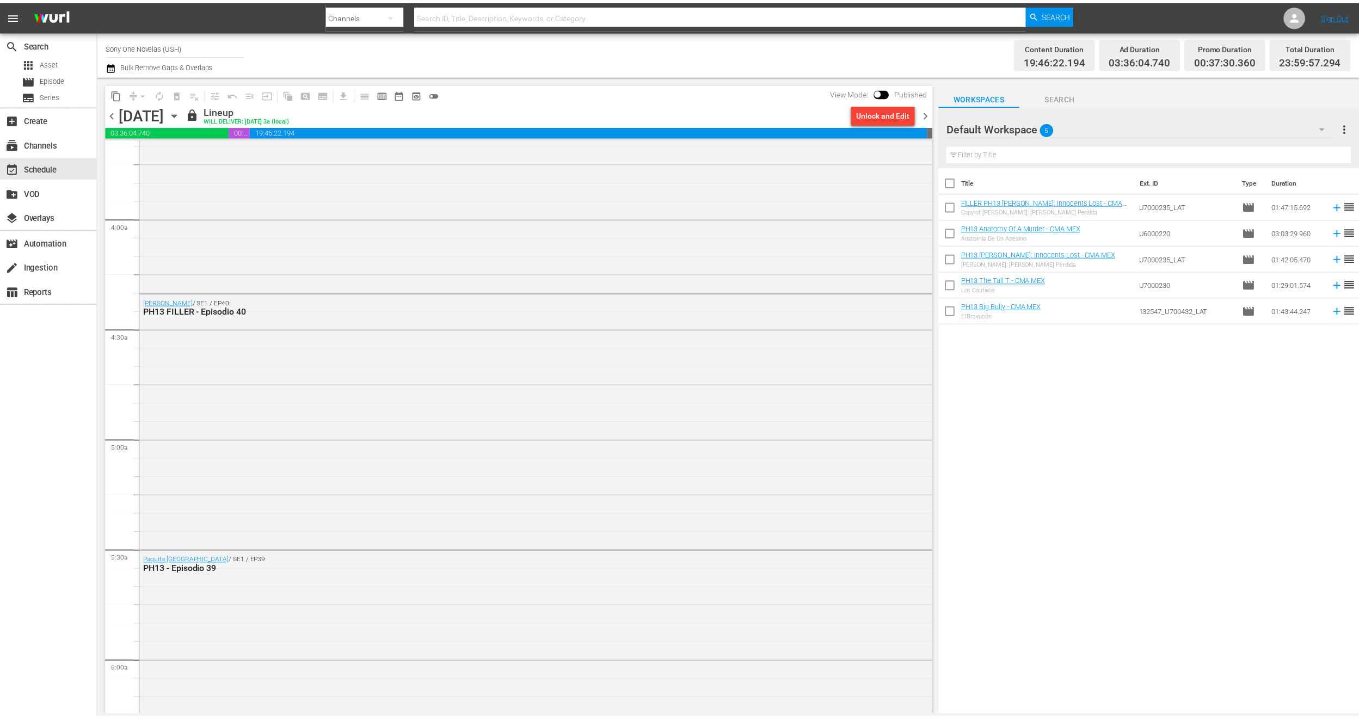
scroll to position [817, 0]
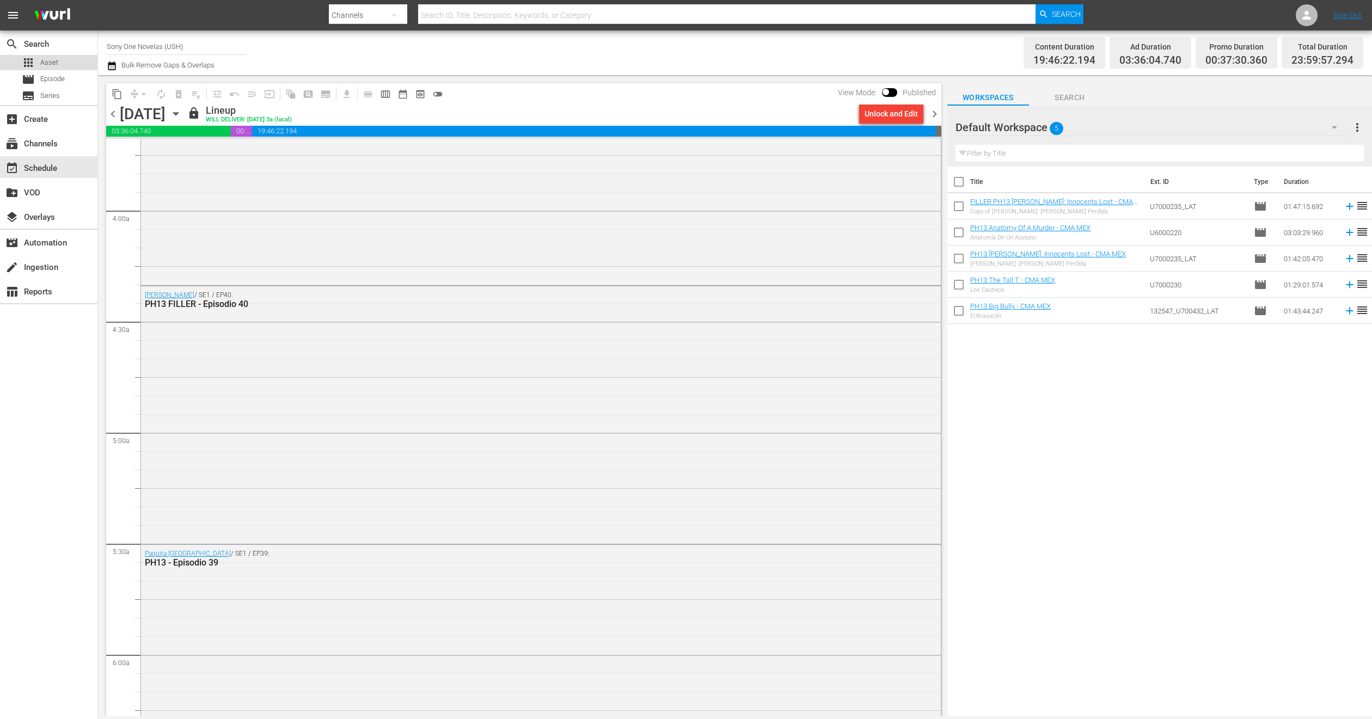
click at [74, 64] on div "apps Asset" at bounding box center [48, 62] width 97 height 15
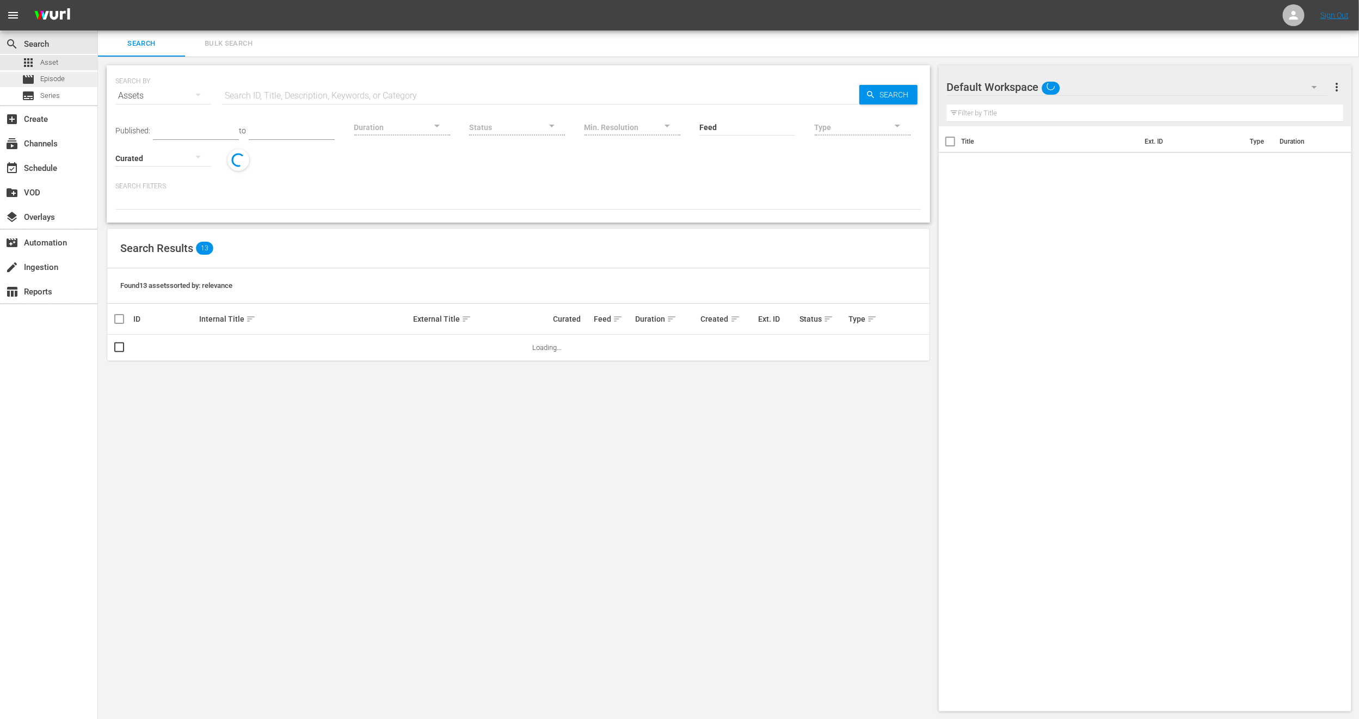
click at [76, 82] on div "movie Episode" at bounding box center [48, 79] width 97 height 15
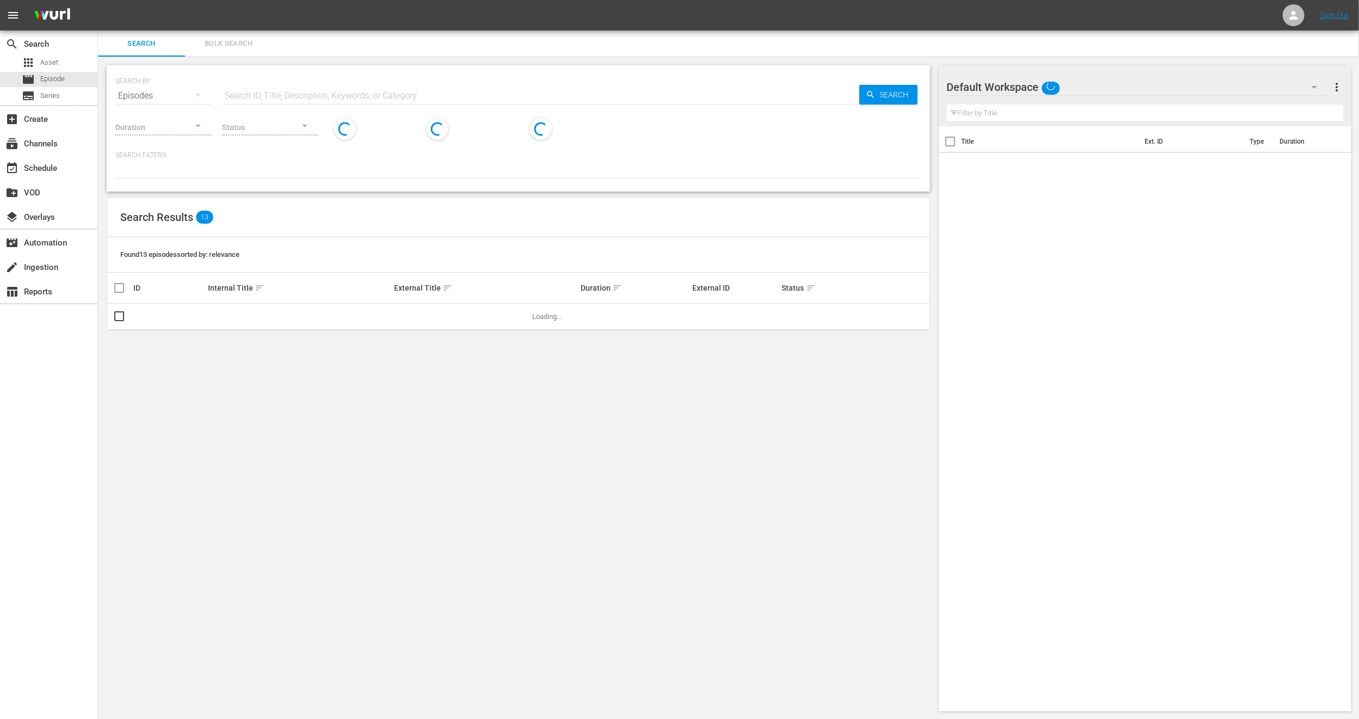
click at [228, 47] on span "Bulk Search" at bounding box center [229, 44] width 74 height 13
